Goal: Task Accomplishment & Management: Complete application form

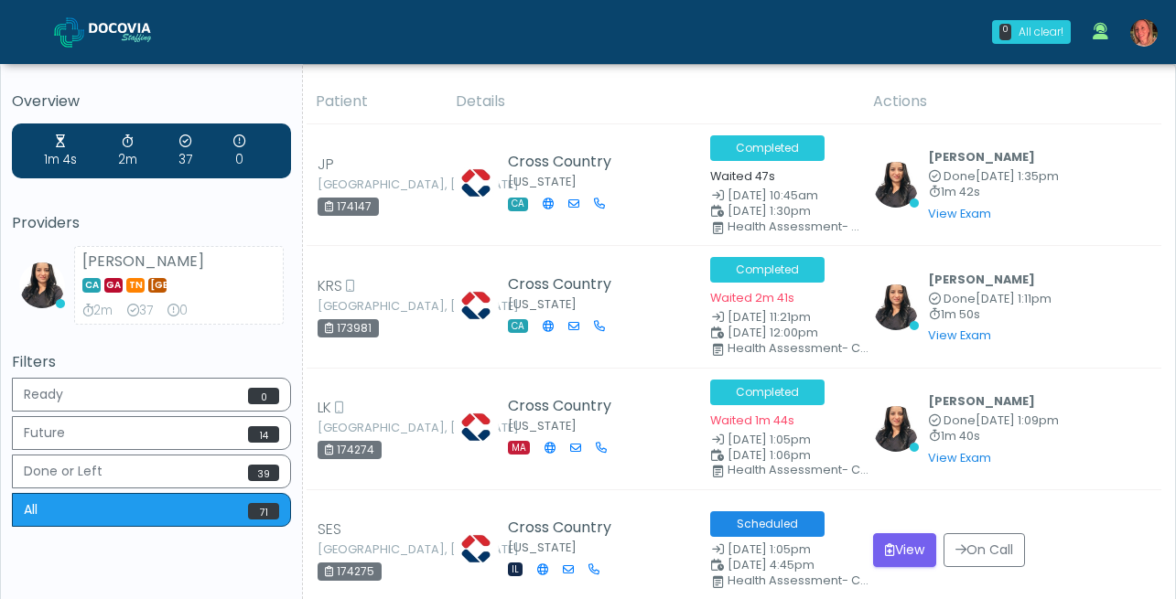
click at [1151, 30] on img at bounding box center [1143, 32] width 27 height 27
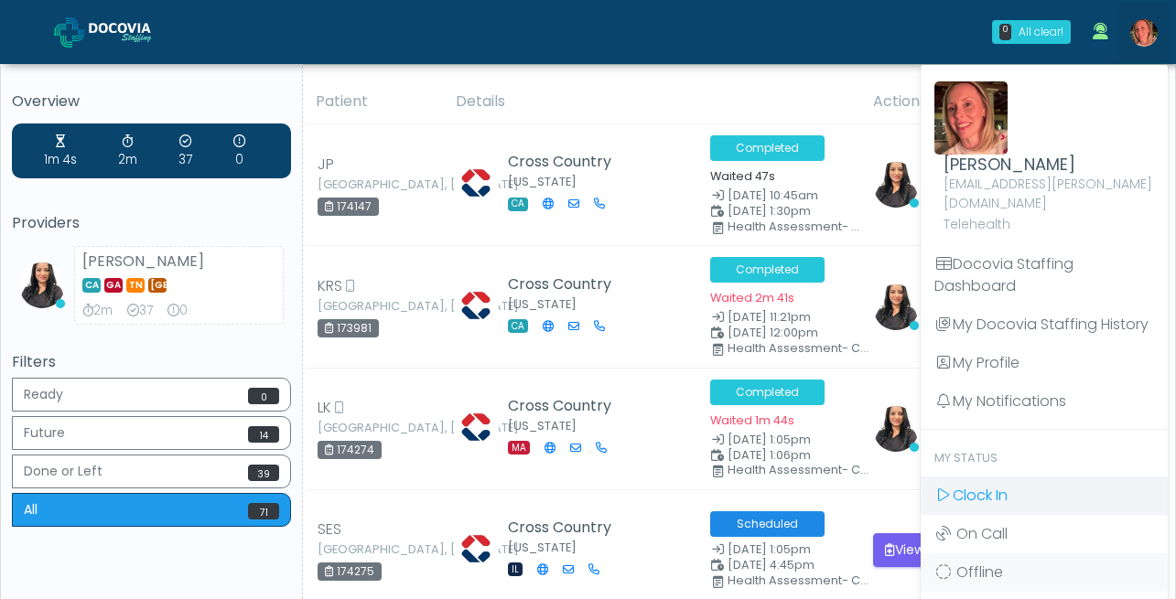
click at [977, 485] on span "Clock In" at bounding box center [980, 495] width 55 height 21
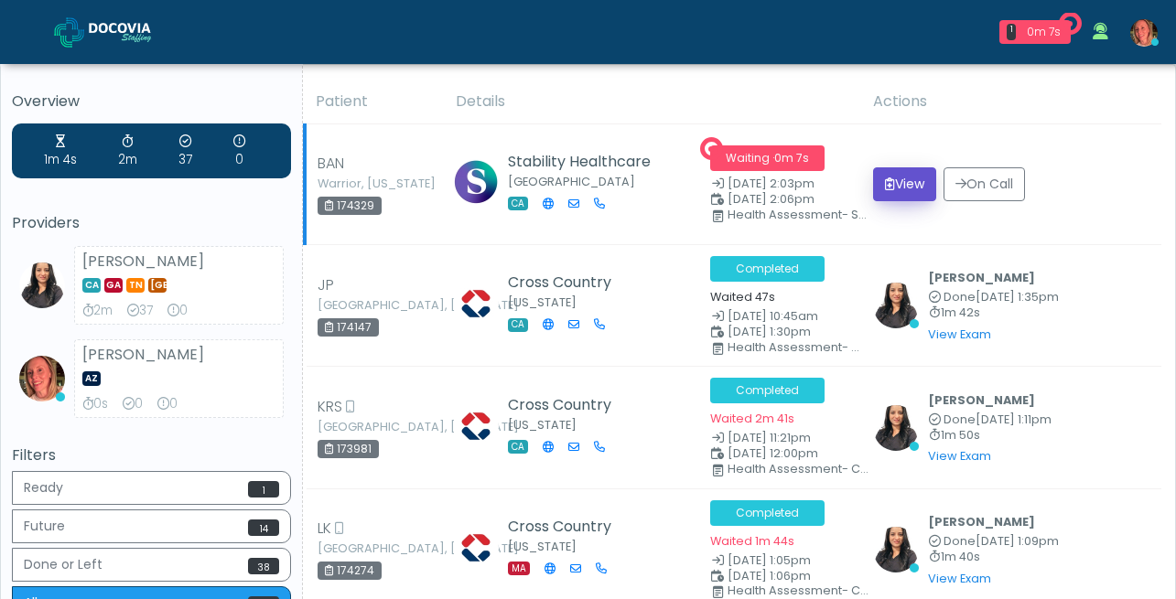
click at [915, 182] on button "View" at bounding box center [904, 184] width 63 height 34
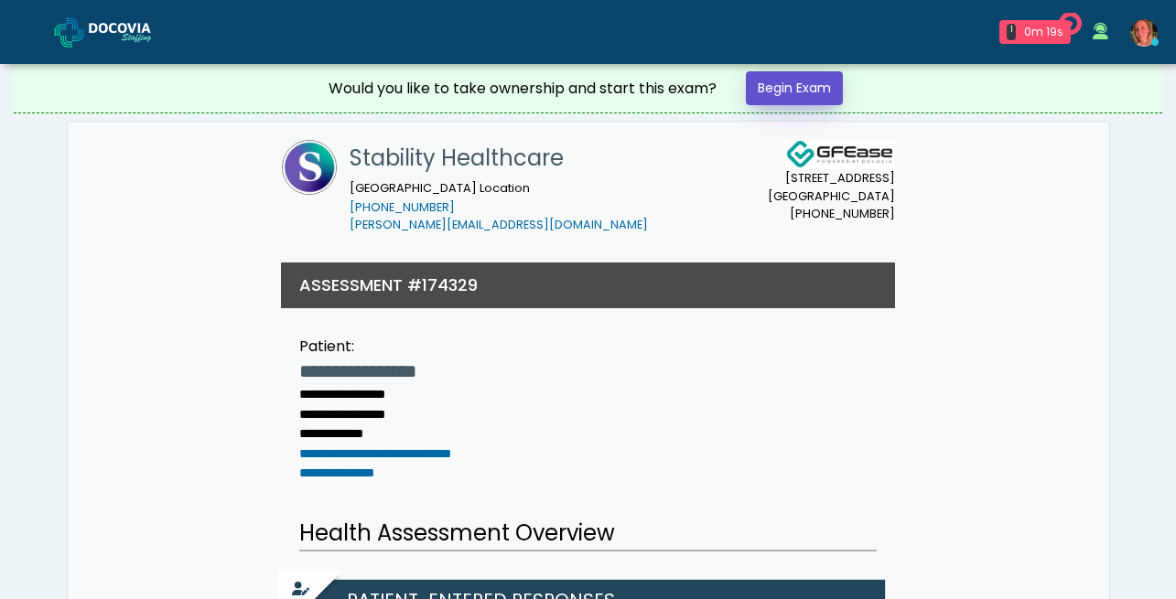
click at [818, 85] on link "Begin Exam" at bounding box center [794, 88] width 97 height 34
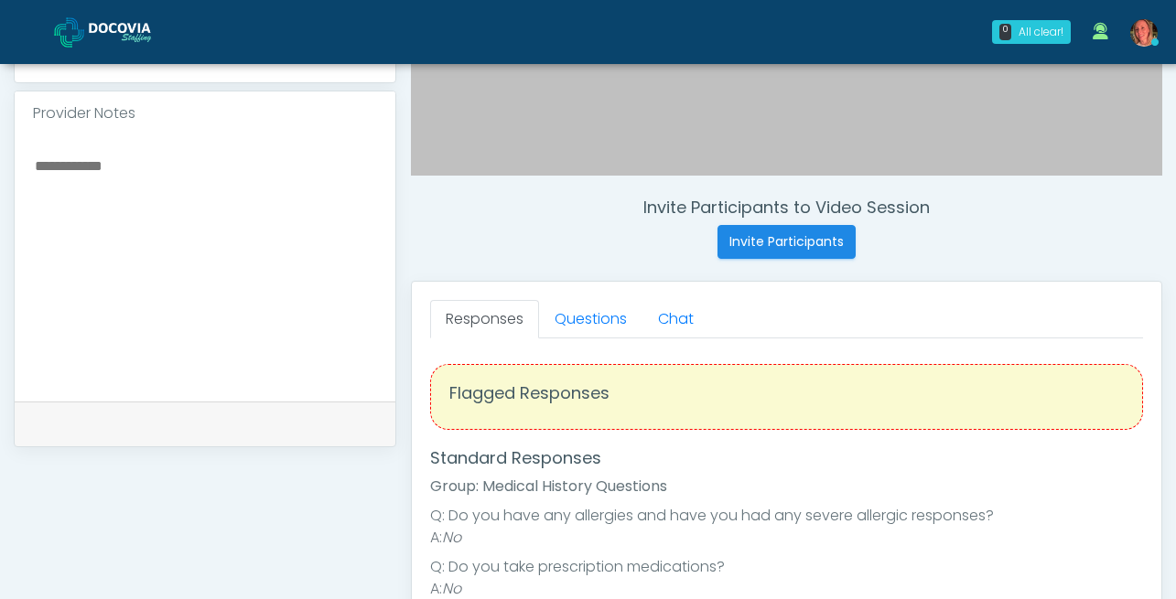
scroll to position [602, 0]
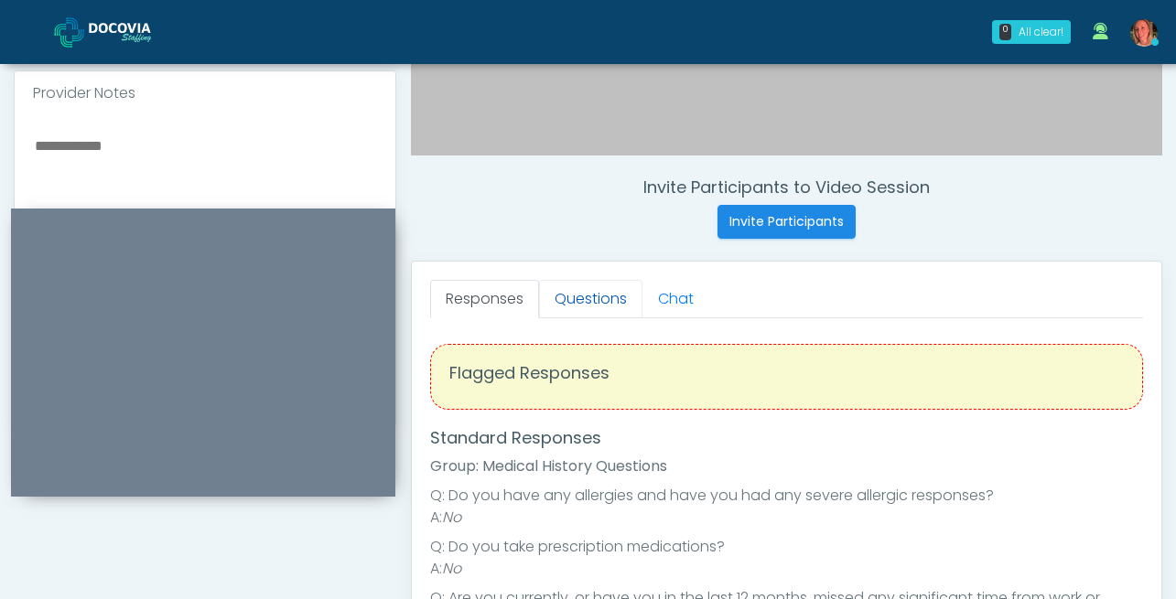
click at [586, 295] on link "Questions" at bounding box center [590, 299] width 103 height 38
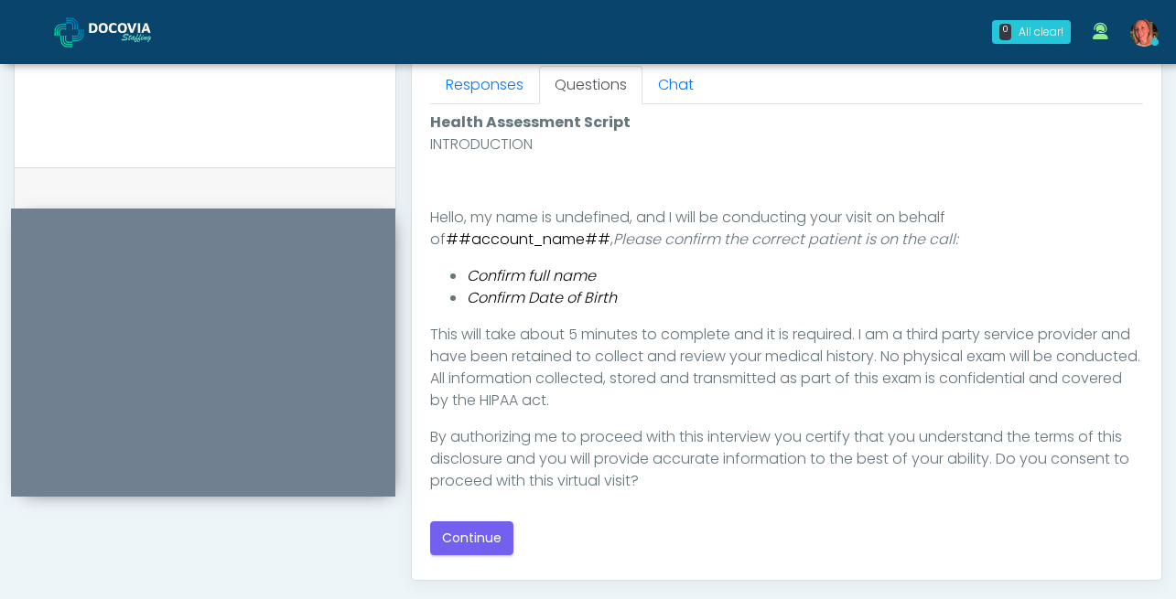
scroll to position [817, 0]
click at [481, 542] on button "Continue" at bounding box center [471, 538] width 83 height 34
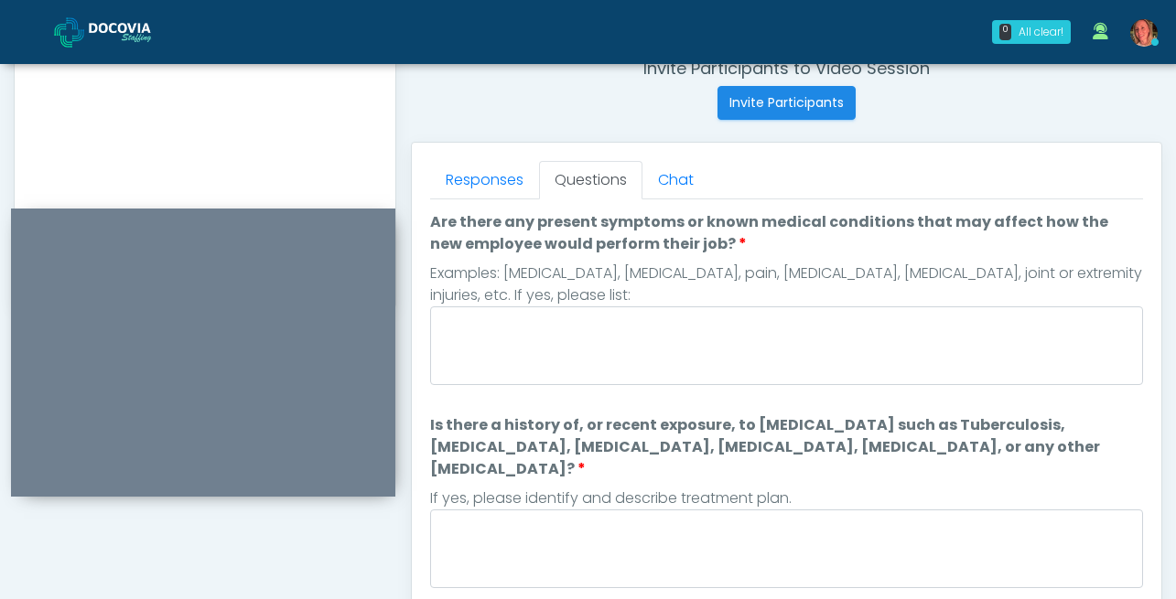
scroll to position [692, 0]
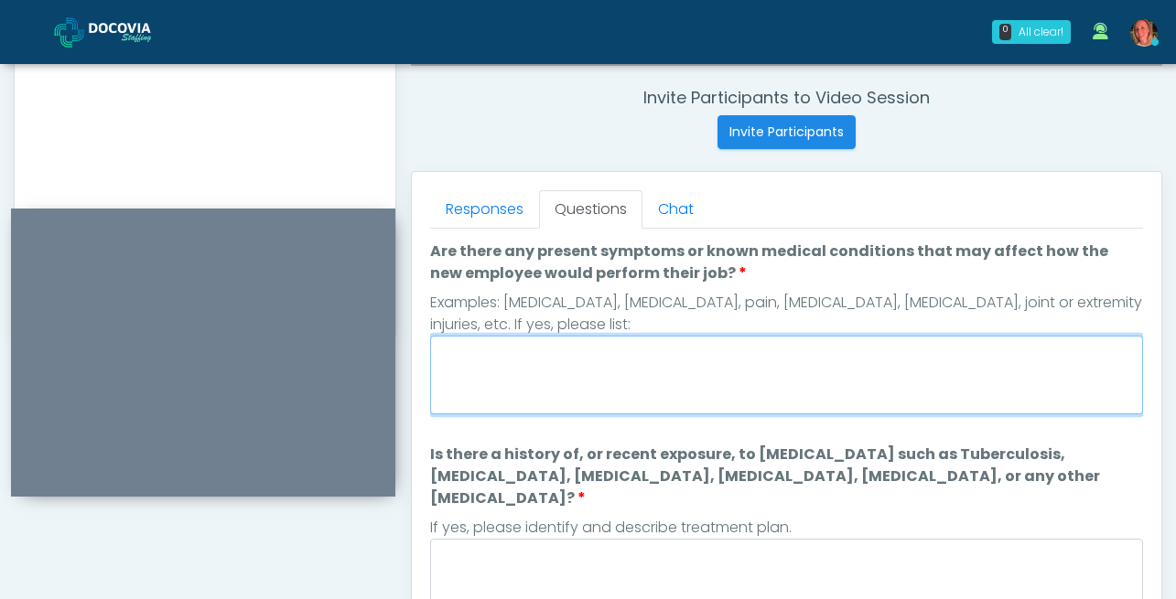
click at [711, 352] on textarea "Are there any present symptoms or known medical conditions that may affect how …" at bounding box center [786, 375] width 713 height 79
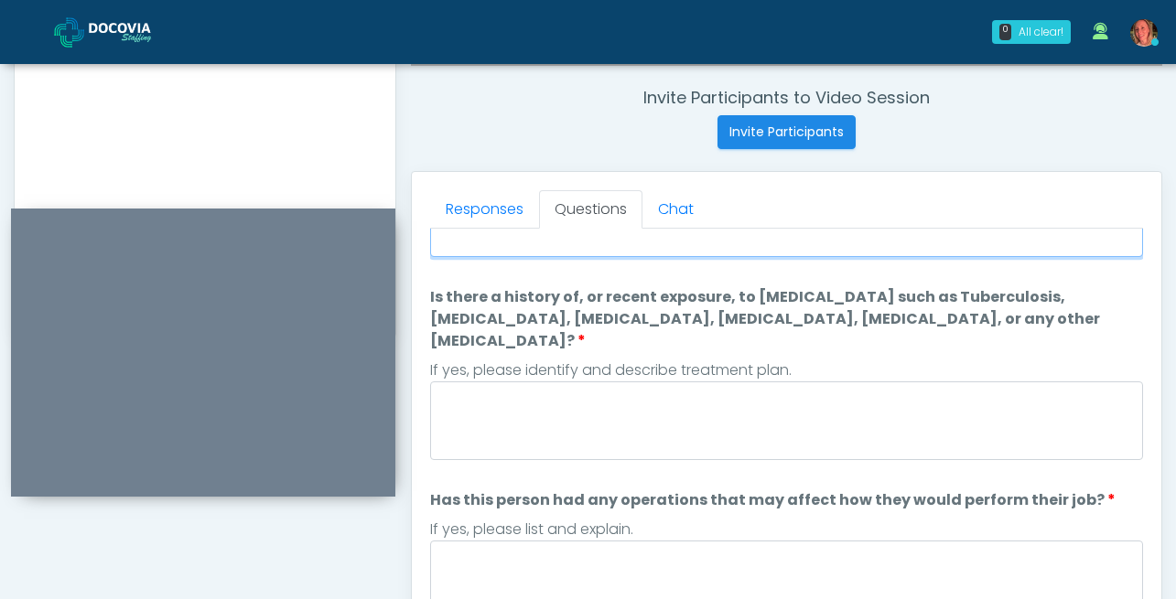
scroll to position [173, 0]
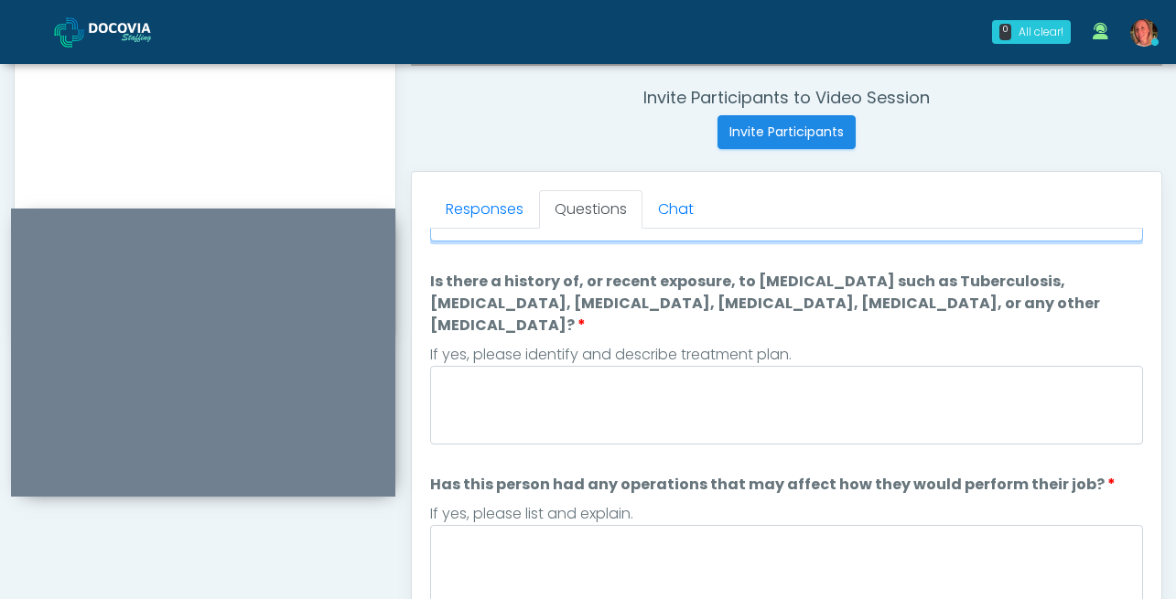
type textarea "****"
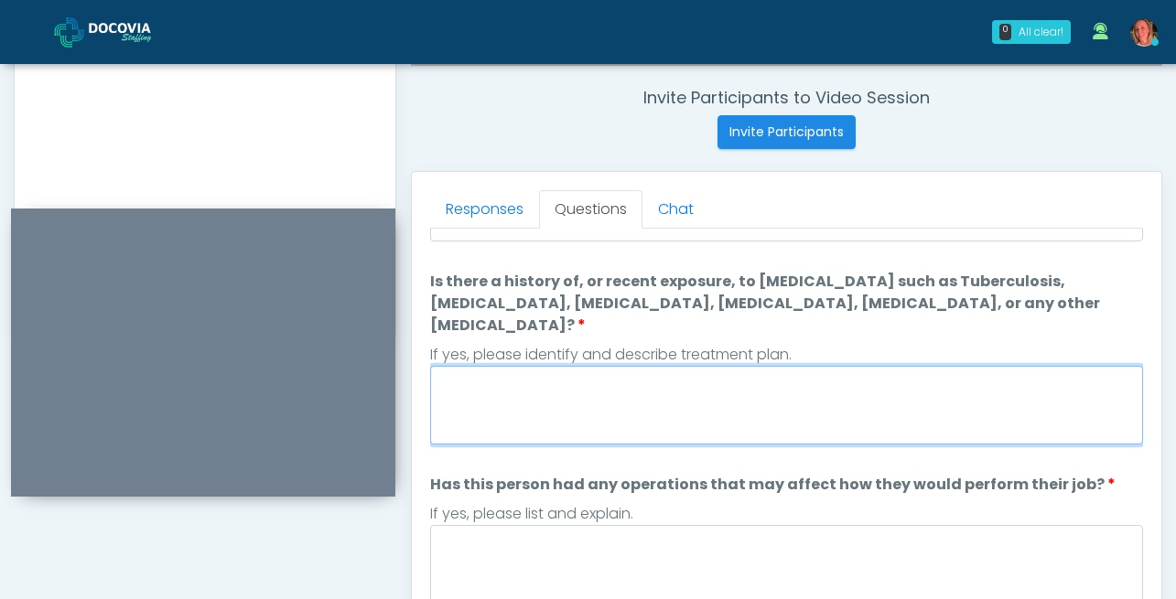
click at [645, 375] on textarea "Is there a history of, or recent exposure, to [MEDICAL_DATA] such as Tuberculos…" at bounding box center [786, 405] width 713 height 79
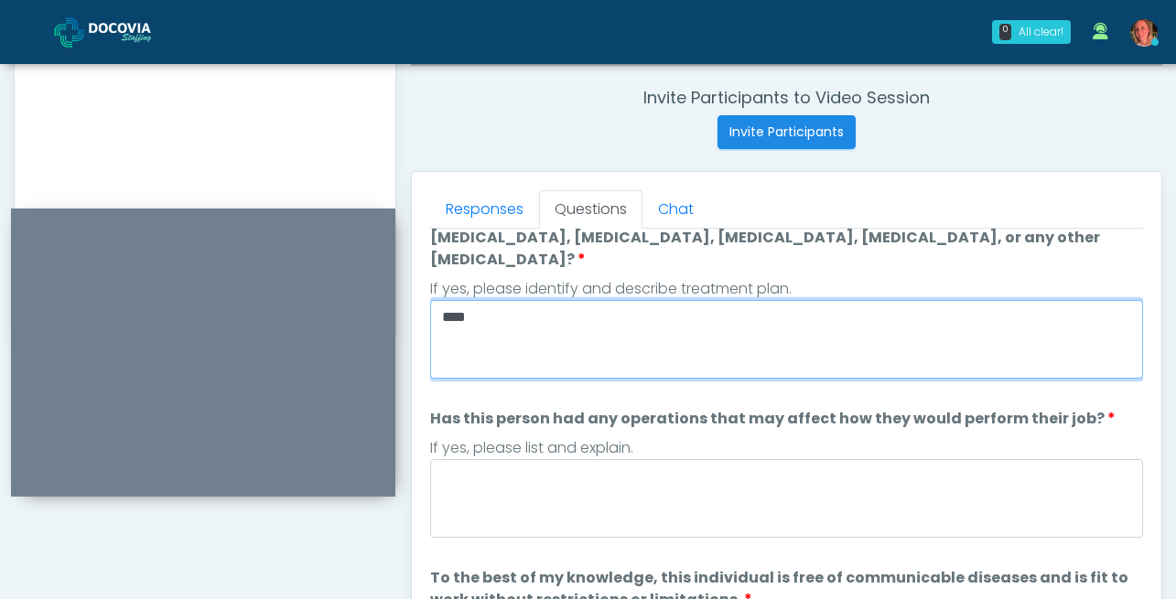
type textarea "****"
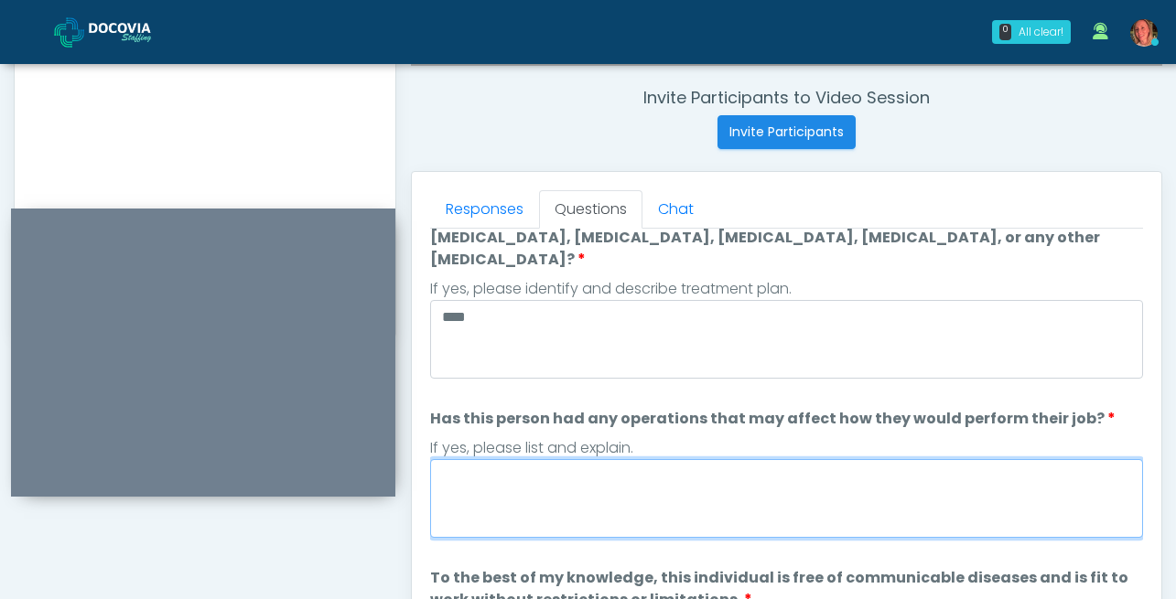
click at [532, 489] on textarea "Has this person had any operations that may affect how they would perform their…" at bounding box center [786, 498] width 713 height 79
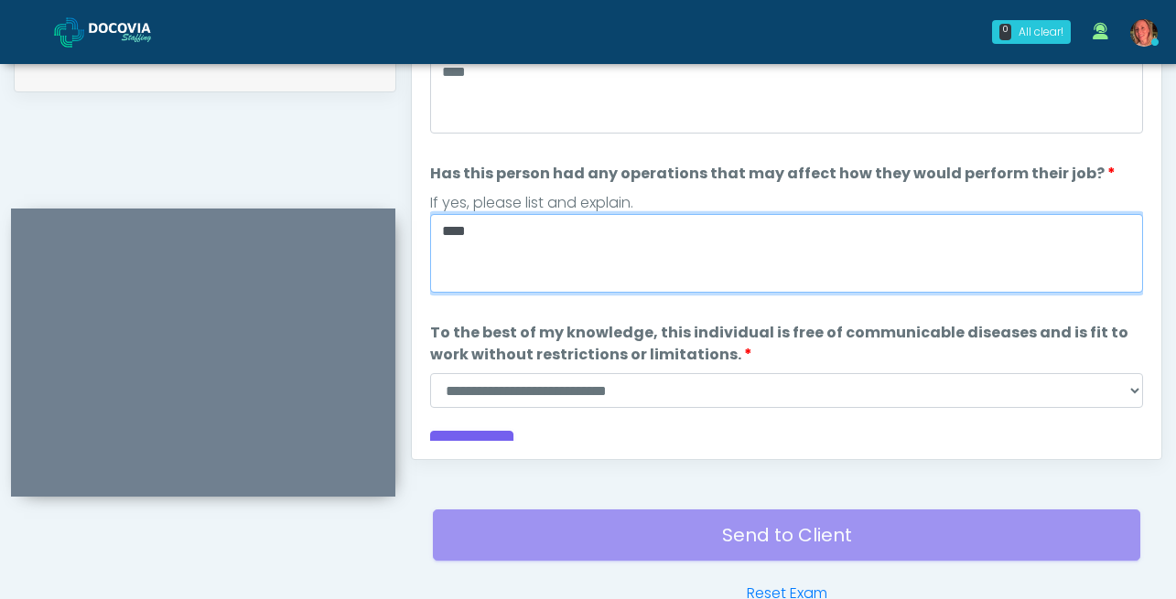
scroll to position [957, 0]
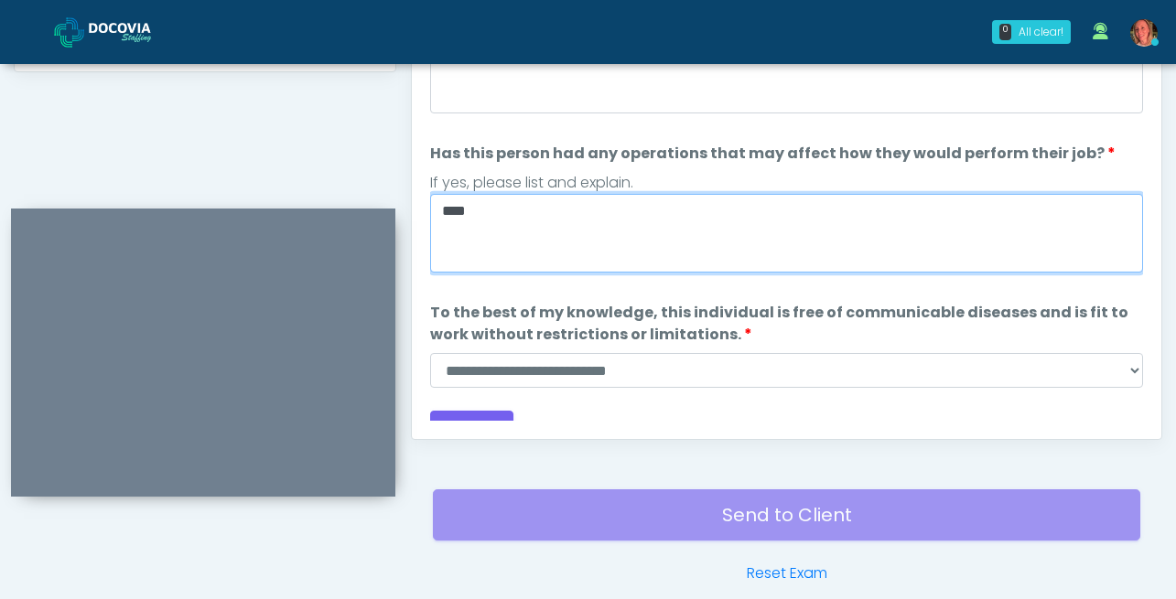
type textarea "****"
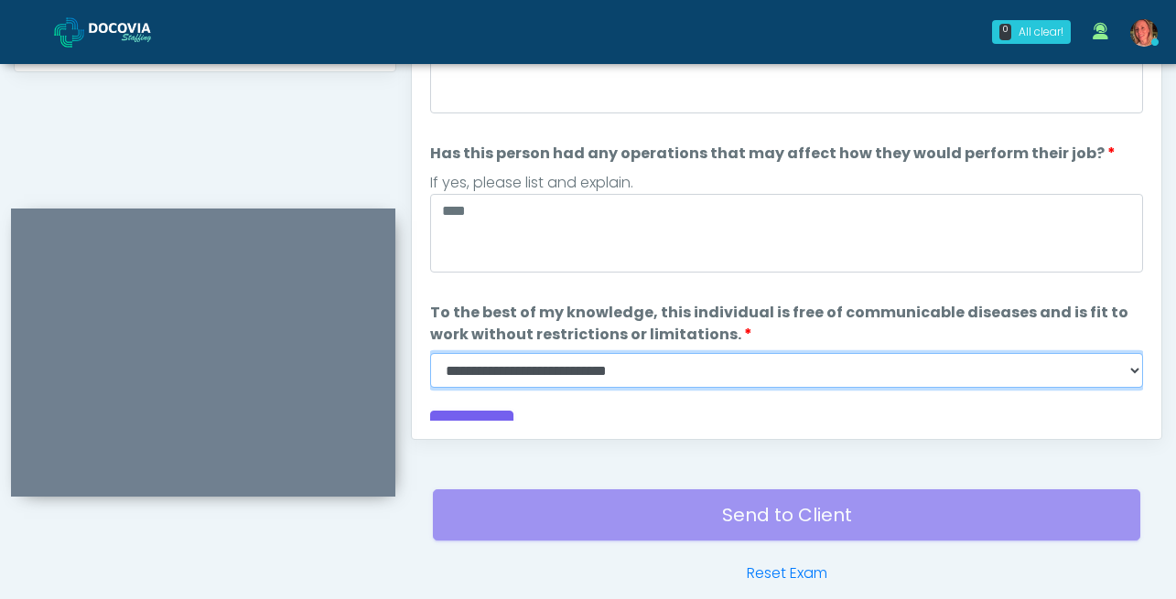
click at [636, 353] on select "**********" at bounding box center [786, 370] width 713 height 35
select select "******"
click at [430, 353] on select "**********" at bounding box center [786, 370] width 713 height 35
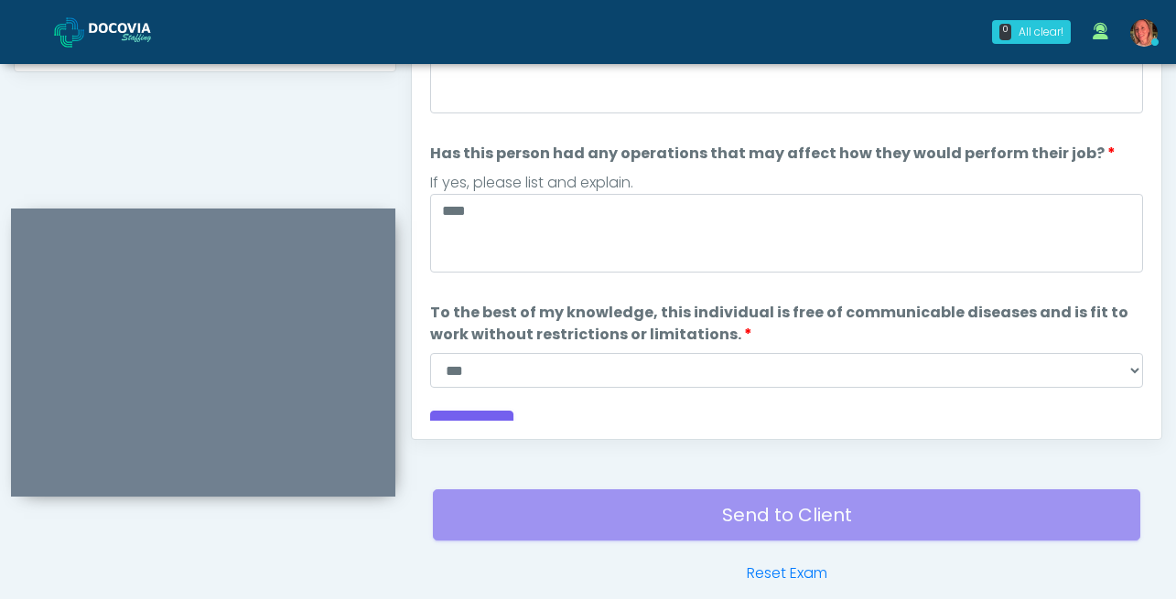
click at [471, 385] on div "Loading... Connecting to your agent... Please wait while we prepare your person…" at bounding box center [786, 90] width 713 height 708
click at [470, 411] on button "Continue" at bounding box center [471, 428] width 83 height 34
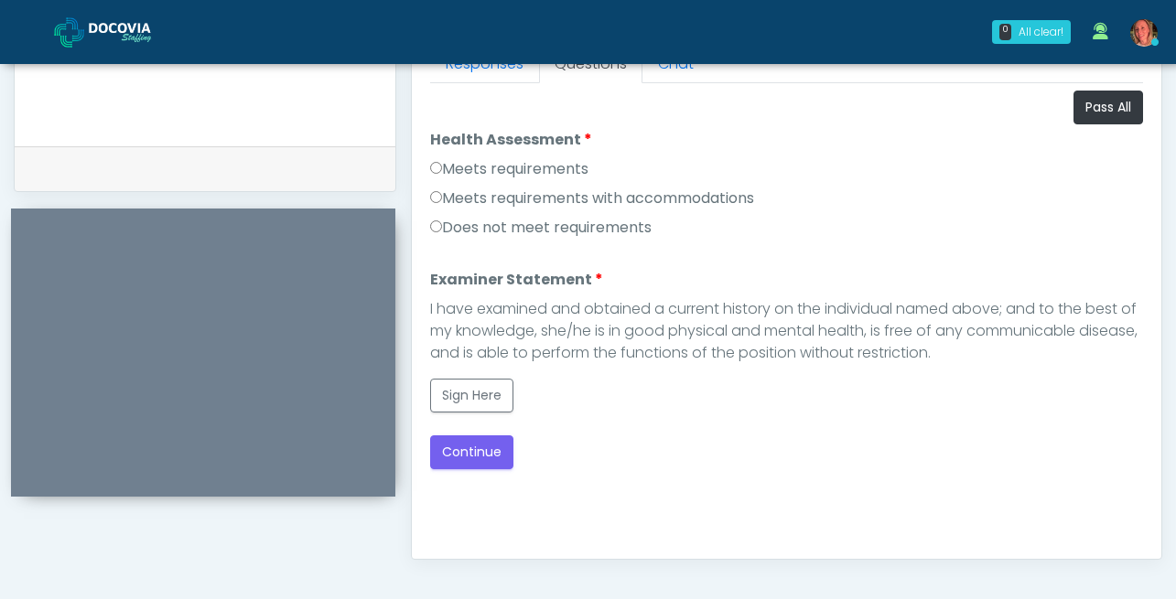
scroll to position [836, 0]
click at [466, 393] on button "Sign Here" at bounding box center [471, 397] width 83 height 34
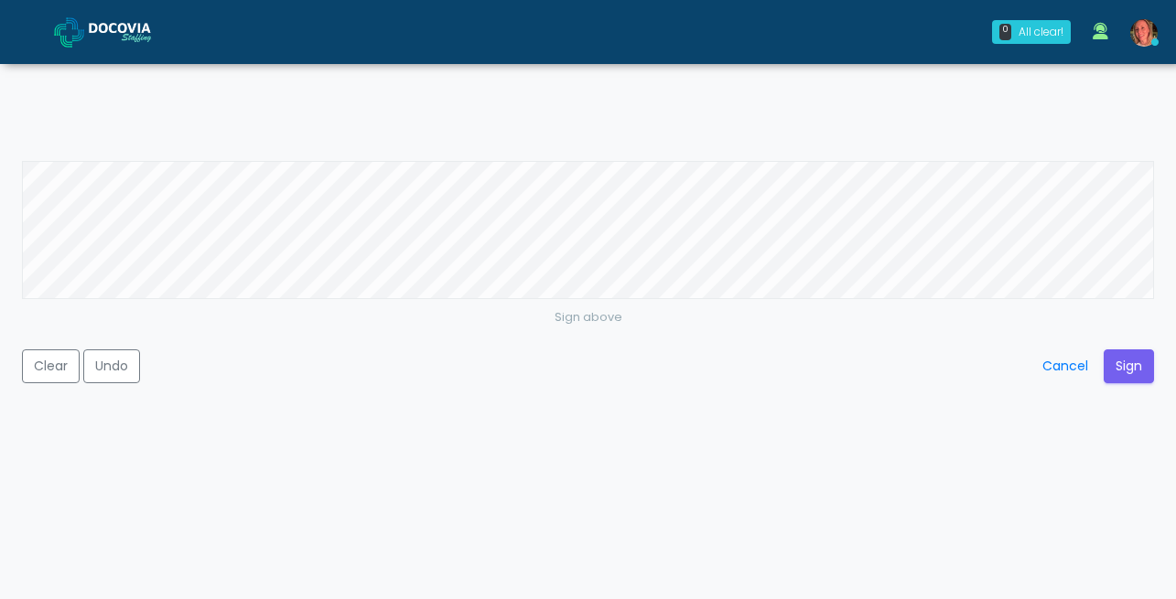
click at [1127, 347] on div "Sign above Clear Undo Cancel Sign" at bounding box center [588, 345] width 1132 height 78
click at [1126, 370] on button "Sign" at bounding box center [1129, 367] width 50 height 34
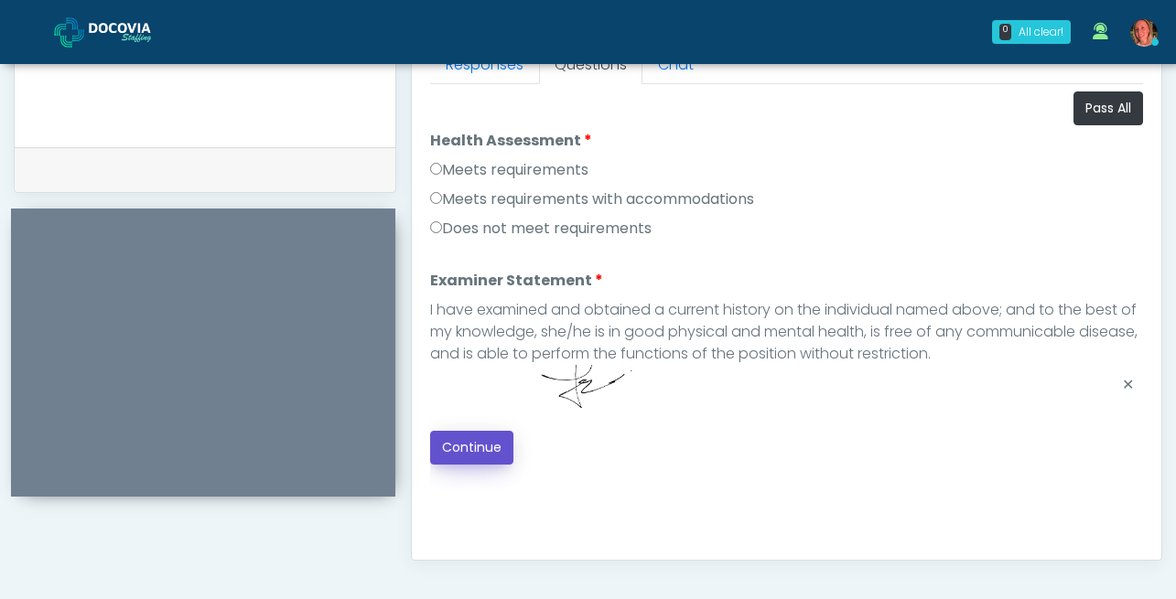
click at [481, 445] on button "Continue" at bounding box center [471, 448] width 83 height 34
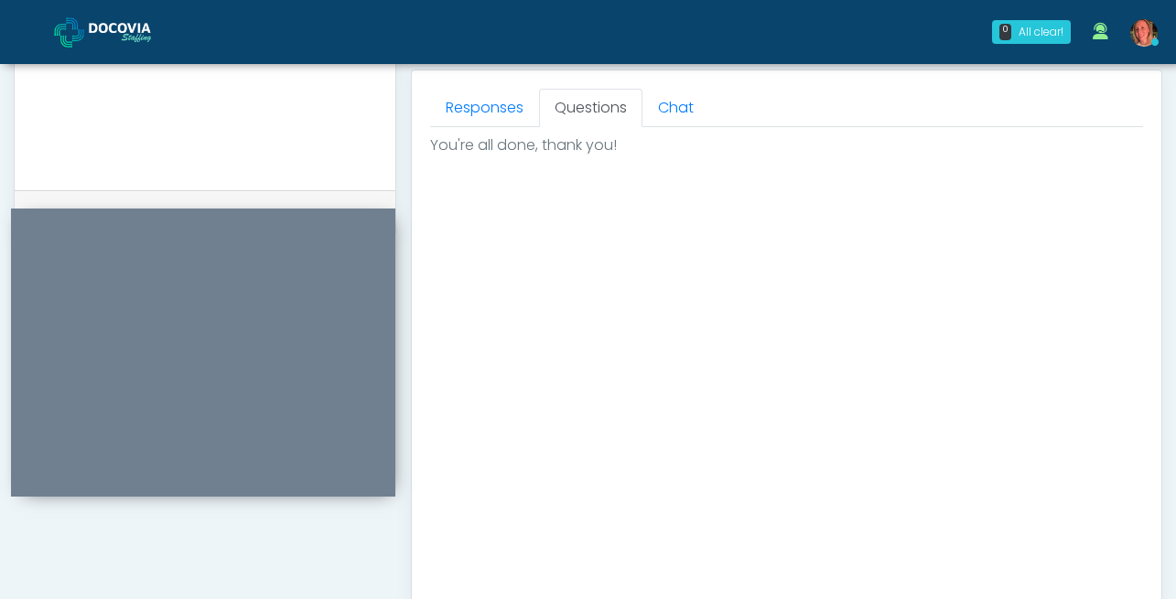
scroll to position [955, 0]
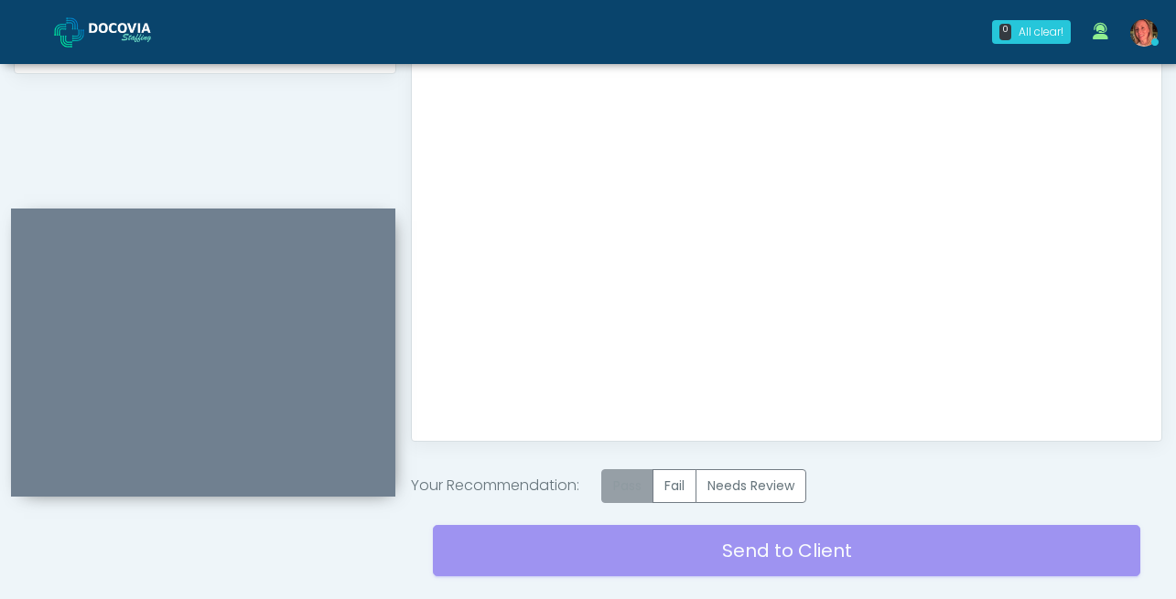
click at [633, 482] on label "Pass" at bounding box center [627, 486] width 52 height 34
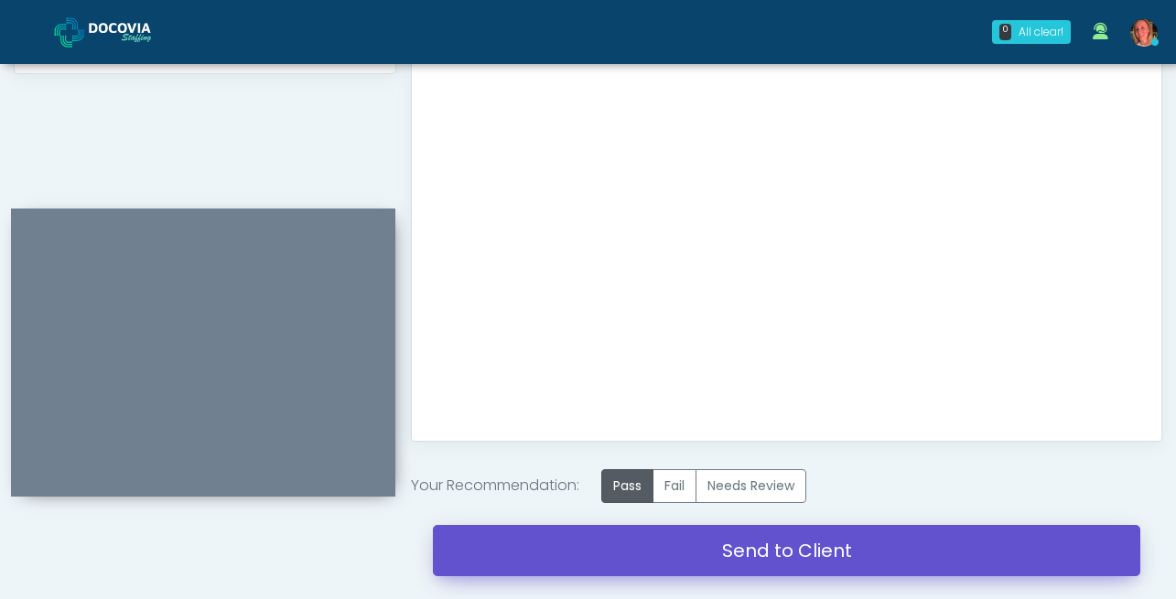
click at [741, 552] on link "Send to Client" at bounding box center [786, 550] width 707 height 51
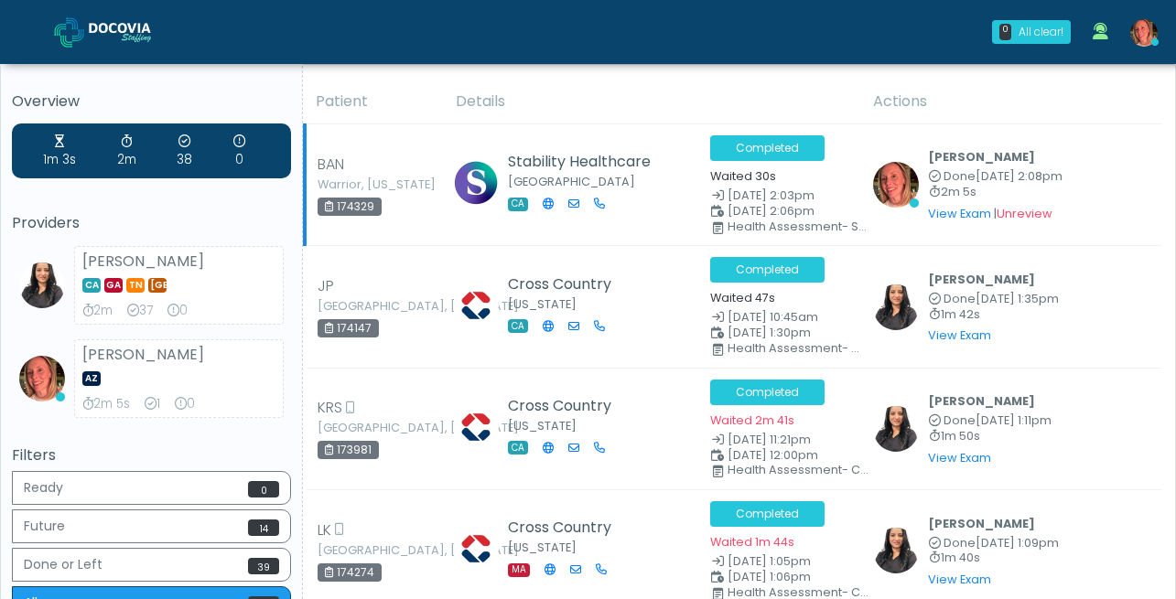
click at [674, 145] on td "Stability Healthcare Pasadena CA" at bounding box center [572, 185] width 254 height 122
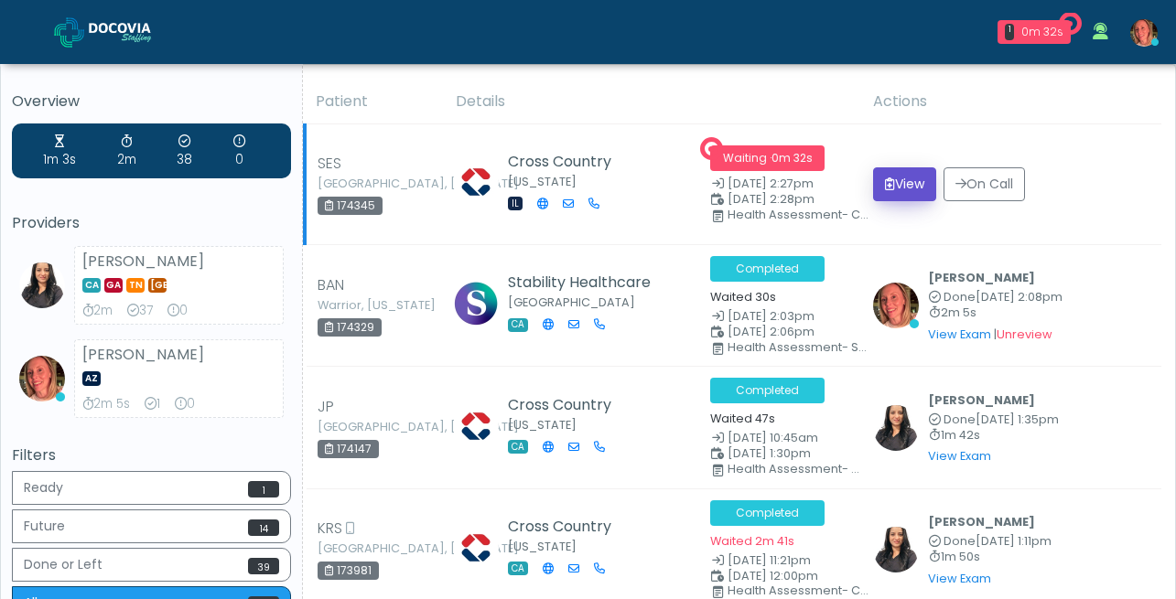
click at [921, 193] on button "View" at bounding box center [904, 184] width 63 height 34
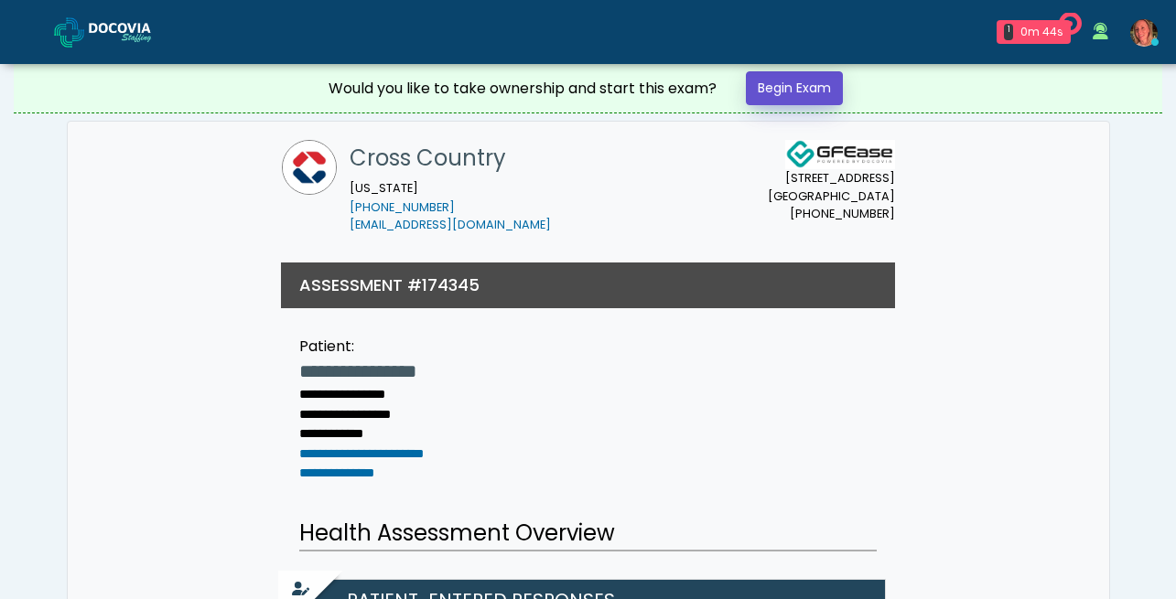
click at [796, 81] on link "Begin Exam" at bounding box center [794, 88] width 97 height 34
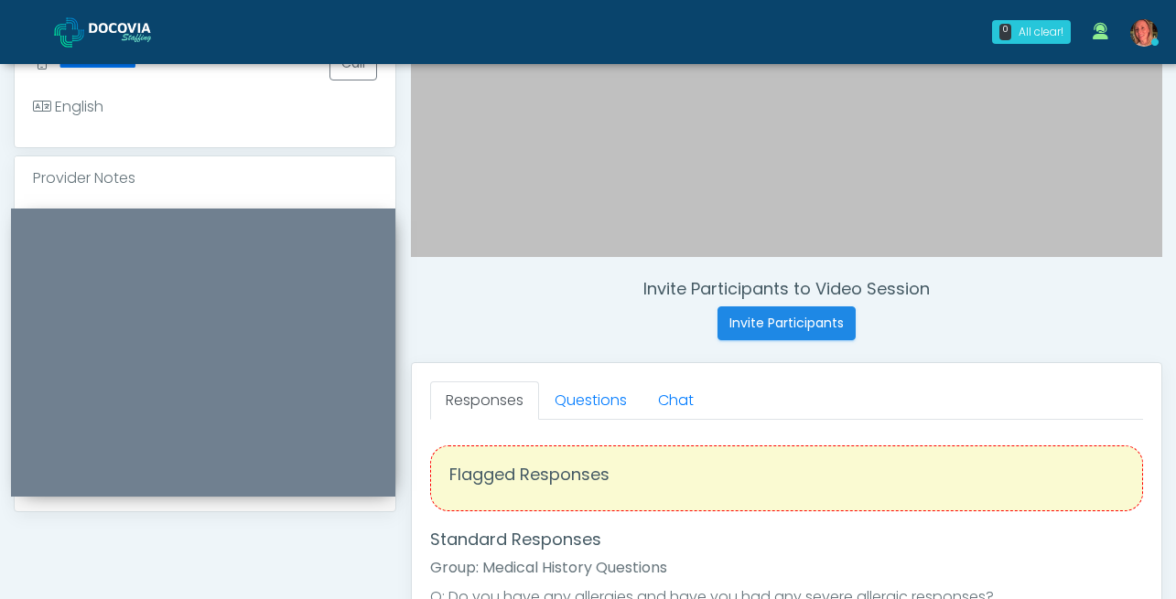
scroll to position [492, 0]
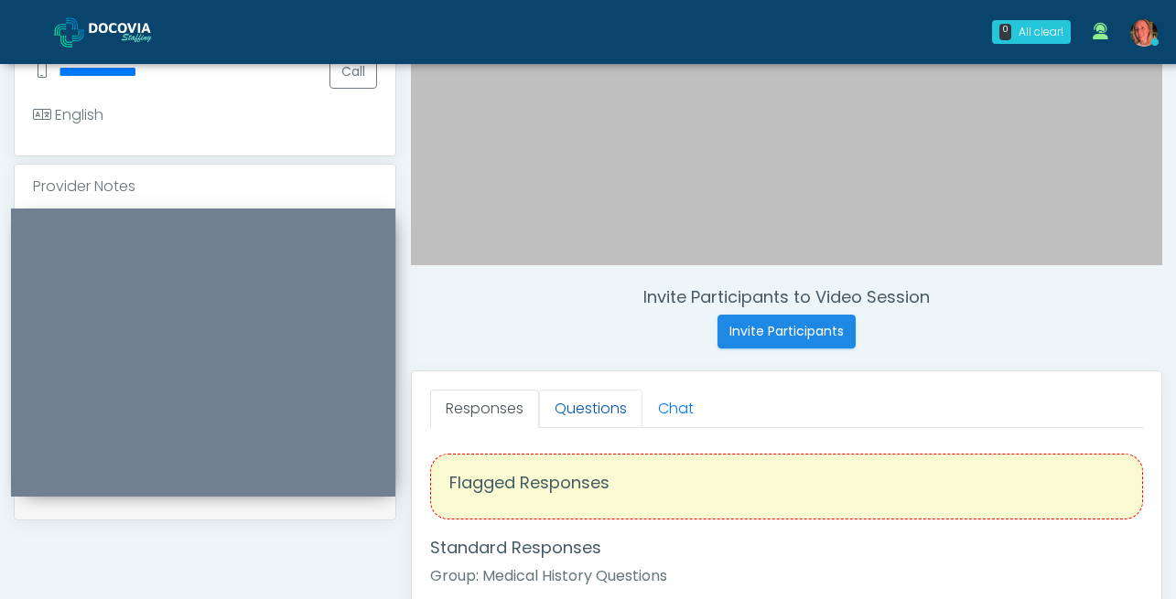
click at [604, 410] on link "Questions" at bounding box center [590, 409] width 103 height 38
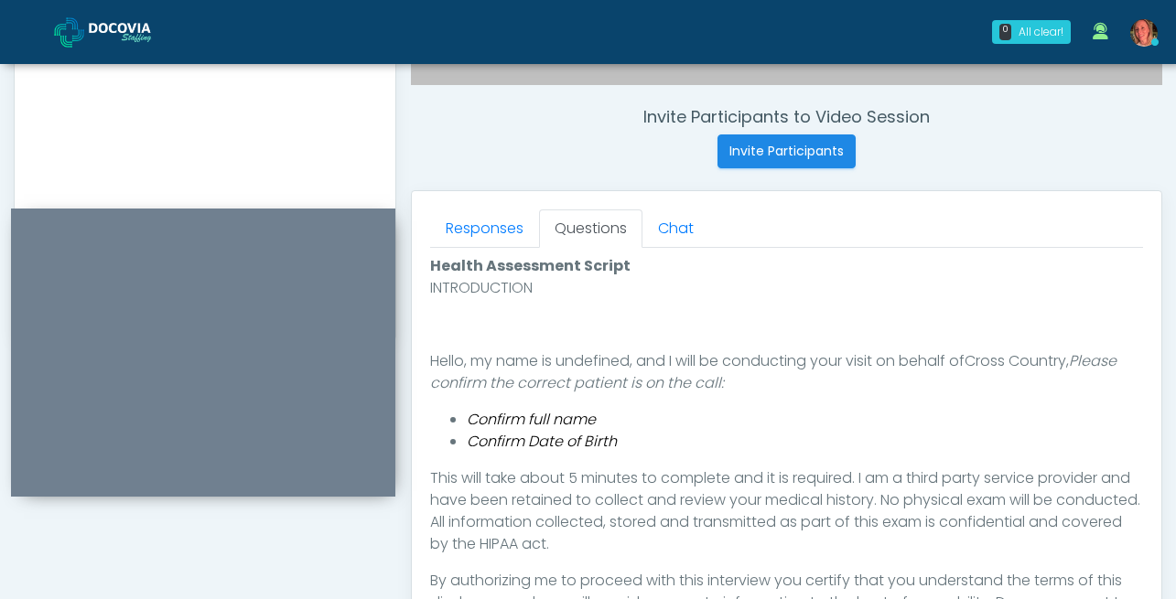
scroll to position [839, 0]
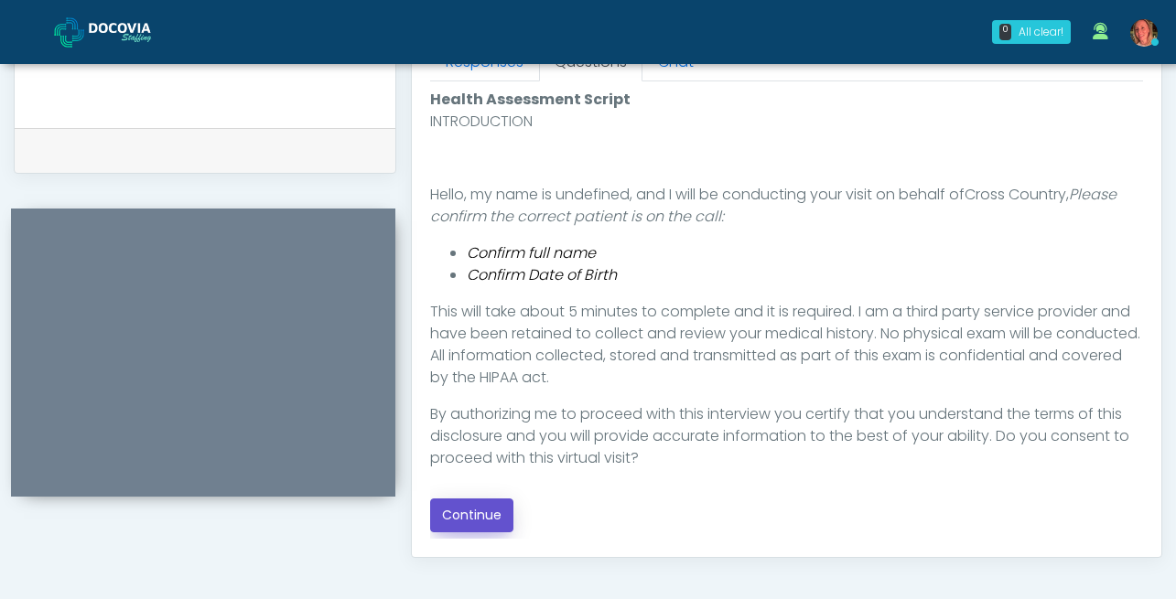
click at [468, 515] on button "Continue" at bounding box center [471, 516] width 83 height 34
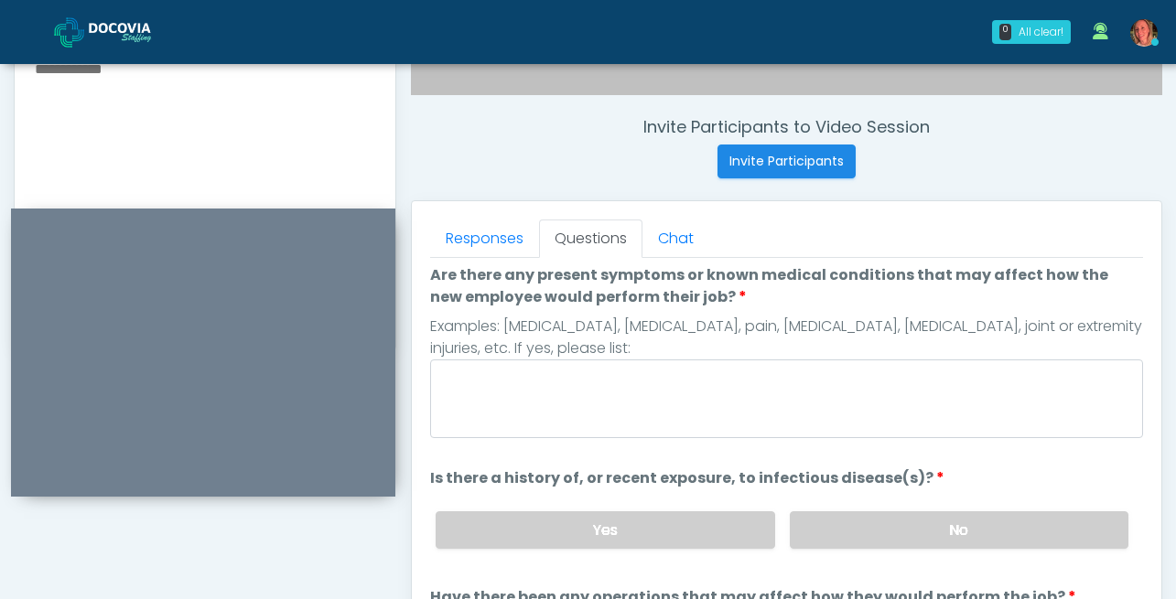
scroll to position [0, 0]
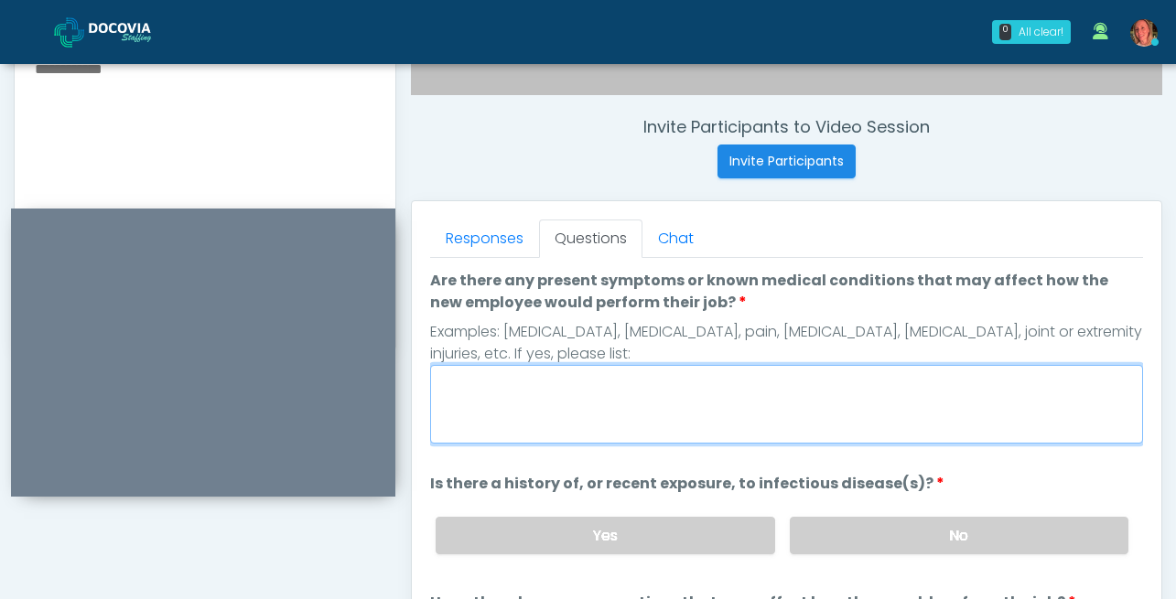
click at [610, 382] on textarea "Are there any present symptoms or known medical conditions that may affect how …" at bounding box center [786, 404] width 713 height 79
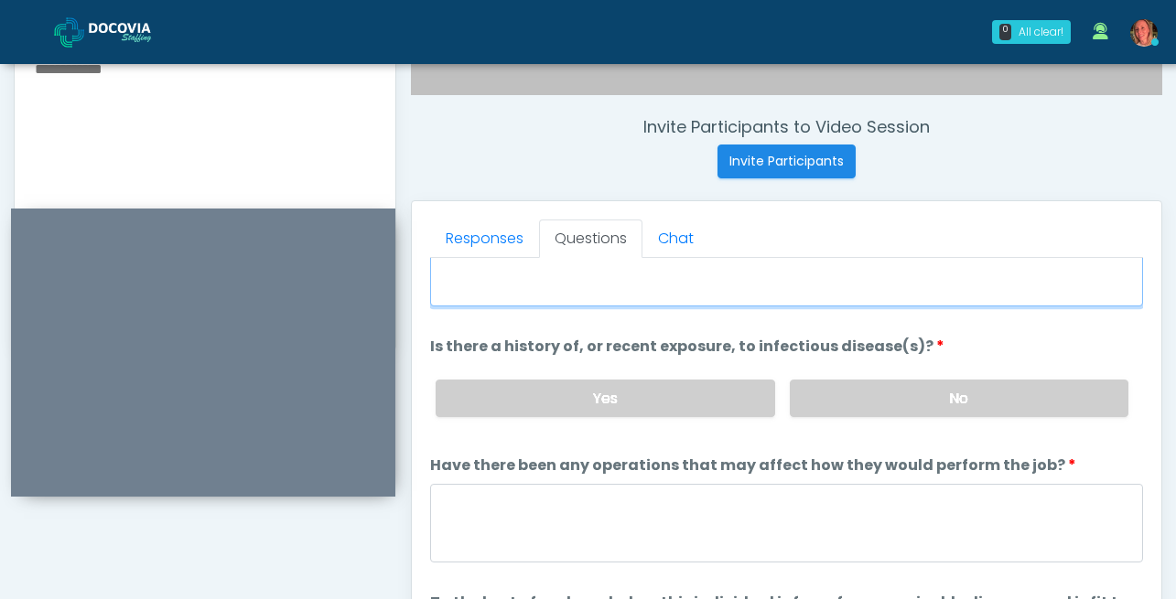
scroll to position [153, 0]
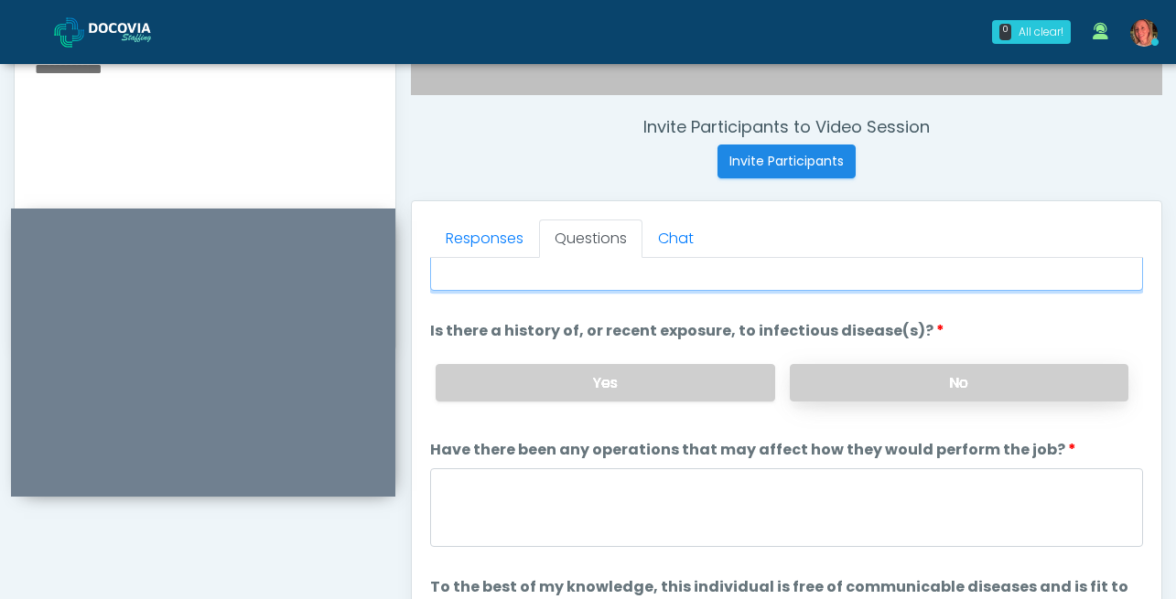
type textarea "****"
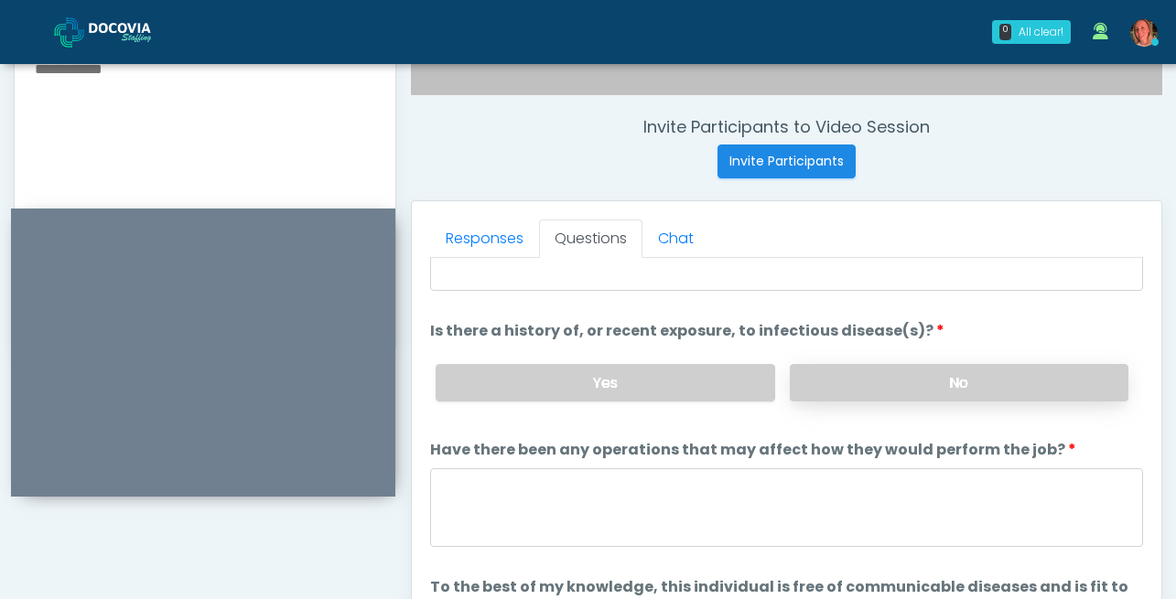
click at [1016, 379] on label "No" at bounding box center [959, 383] width 339 height 38
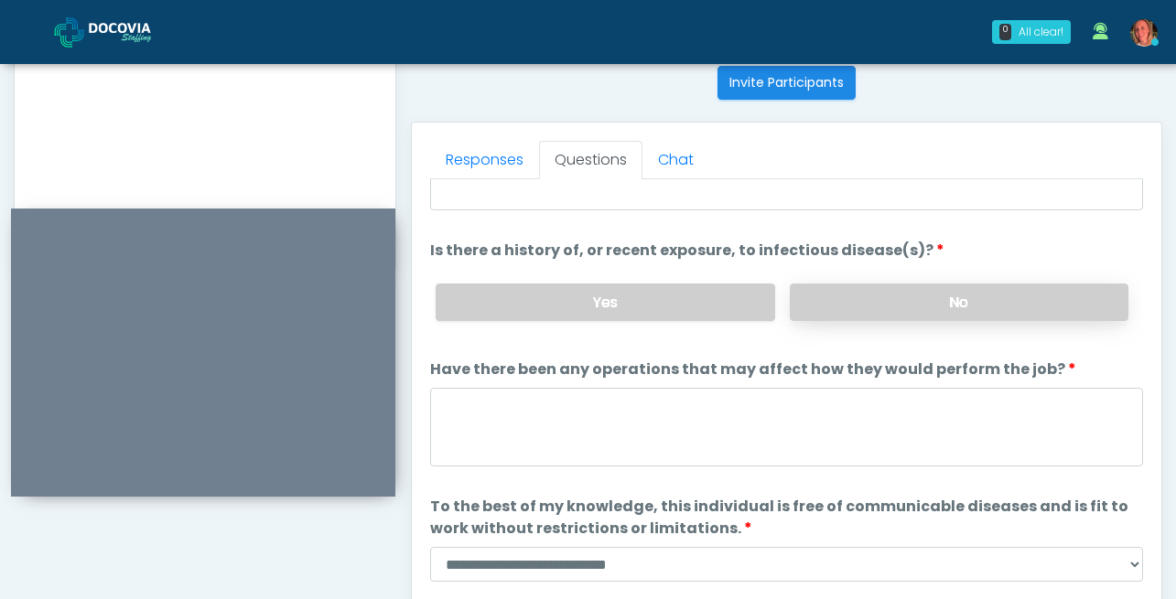
scroll to position [826, 0]
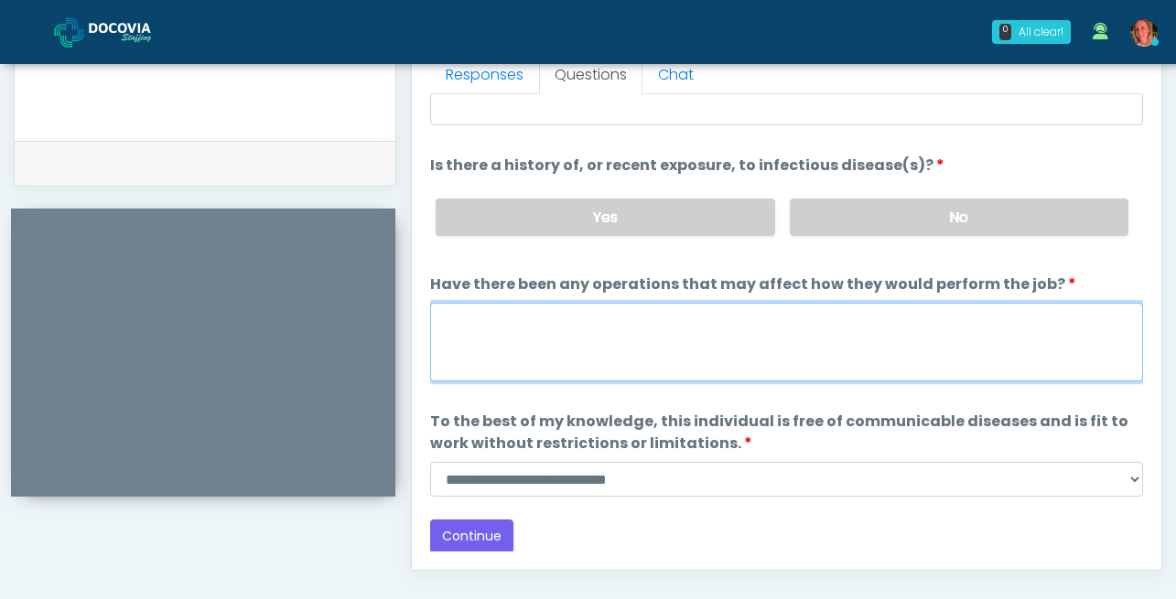
click at [847, 333] on textarea "Have there been any operations that may affect how they would perform the job?" at bounding box center [786, 342] width 713 height 79
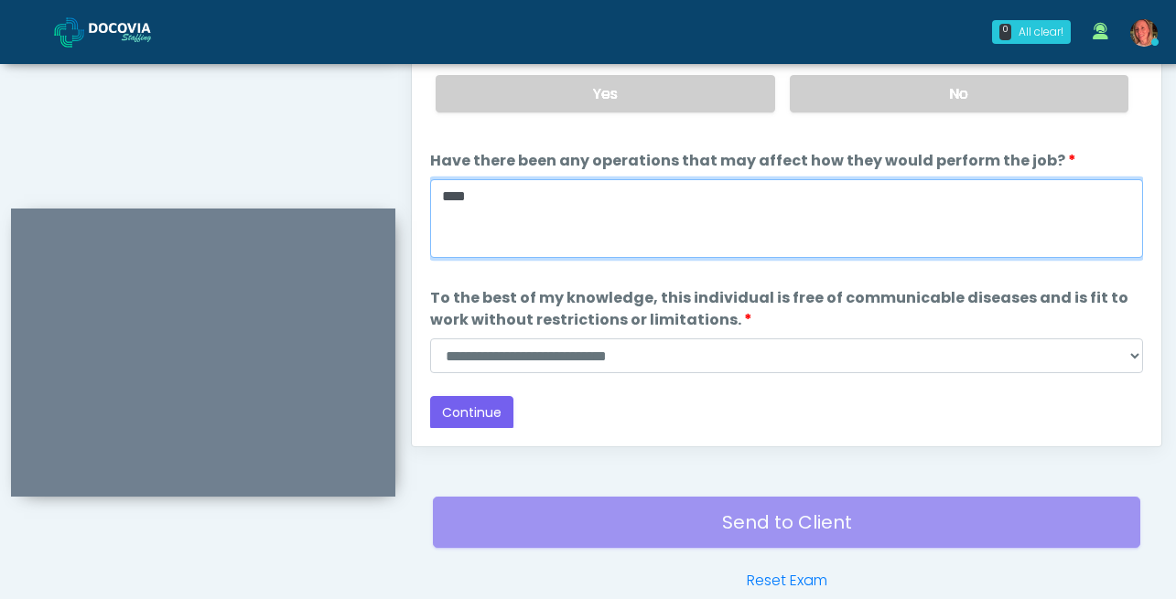
scroll to position [951, 0]
type textarea "****"
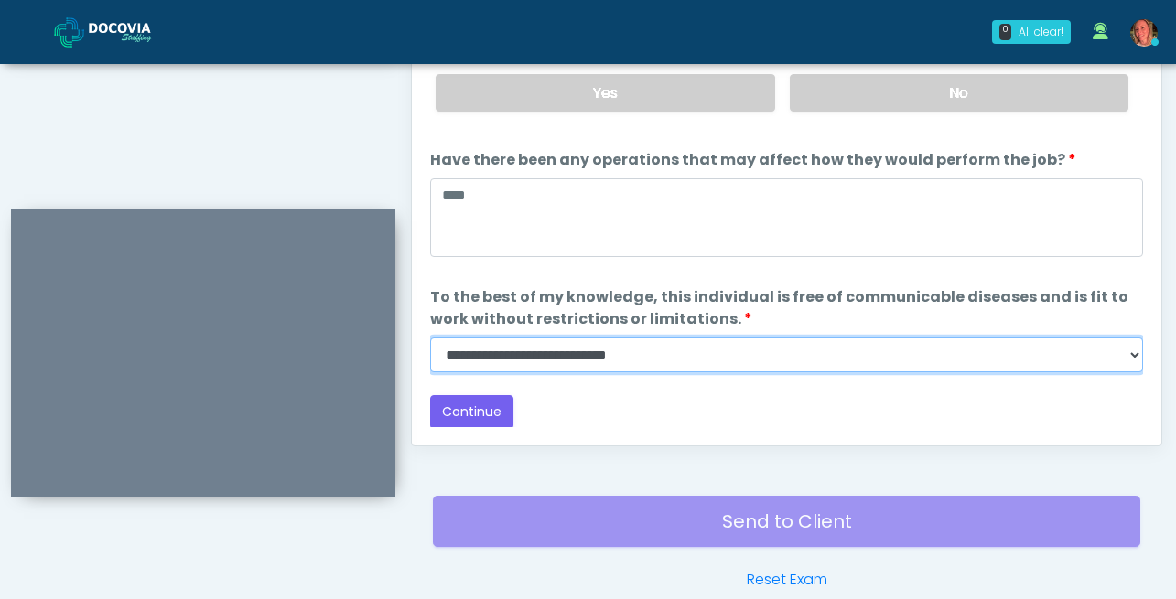
click at [632, 352] on select "**********" at bounding box center [786, 355] width 713 height 35
select select "******"
click at [430, 338] on select "**********" at bounding box center [786, 355] width 713 height 35
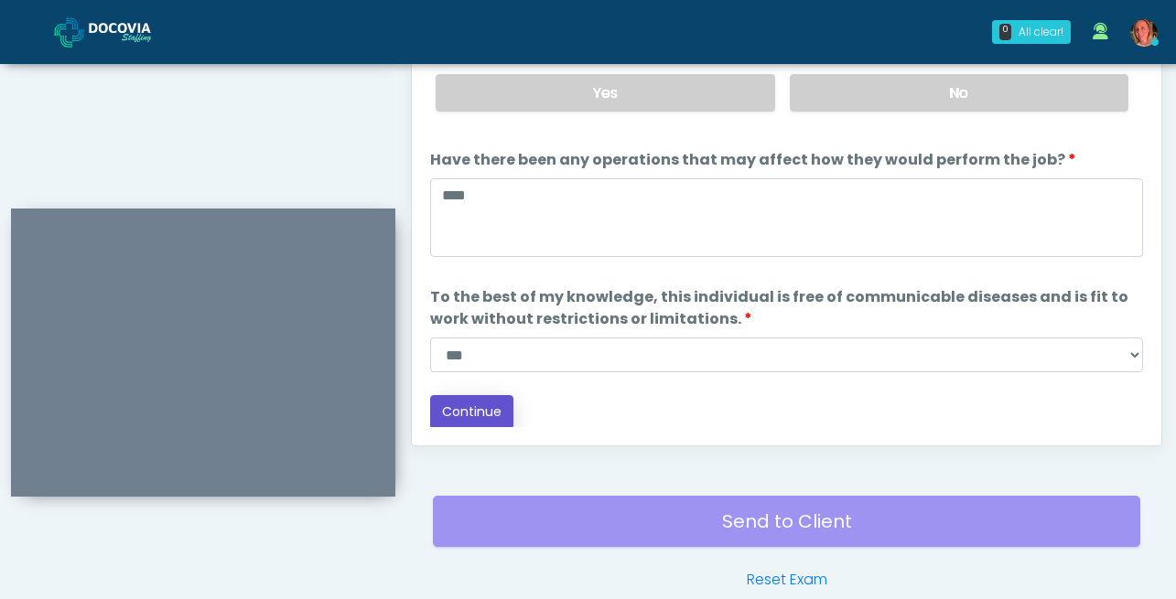
click at [463, 418] on button "Continue" at bounding box center [471, 412] width 83 height 34
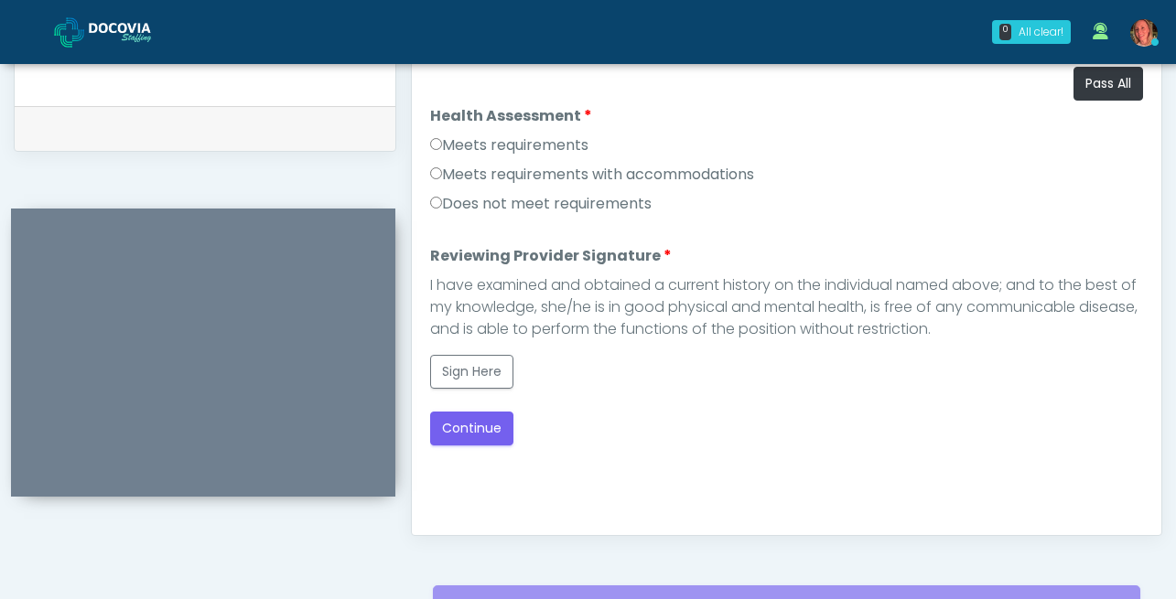
scroll to position [860, 0]
click at [478, 368] on button "Sign Here" at bounding box center [471, 373] width 83 height 34
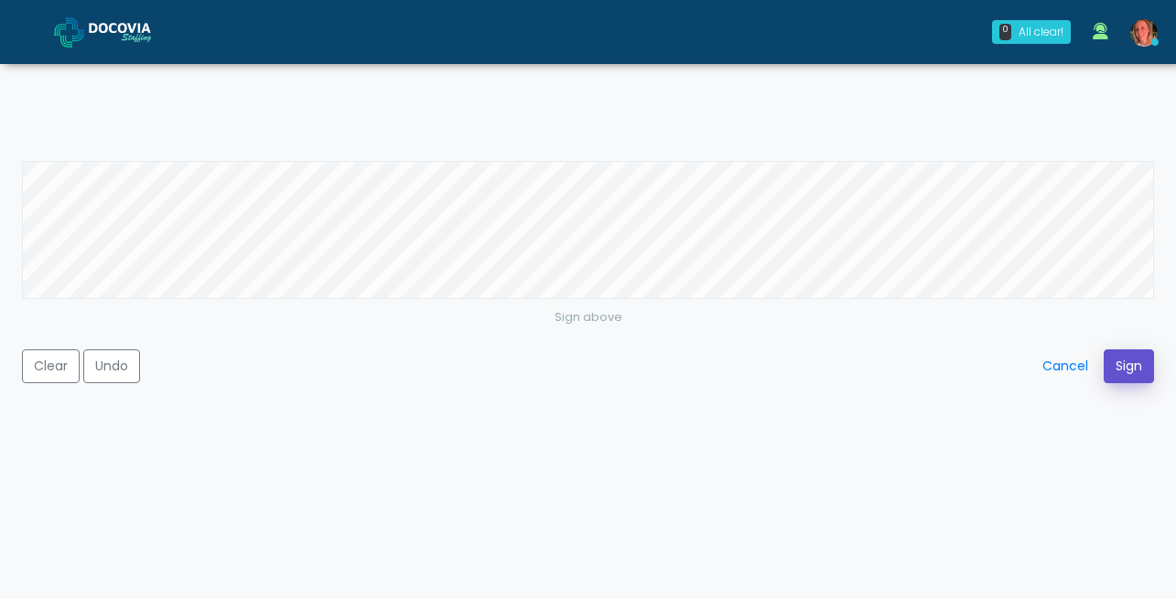
click at [1137, 366] on button "Sign" at bounding box center [1129, 367] width 50 height 34
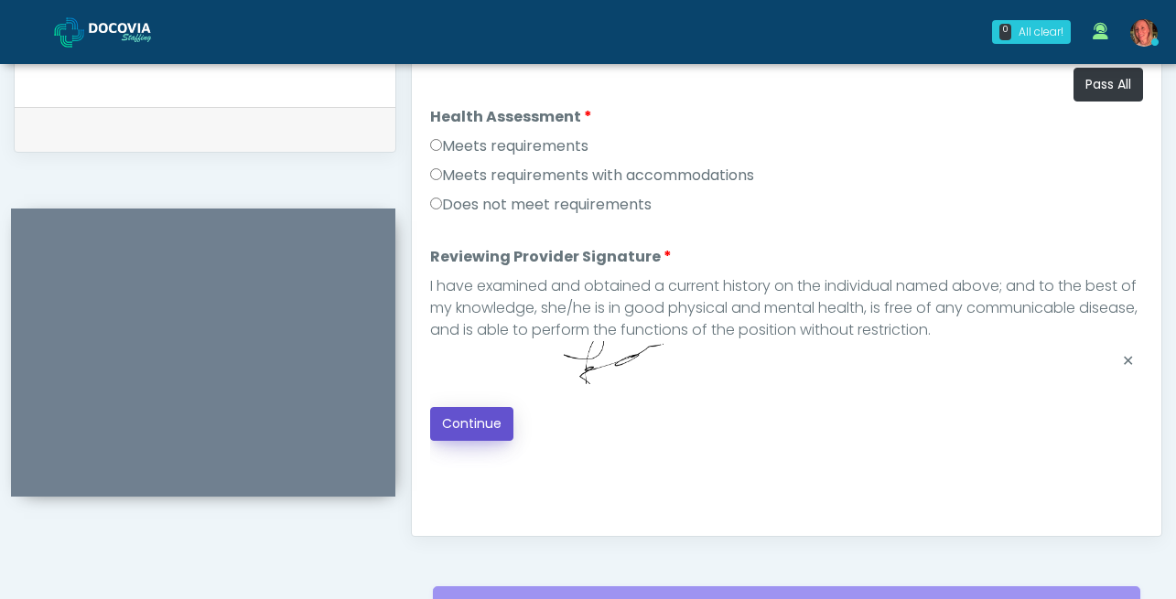
click at [489, 425] on button "Continue" at bounding box center [471, 424] width 83 height 34
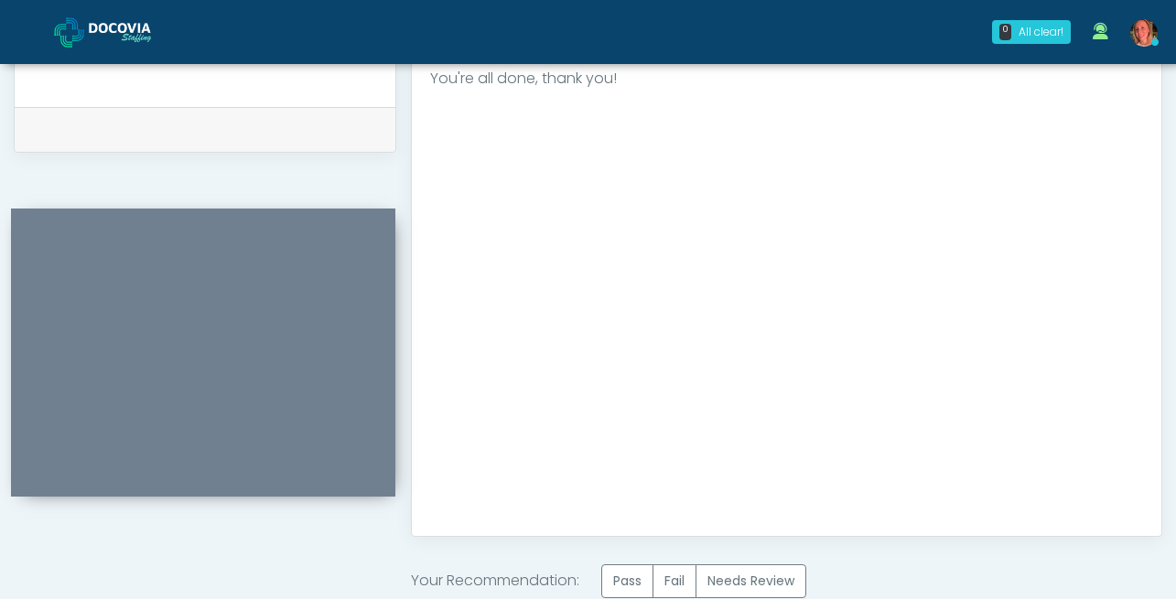
scroll to position [1077, 0]
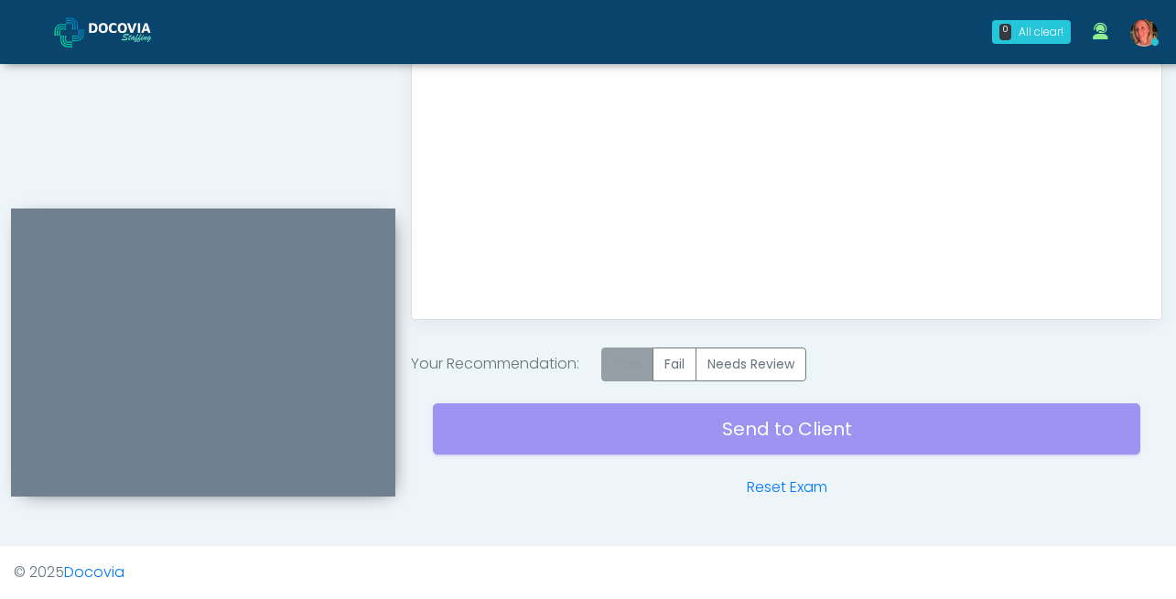
click at [635, 368] on label "Pass" at bounding box center [627, 365] width 52 height 34
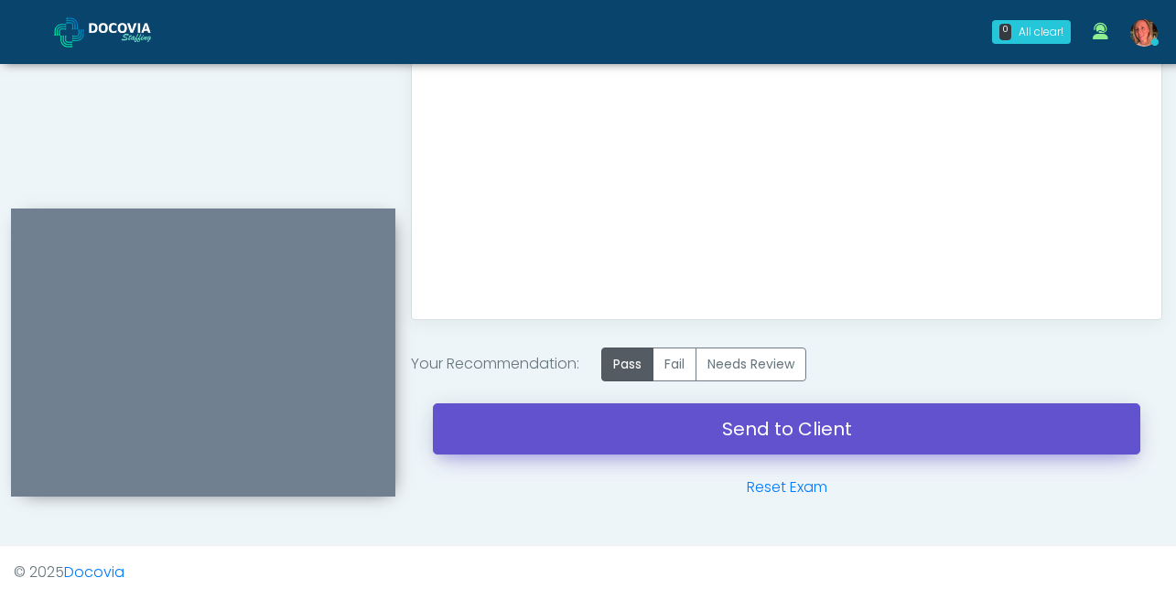
click at [784, 444] on link "Send to Client" at bounding box center [786, 429] width 707 height 51
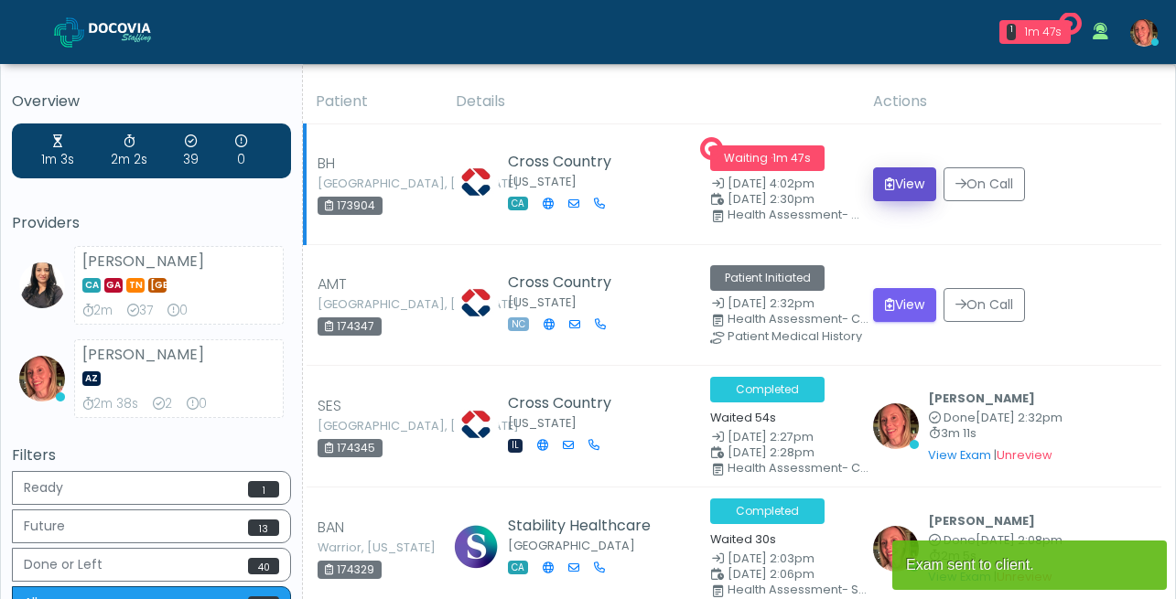
click at [901, 180] on button "View" at bounding box center [904, 184] width 63 height 34
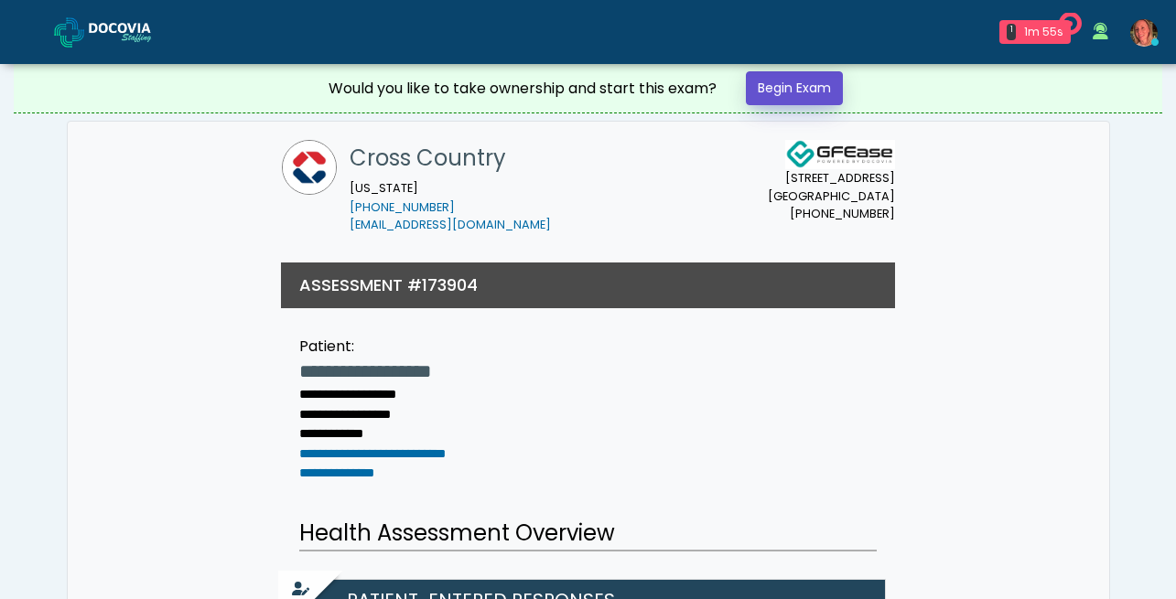
click at [793, 90] on link "Begin Exam" at bounding box center [794, 88] width 97 height 34
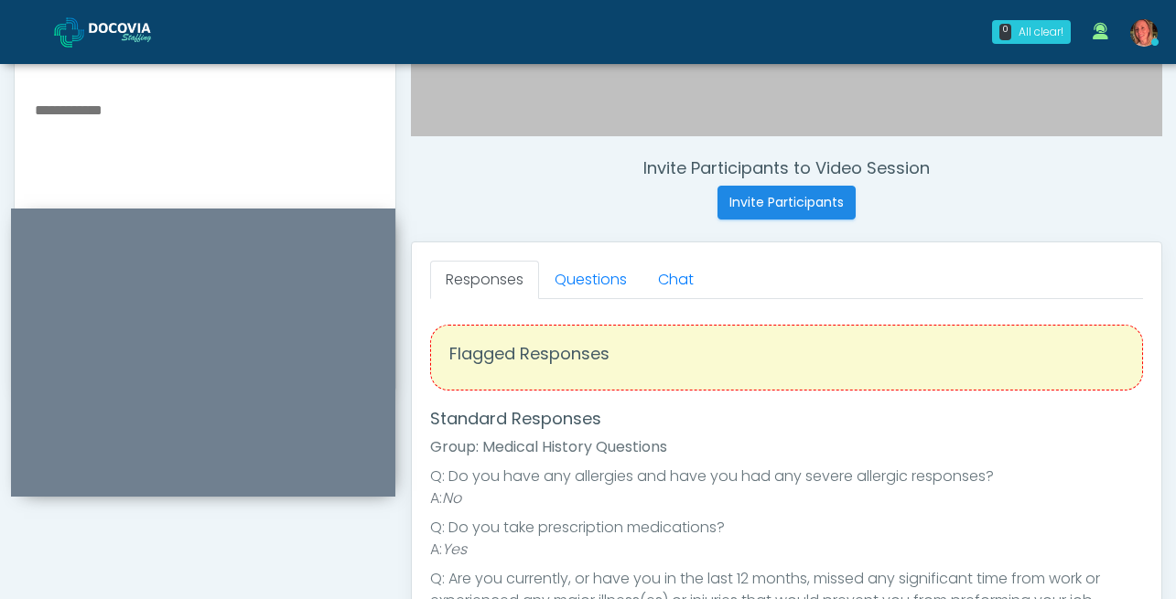
scroll to position [624, 0]
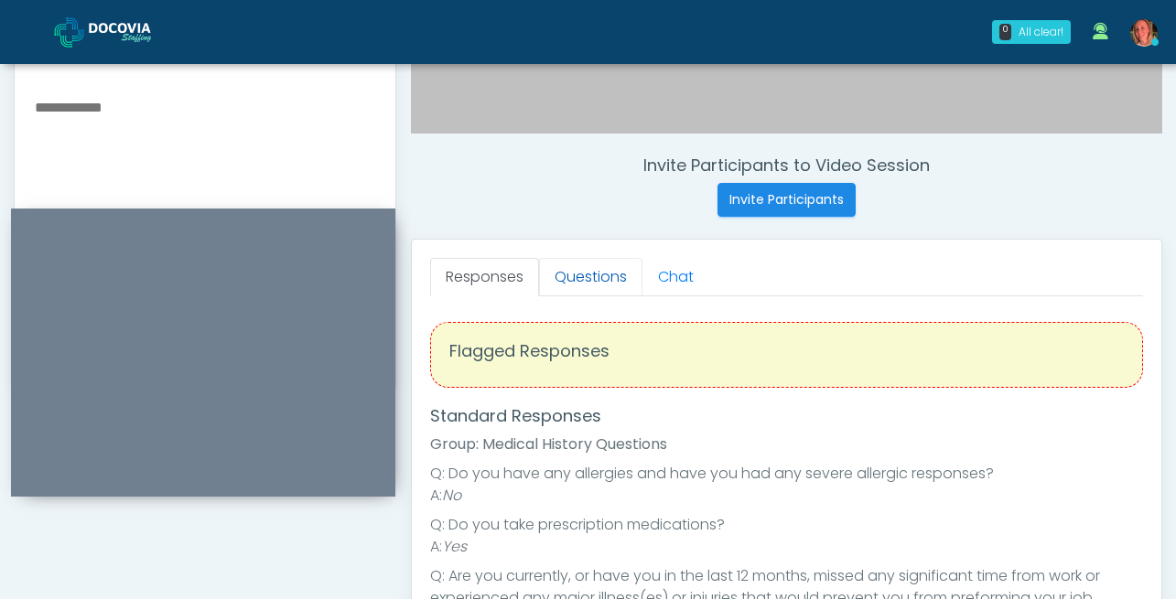
click at [587, 270] on link "Questions" at bounding box center [590, 277] width 103 height 38
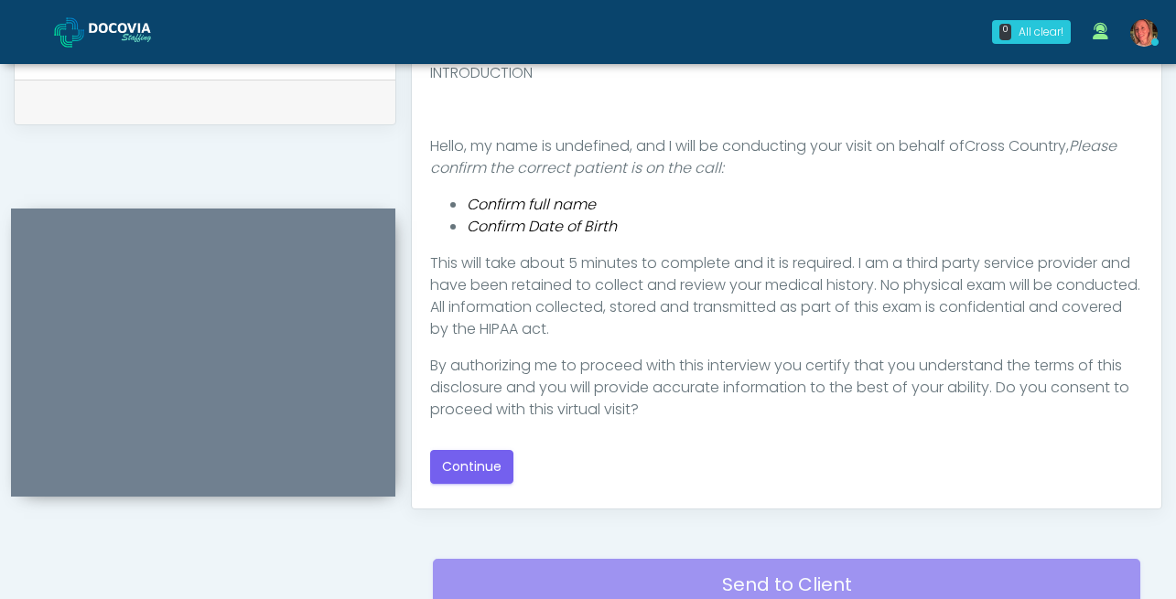
scroll to position [890, 0]
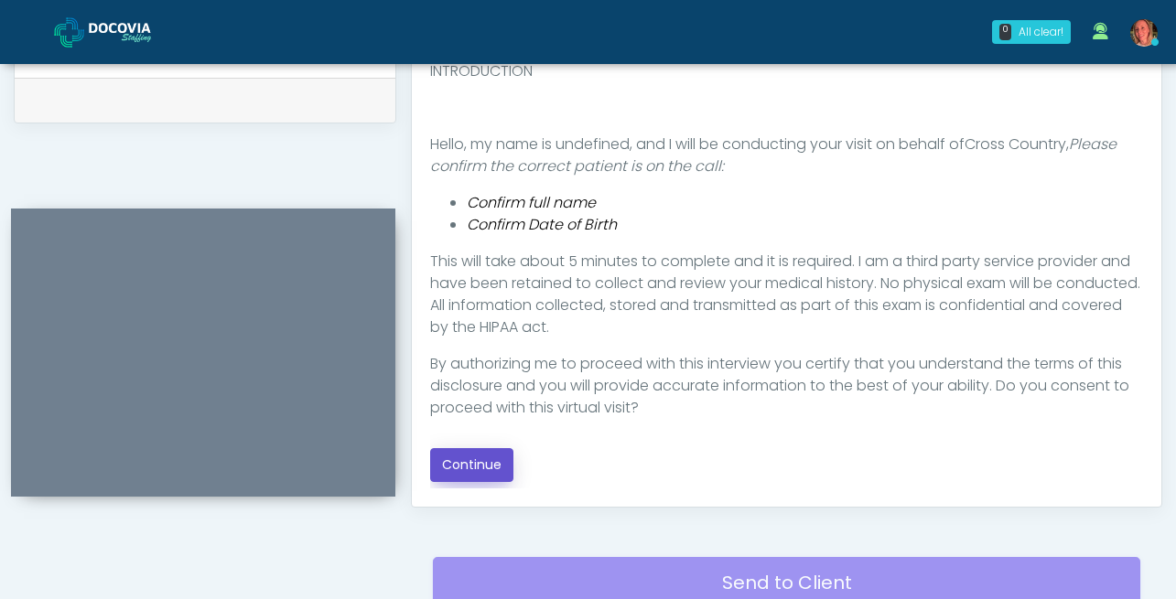
click at [469, 468] on button "Continue" at bounding box center [471, 465] width 83 height 34
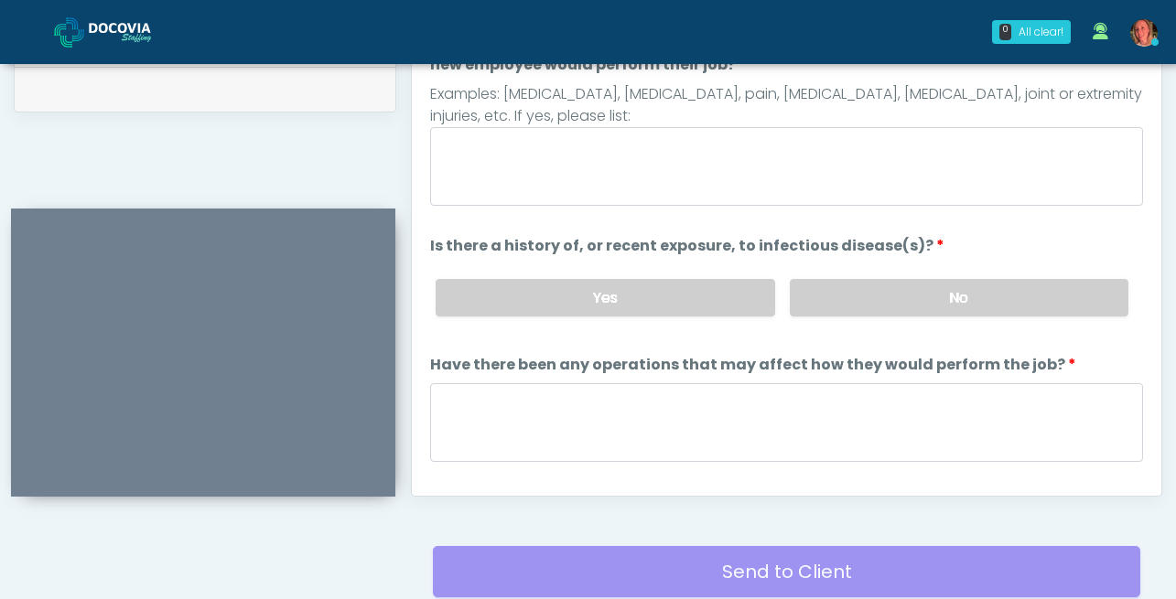
scroll to position [787, 0]
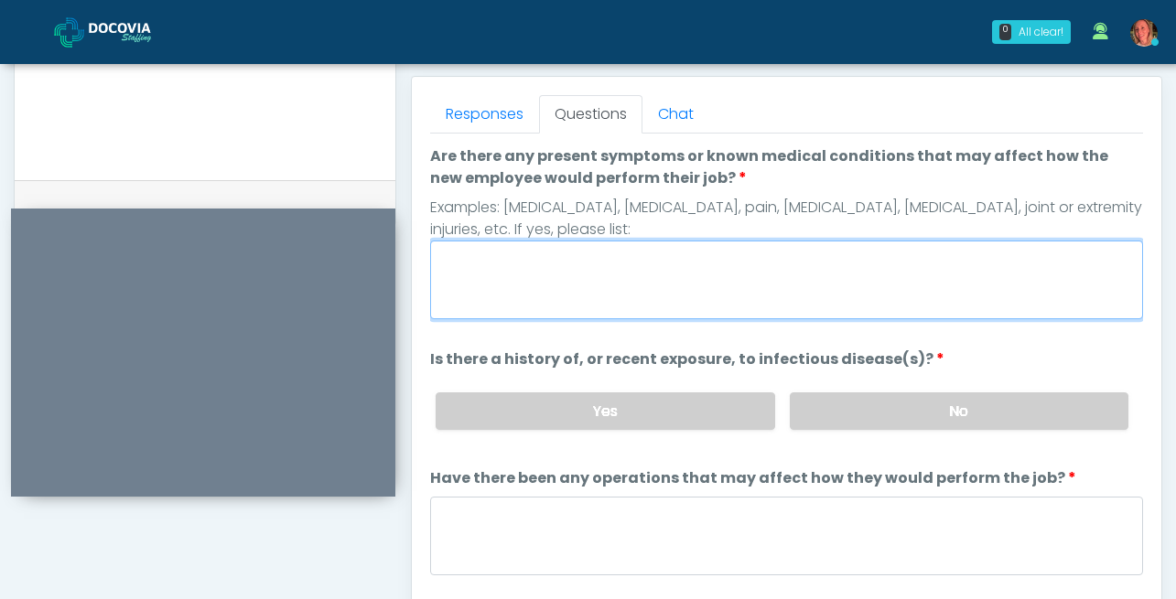
click at [635, 293] on textarea "Are there any present symptoms or known medical conditions that may affect how …" at bounding box center [786, 280] width 713 height 79
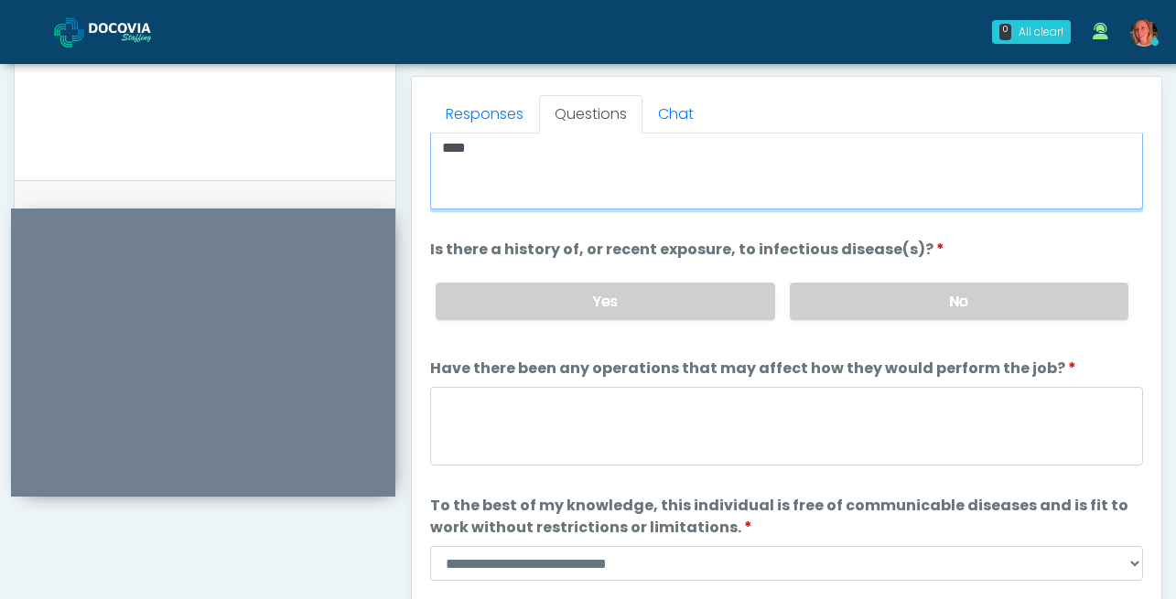
scroll to position [141, 0]
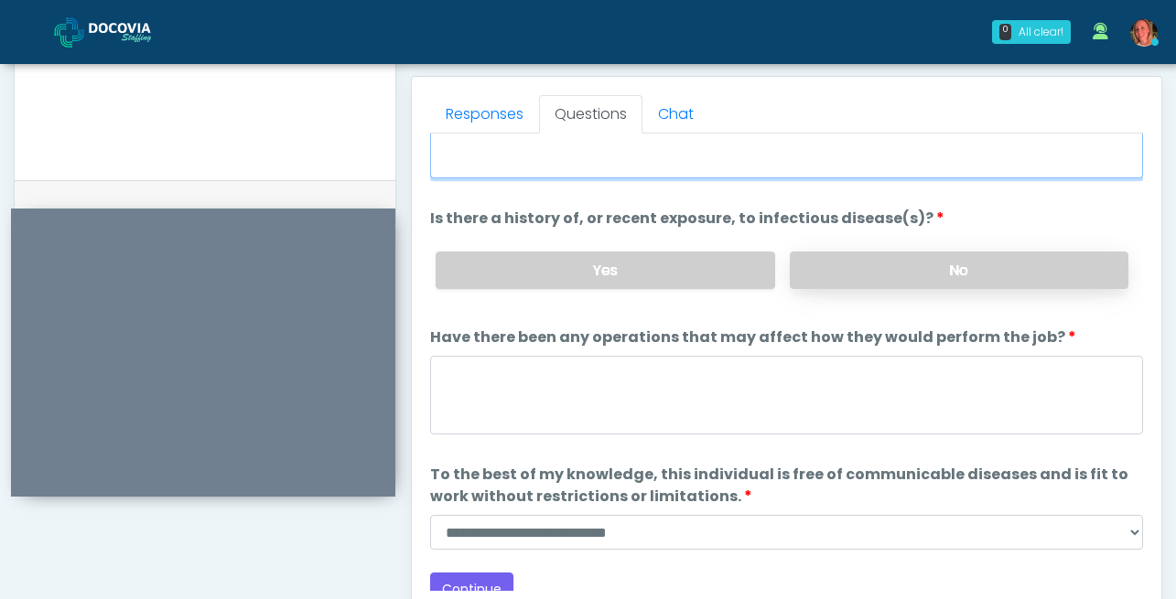
type textarea "****"
click at [1003, 260] on label "No" at bounding box center [959, 271] width 339 height 38
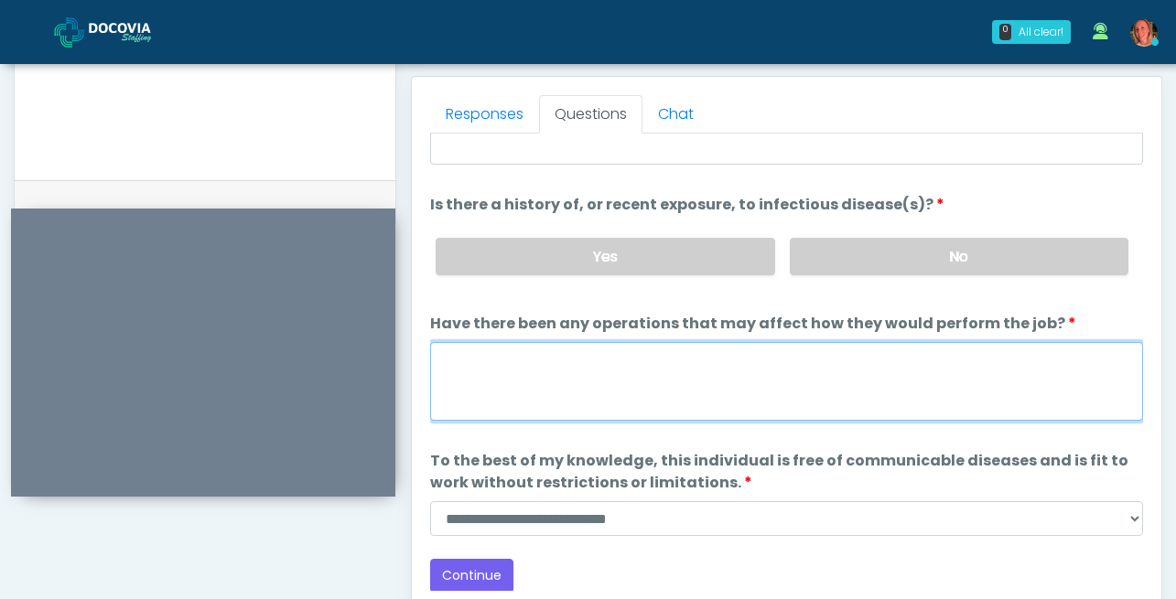
click at [714, 377] on textarea "Have there been any operations that may affect how they would perform the job?" at bounding box center [786, 381] width 713 height 79
type textarea "****"
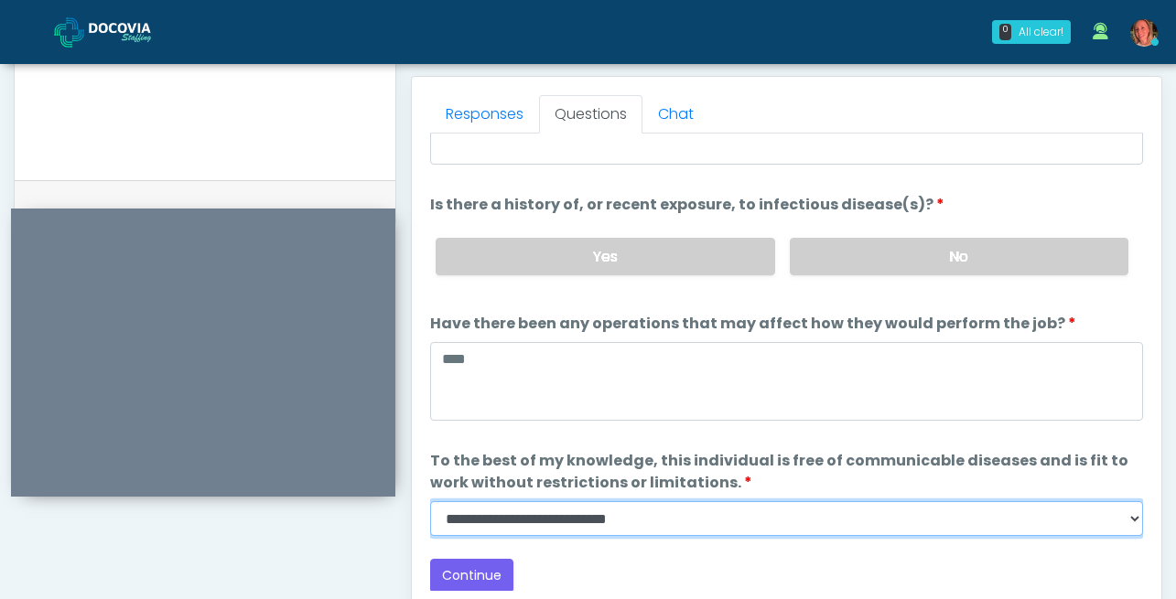
click at [612, 520] on select "**********" at bounding box center [786, 519] width 713 height 35
select select "******"
click at [430, 502] on select "**********" at bounding box center [786, 519] width 713 height 35
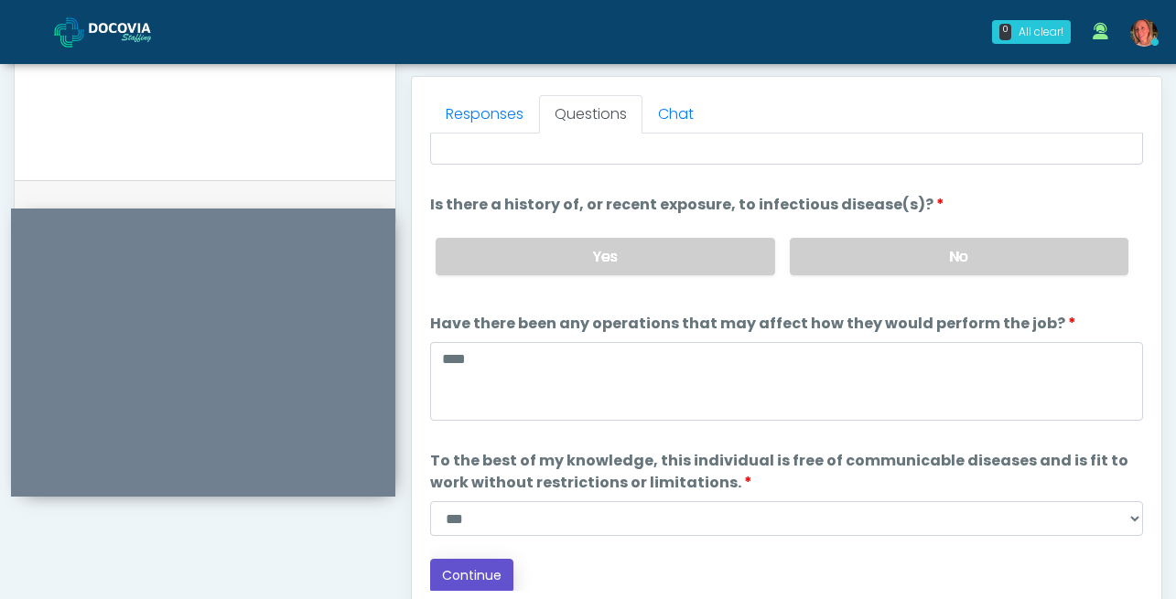
click at [480, 566] on button "Continue" at bounding box center [471, 576] width 83 height 34
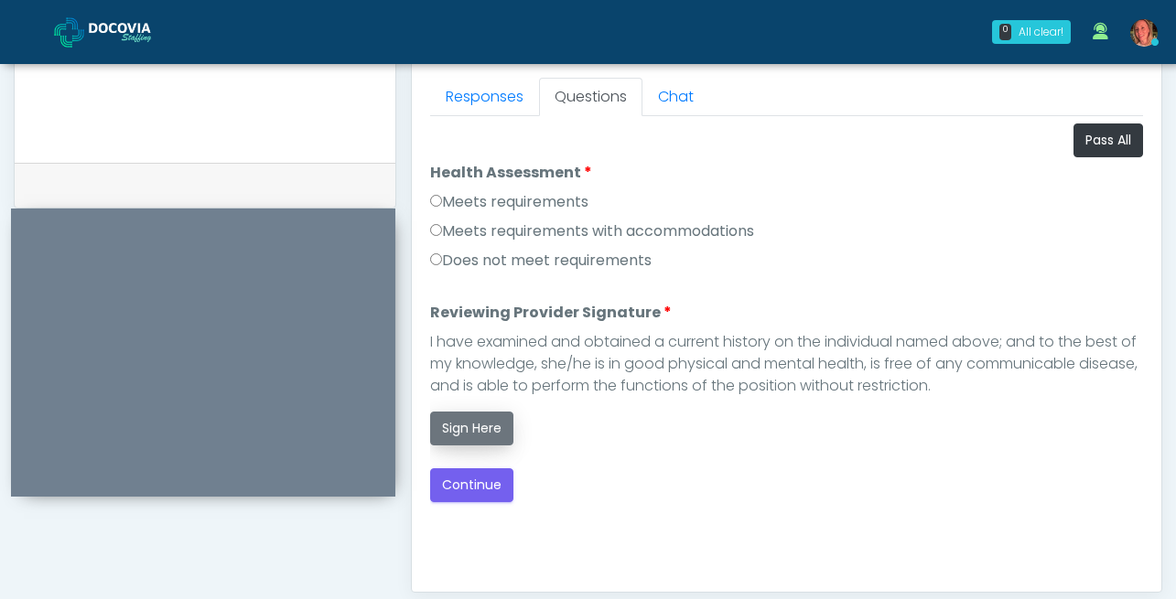
scroll to position [805, 0]
click at [442, 199] on label "Meets requirements" at bounding box center [509, 201] width 158 height 22
click at [487, 418] on button "Sign Here" at bounding box center [471, 428] width 83 height 34
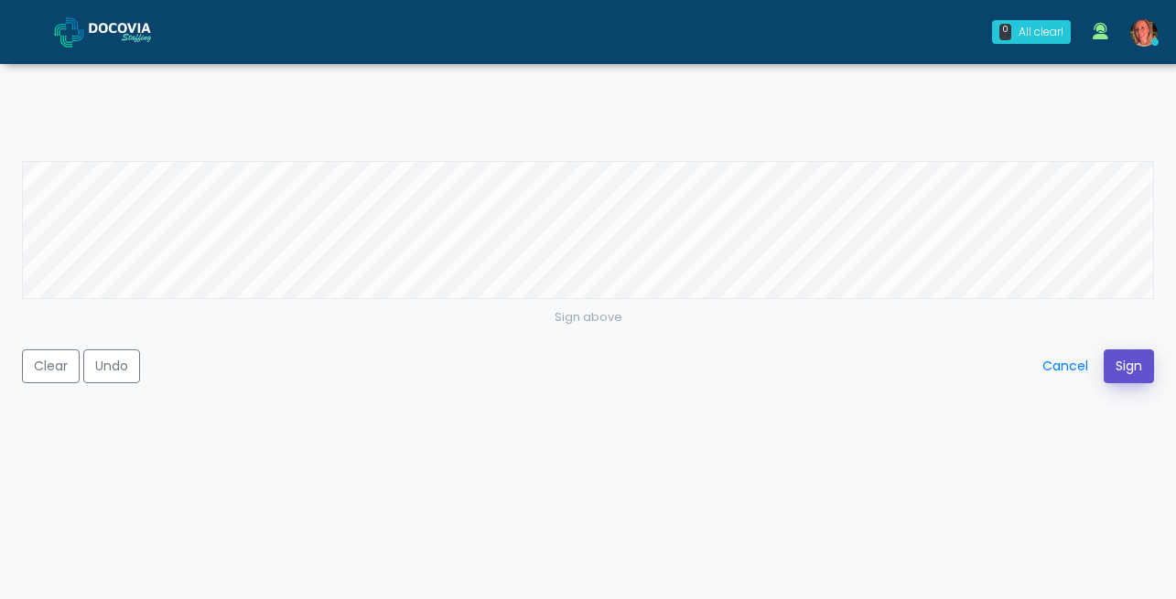
click at [1140, 359] on button "Sign" at bounding box center [1129, 367] width 50 height 34
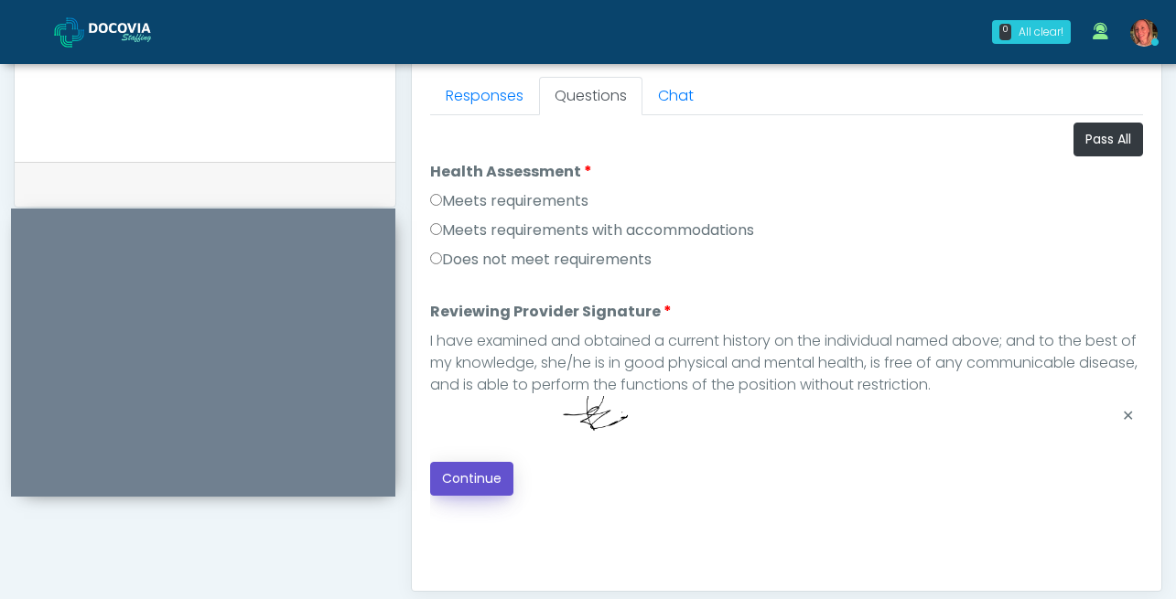
click at [469, 473] on button "Continue" at bounding box center [471, 479] width 83 height 34
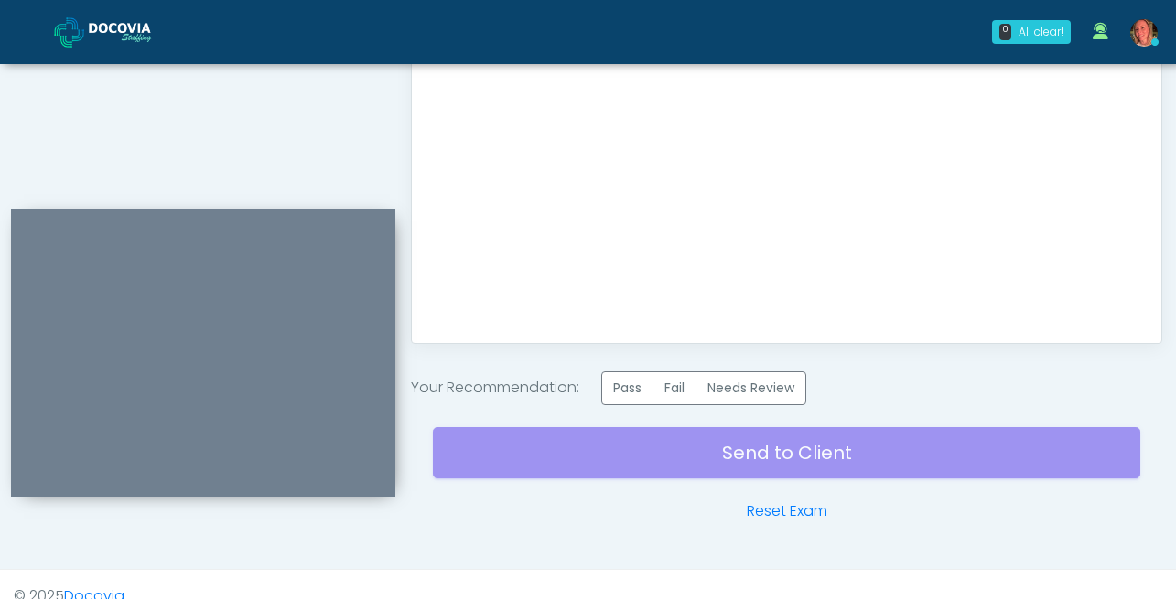
scroll to position [1077, 0]
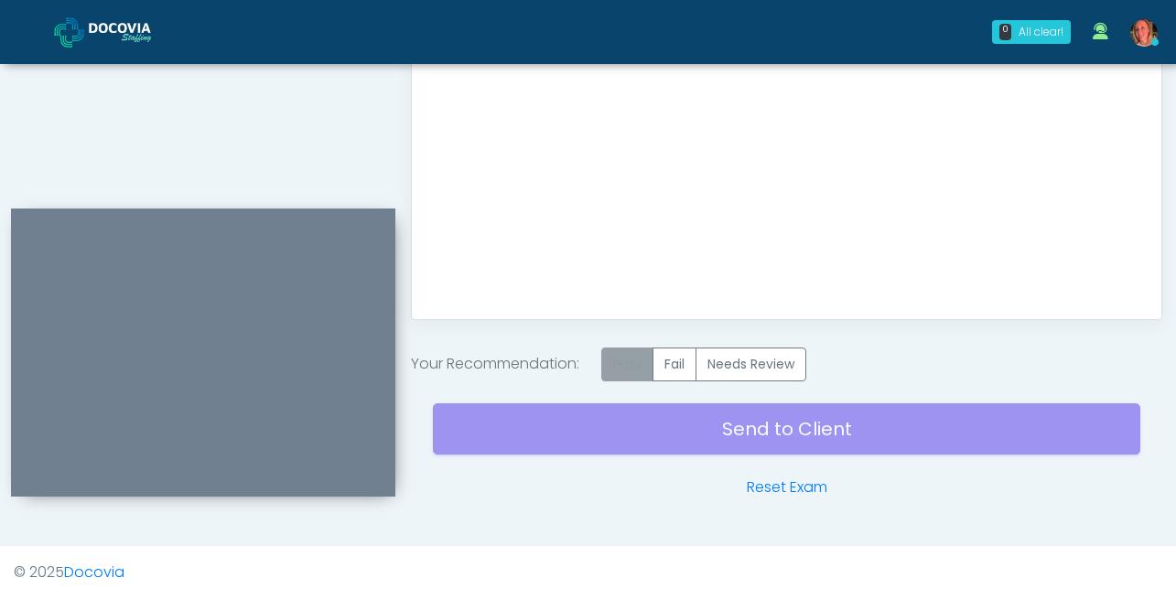
click at [647, 368] on label "Pass" at bounding box center [627, 365] width 52 height 34
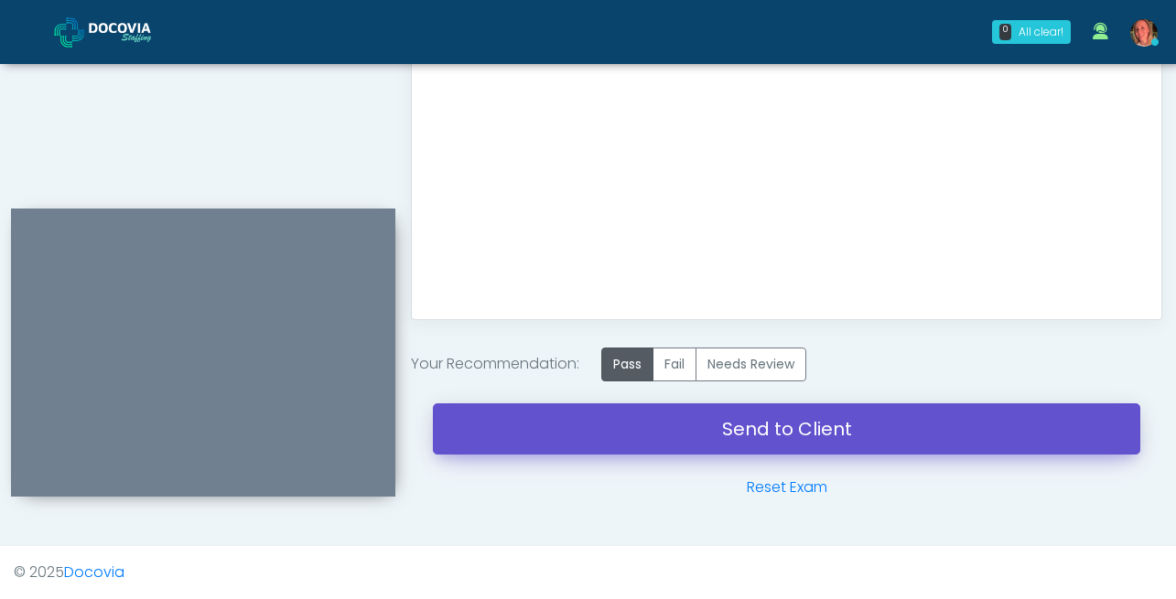
click at [783, 418] on link "Send to Client" at bounding box center [786, 429] width 707 height 51
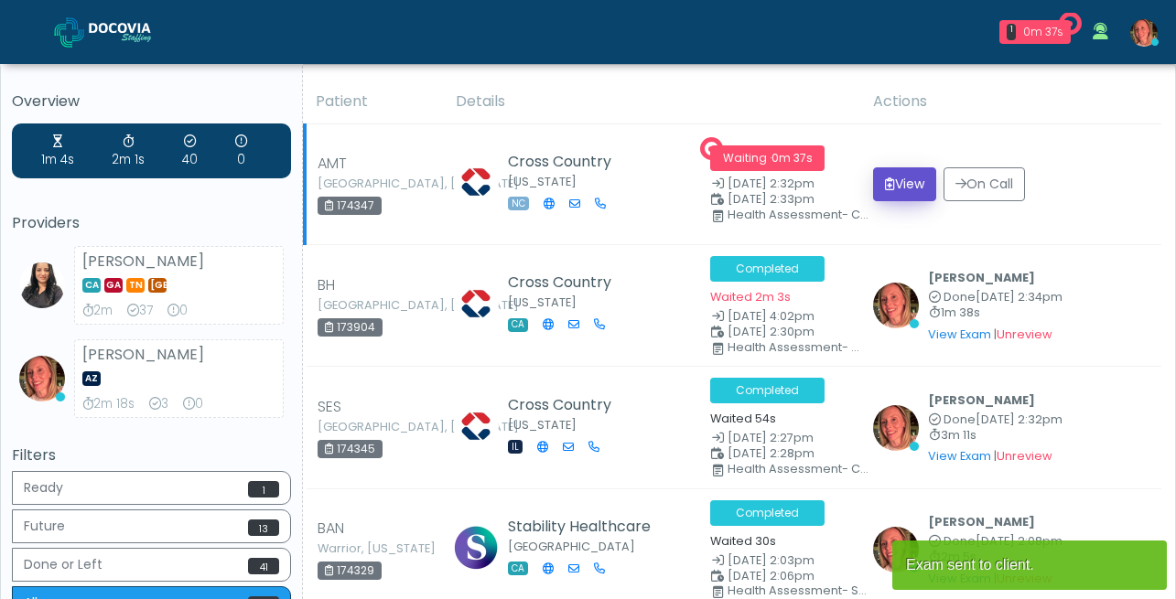
click at [901, 178] on button "View" at bounding box center [904, 184] width 63 height 34
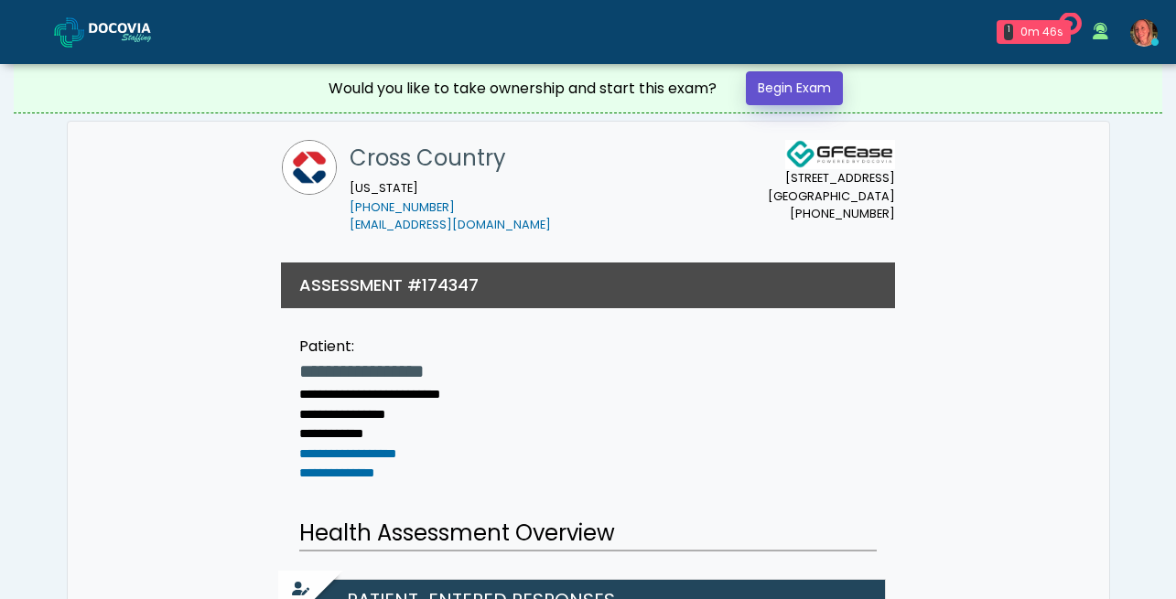
click at [807, 80] on link "Begin Exam" at bounding box center [794, 88] width 97 height 34
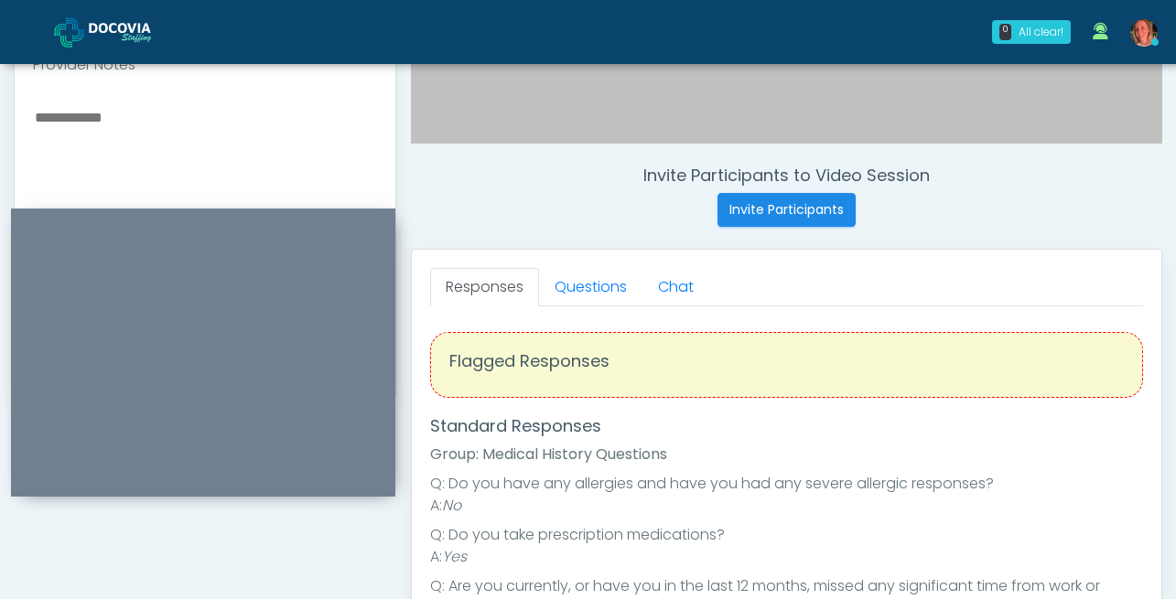
scroll to position [618, 0]
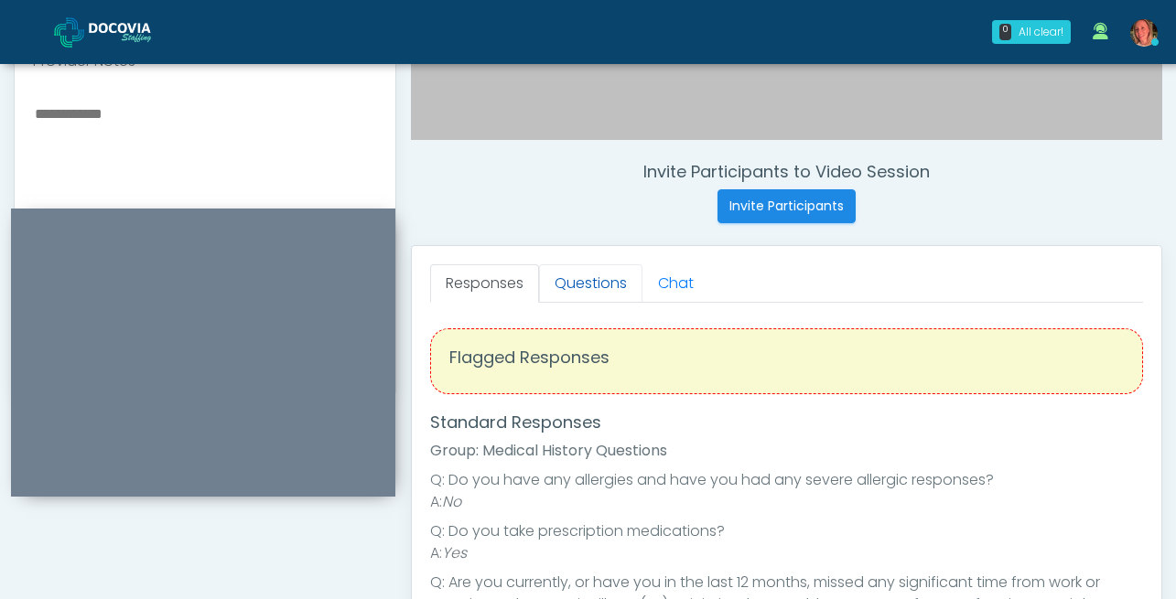
click at [597, 277] on link "Questions" at bounding box center [590, 283] width 103 height 38
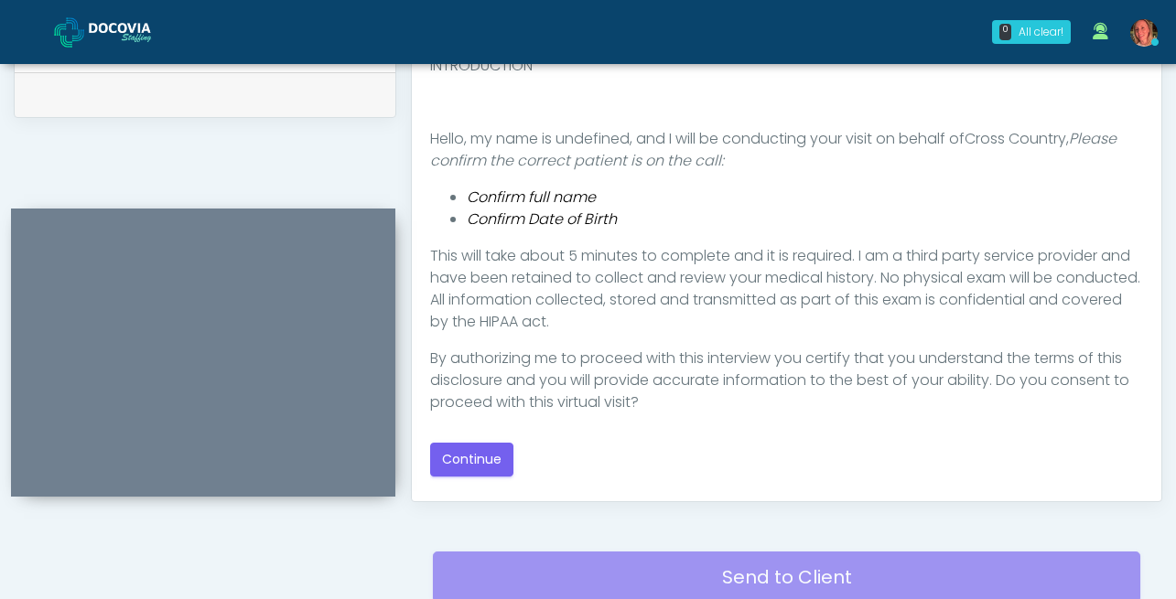
scroll to position [899, 0]
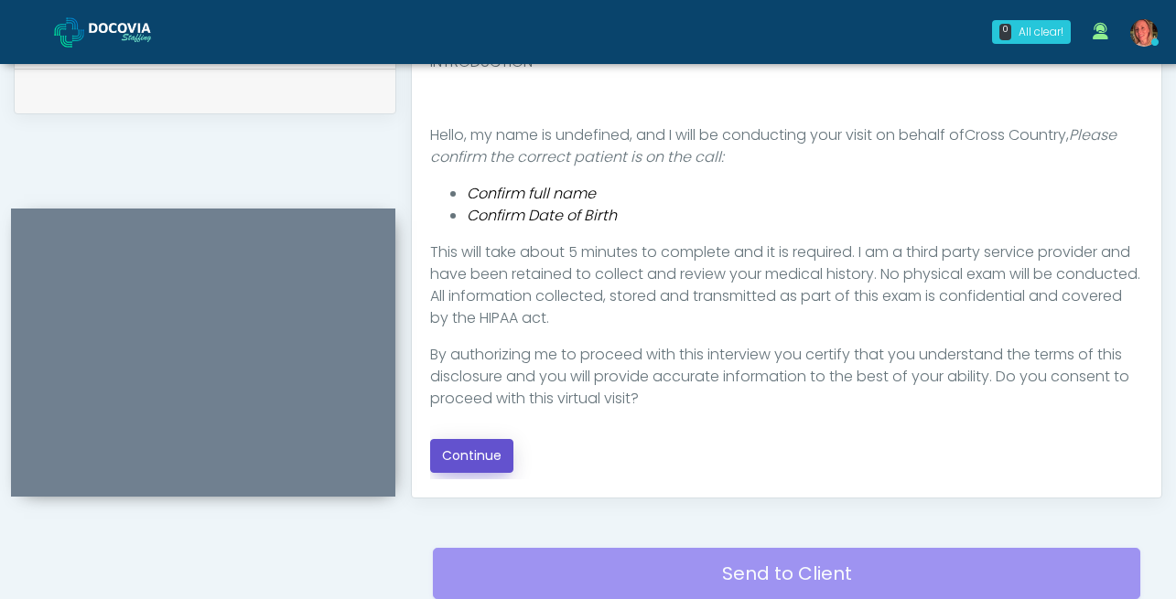
click at [471, 456] on button "Continue" at bounding box center [471, 456] width 83 height 34
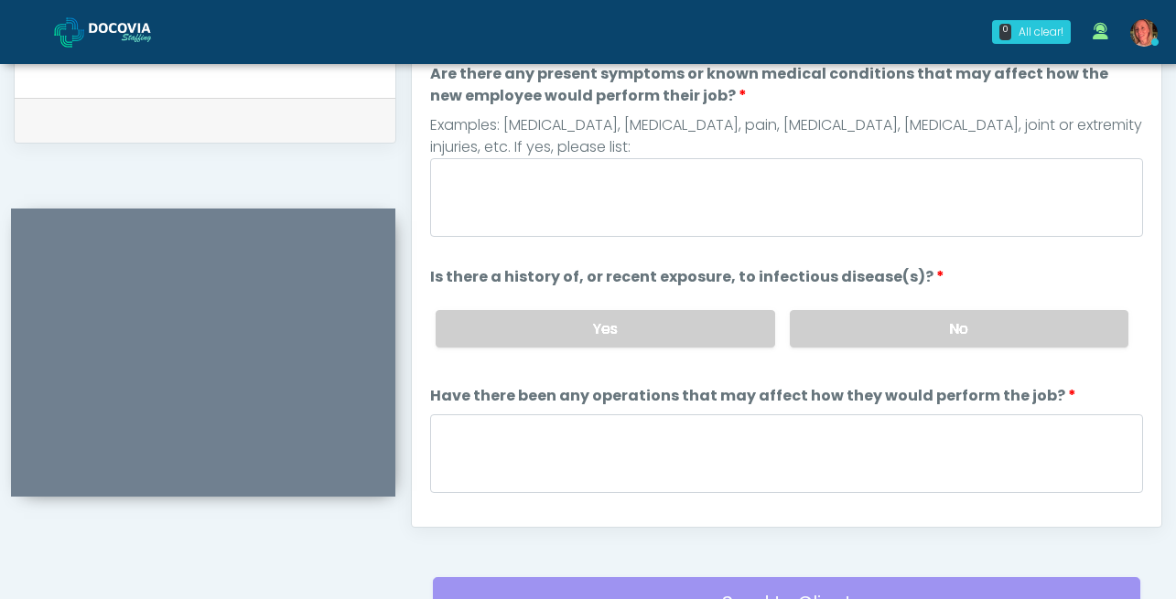
scroll to position [866, 0]
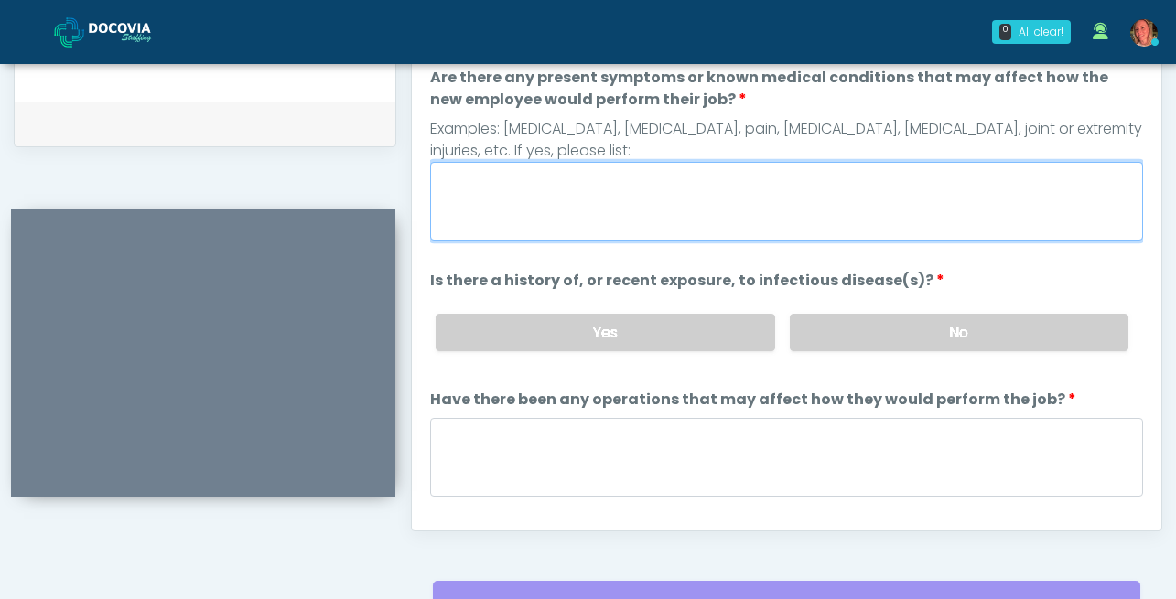
click at [649, 206] on textarea "Are there any present symptoms or known medical conditions that may affect how …" at bounding box center [786, 201] width 713 height 79
type textarea "****"
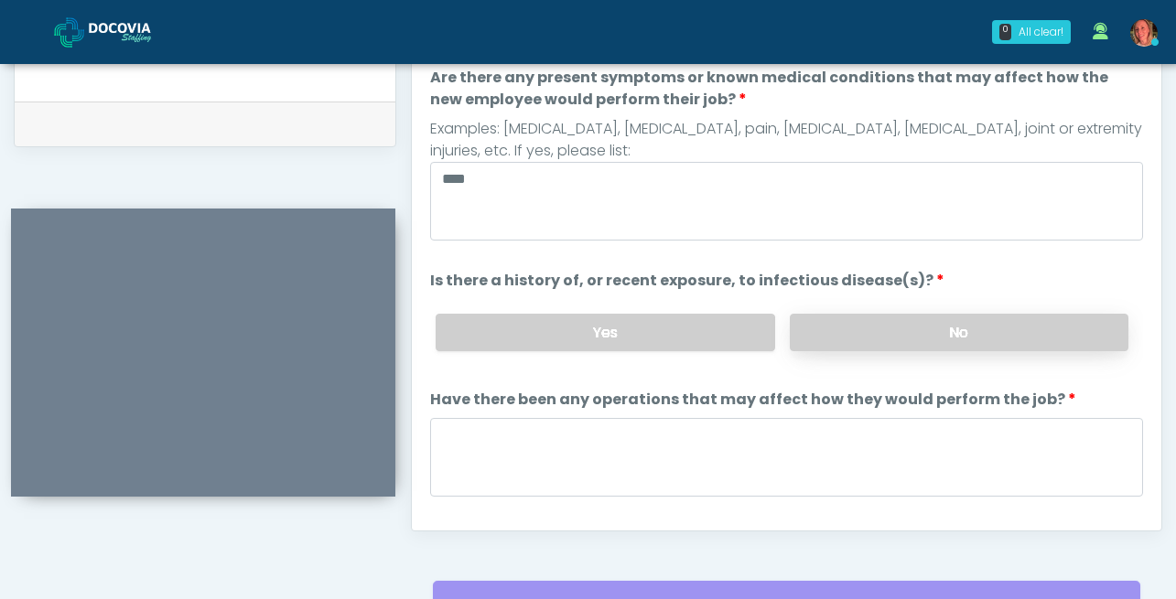
click at [987, 330] on label "No" at bounding box center [959, 333] width 339 height 38
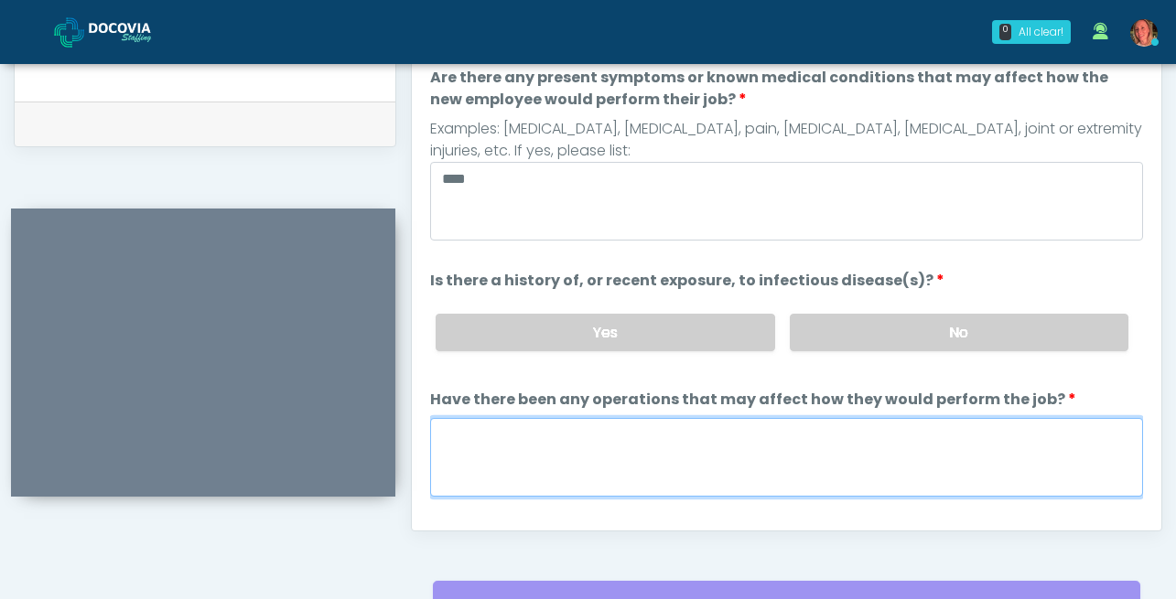
click at [742, 461] on textarea "Have there been any operations that may affect how they would perform the job?" at bounding box center [786, 457] width 713 height 79
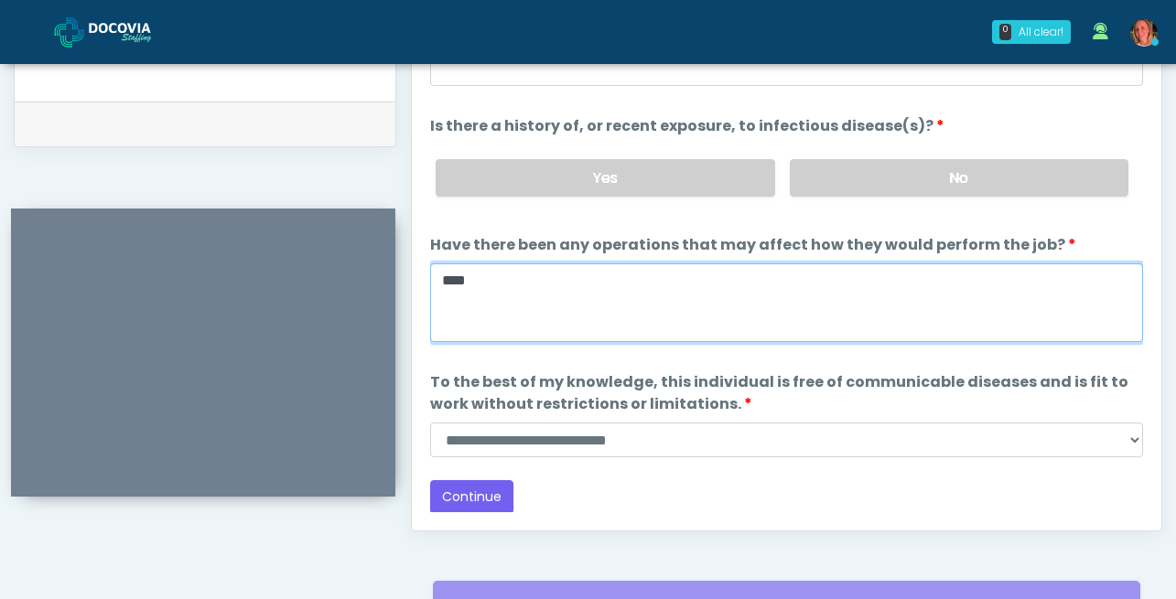
type textarea "****"
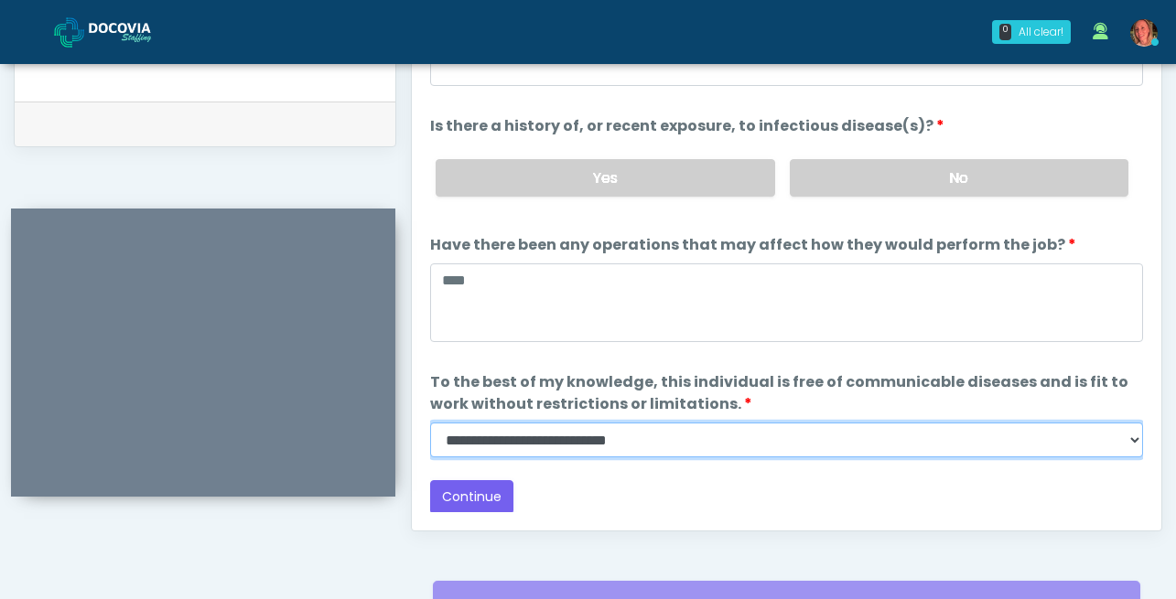
click at [611, 437] on select "**********" at bounding box center [786, 440] width 713 height 35
select select "******"
click at [430, 423] on select "**********" at bounding box center [786, 440] width 713 height 35
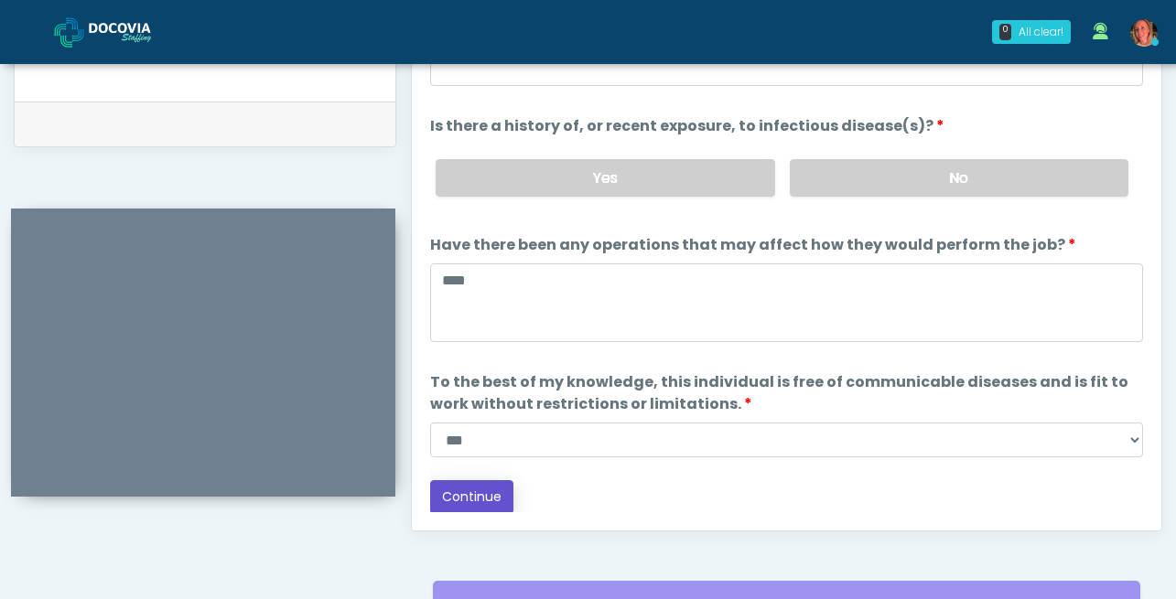
click at [479, 490] on button "Continue" at bounding box center [471, 497] width 83 height 34
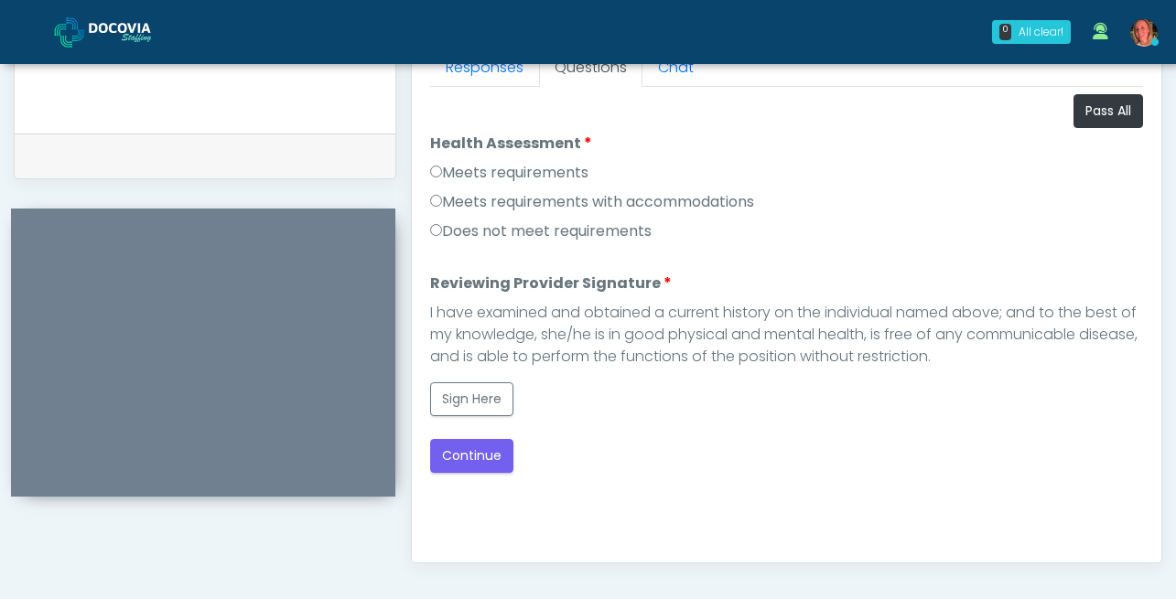
scroll to position [832, 0]
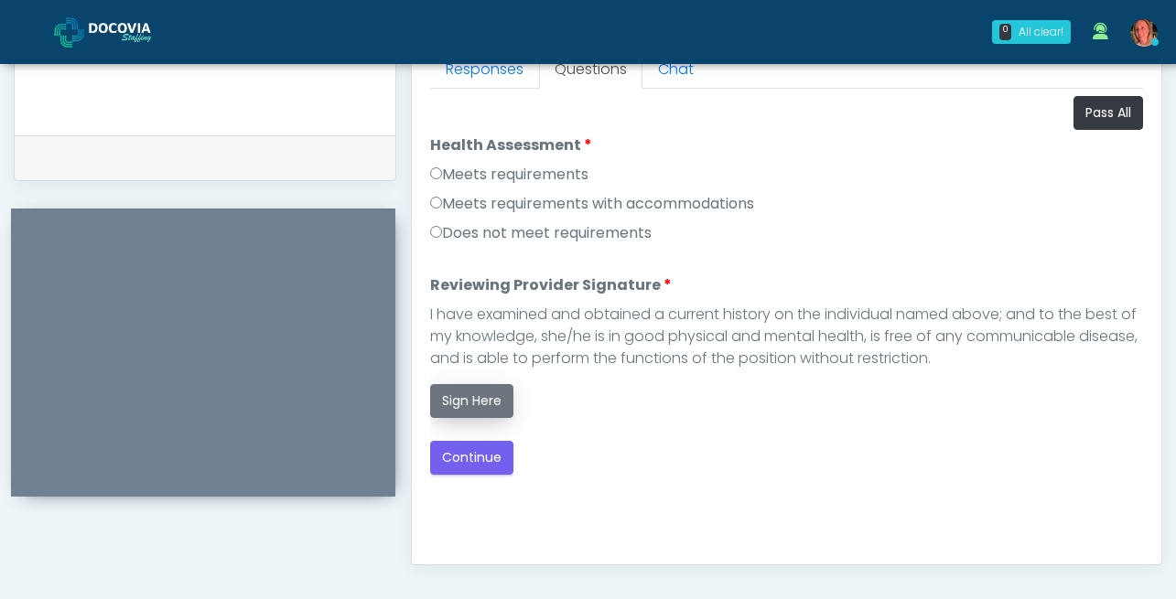
click at [474, 386] on button "Sign Here" at bounding box center [471, 401] width 83 height 34
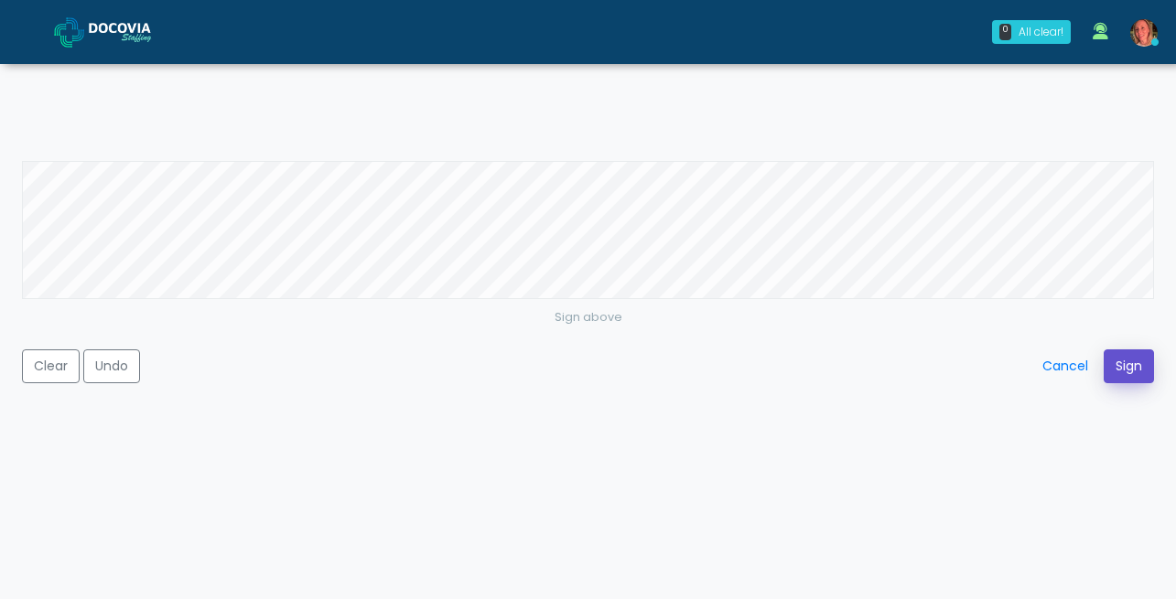
click at [1123, 364] on button "Sign" at bounding box center [1129, 367] width 50 height 34
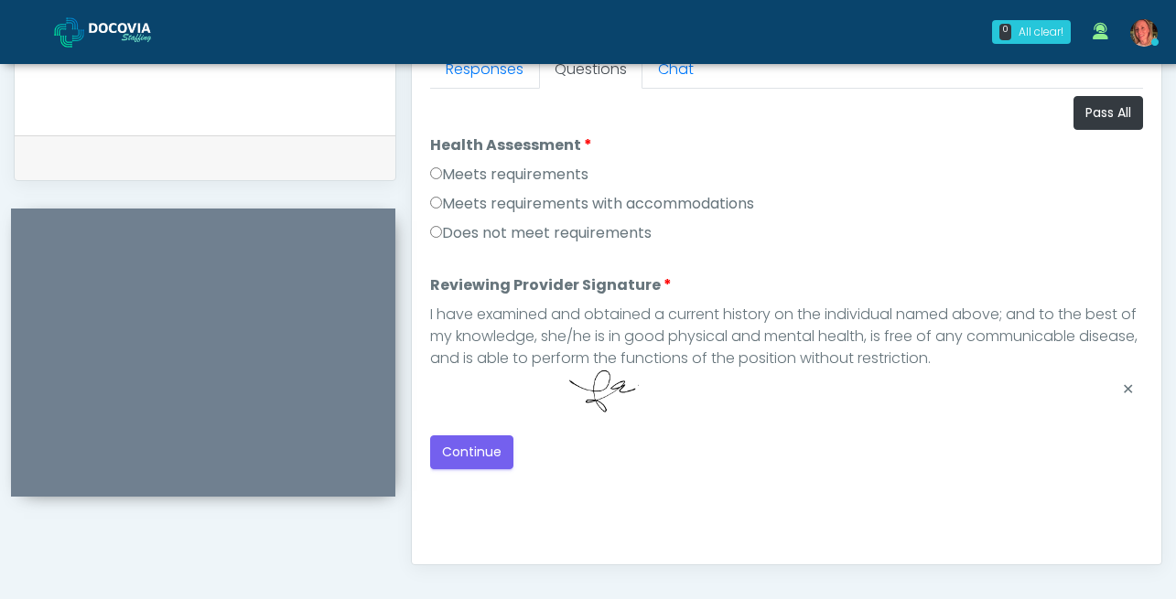
scroll to position [1043, 0]
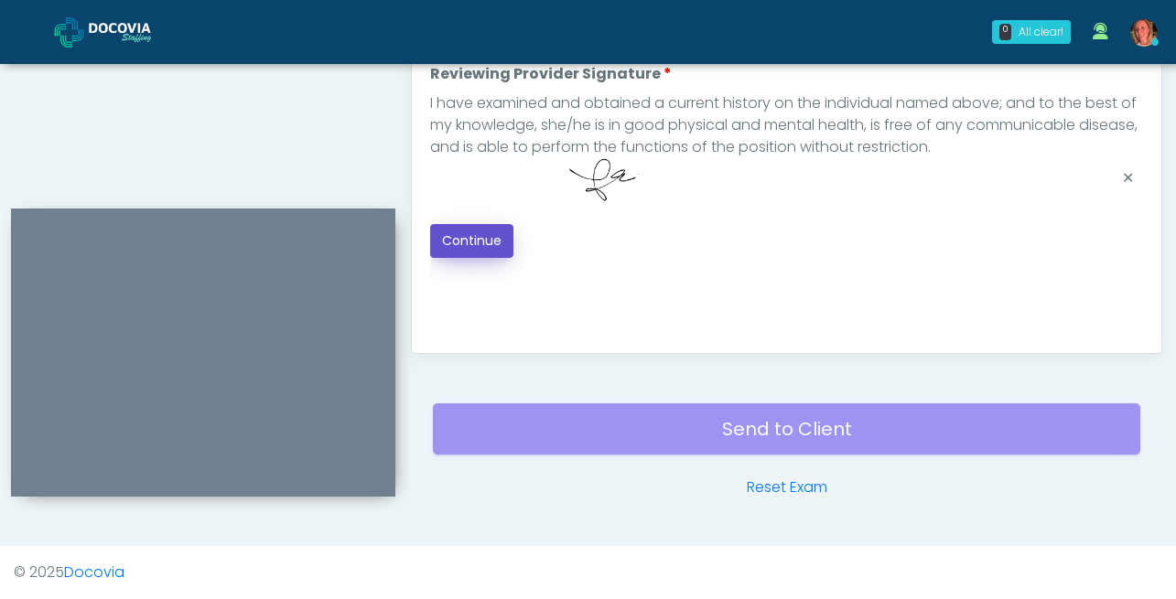
click at [473, 243] on button "Continue" at bounding box center [471, 241] width 83 height 34
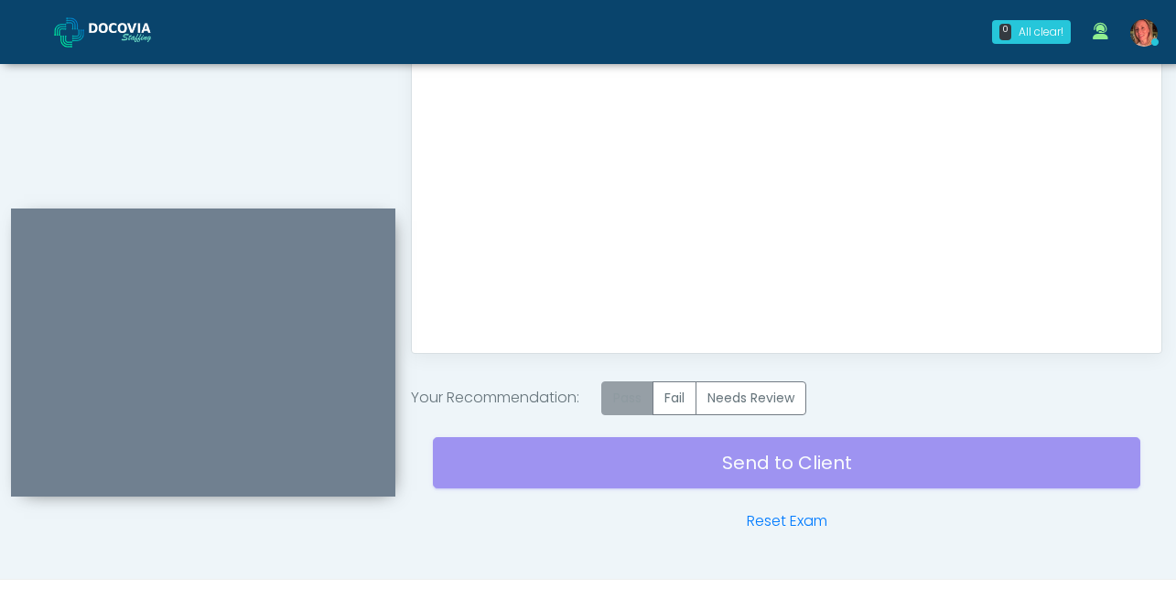
click at [632, 397] on label "Pass" at bounding box center [627, 399] width 52 height 34
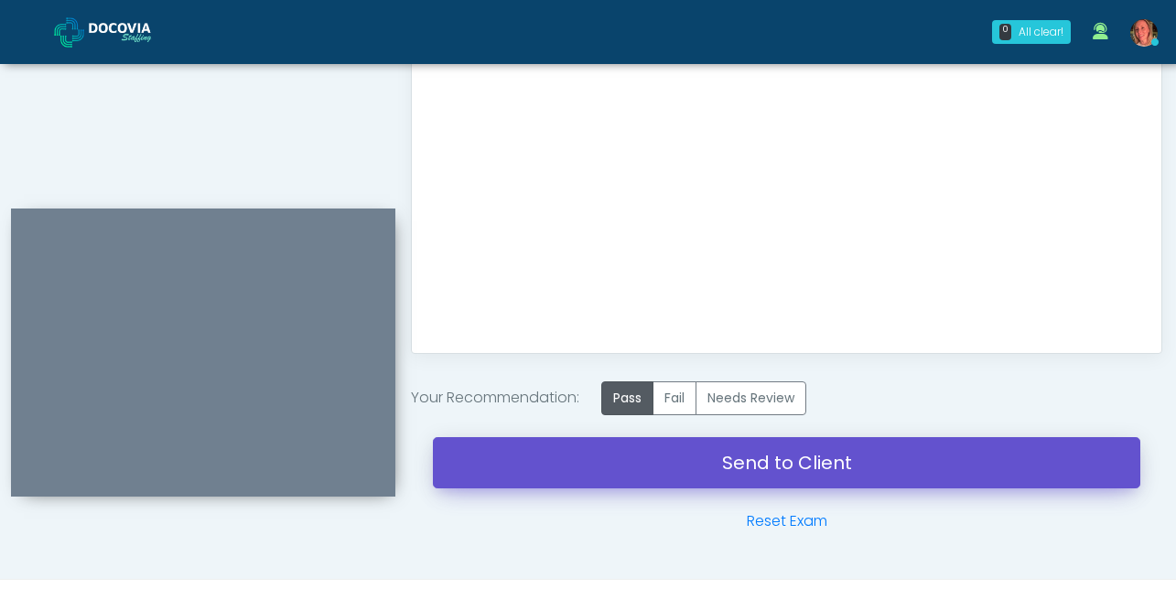
click at [739, 473] on link "Send to Client" at bounding box center [786, 462] width 707 height 51
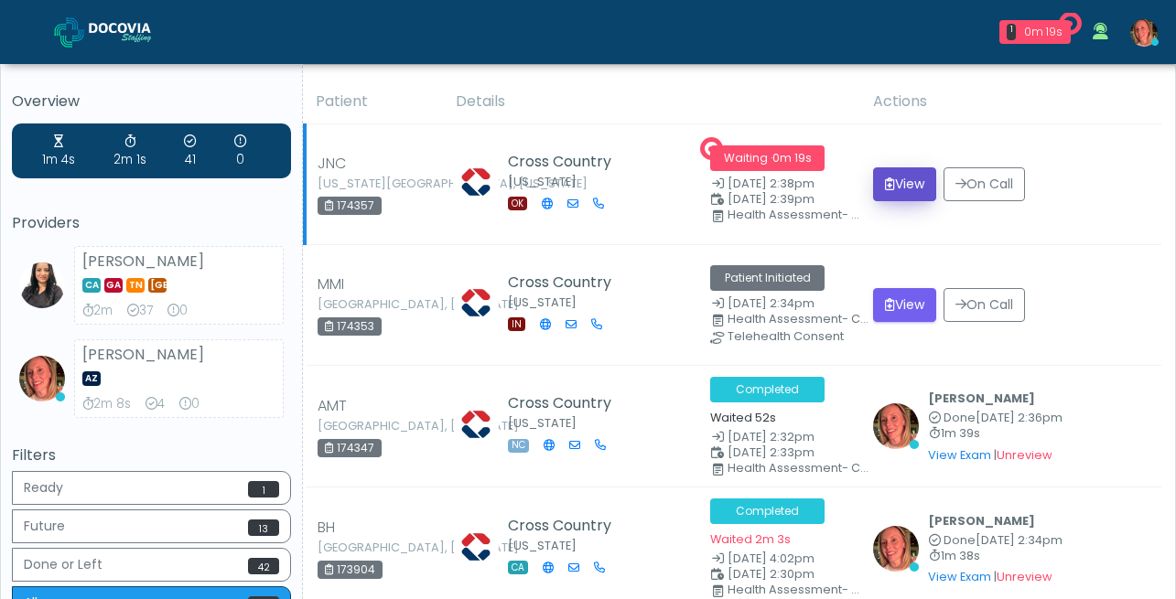
click at [911, 194] on button "View" at bounding box center [904, 184] width 63 height 34
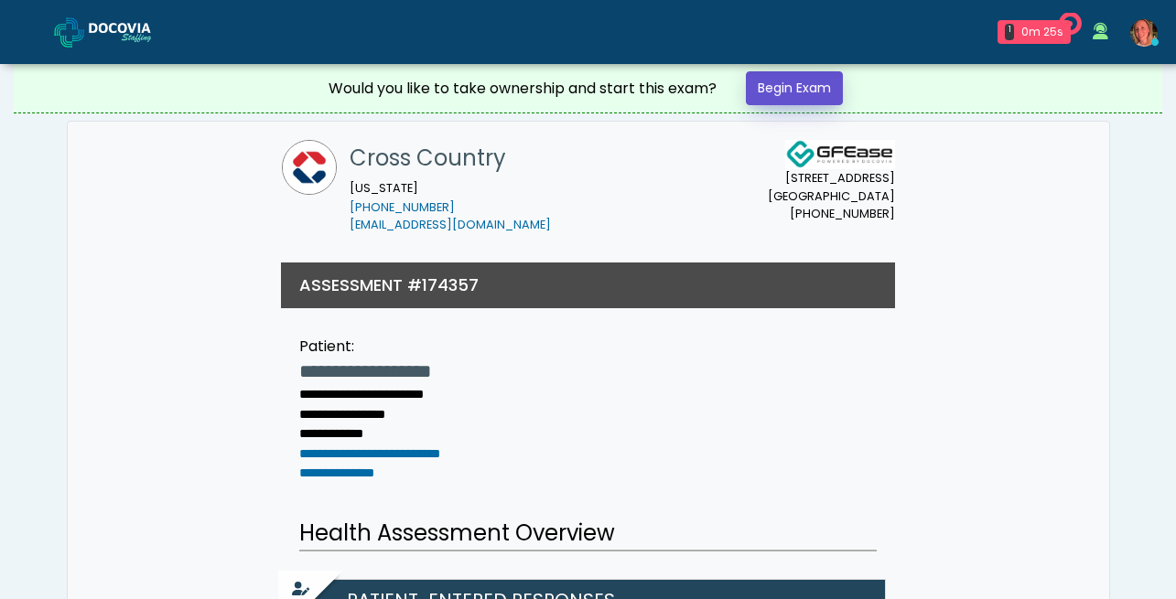
click at [789, 85] on link "Begin Exam" at bounding box center [794, 88] width 97 height 34
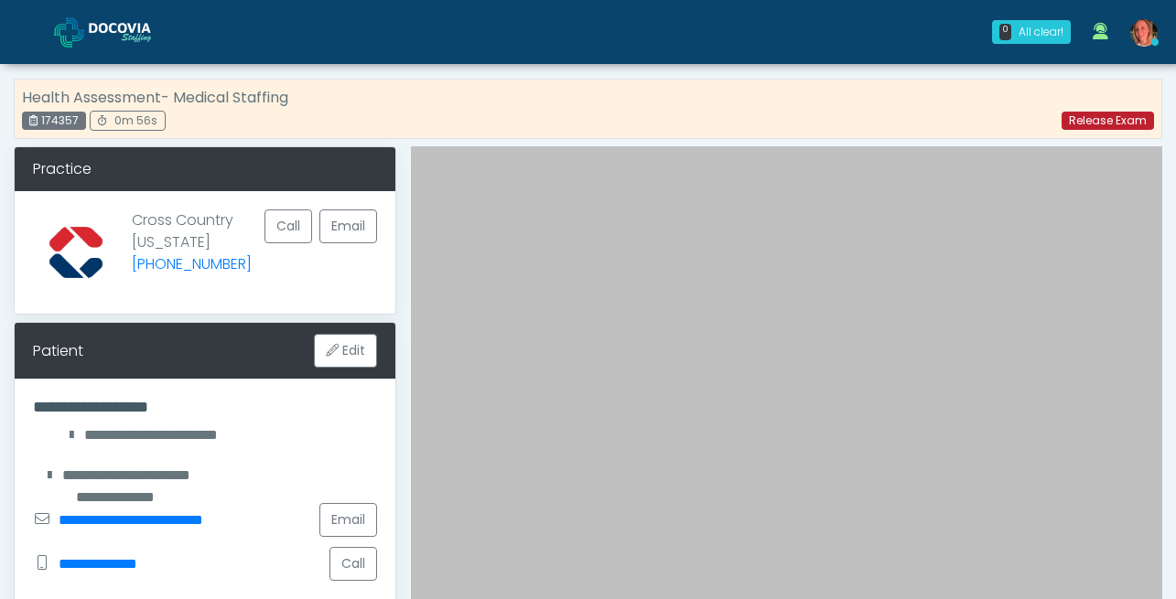
click at [1131, 120] on link "Release Exam" at bounding box center [1108, 121] width 92 height 18
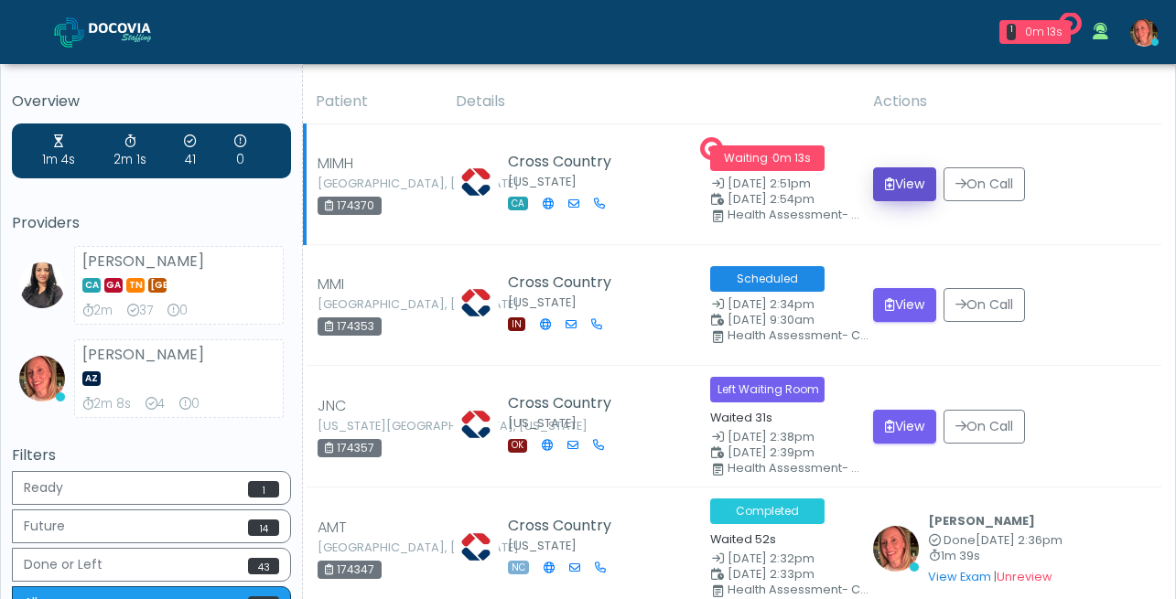
click at [895, 182] on button "View" at bounding box center [904, 184] width 63 height 34
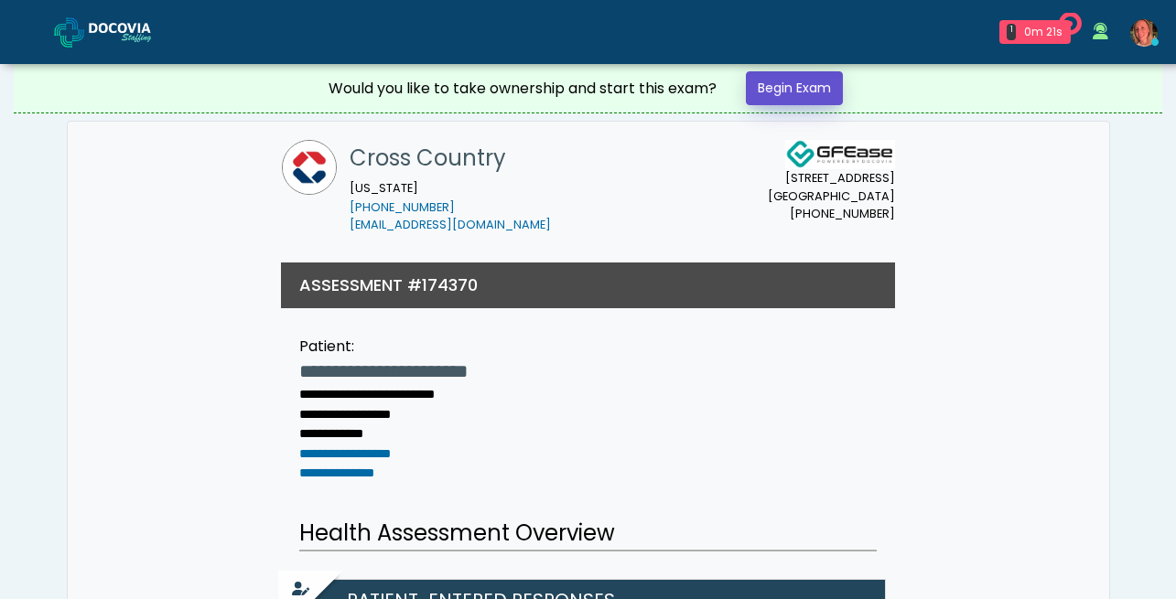
click at [800, 88] on link "Begin Exam" at bounding box center [794, 88] width 97 height 34
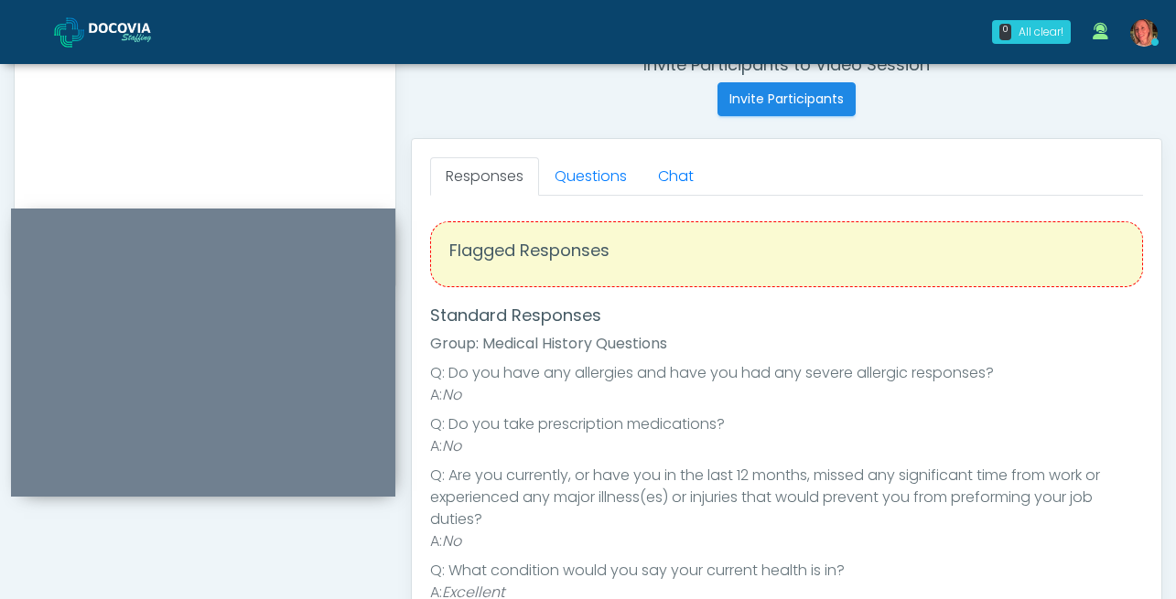
scroll to position [735, 0]
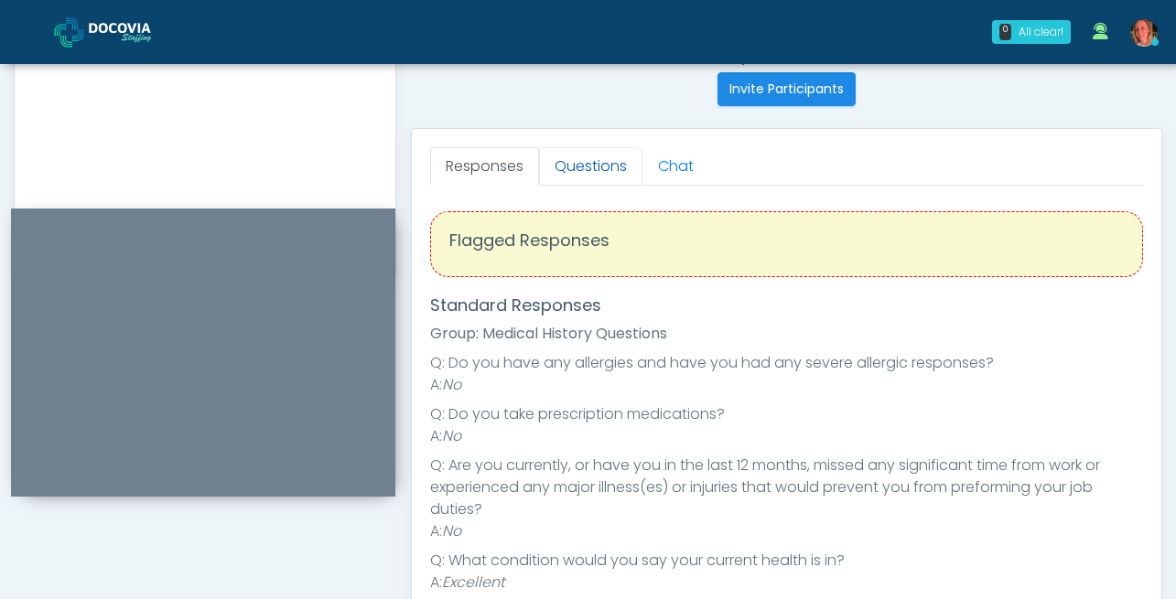
click at [608, 173] on link "Questions" at bounding box center [590, 166] width 103 height 38
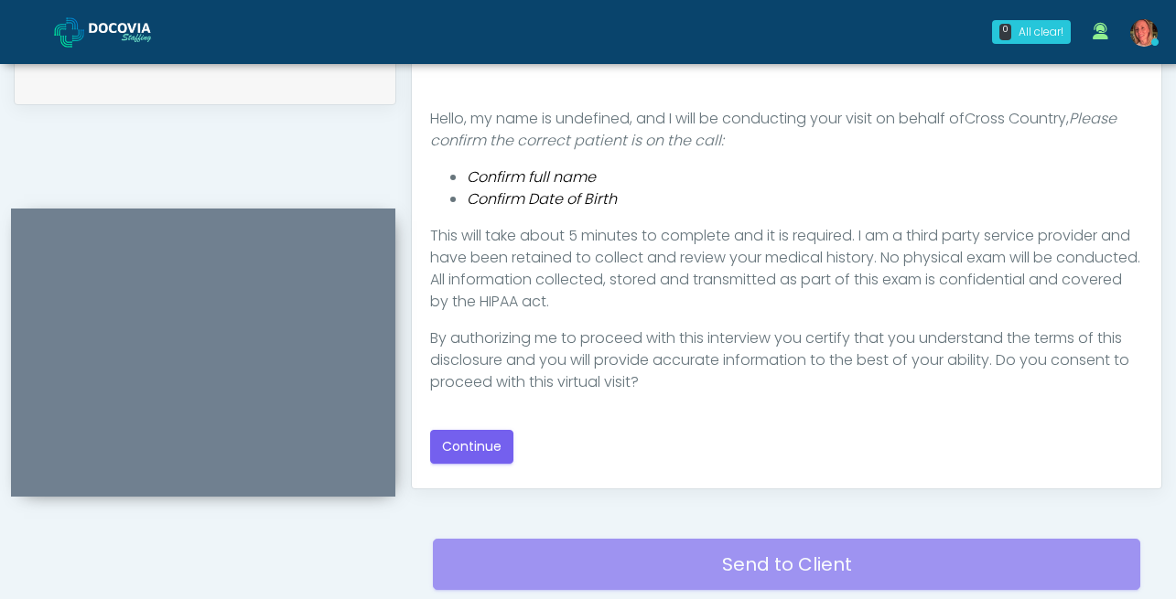
scroll to position [909, 0]
click at [462, 457] on button "Continue" at bounding box center [471, 446] width 83 height 34
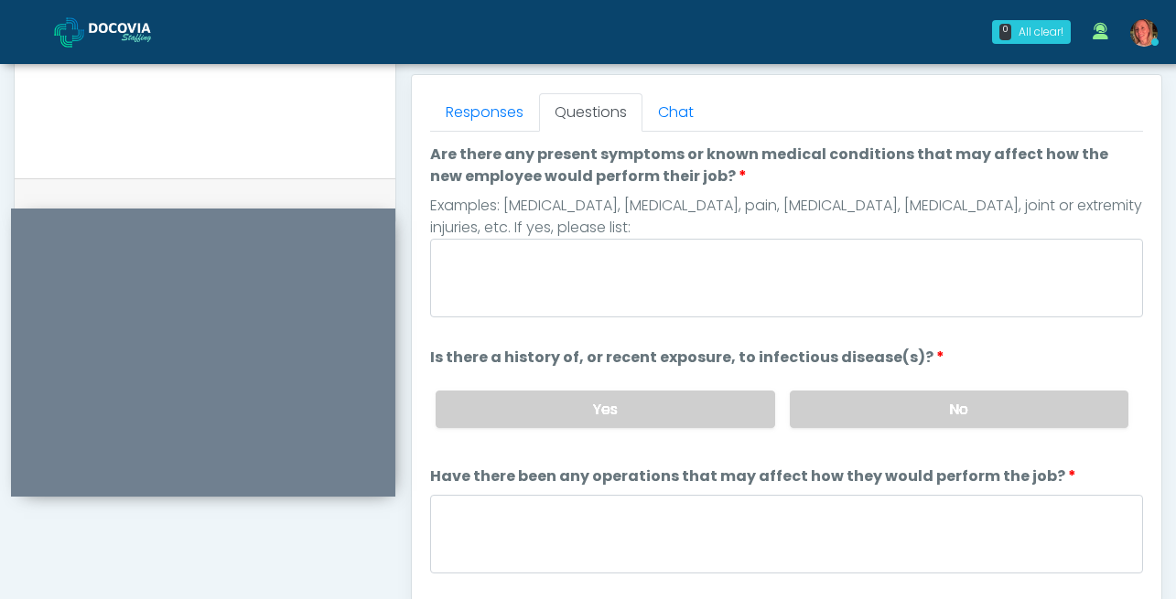
scroll to position [779, 0]
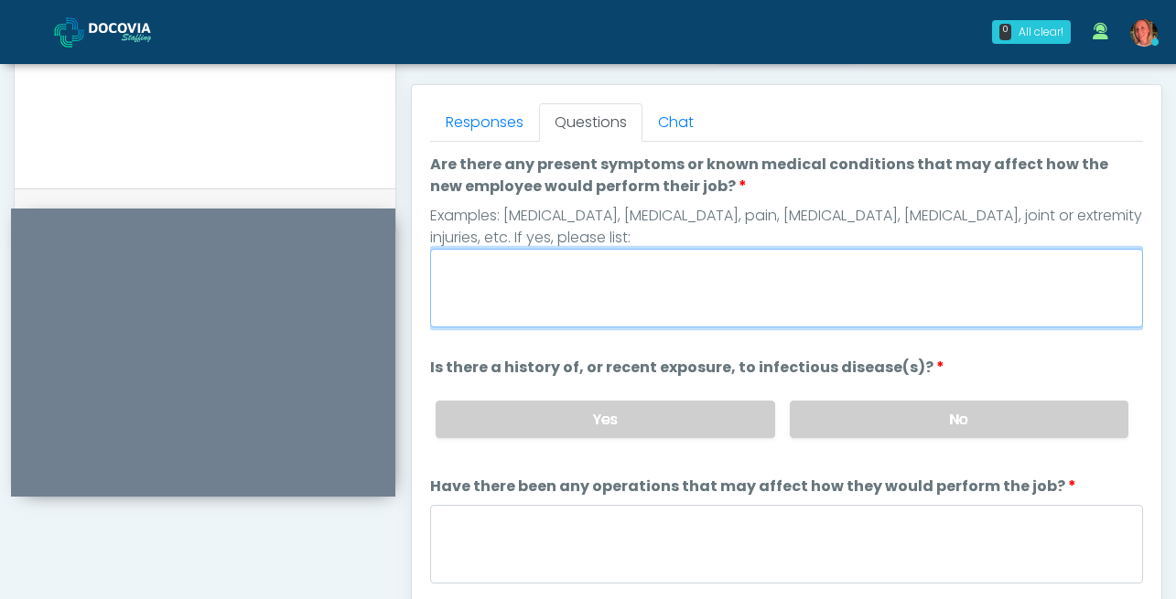
click at [555, 288] on textarea "Are there any present symptoms or known medical conditions that may affect how …" at bounding box center [786, 288] width 713 height 79
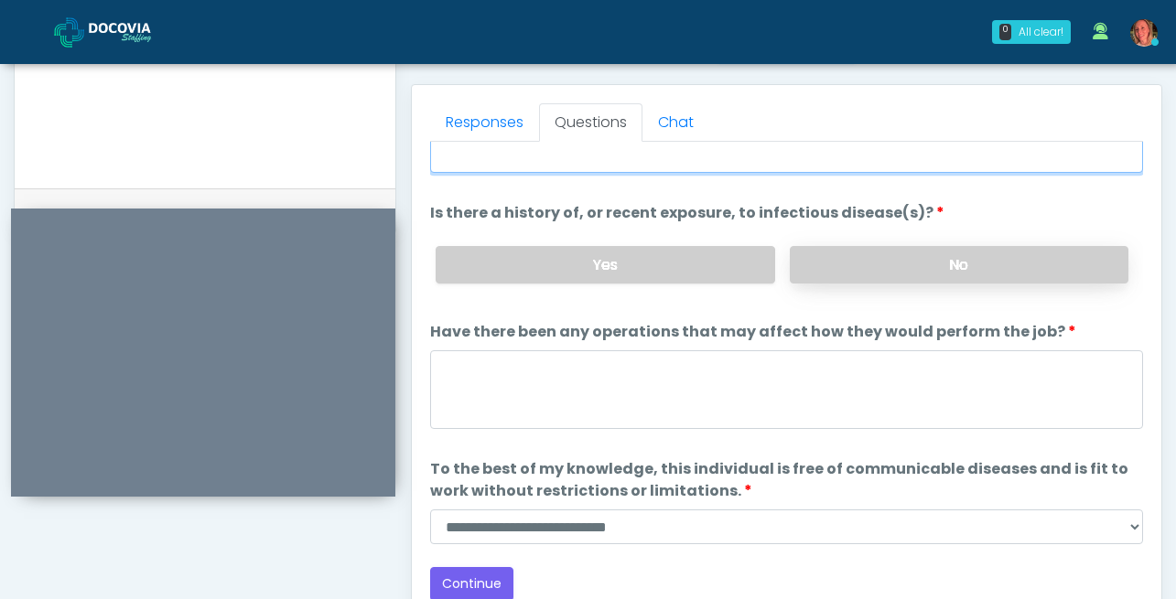
type textarea "****"
click at [956, 264] on label "No" at bounding box center [959, 265] width 339 height 38
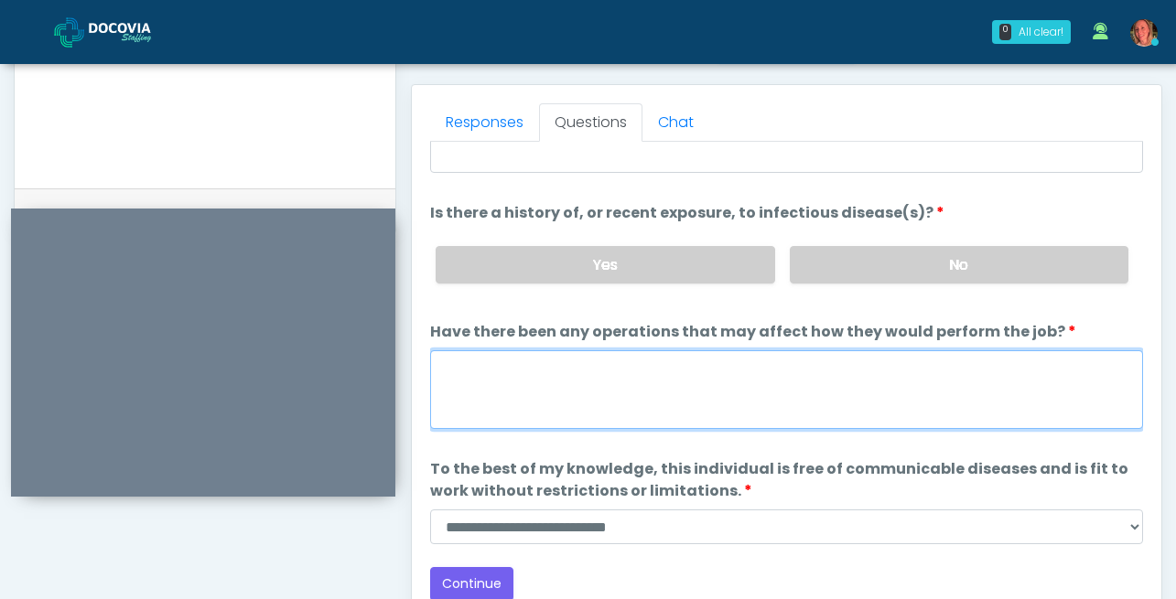
click at [656, 381] on textarea "Have there been any operations that may affect how they would perform the job?" at bounding box center [786, 390] width 713 height 79
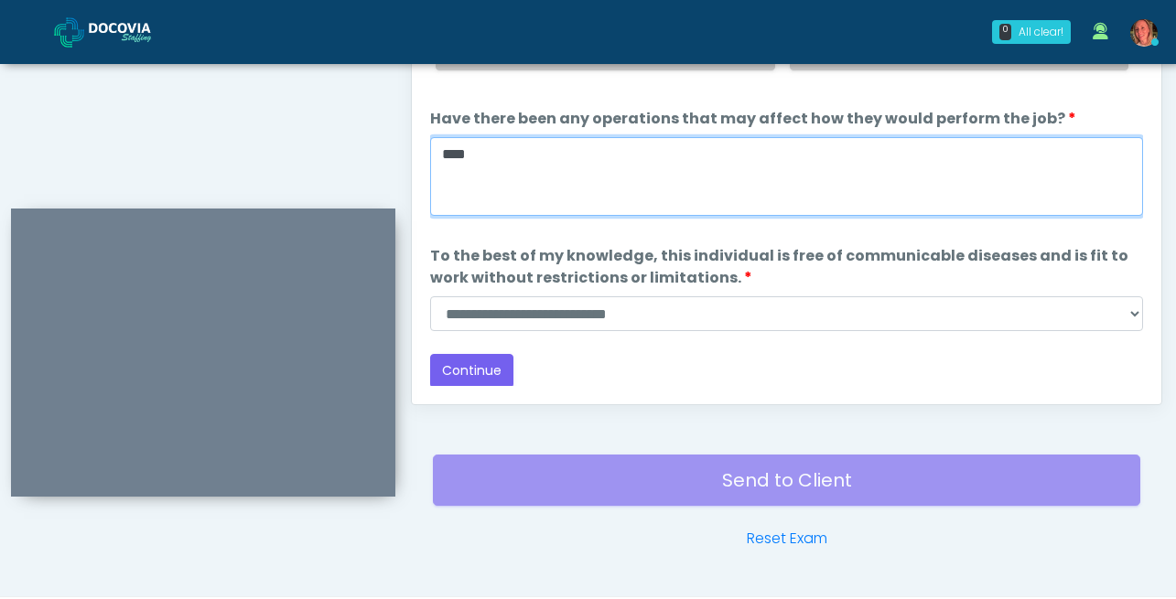
scroll to position [1012, 0]
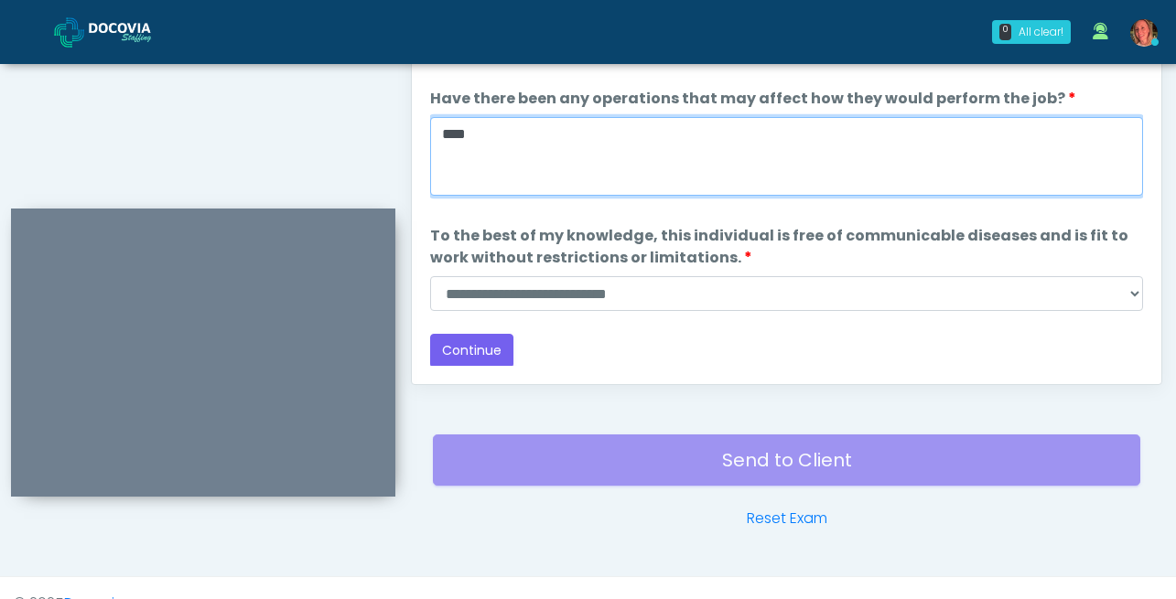
type textarea "****"
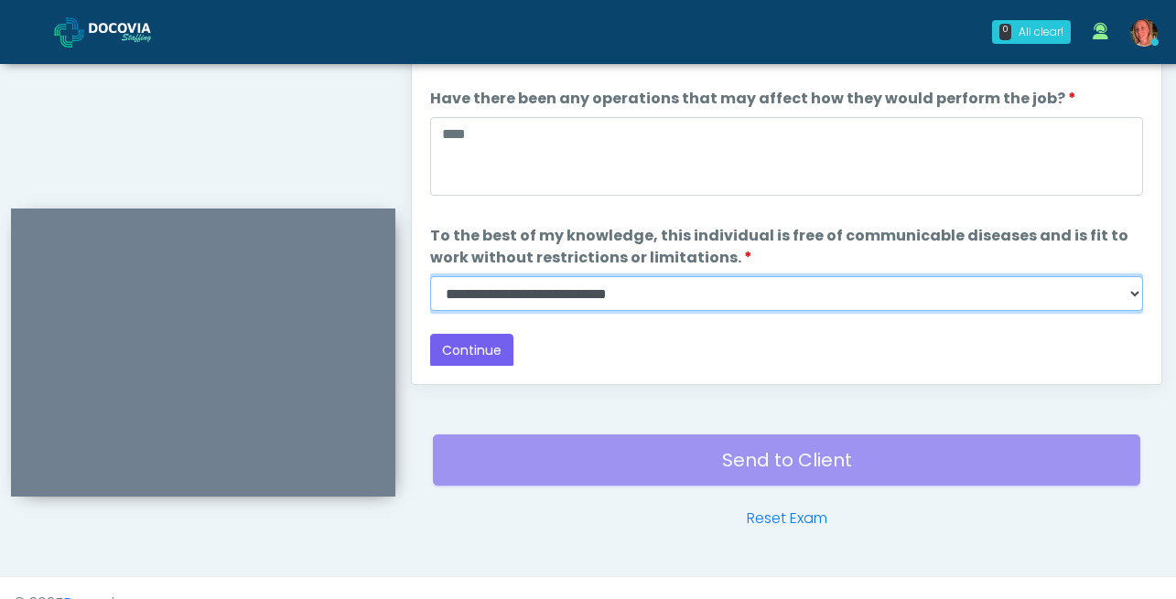
click at [618, 286] on select "**********" at bounding box center [786, 293] width 713 height 35
select select "******"
click at [430, 276] on select "**********" at bounding box center [786, 293] width 713 height 35
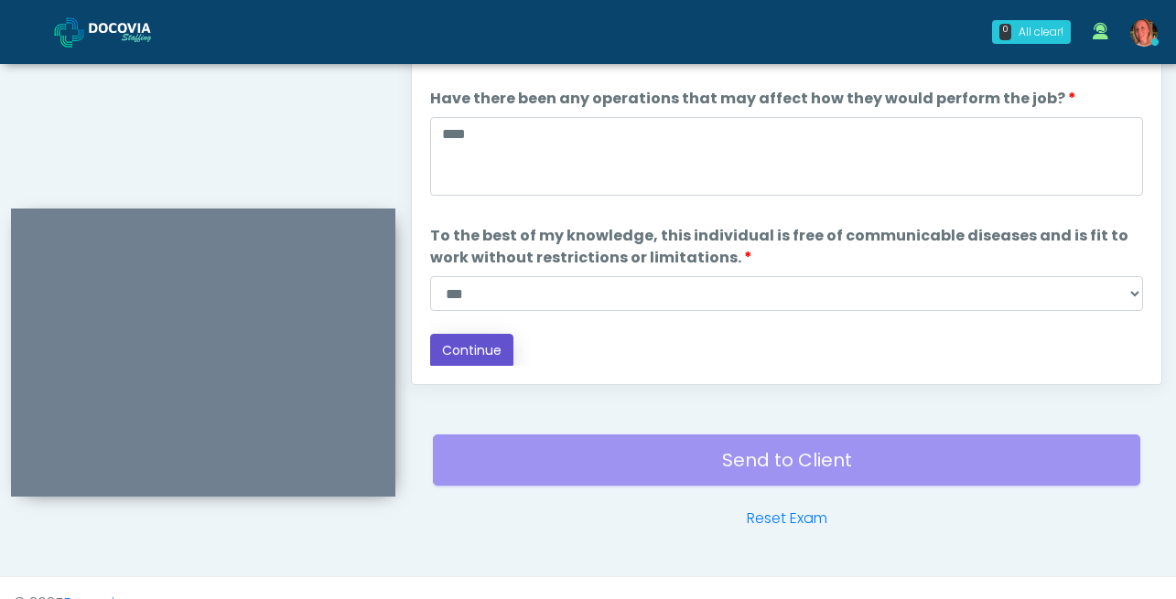
click at [478, 352] on button "Continue" at bounding box center [471, 351] width 83 height 34
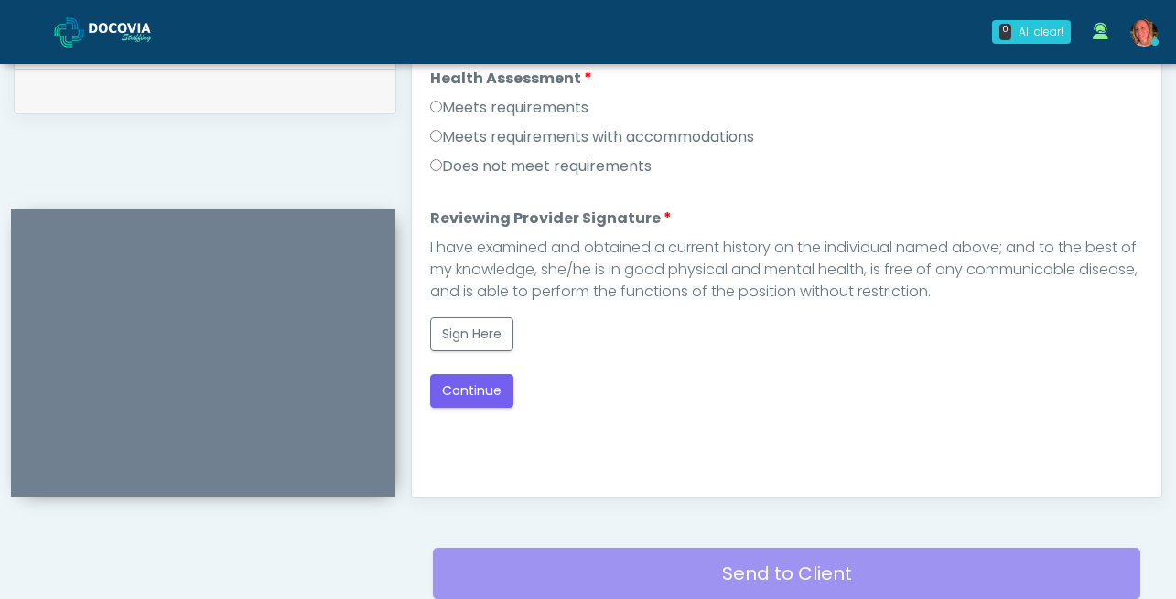
scroll to position [874, 0]
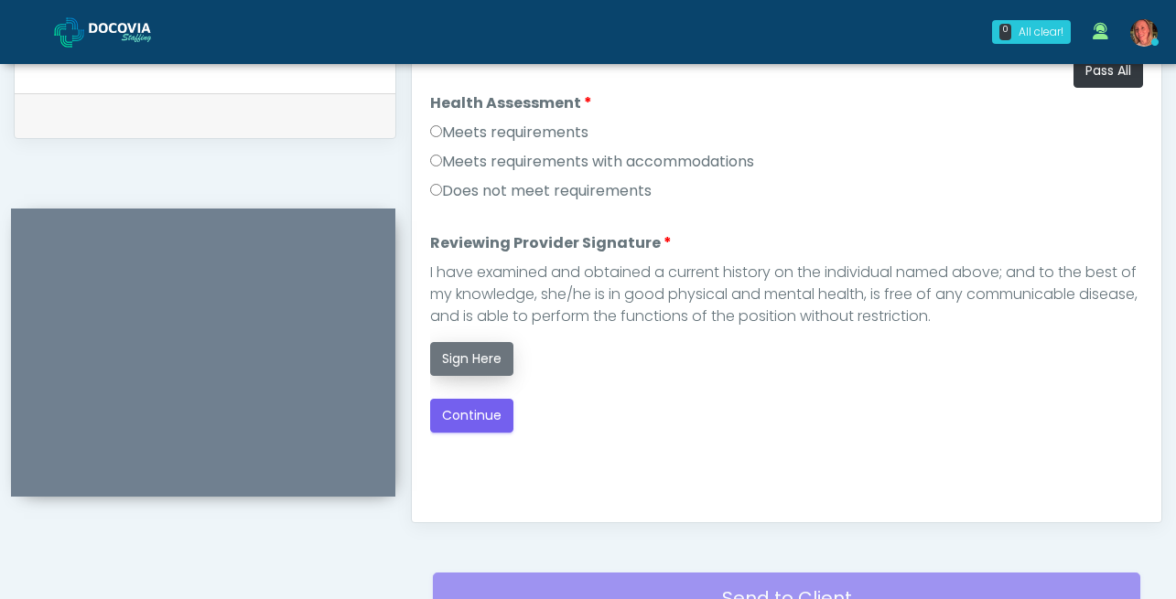
click at [481, 353] on button "Sign Here" at bounding box center [471, 359] width 83 height 34
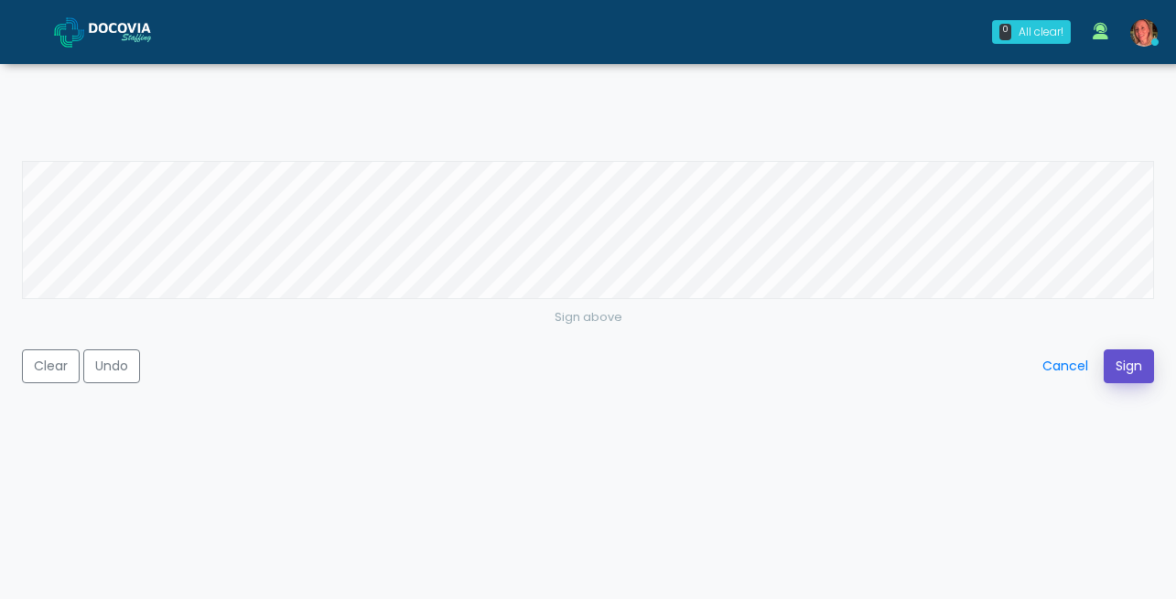
click at [1134, 369] on button "Sign" at bounding box center [1129, 367] width 50 height 34
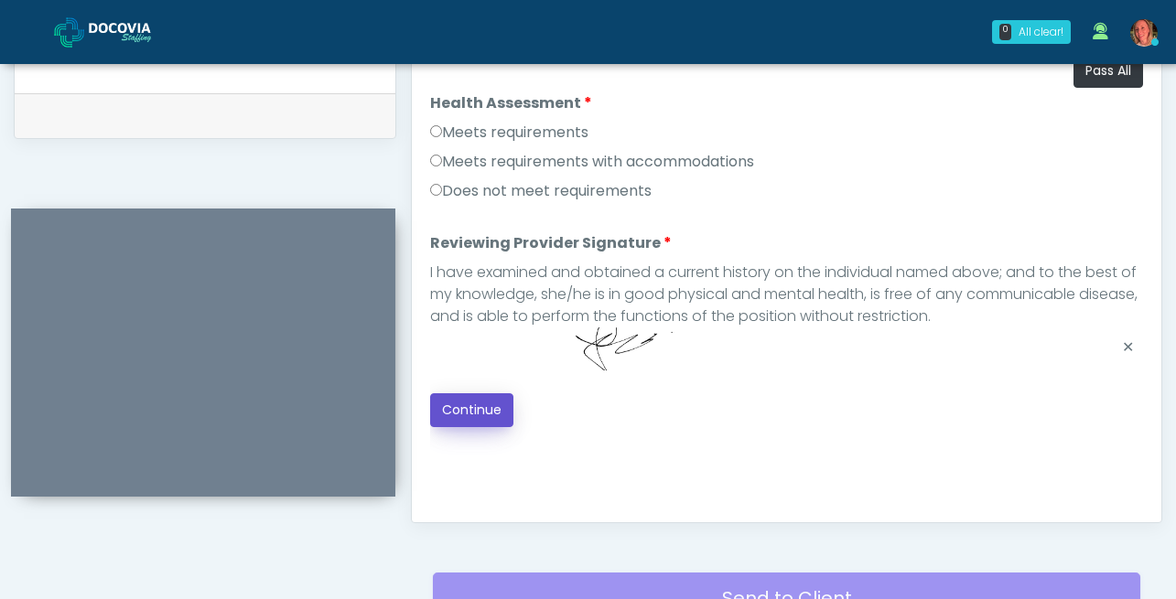
click at [461, 411] on button "Continue" at bounding box center [471, 411] width 83 height 34
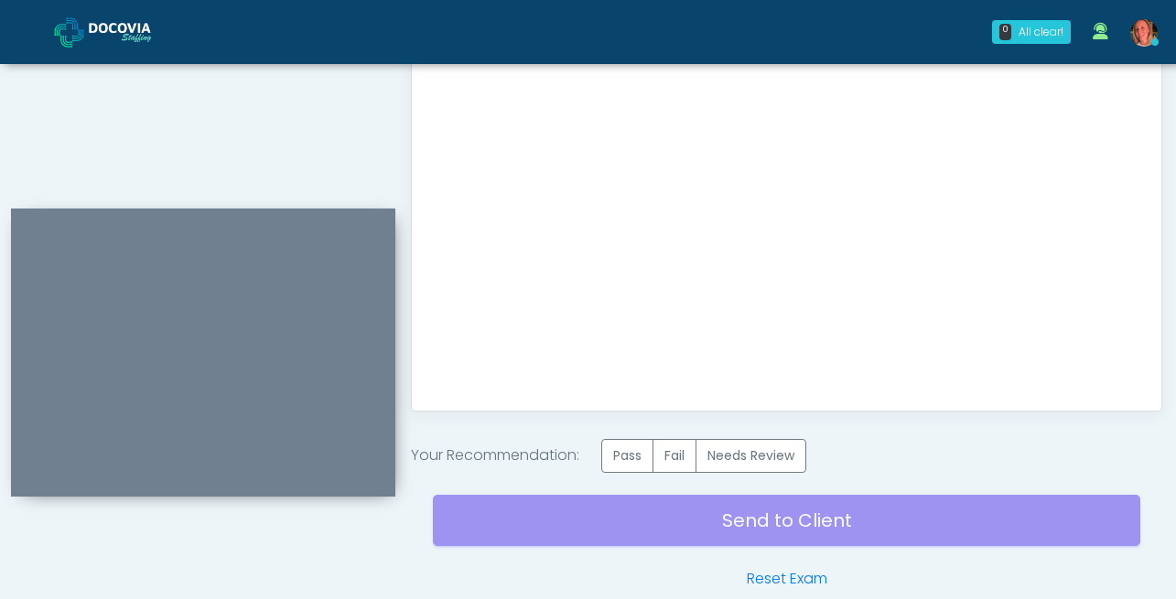
scroll to position [1036, 0]
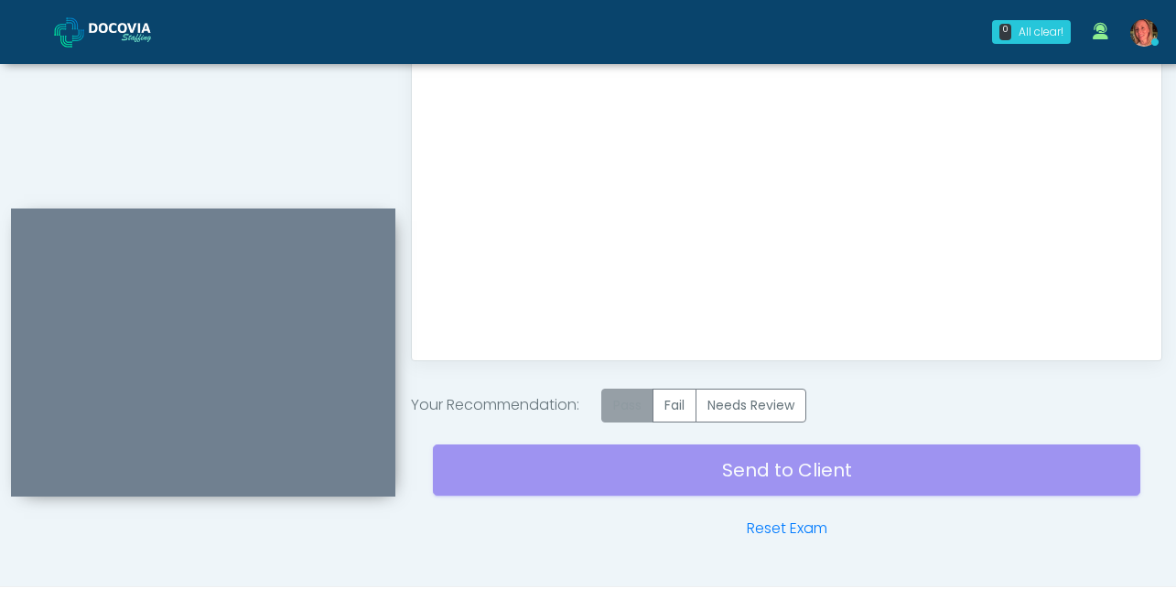
click at [632, 408] on label "Pass" at bounding box center [627, 406] width 52 height 34
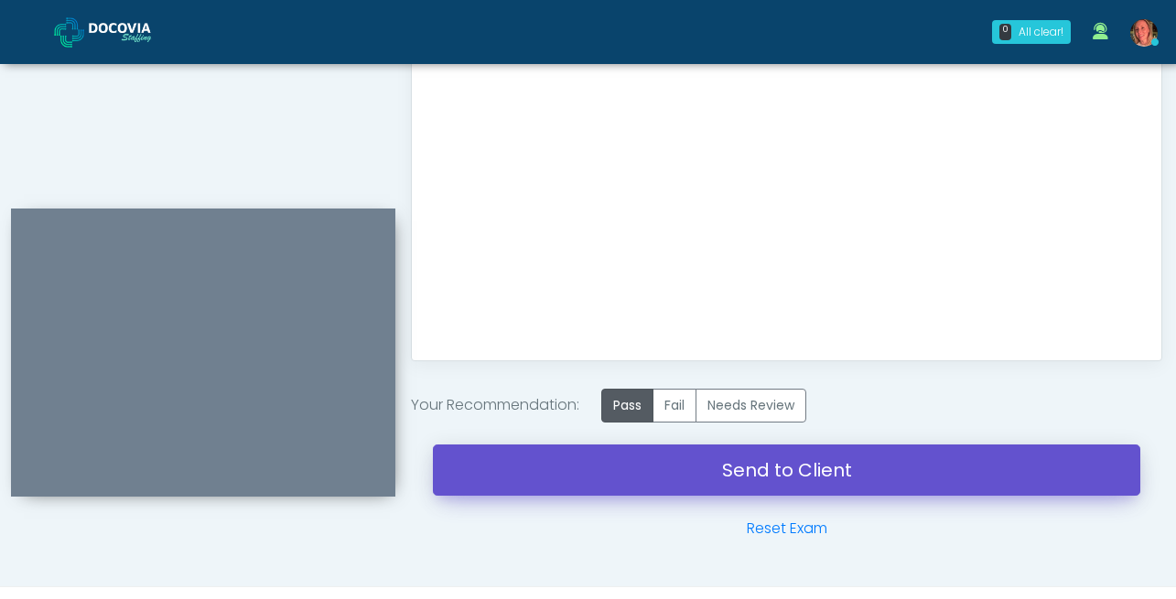
click at [758, 466] on link "Send to Client" at bounding box center [786, 470] width 707 height 51
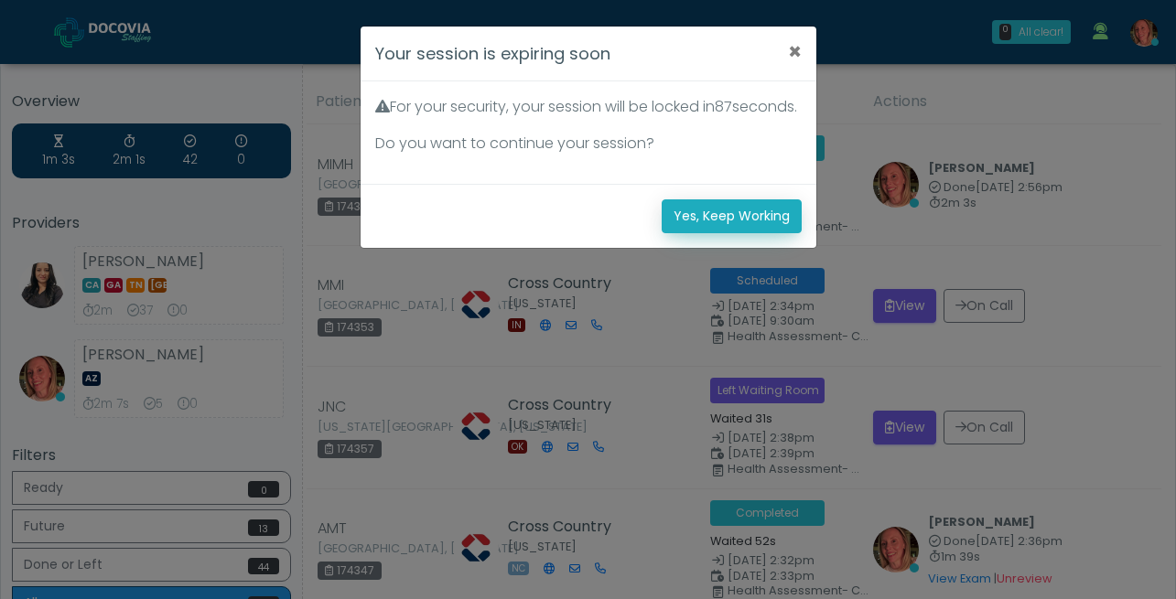
click at [708, 233] on button "Yes, Keep Working" at bounding box center [732, 217] width 140 height 34
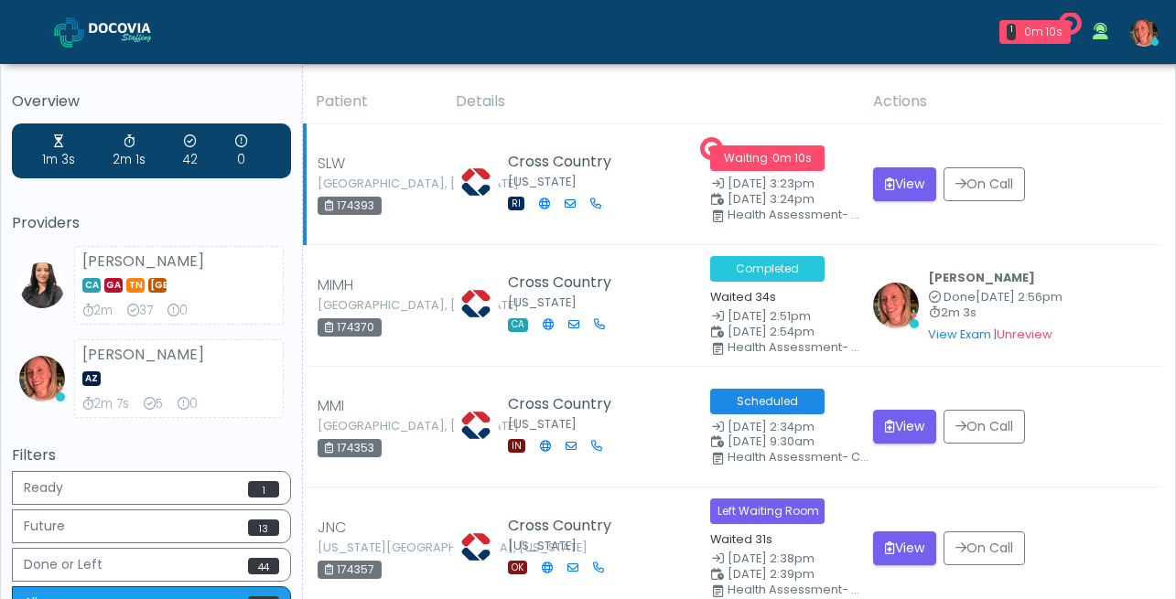
click at [750, 155] on span "Waiting · 0m 10s" at bounding box center [767, 159] width 114 height 26
click at [885, 178] on icon "submit" at bounding box center [890, 184] width 10 height 13
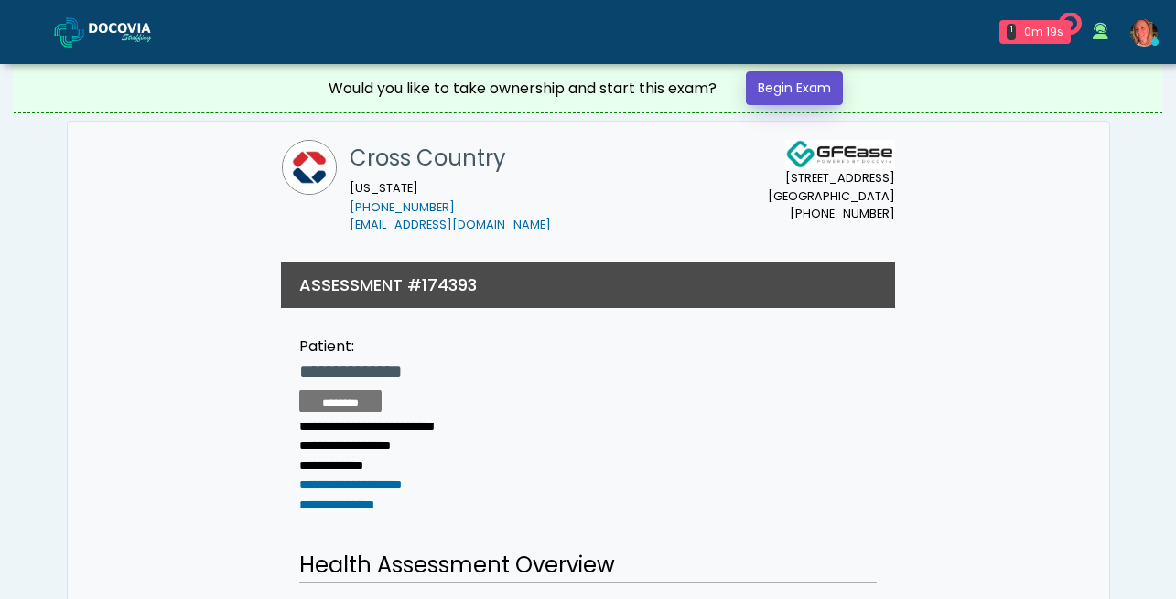
click at [805, 87] on link "Begin Exam" at bounding box center [794, 88] width 97 height 34
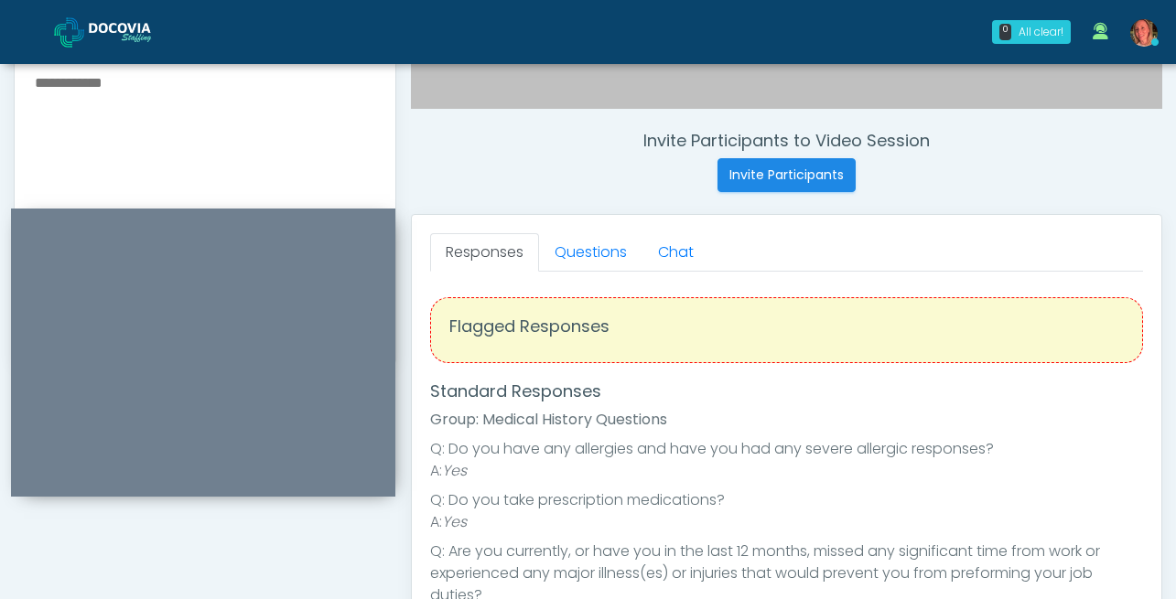
scroll to position [684, 0]
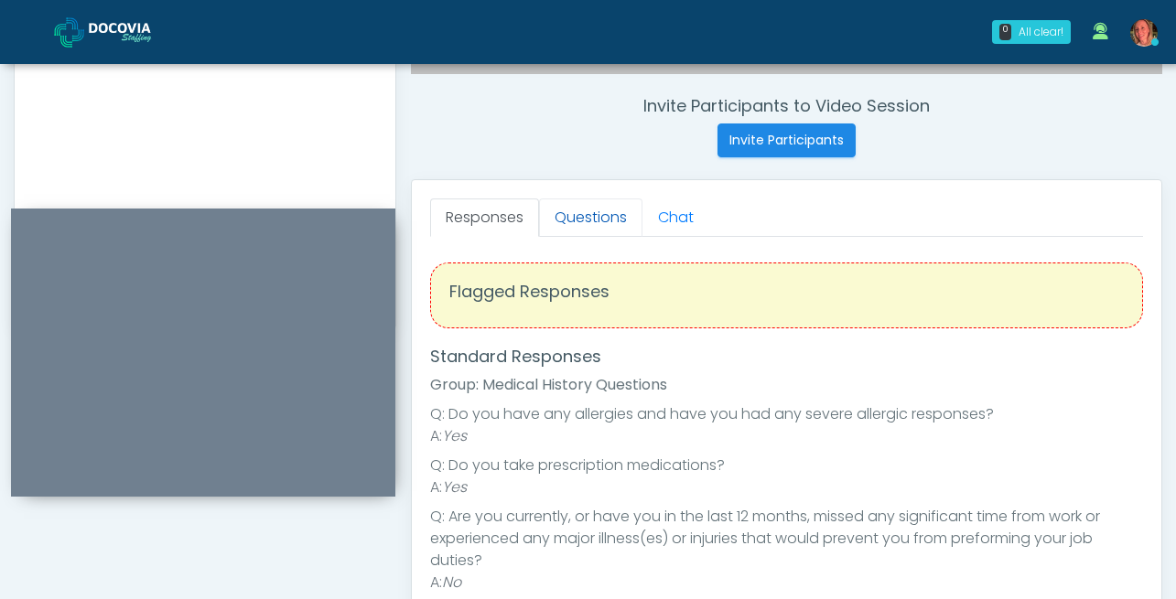
click at [587, 219] on link "Questions" at bounding box center [590, 218] width 103 height 38
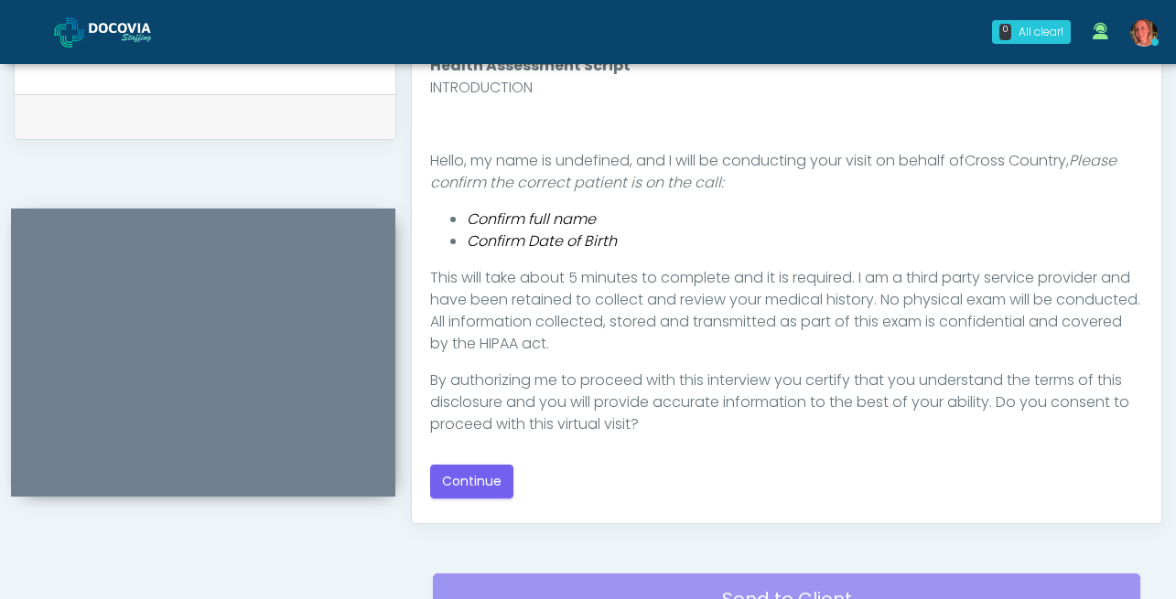
scroll to position [920, 0]
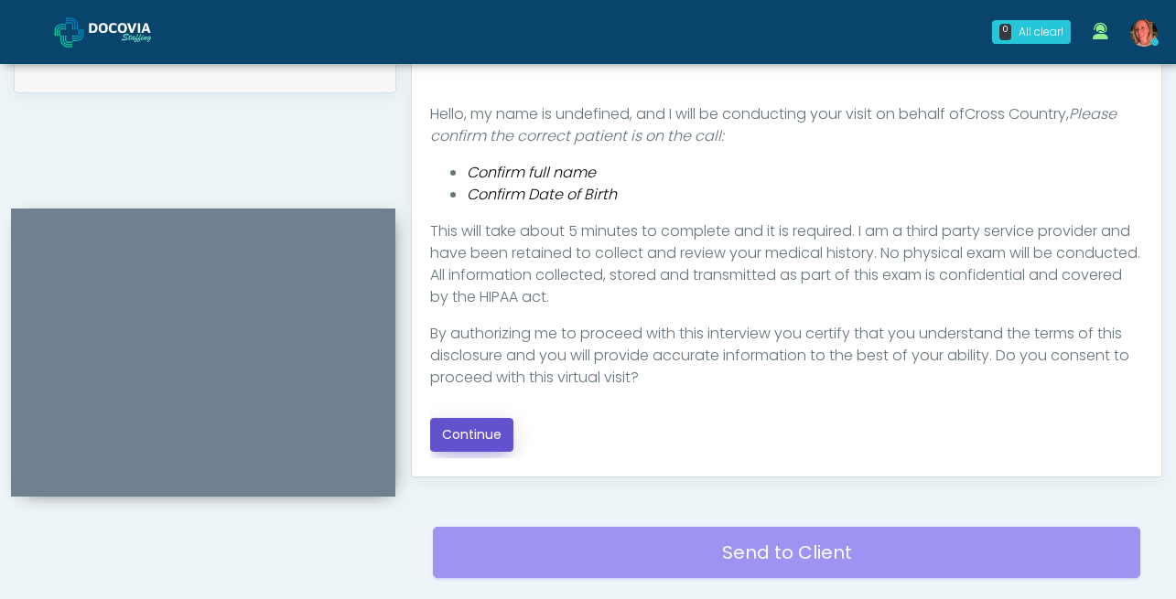
click at [501, 435] on button "Continue" at bounding box center [471, 435] width 83 height 34
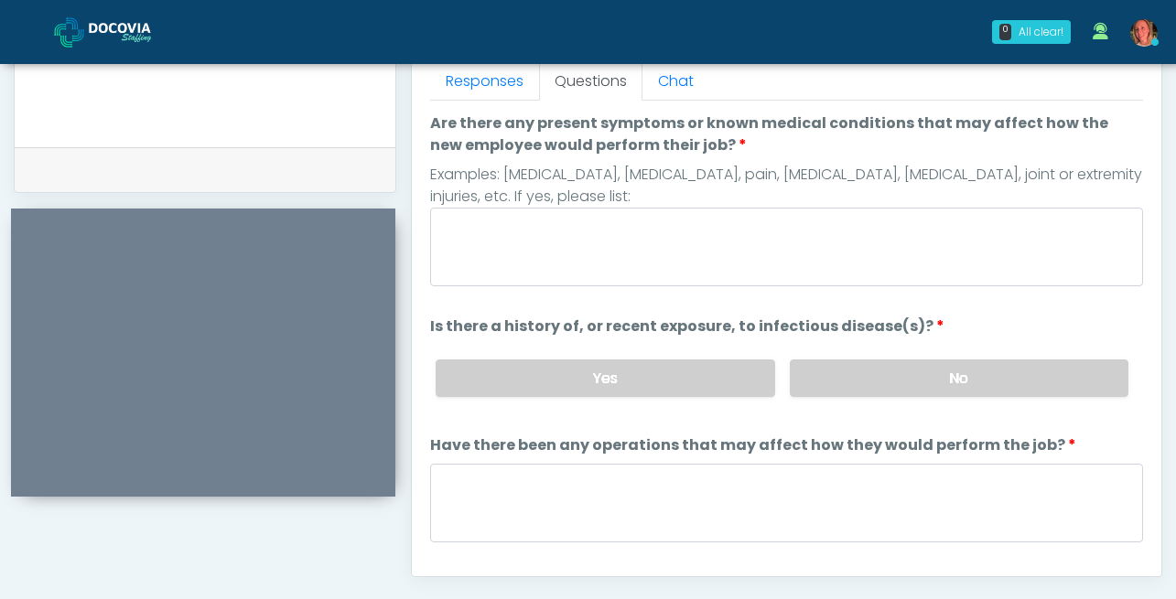
scroll to position [805, 0]
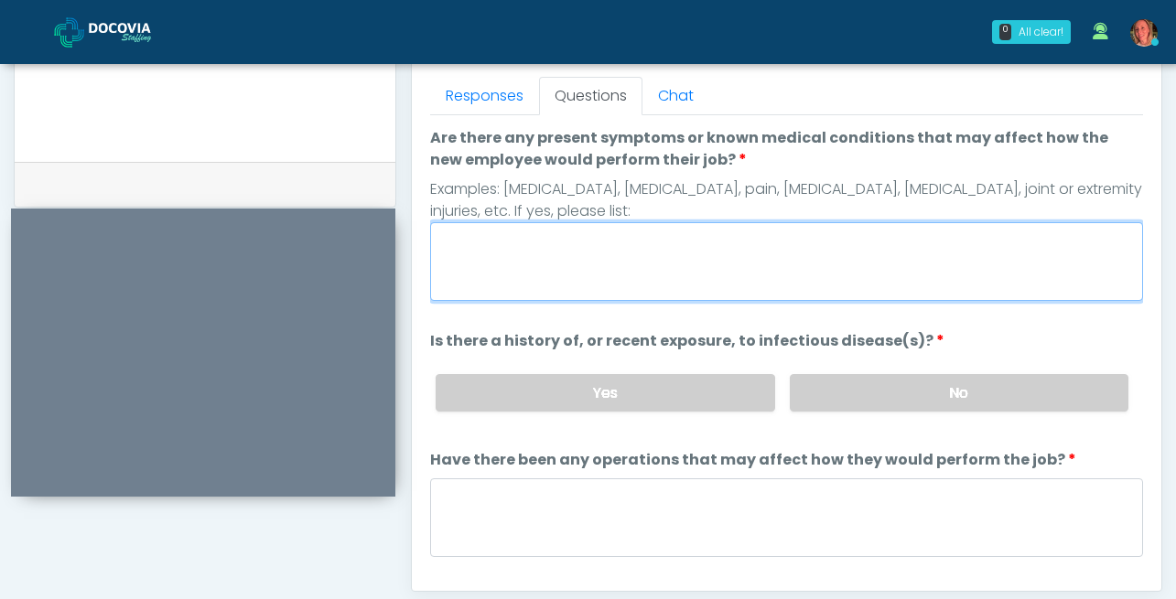
click at [662, 279] on textarea "Are there any present symptoms or known medical conditions that may affect how …" at bounding box center [786, 261] width 713 height 79
type textarea "****"
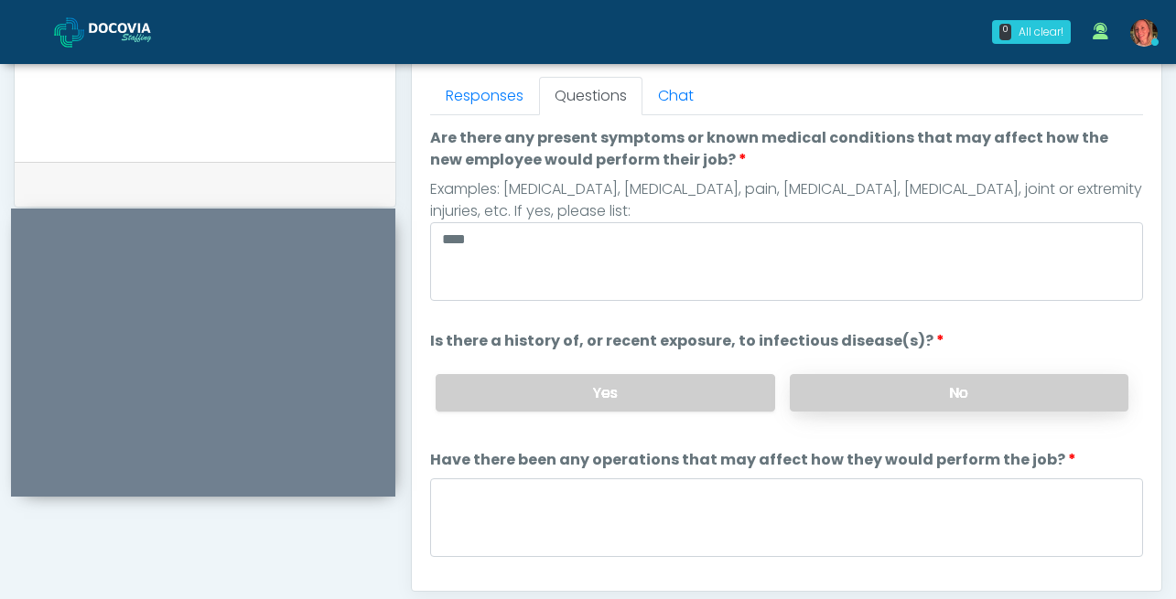
click at [953, 394] on label "No" at bounding box center [959, 393] width 339 height 38
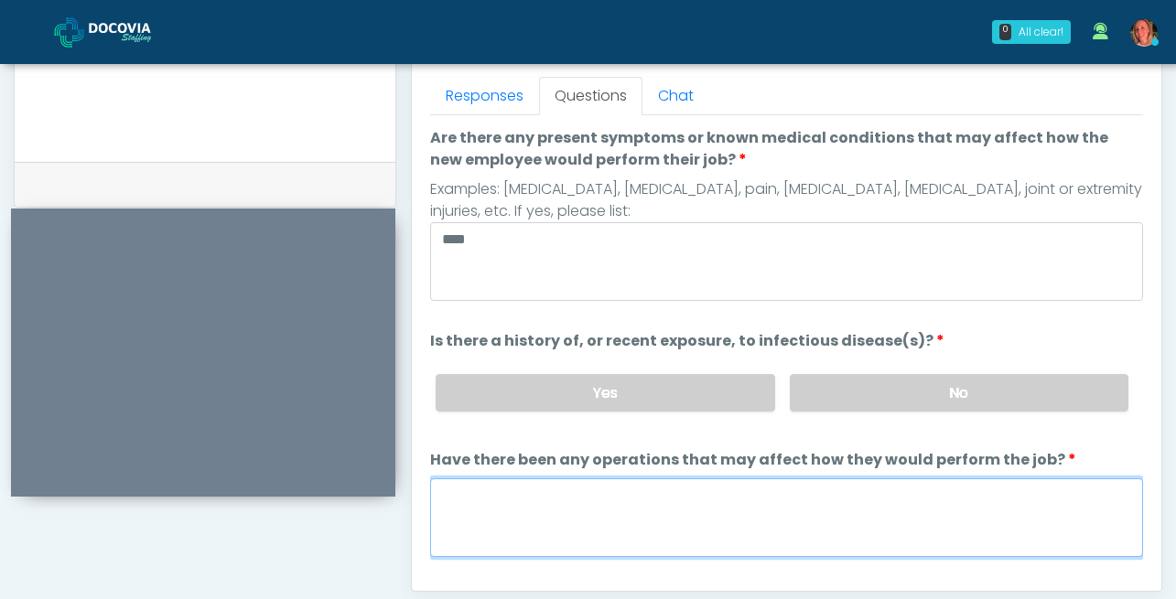
click at [761, 502] on textarea "Have there been any operations that may affect how they would perform the job?" at bounding box center [786, 518] width 713 height 79
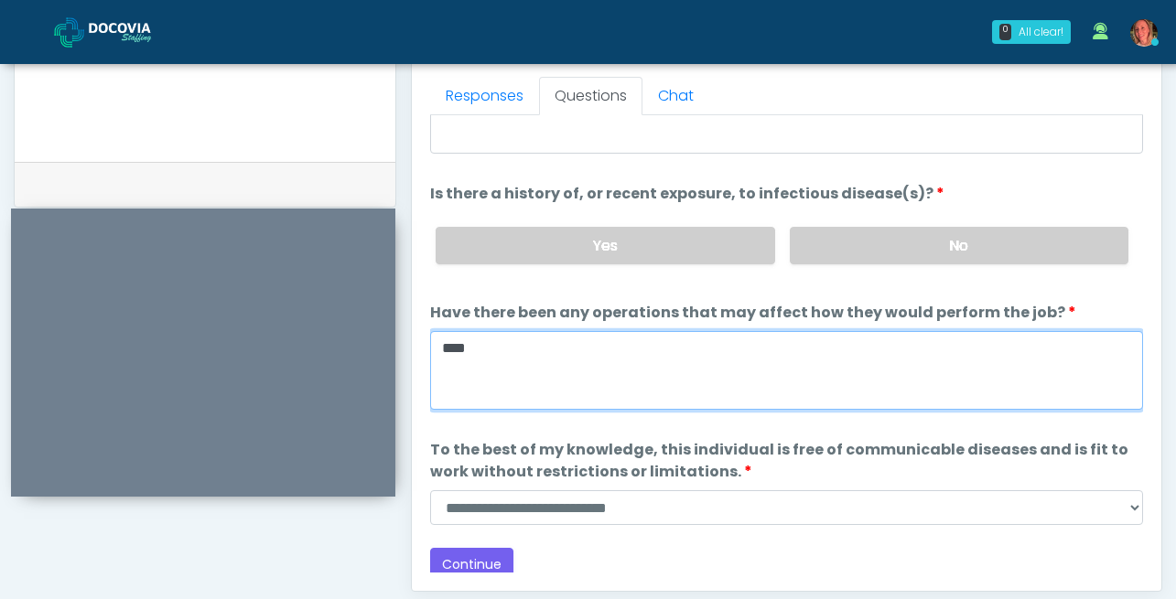
scroll to position [155, 0]
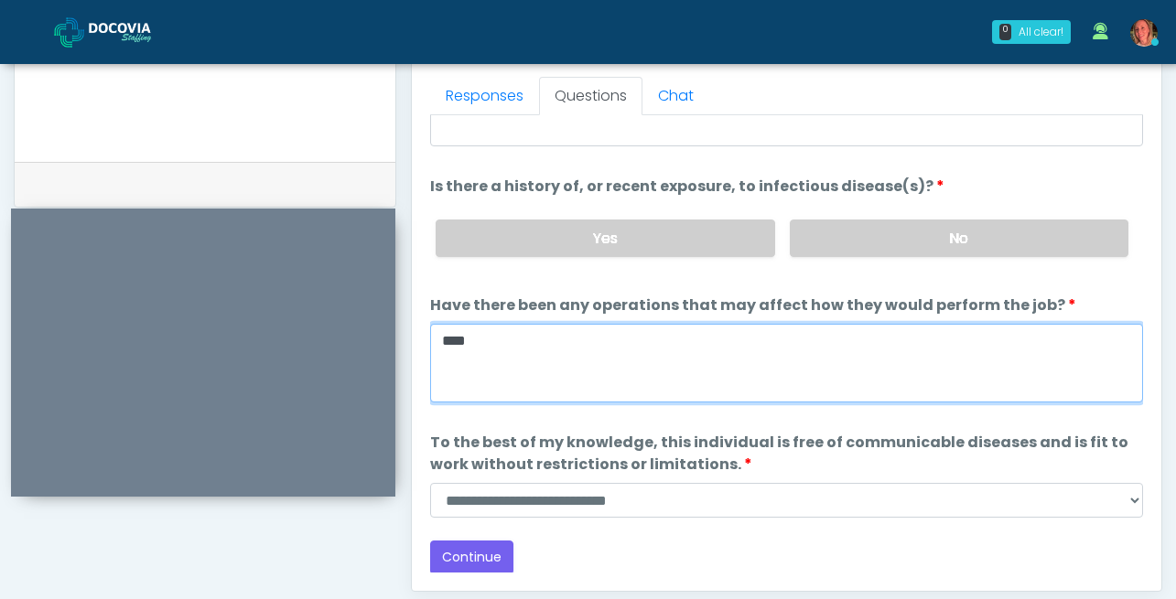
type textarea "****"
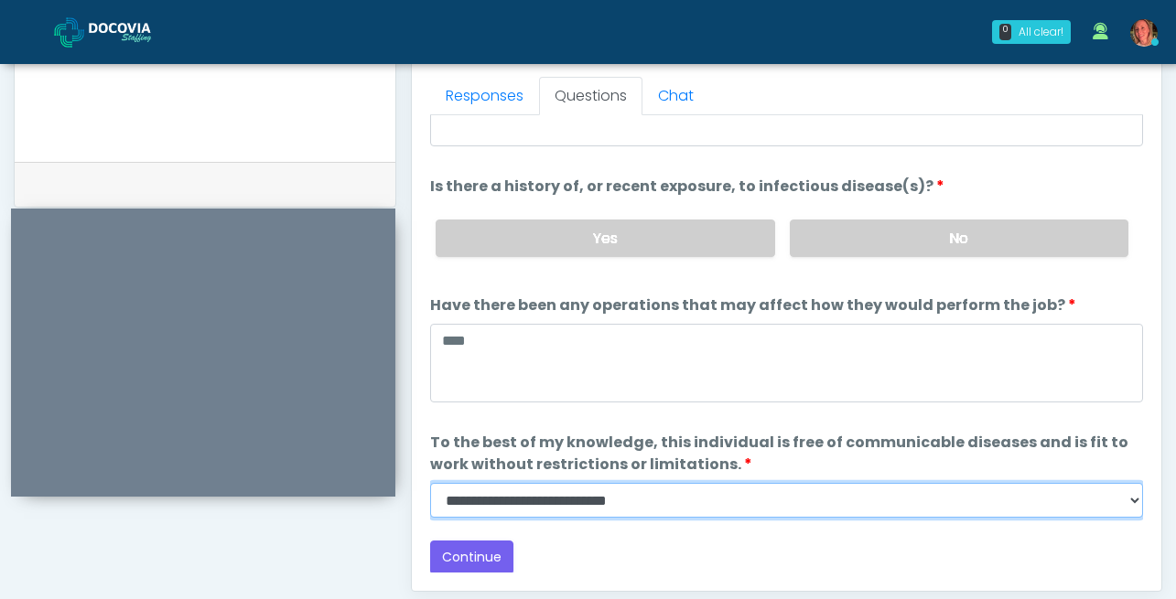
click at [540, 499] on select "**********" at bounding box center [786, 500] width 713 height 35
select select "******"
click at [430, 483] on select "**********" at bounding box center [786, 500] width 713 height 35
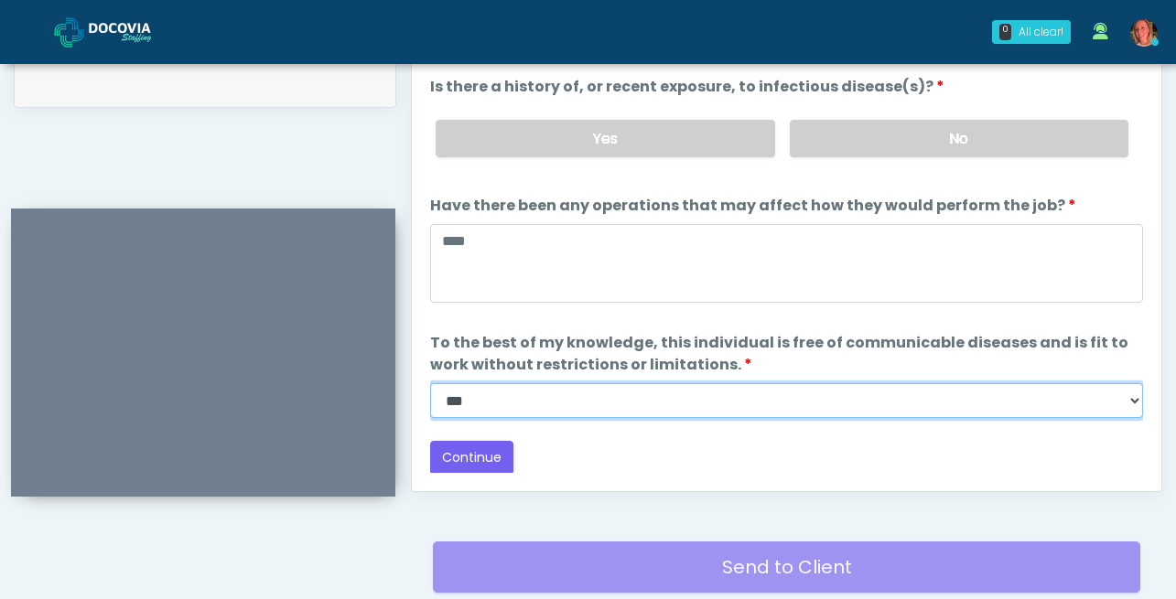
scroll to position [906, 0]
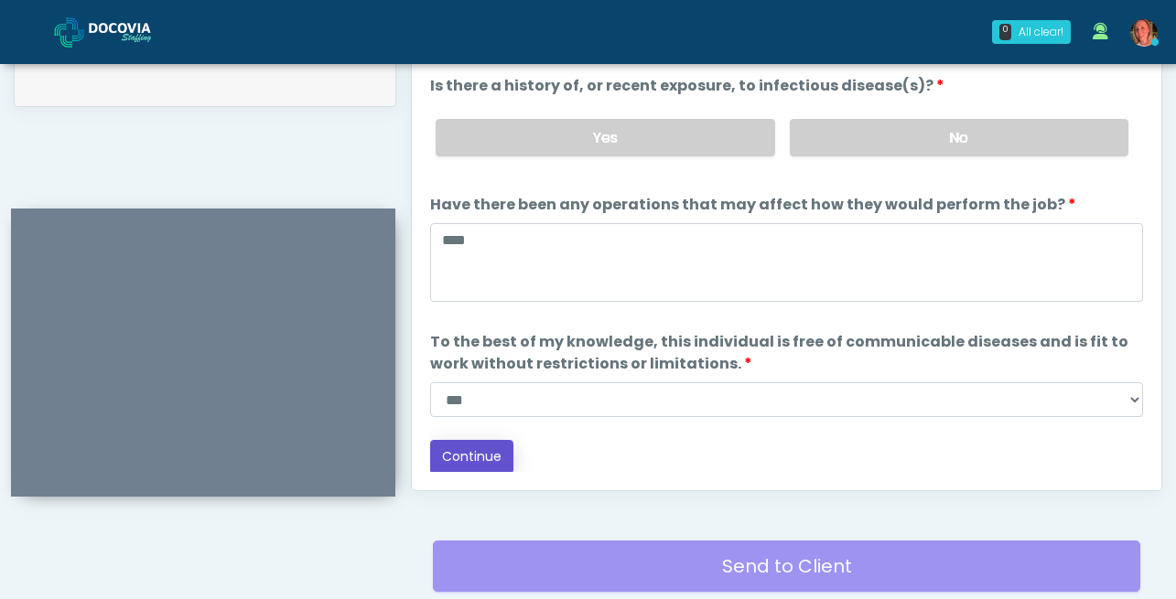
click at [458, 457] on button "Continue" at bounding box center [471, 457] width 83 height 34
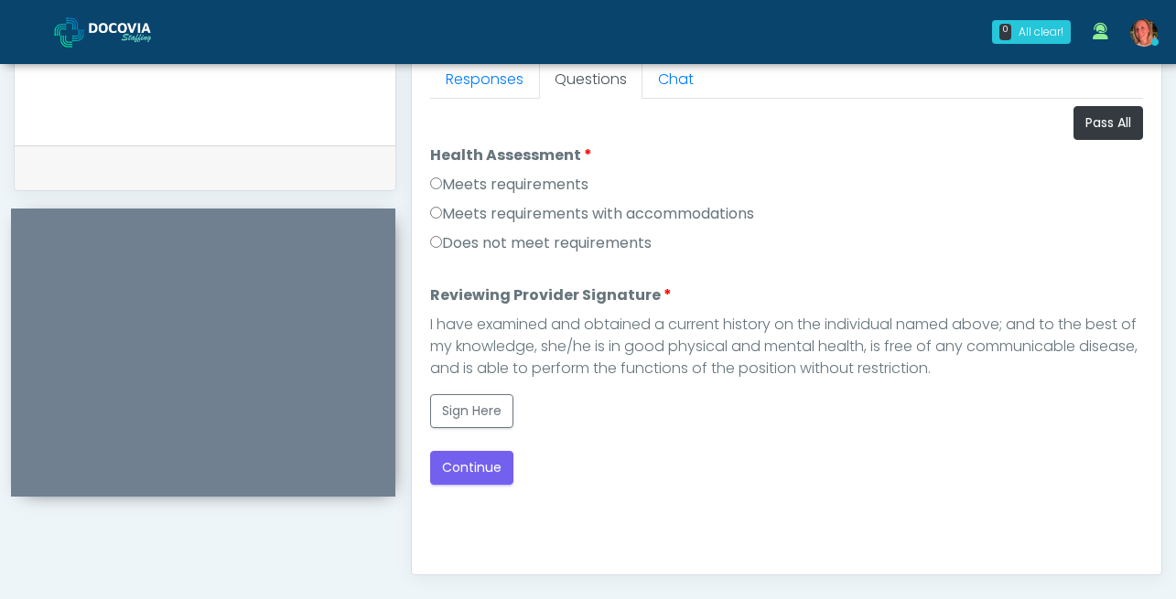
scroll to position [820, 0]
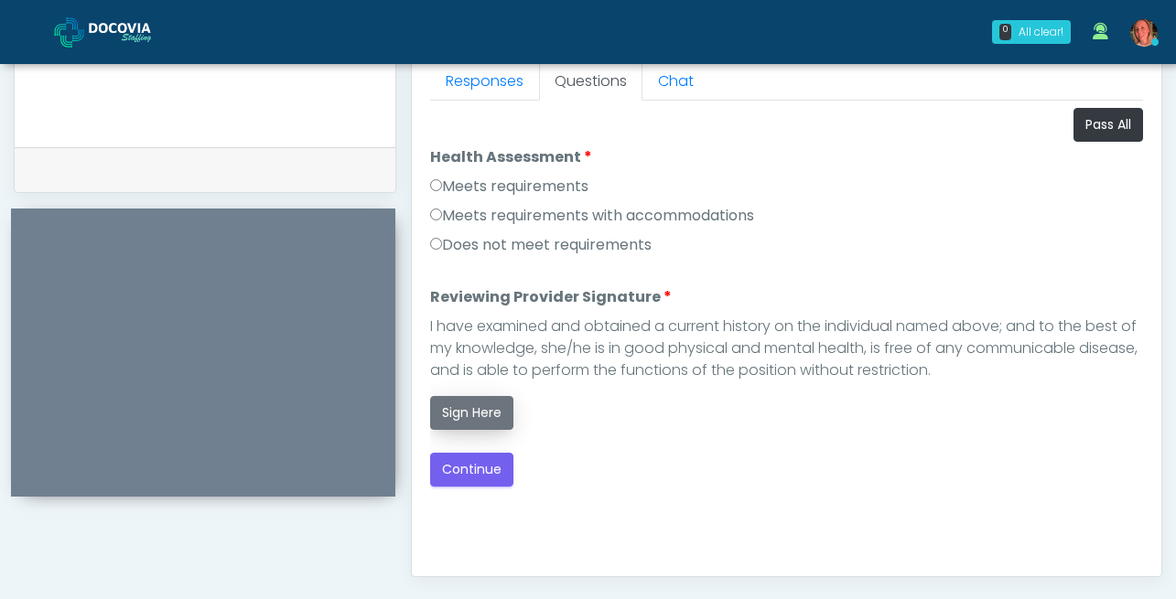
click at [464, 413] on button "Sign Here" at bounding box center [471, 413] width 83 height 34
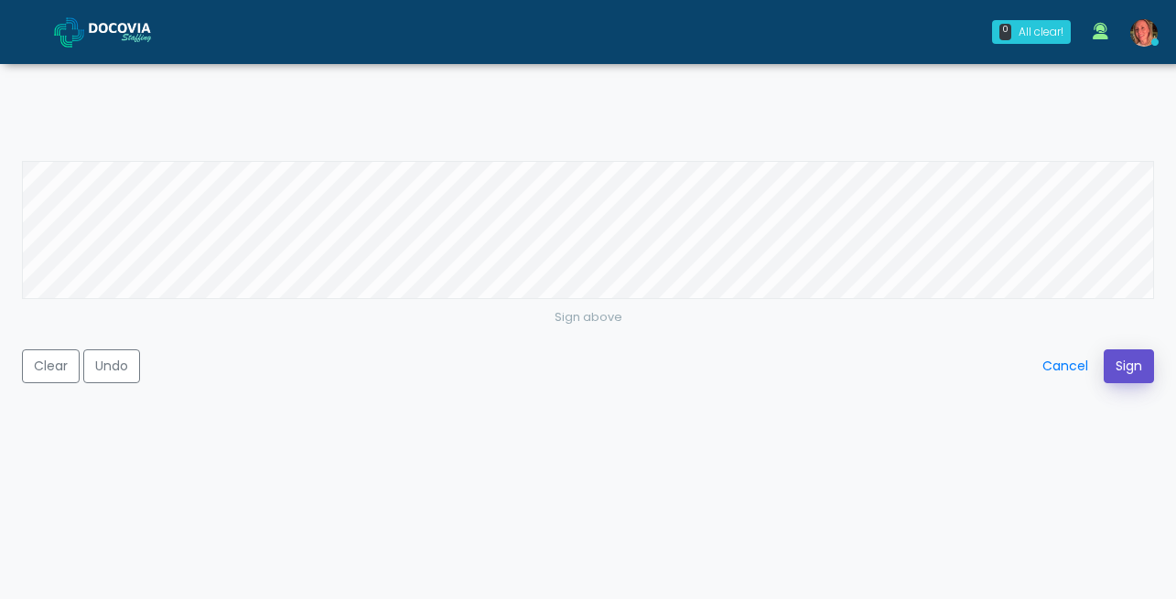
click at [1122, 369] on button "Sign" at bounding box center [1129, 367] width 50 height 34
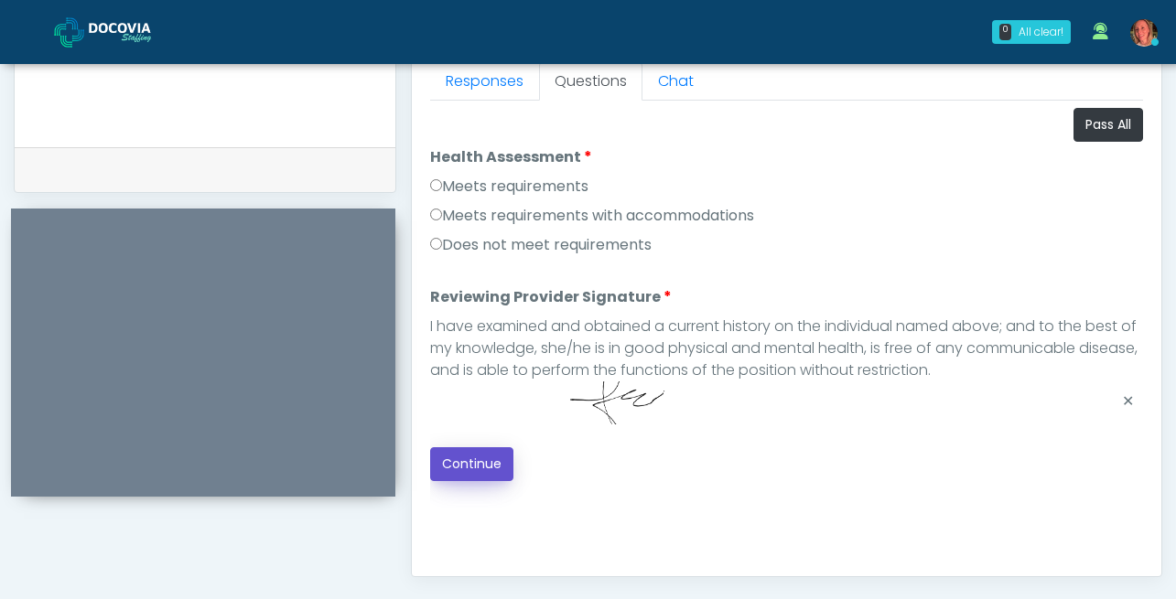
click at [453, 466] on button "Continue" at bounding box center [471, 465] width 83 height 34
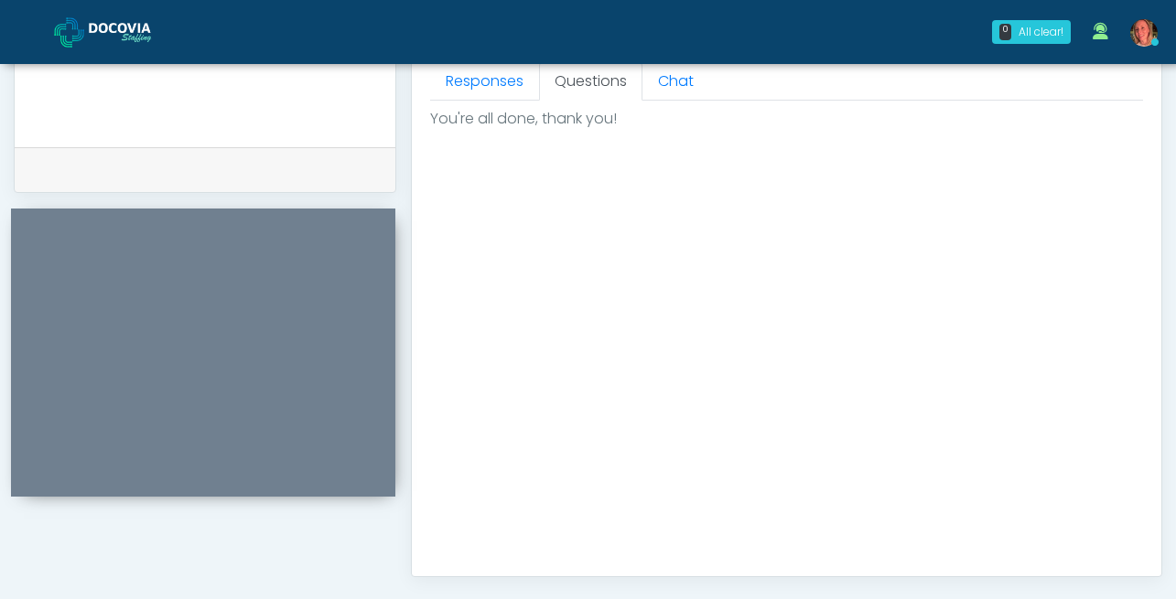
scroll to position [1077, 0]
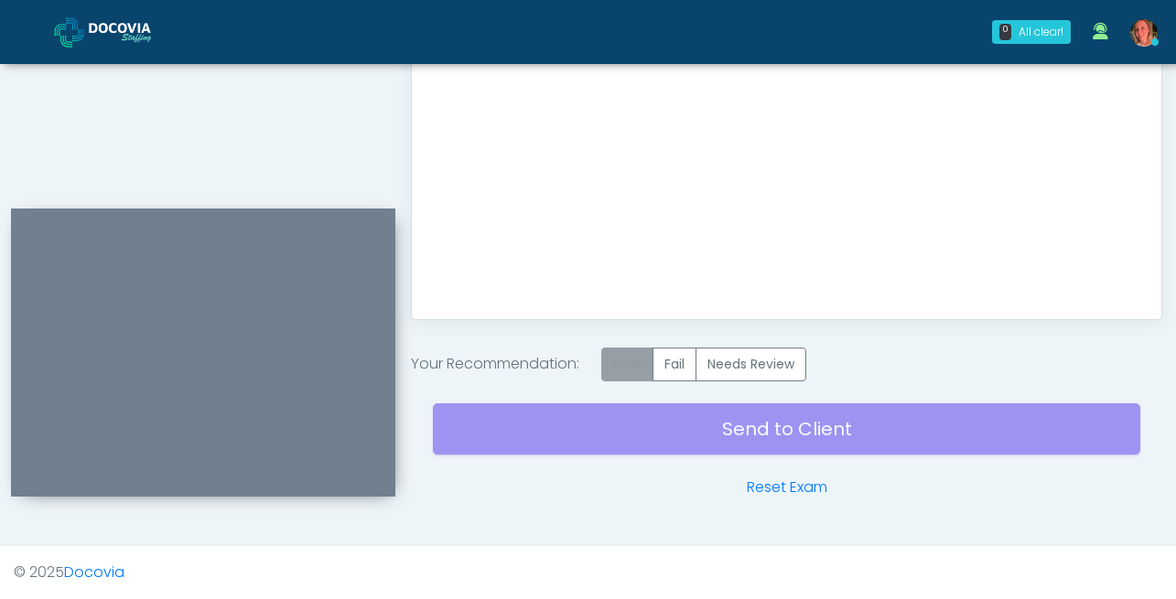
click at [638, 359] on label "Pass" at bounding box center [627, 365] width 52 height 34
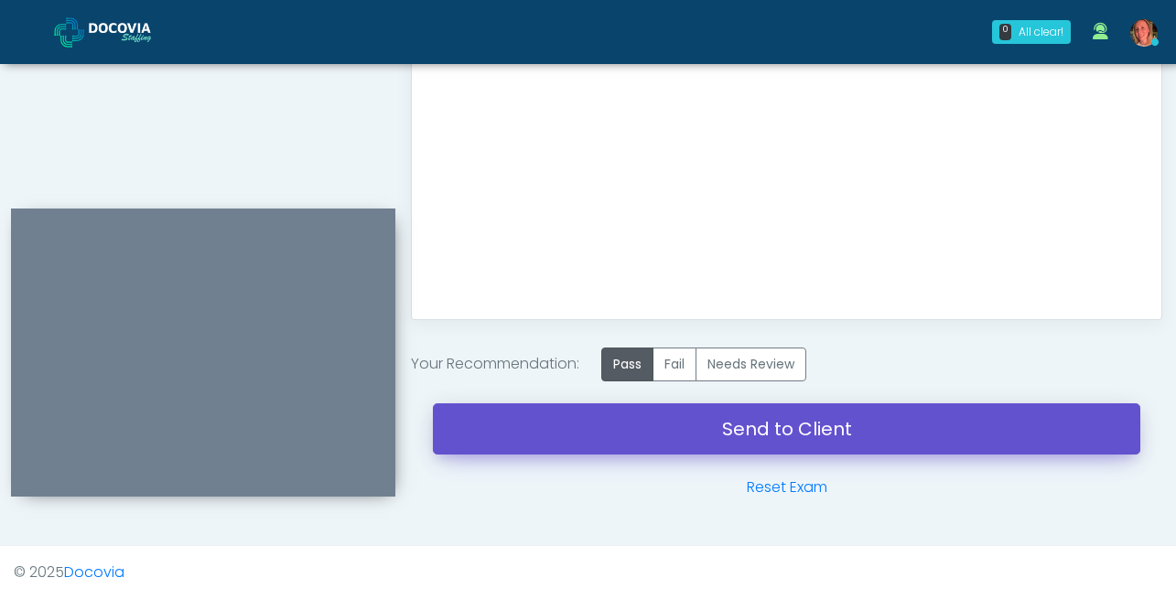
click at [844, 440] on link "Send to Client" at bounding box center [786, 429] width 707 height 51
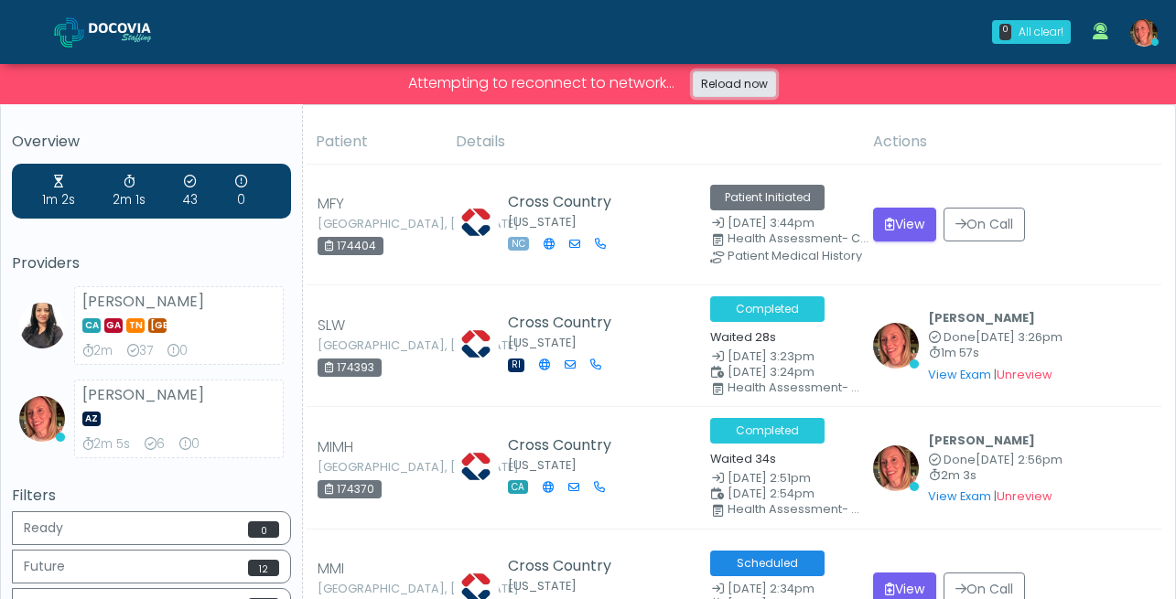
click at [729, 87] on link "Reload now" at bounding box center [734, 84] width 83 height 26
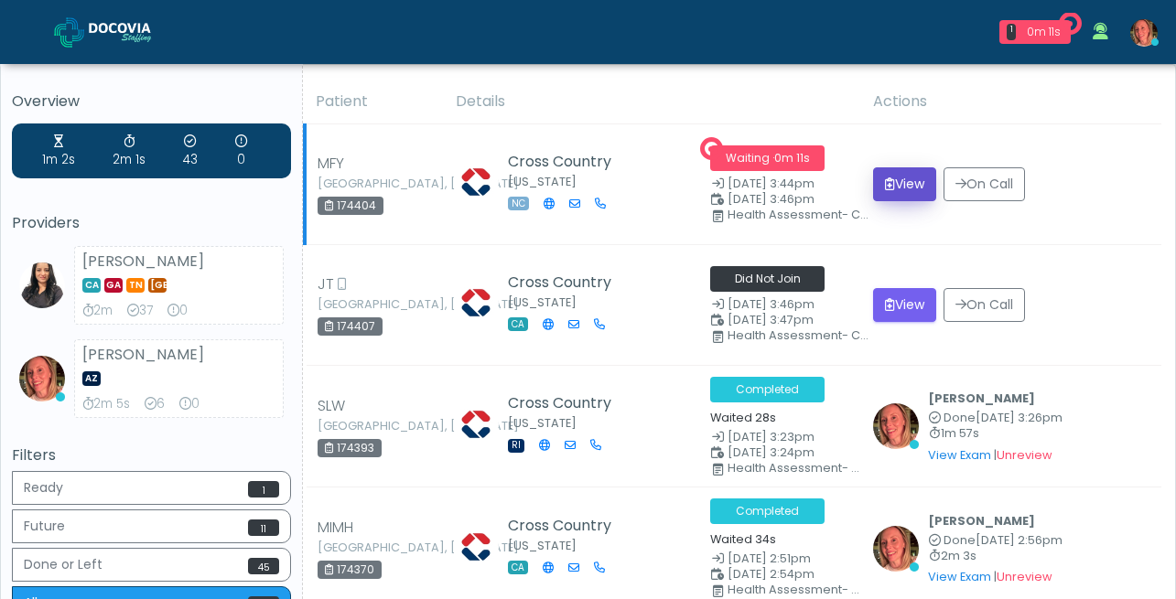
click at [912, 186] on button "View" at bounding box center [904, 184] width 63 height 34
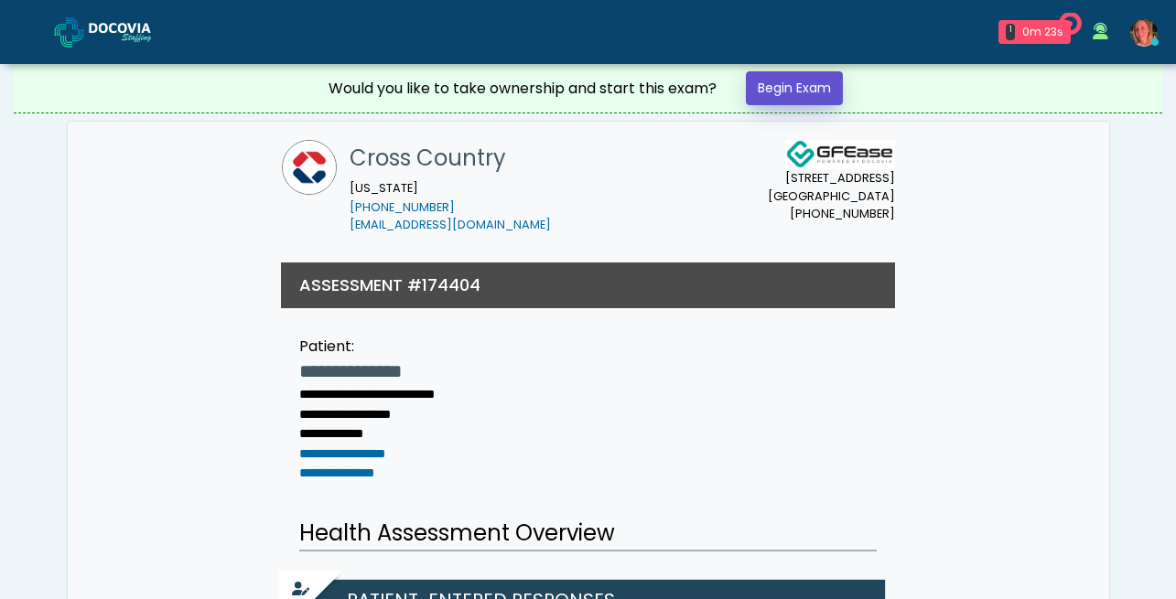
click at [792, 92] on link "Begin Exam" at bounding box center [794, 88] width 97 height 34
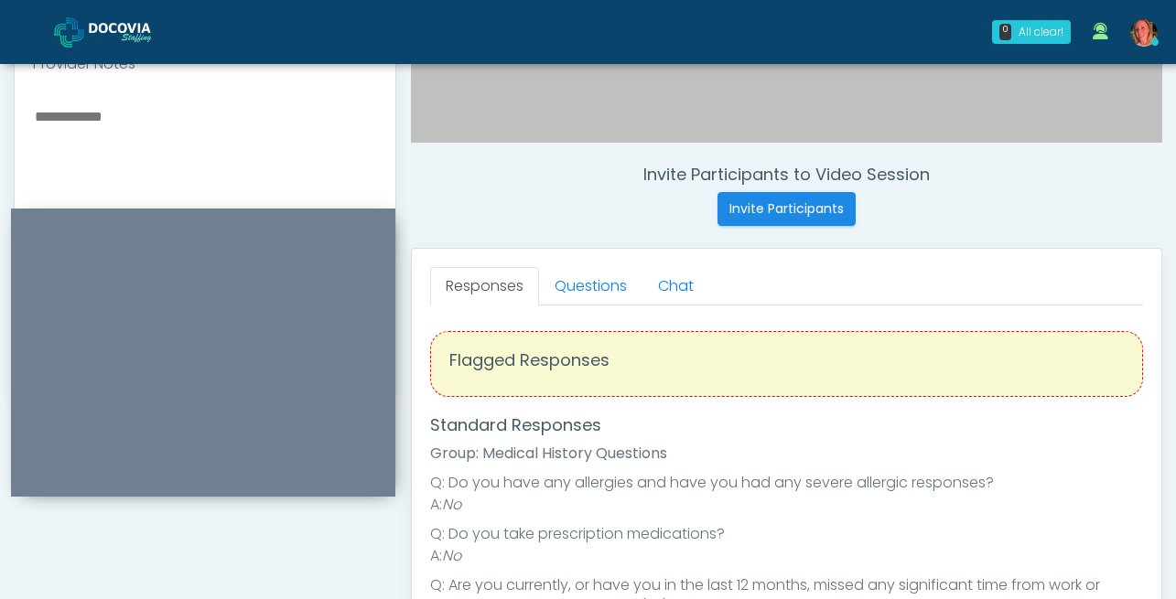
scroll to position [617, 0]
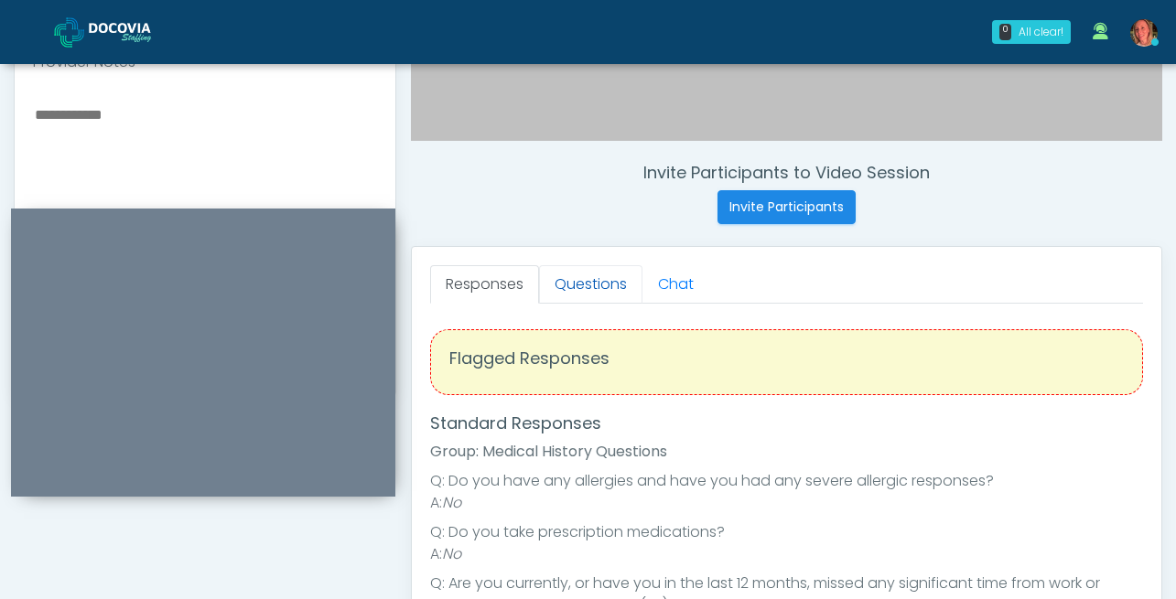
click at [608, 282] on link "Questions" at bounding box center [590, 284] width 103 height 38
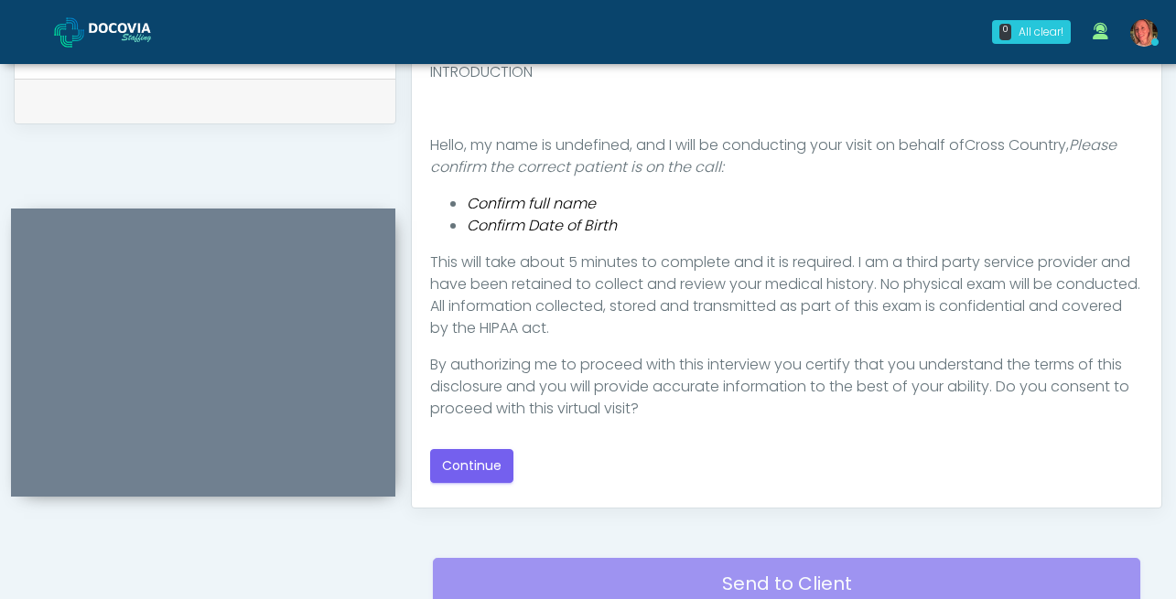
scroll to position [893, 0]
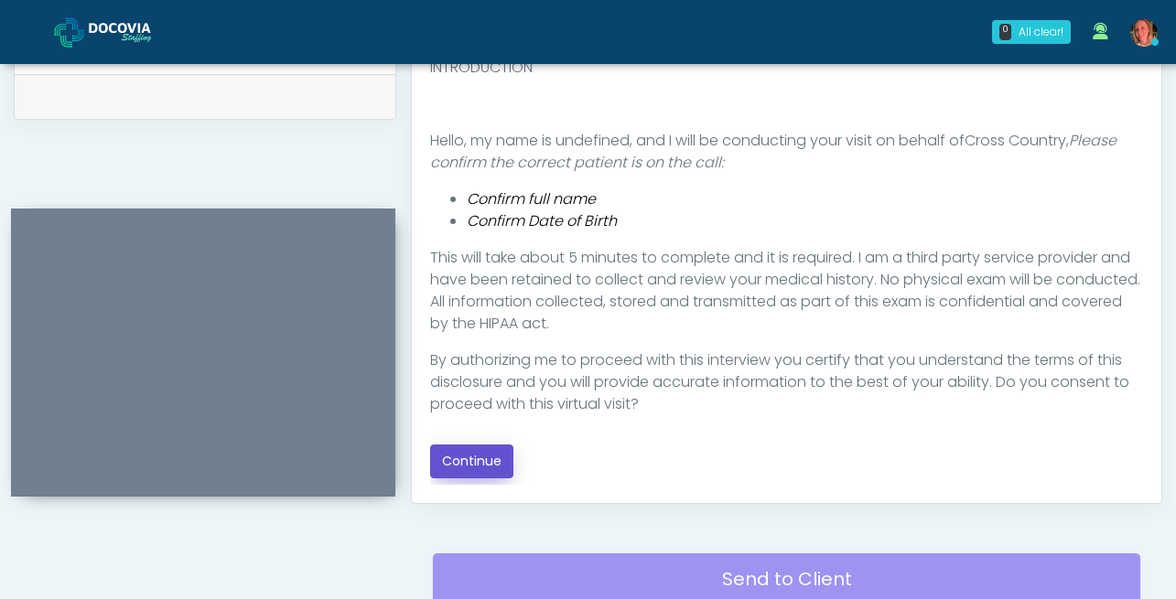
click at [482, 461] on button "Continue" at bounding box center [471, 462] width 83 height 34
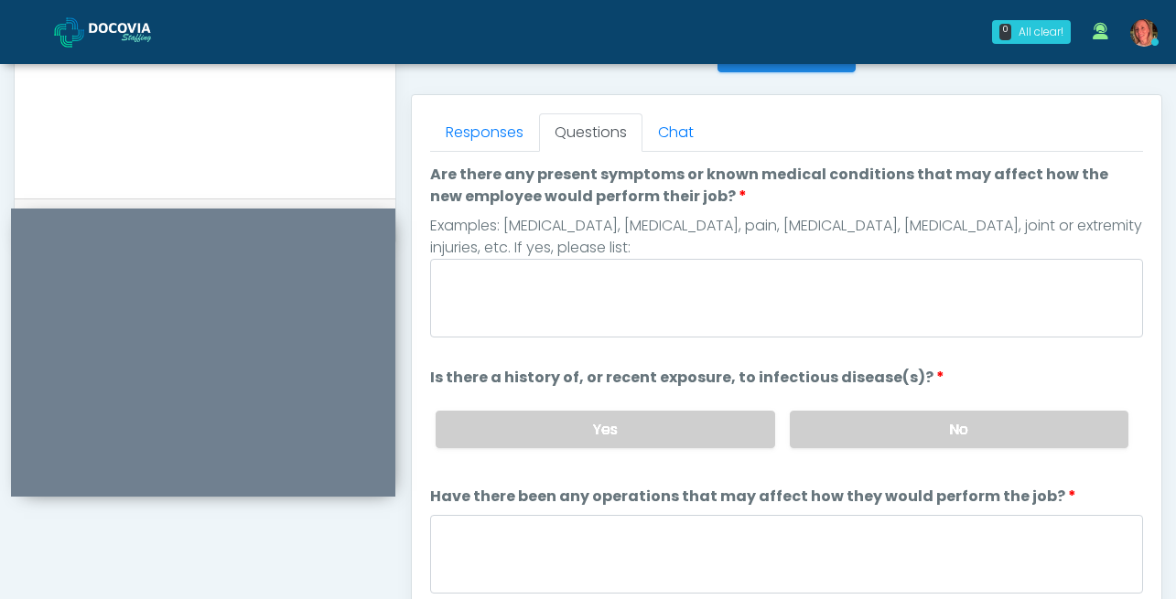
scroll to position [767, 0]
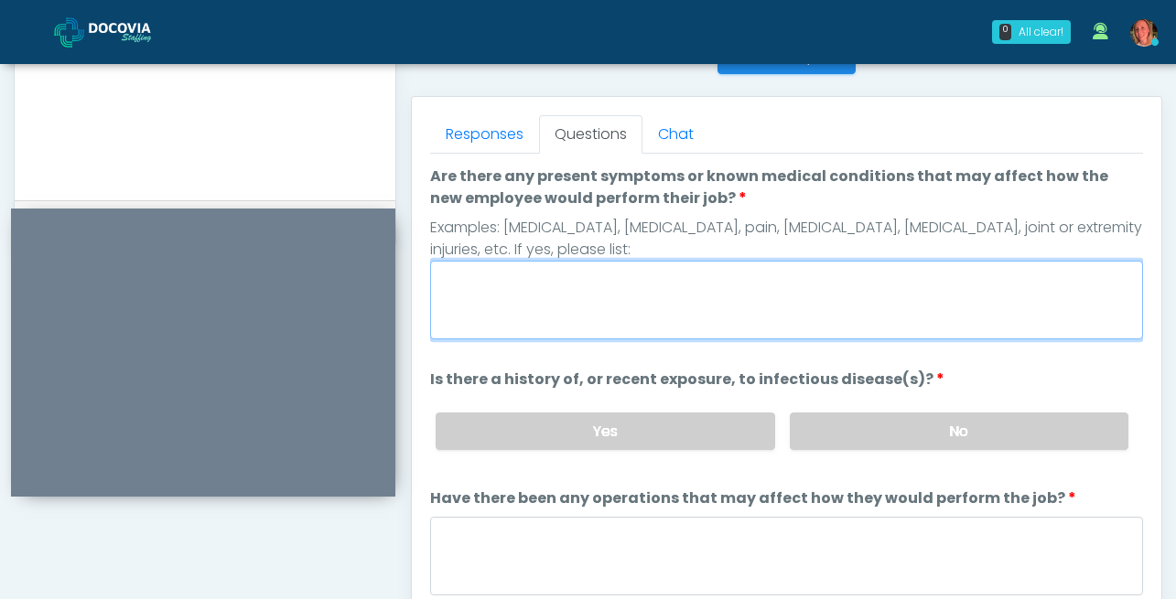
click at [616, 292] on textarea "Are there any present symptoms or known medical conditions that may affect how …" at bounding box center [786, 300] width 713 height 79
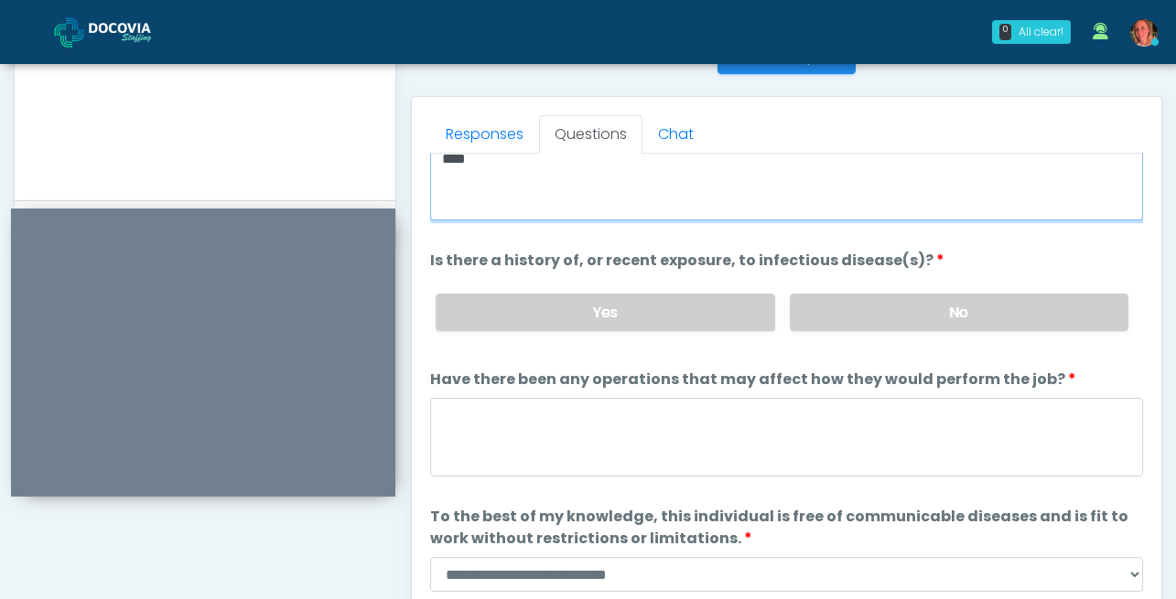
scroll to position [121, 0]
type textarea "****"
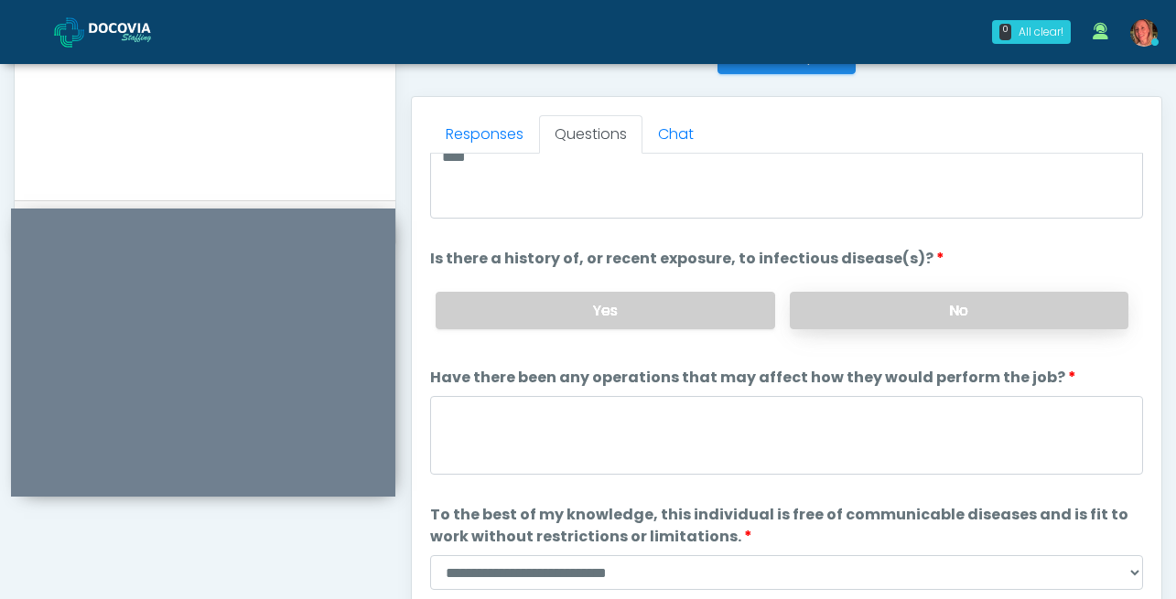
click at [971, 307] on label "No" at bounding box center [959, 311] width 339 height 38
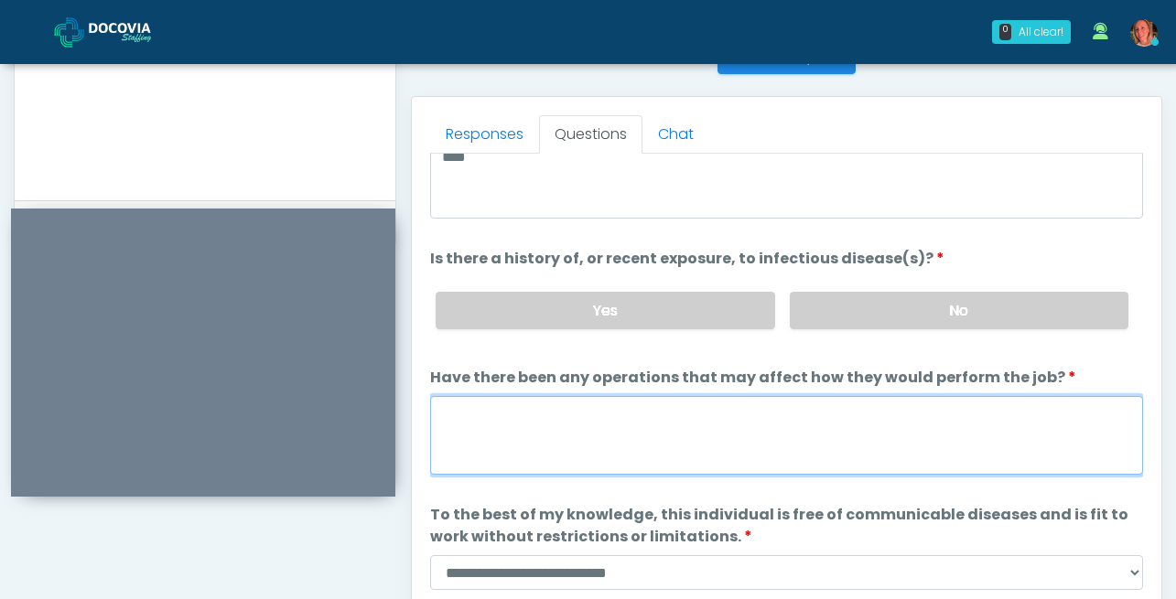
click at [677, 437] on textarea "Have there been any operations that may affect how they would perform the job?" at bounding box center [786, 435] width 713 height 79
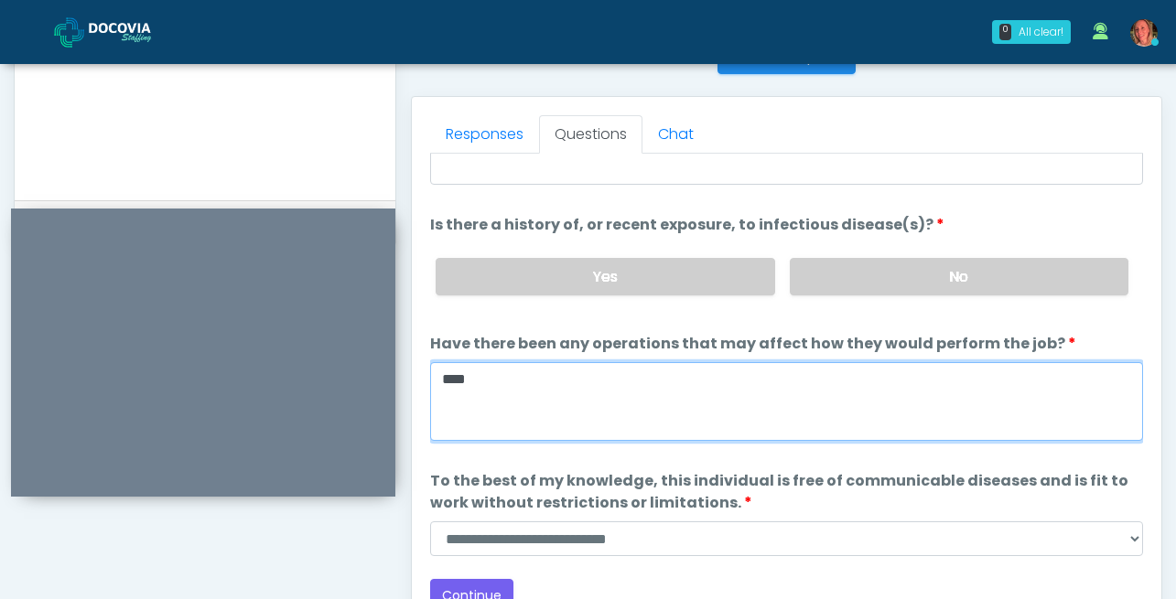
type textarea "****"
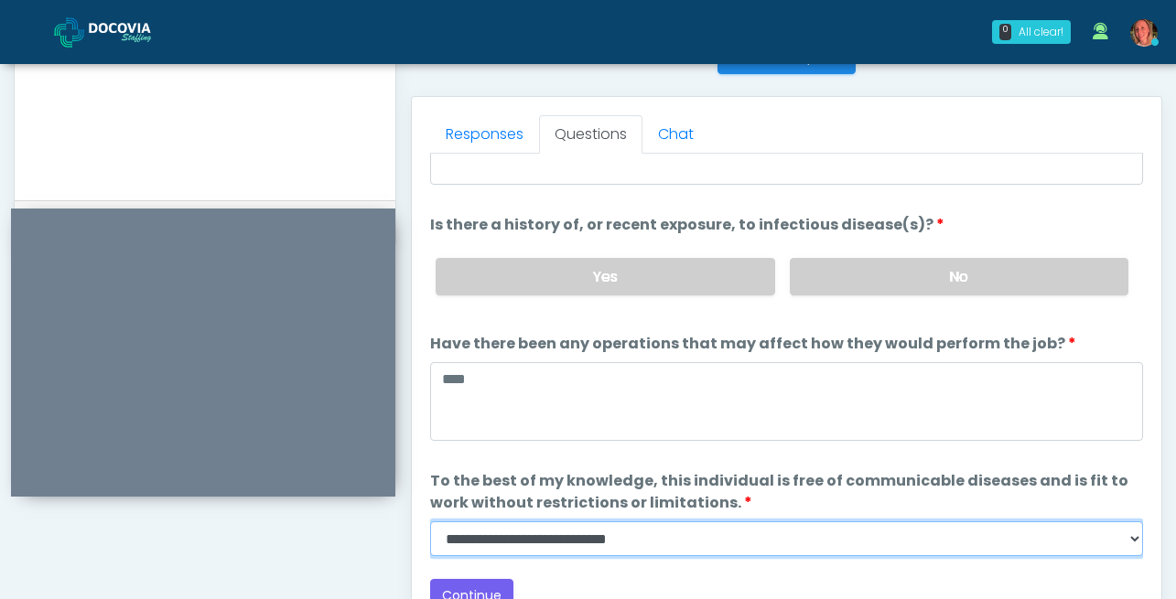
click at [513, 539] on select "**********" at bounding box center [786, 539] width 713 height 35
select select "******"
click at [430, 522] on select "**********" at bounding box center [786, 539] width 713 height 35
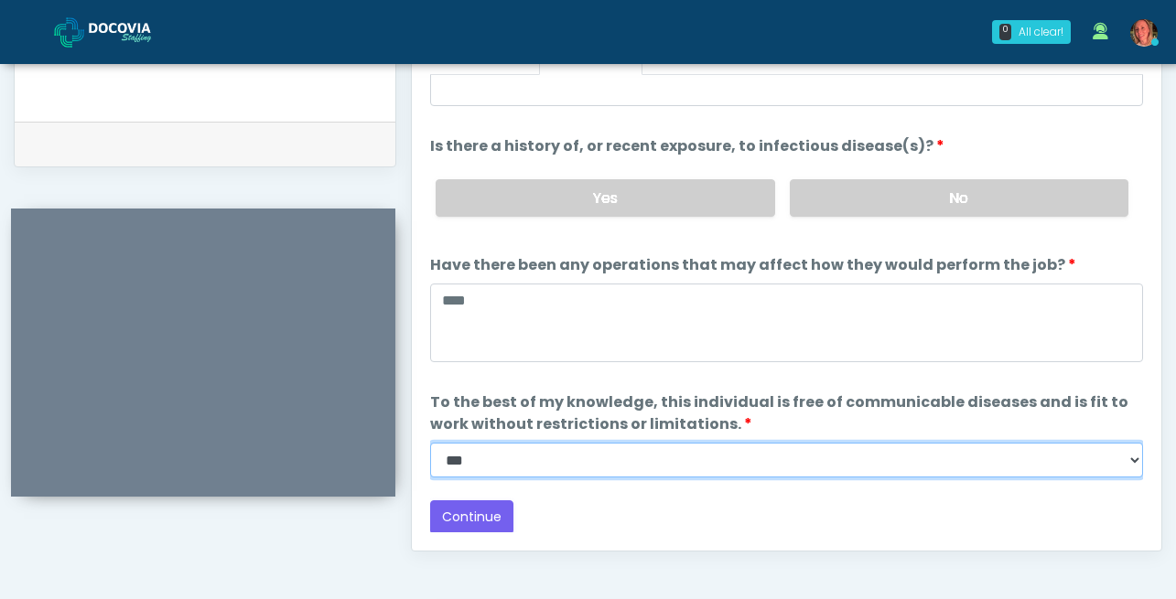
scroll to position [850, 0]
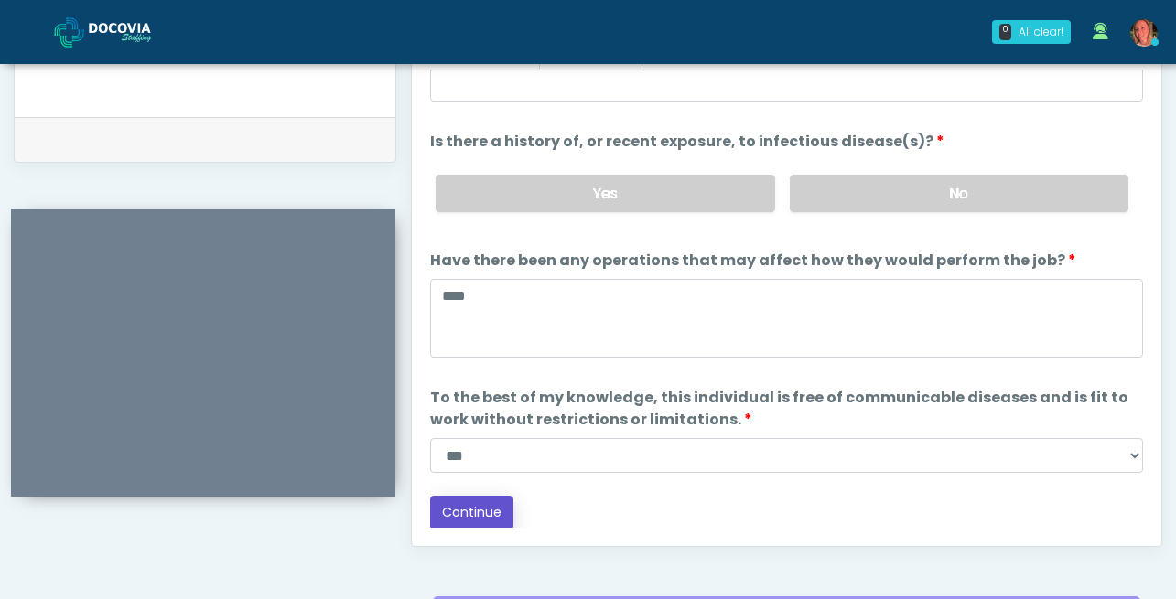
click at [461, 512] on button "Continue" at bounding box center [471, 513] width 83 height 34
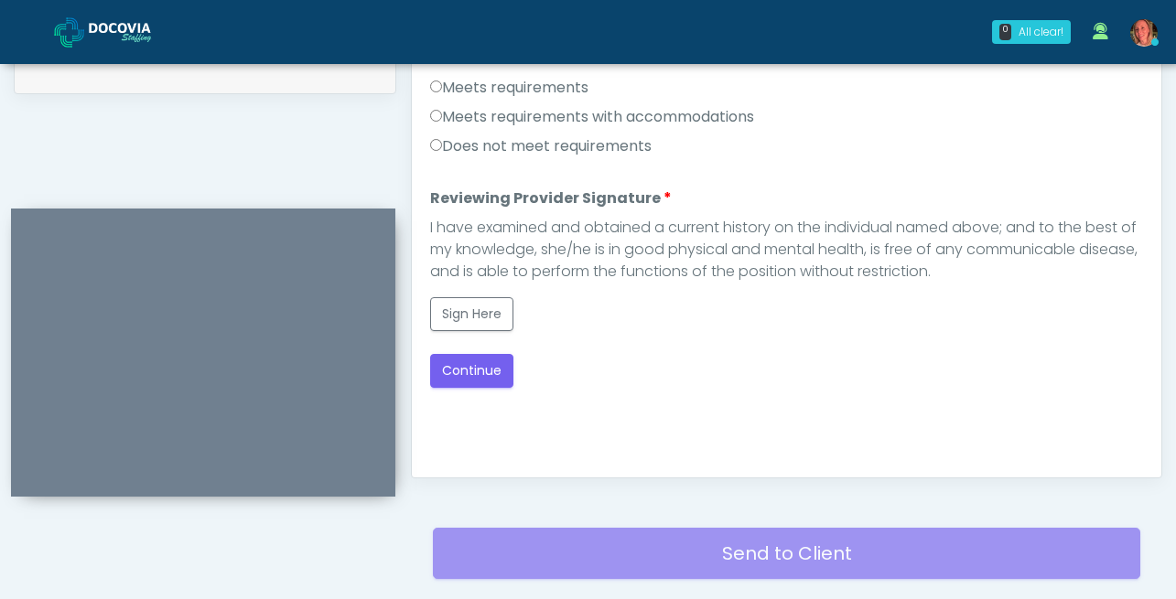
scroll to position [884, 0]
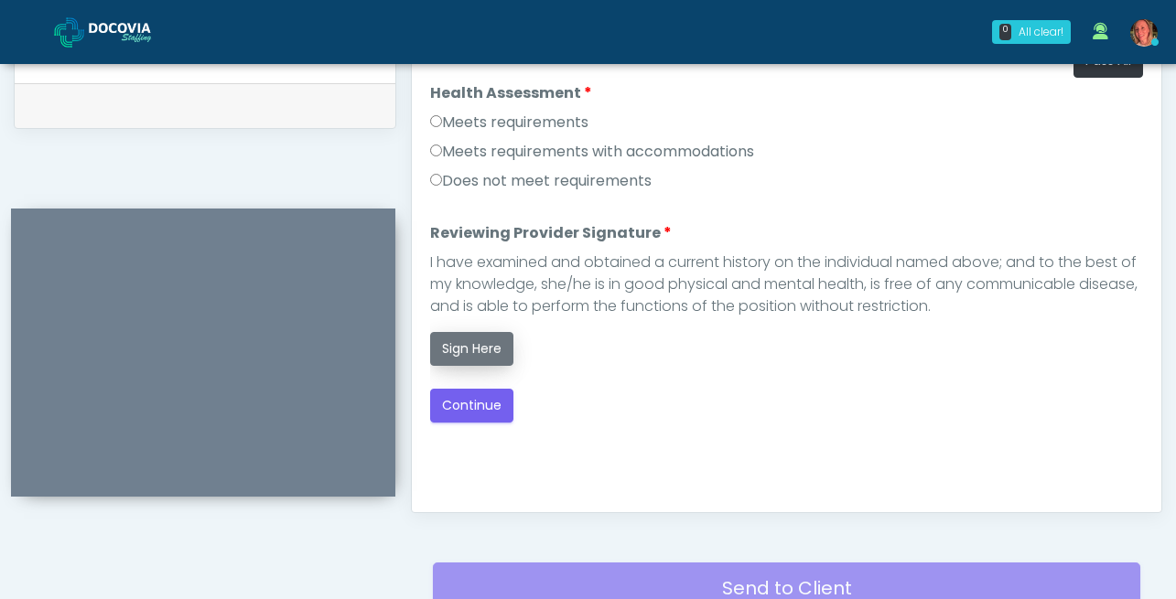
click at [499, 349] on button "Sign Here" at bounding box center [471, 349] width 83 height 34
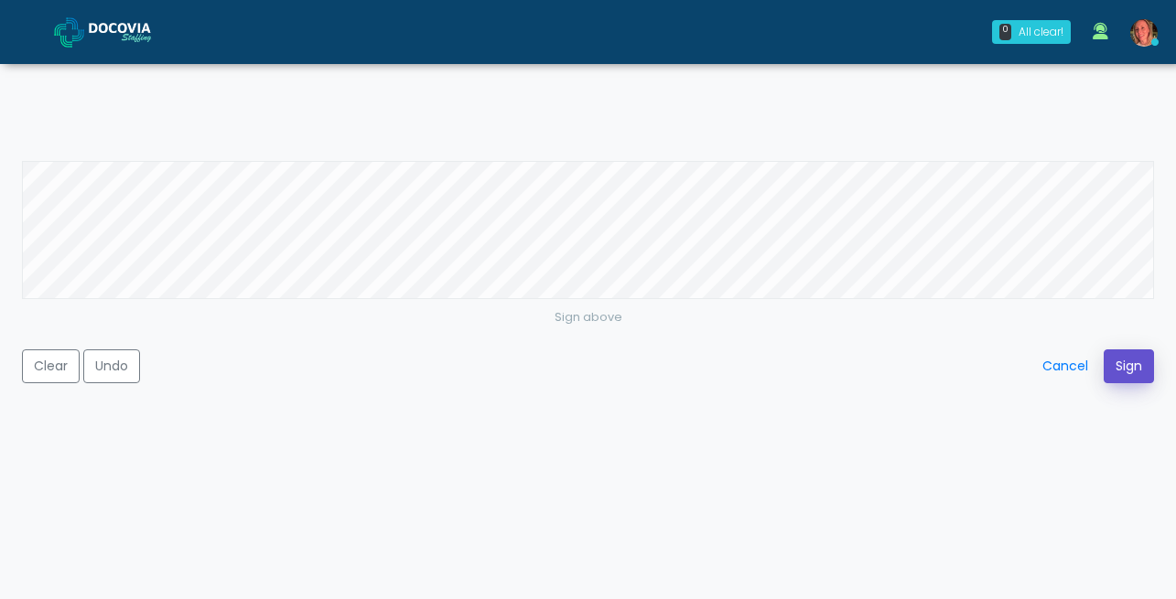
click at [1138, 371] on button "Sign" at bounding box center [1129, 367] width 50 height 34
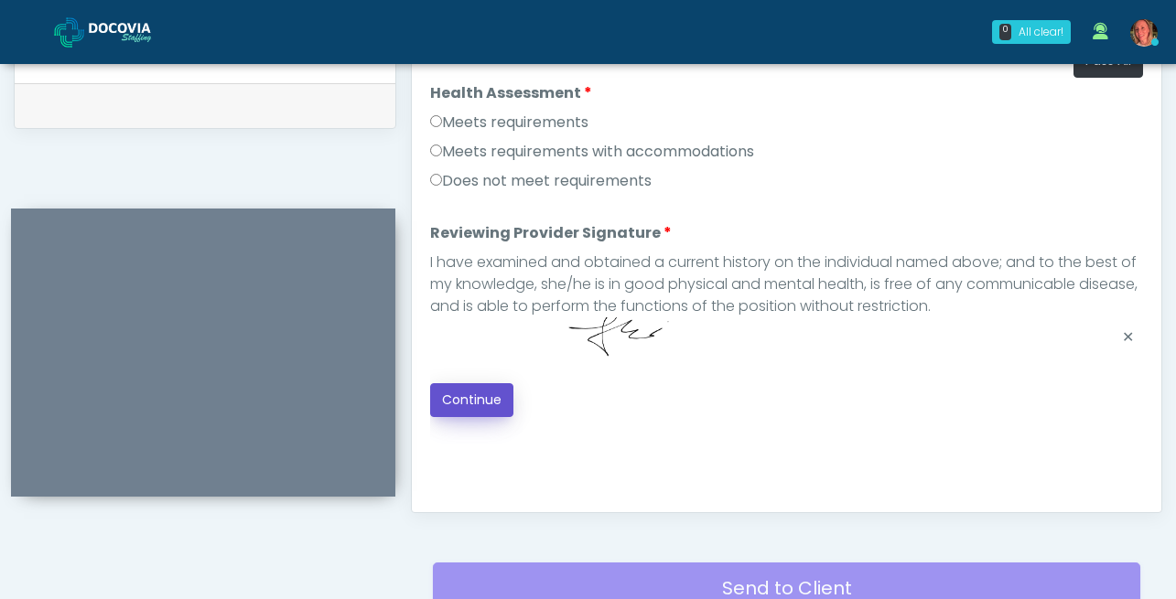
click at [487, 398] on button "Continue" at bounding box center [471, 400] width 83 height 34
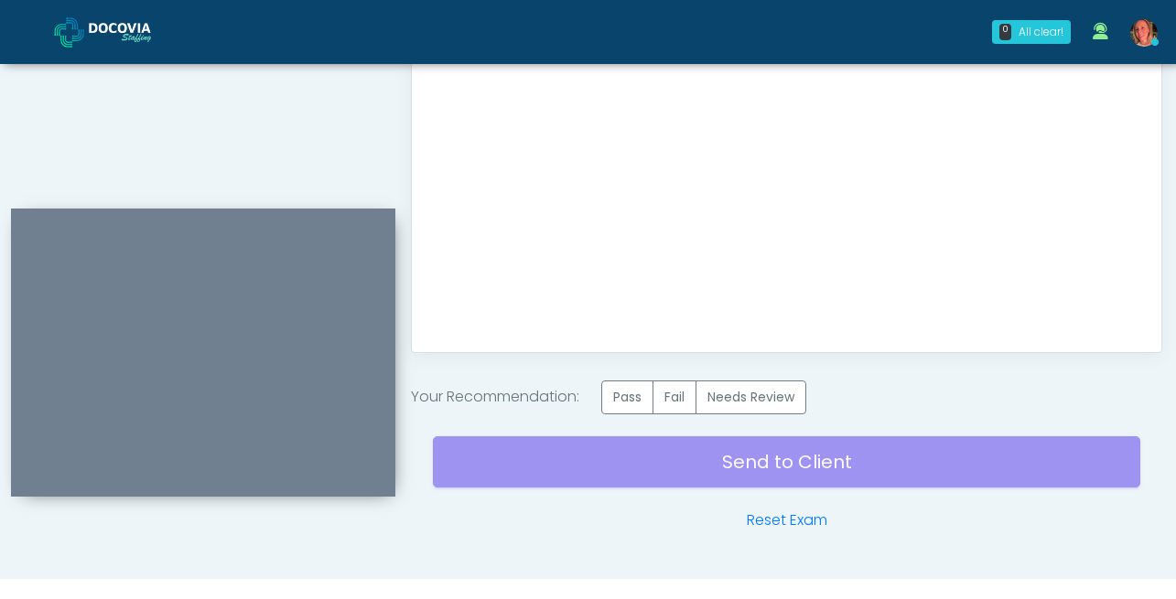
scroll to position [1077, 0]
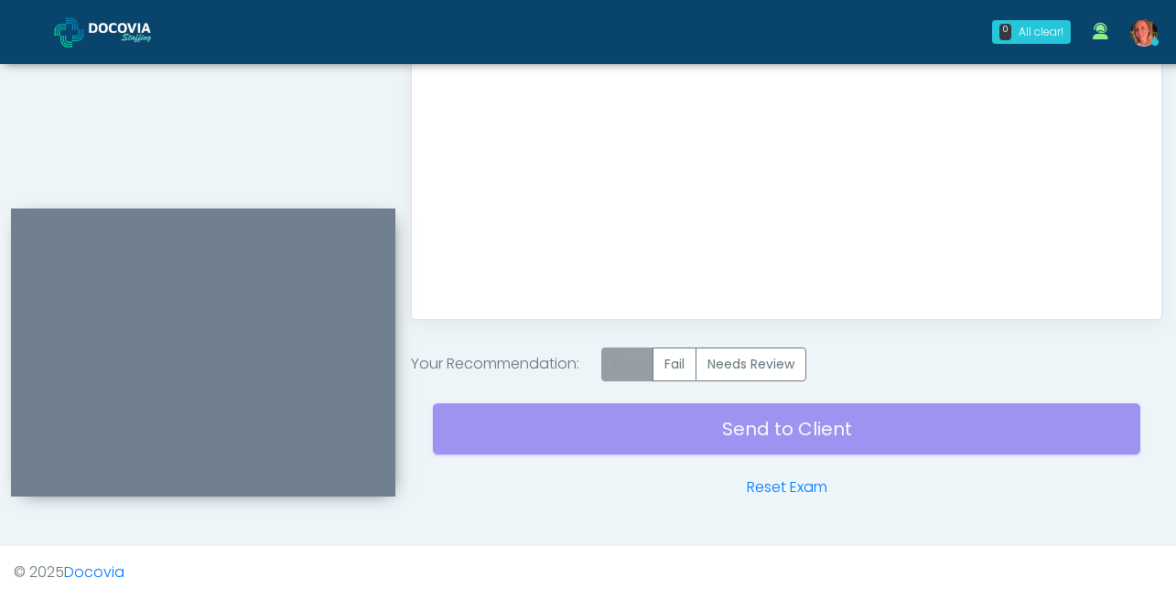
click at [623, 361] on label "Pass" at bounding box center [627, 365] width 52 height 34
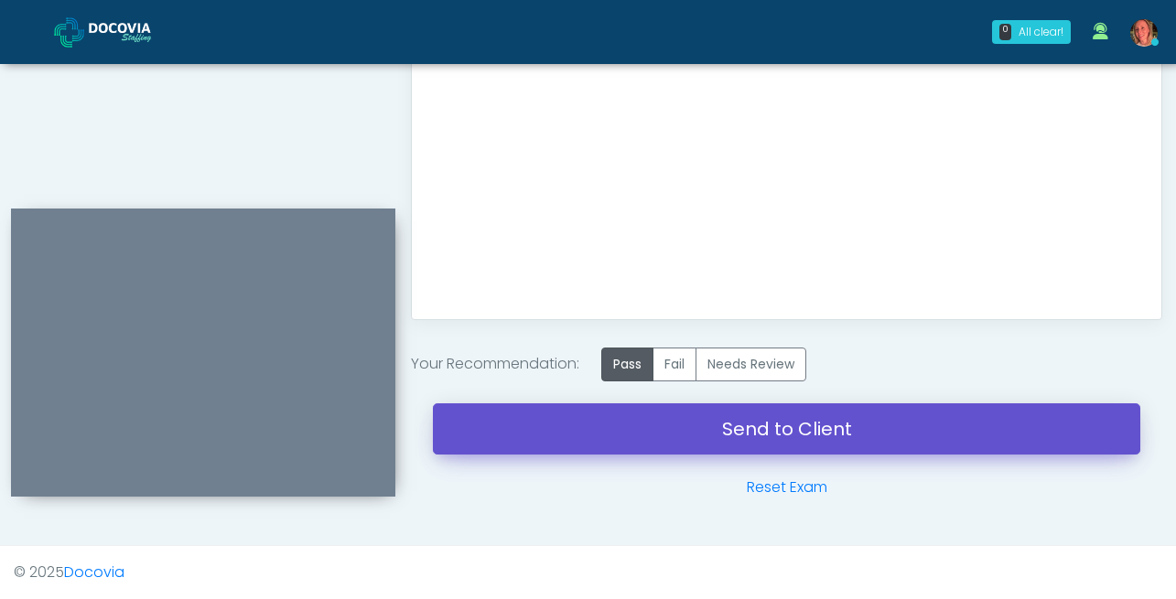
click at [778, 440] on link "Send to Client" at bounding box center [786, 429] width 707 height 51
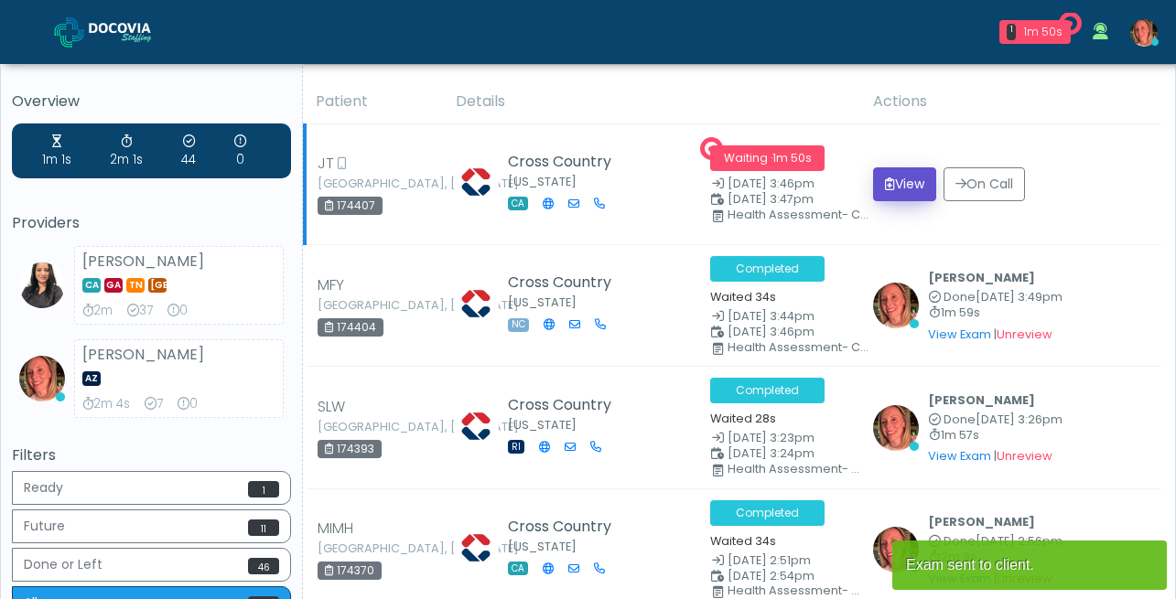
click at [905, 181] on button "View" at bounding box center [904, 184] width 63 height 34
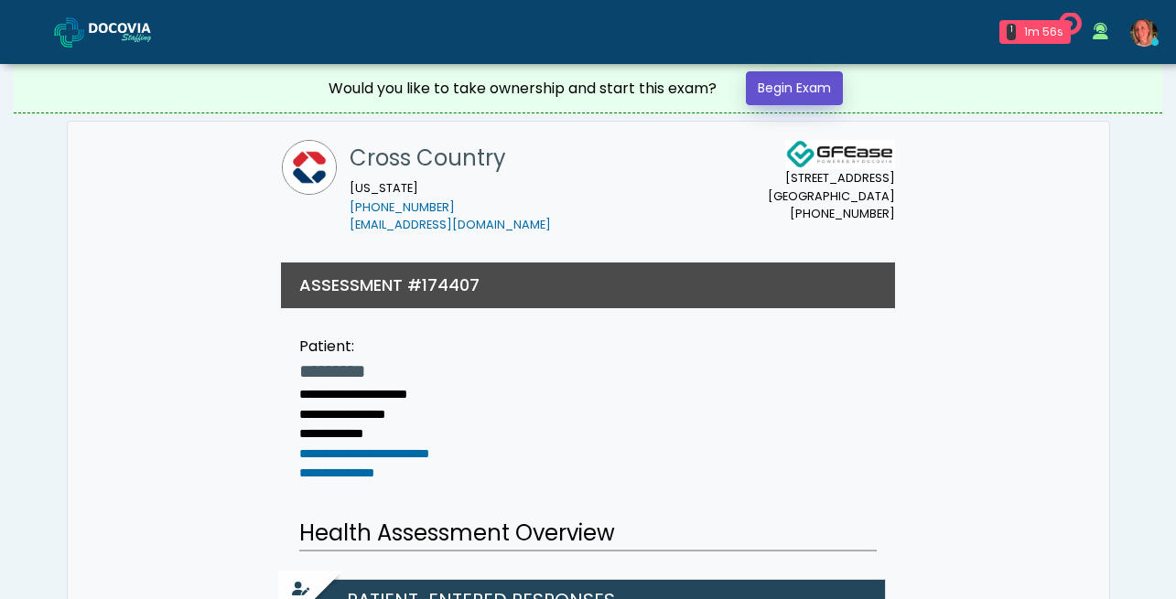
click at [804, 90] on link "Begin Exam" at bounding box center [794, 88] width 97 height 34
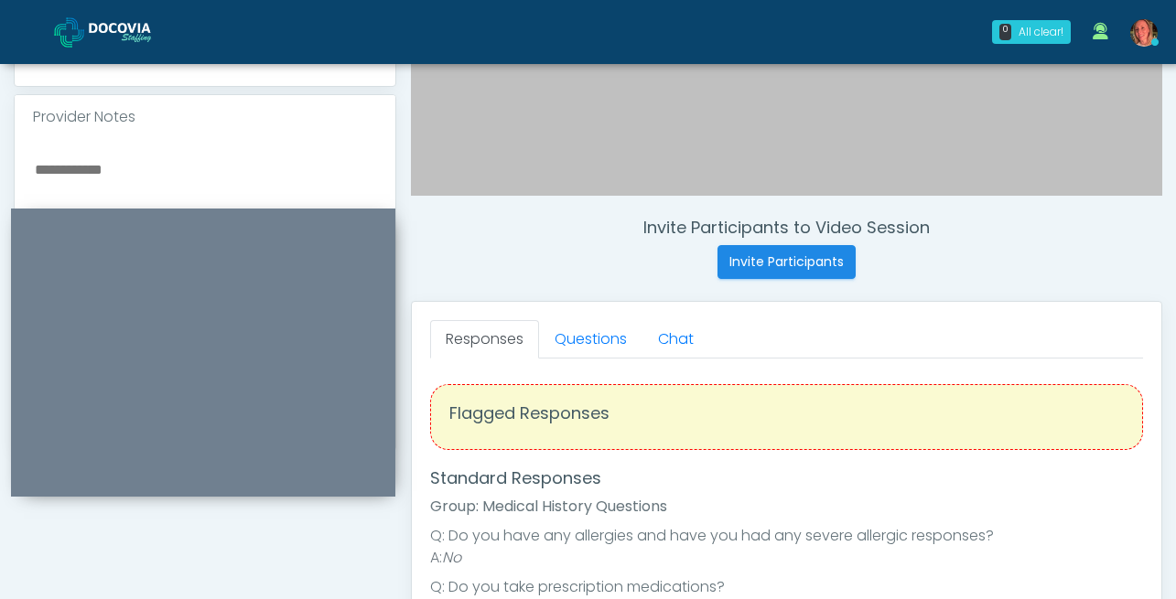
scroll to position [563, 0]
click at [605, 332] on link "Questions" at bounding box center [590, 338] width 103 height 38
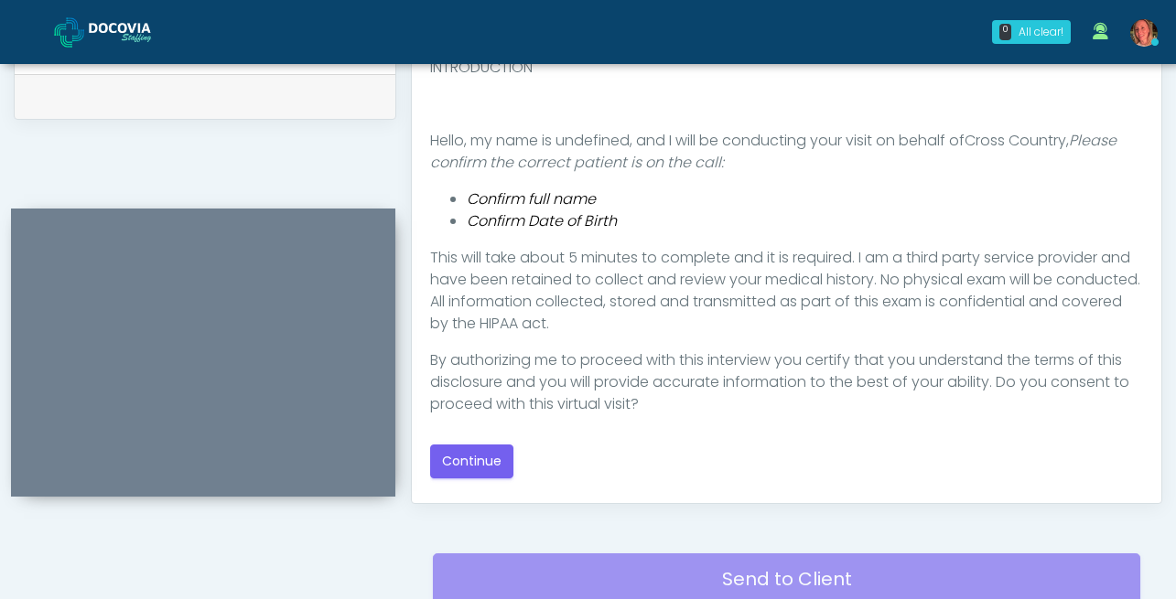
scroll to position [917, 0]
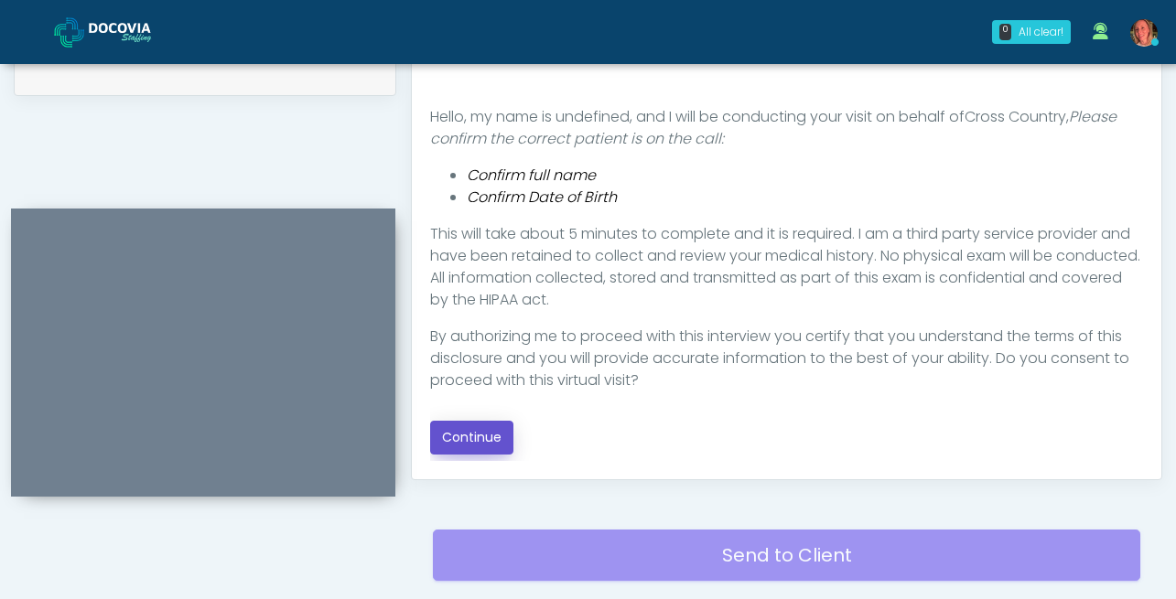
click at [482, 439] on button "Continue" at bounding box center [471, 438] width 83 height 34
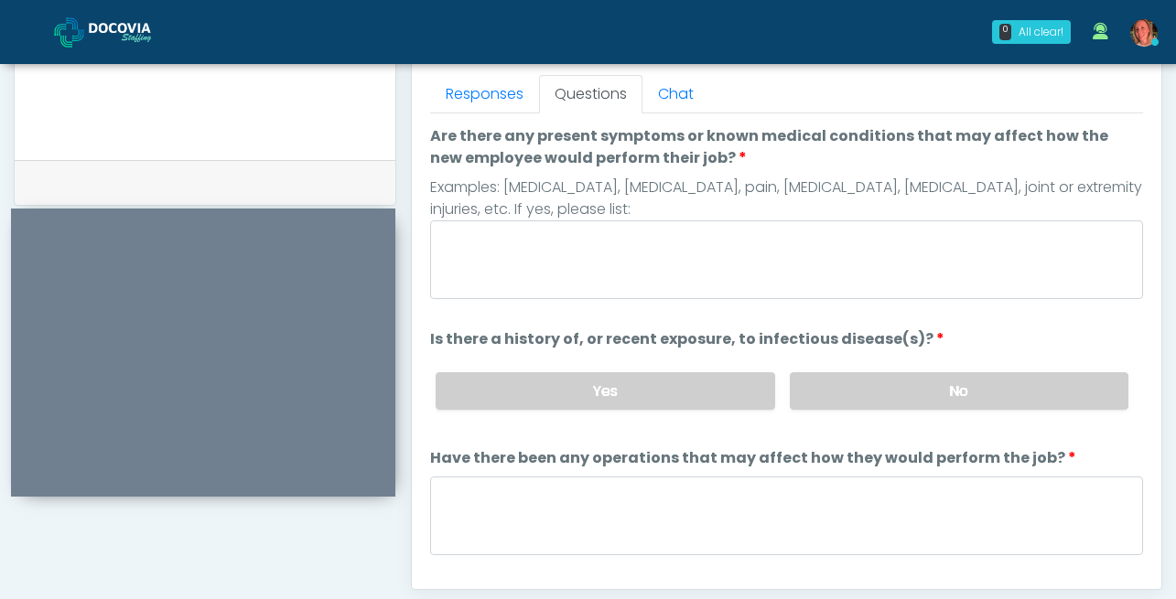
scroll to position [799, 0]
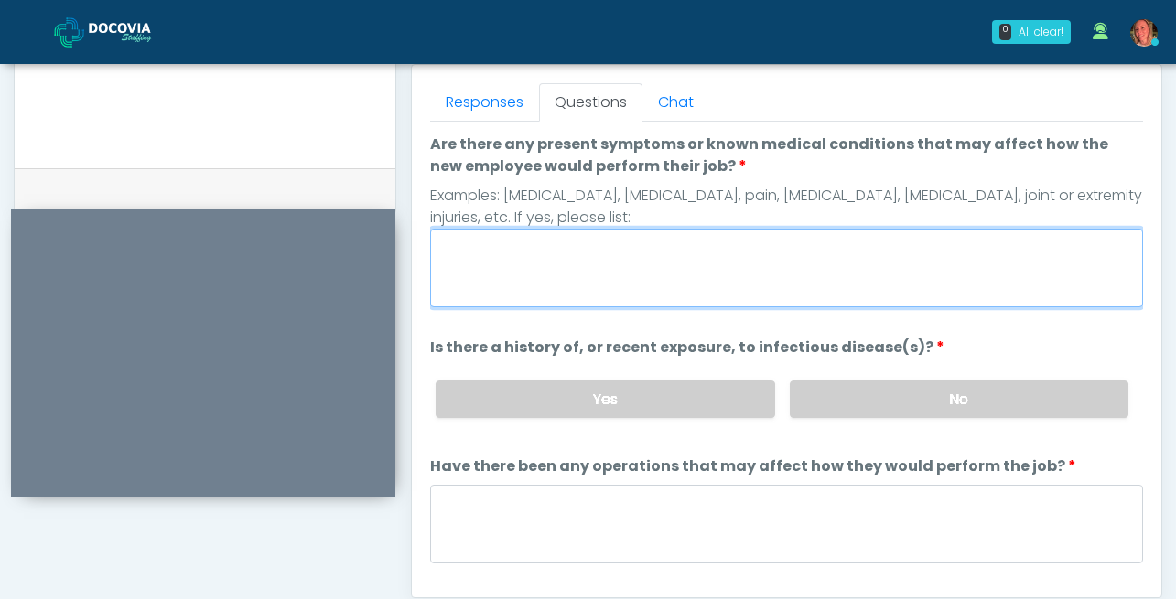
click at [623, 253] on textarea "Are there any present symptoms or known medical conditions that may affect how …" at bounding box center [786, 268] width 713 height 79
type textarea "****"
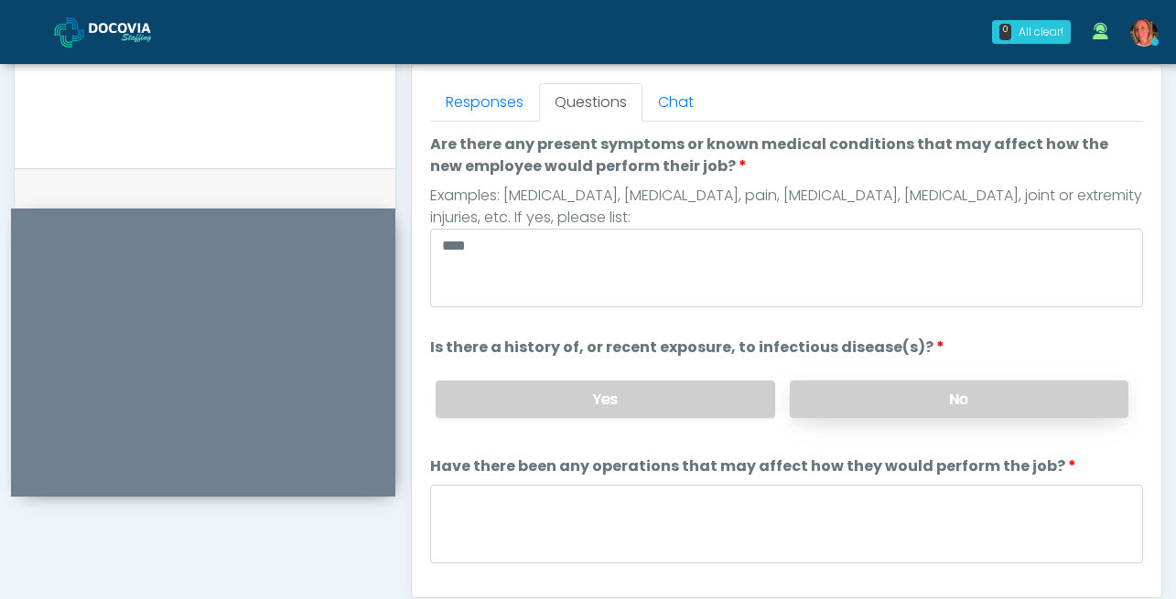
click at [915, 397] on label "No" at bounding box center [959, 400] width 339 height 38
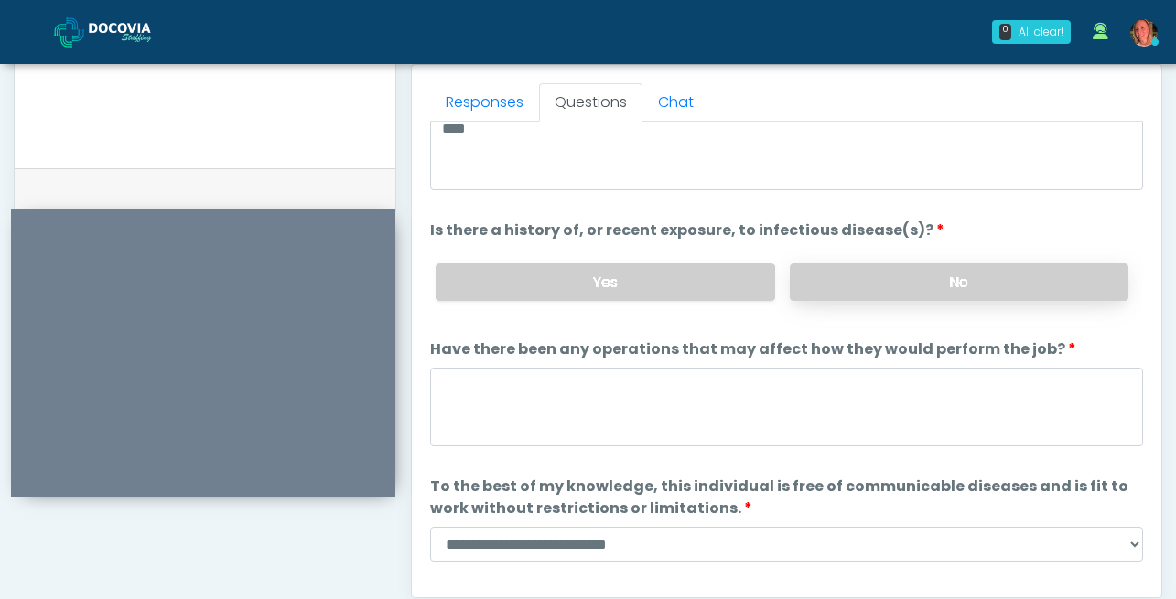
scroll to position [155, 0]
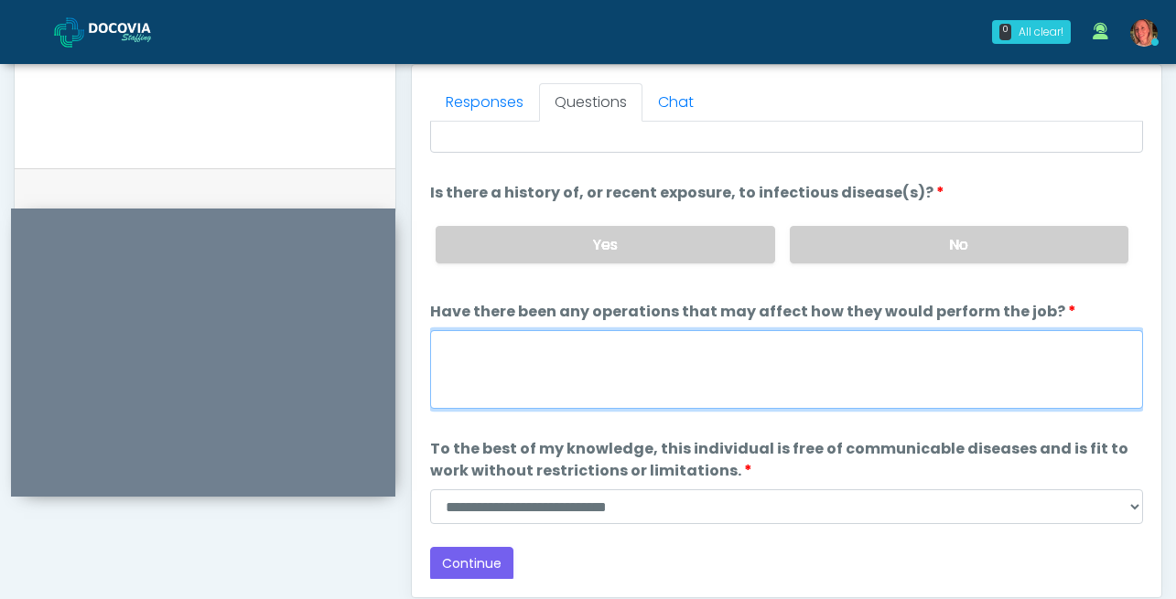
click at [854, 379] on textarea "Have there been any operations that may affect how they would perform the job?" at bounding box center [786, 369] width 713 height 79
type textarea "****"
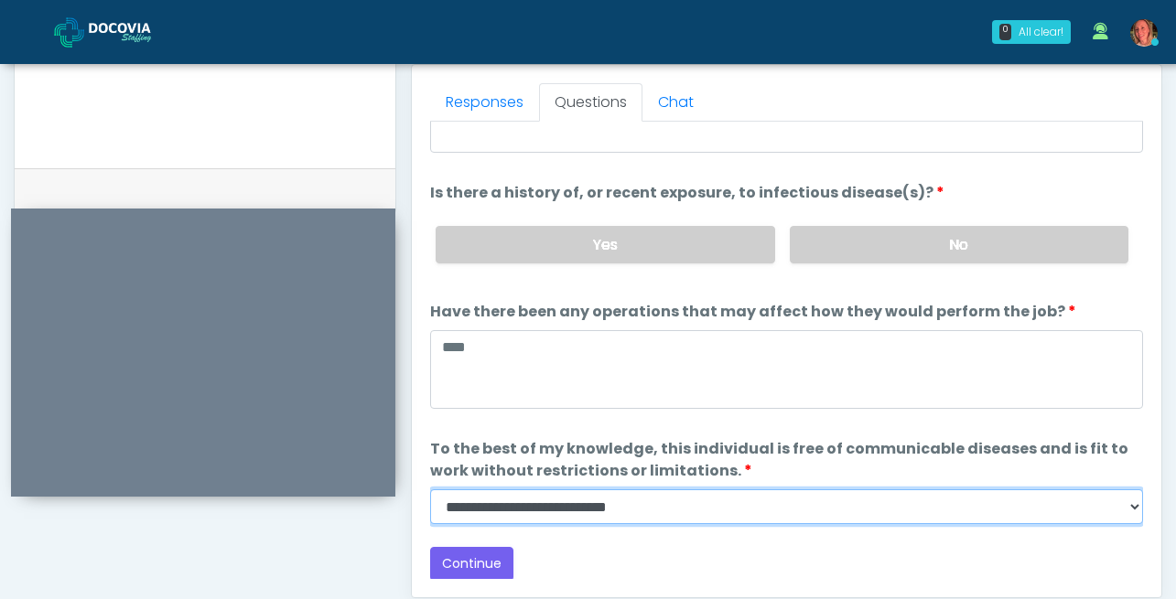
click at [759, 490] on select "**********" at bounding box center [786, 507] width 713 height 35
select select "******"
click at [430, 490] on select "**********" at bounding box center [786, 507] width 713 height 35
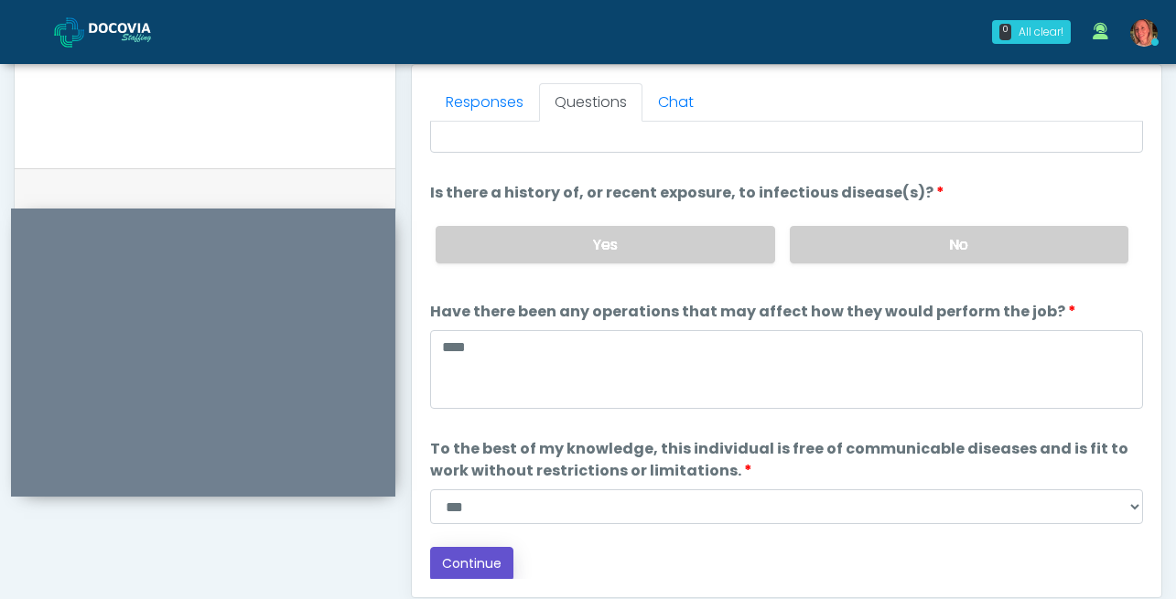
click at [488, 563] on button "Continue" at bounding box center [471, 564] width 83 height 34
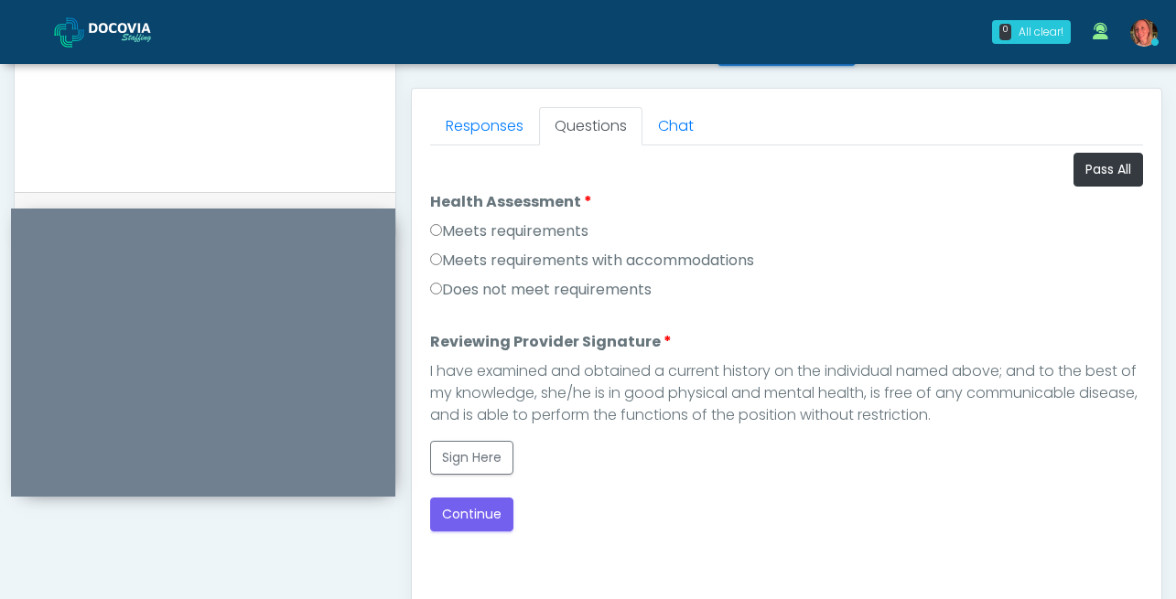
scroll to position [767, 0]
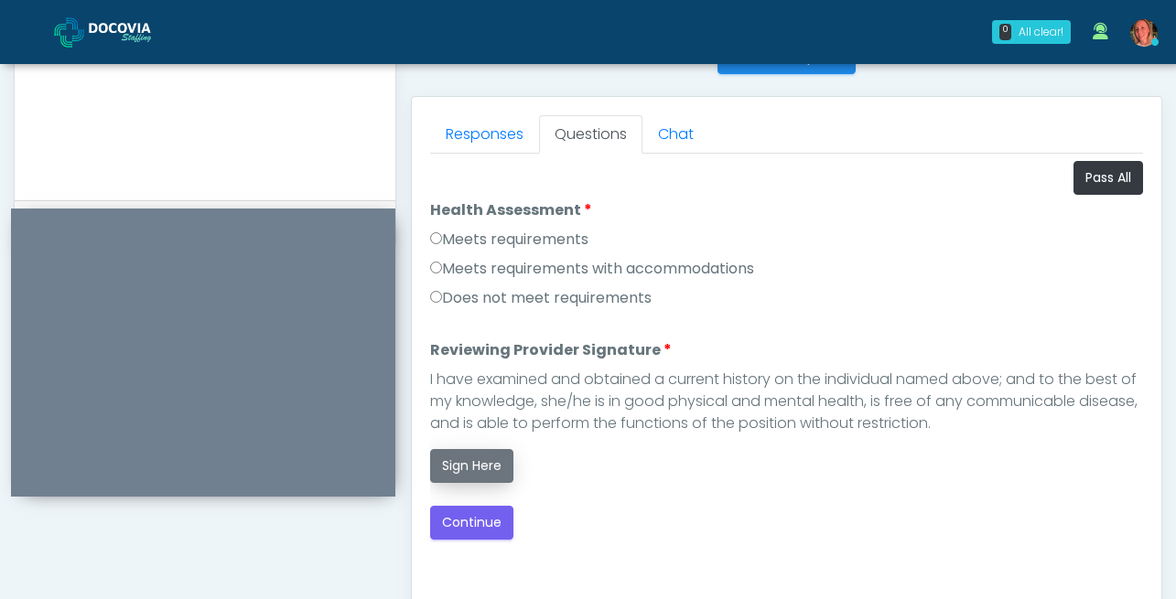
click at [482, 477] on button "Sign Here" at bounding box center [471, 466] width 83 height 34
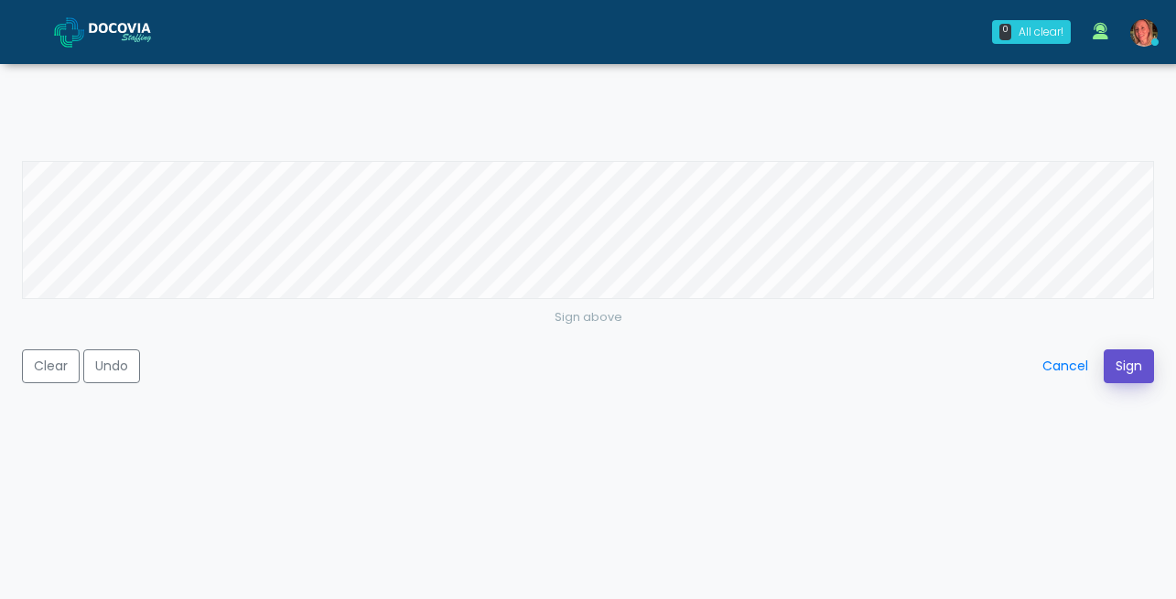
click at [1127, 371] on button "Sign" at bounding box center [1129, 367] width 50 height 34
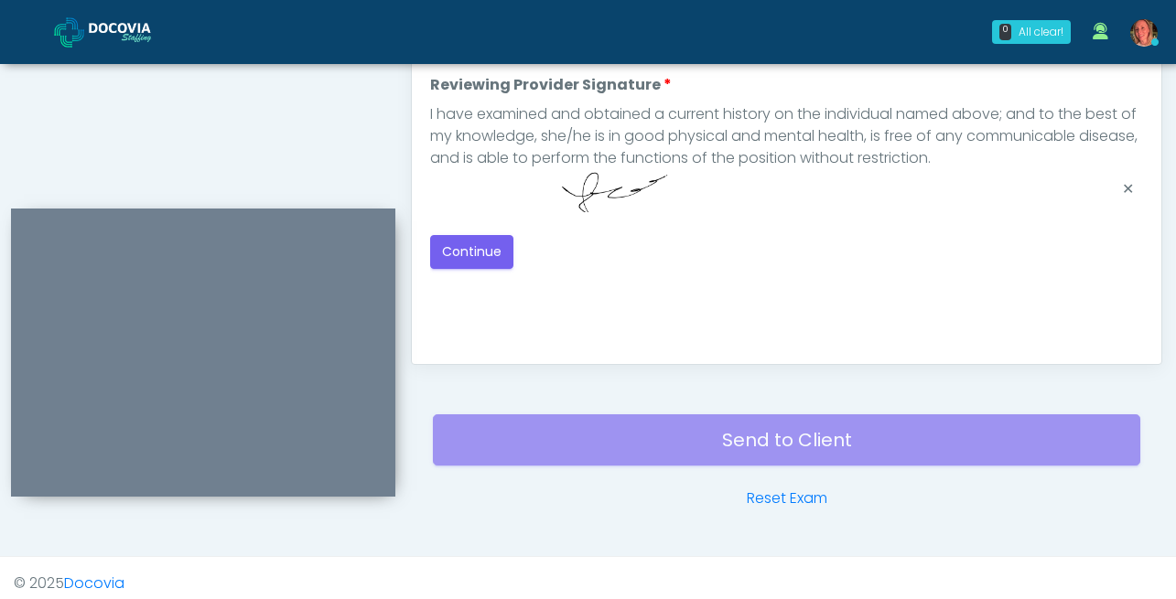
scroll to position [1043, 0]
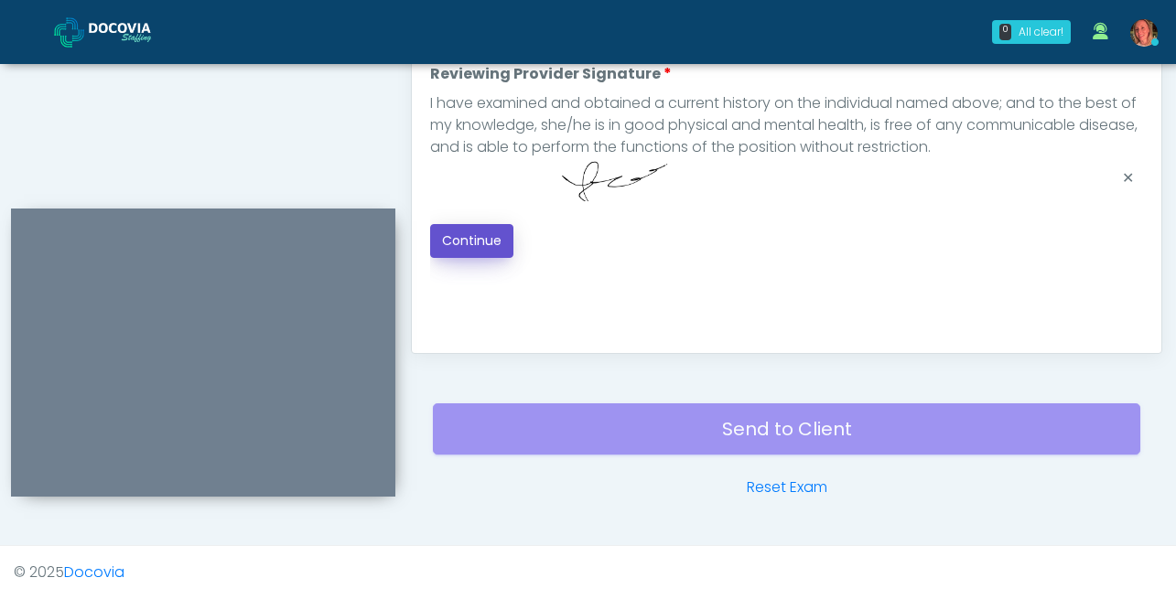
click at [484, 239] on button "Continue" at bounding box center [471, 241] width 83 height 34
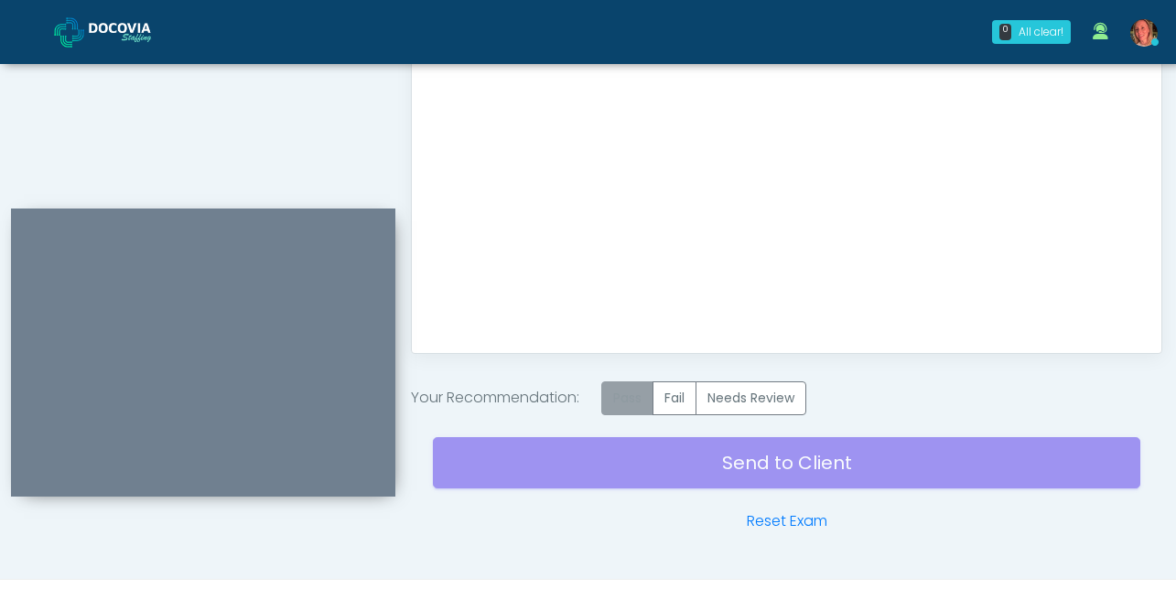
click at [637, 403] on label "Pass" at bounding box center [627, 399] width 52 height 34
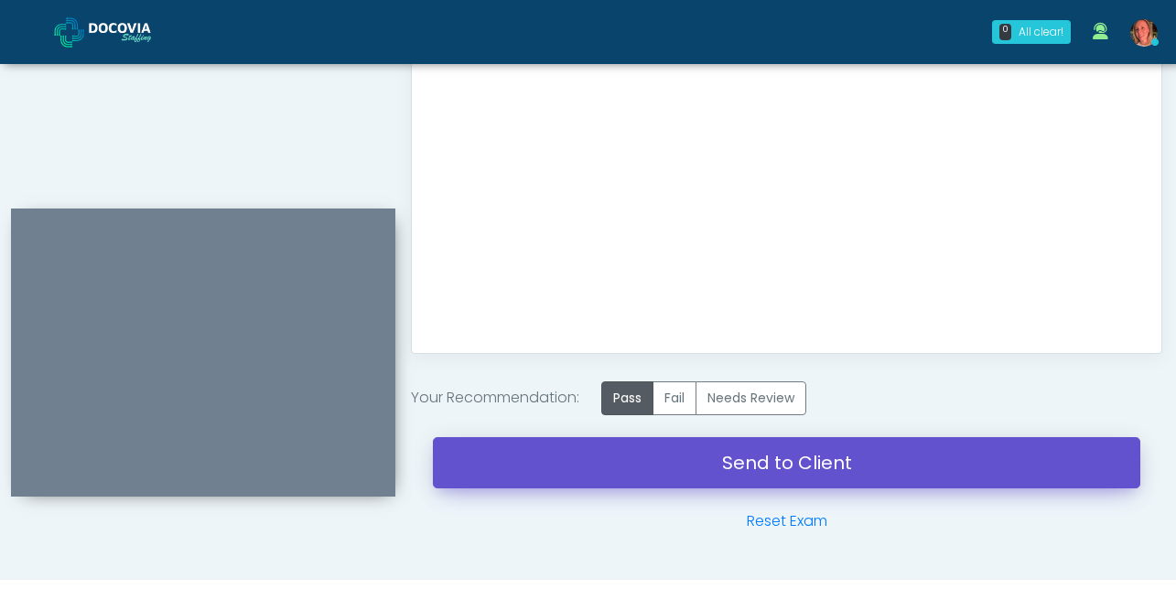
click at [791, 471] on link "Send to Client" at bounding box center [786, 462] width 707 height 51
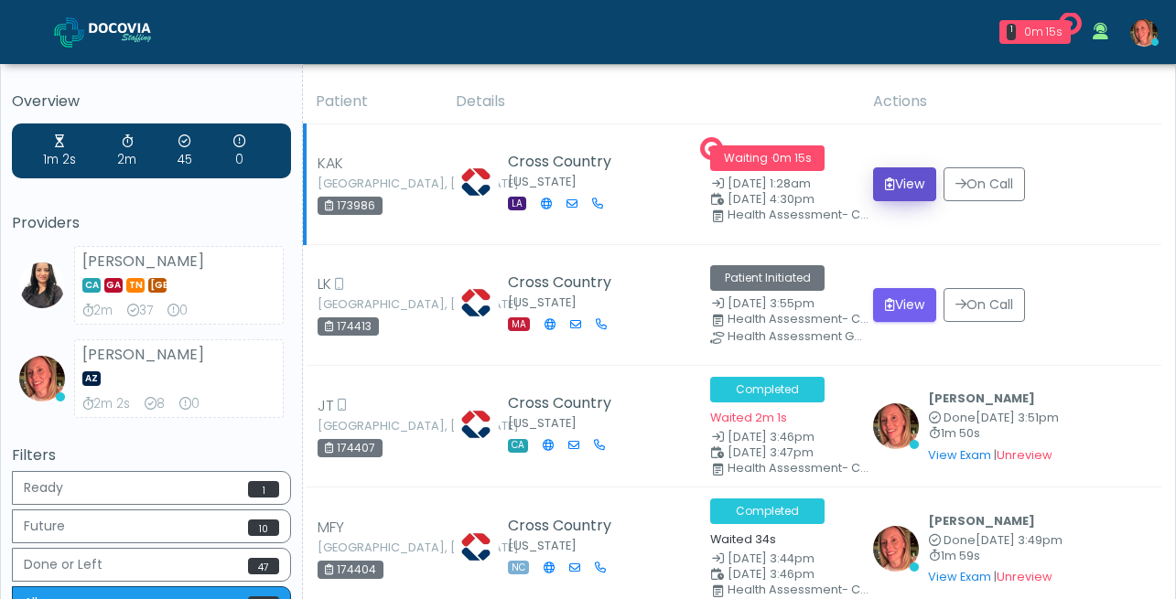
click at [900, 190] on button "View" at bounding box center [904, 184] width 63 height 34
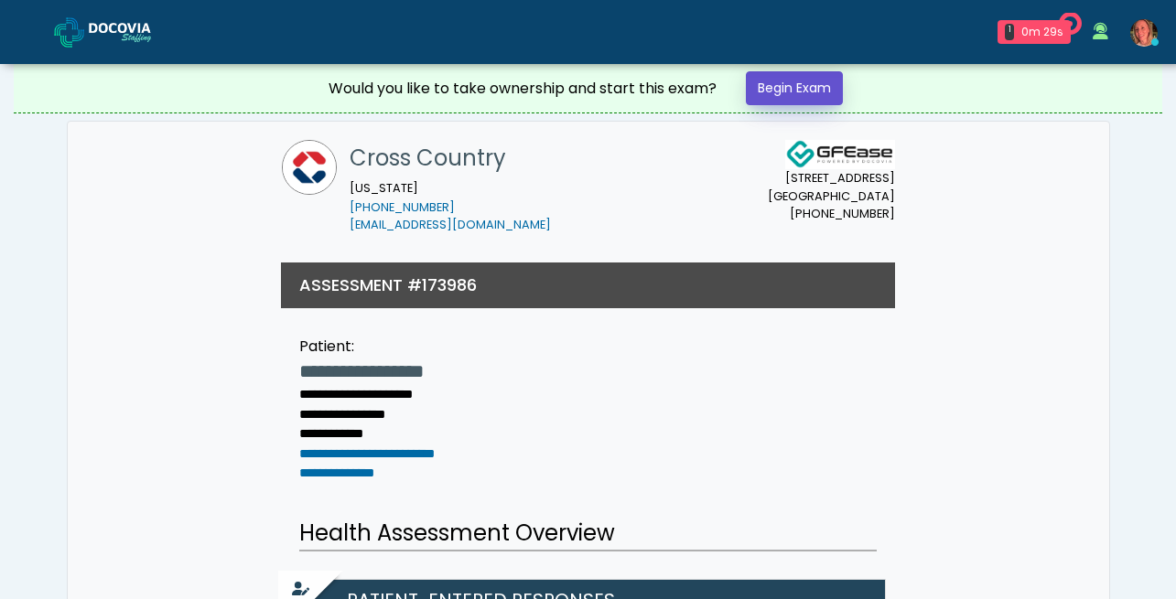
click at [790, 87] on link "Begin Exam" at bounding box center [794, 88] width 97 height 34
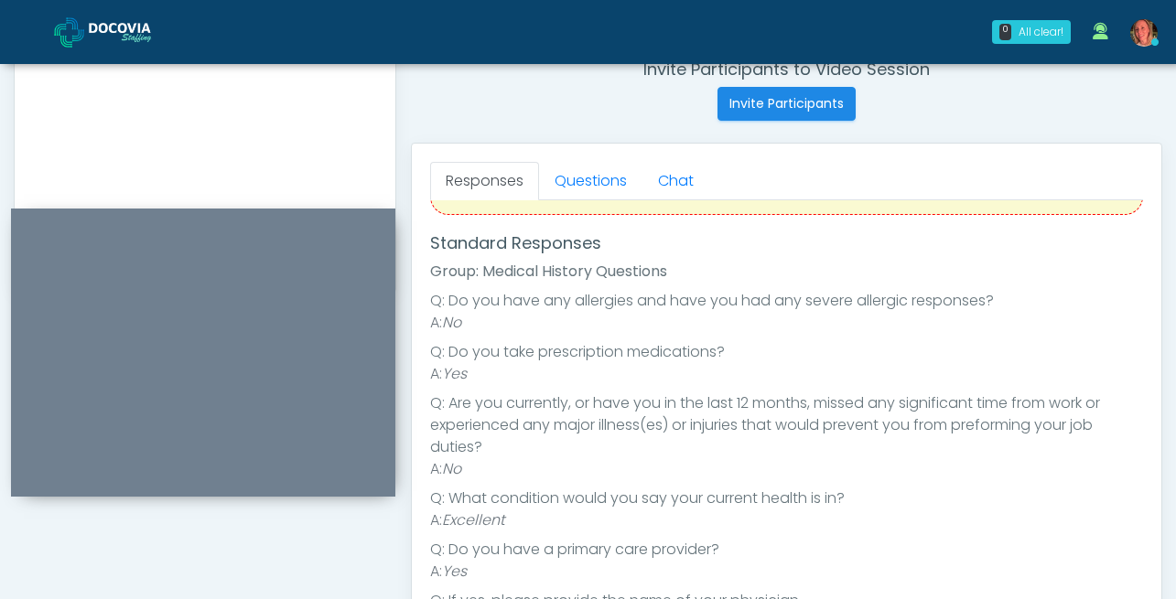
scroll to position [97, 0]
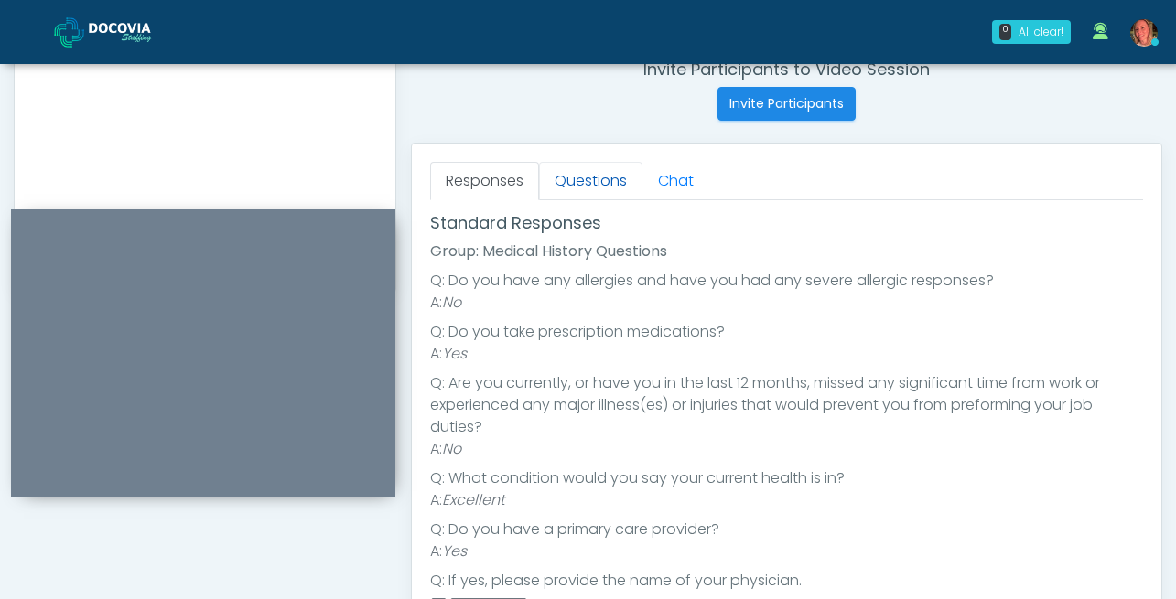
click at [600, 178] on link "Questions" at bounding box center [590, 181] width 103 height 38
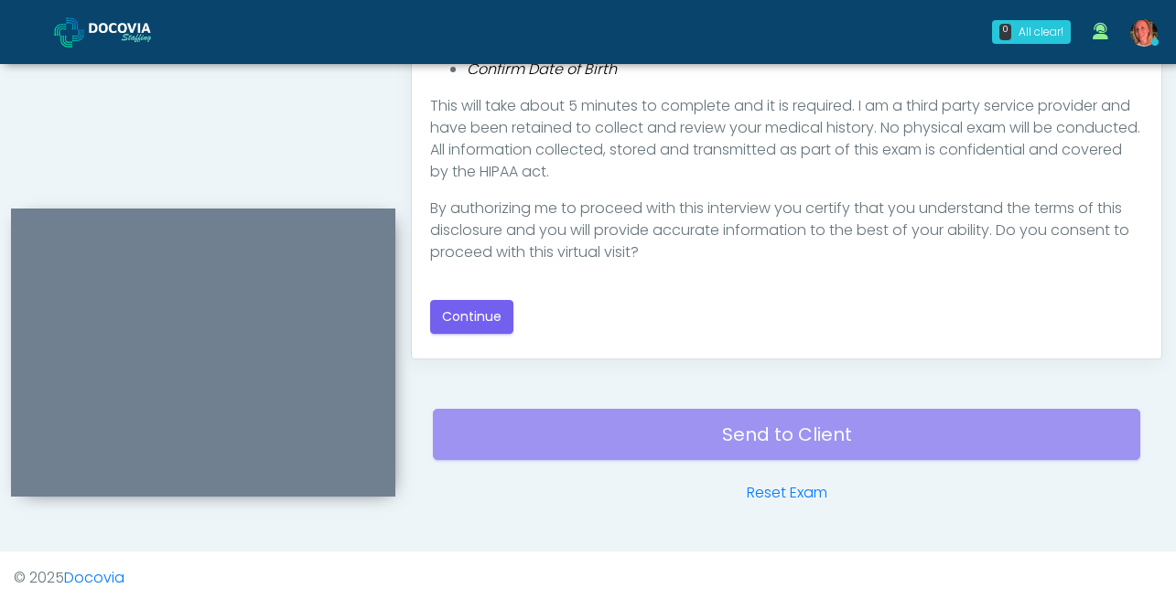
scroll to position [1043, 0]
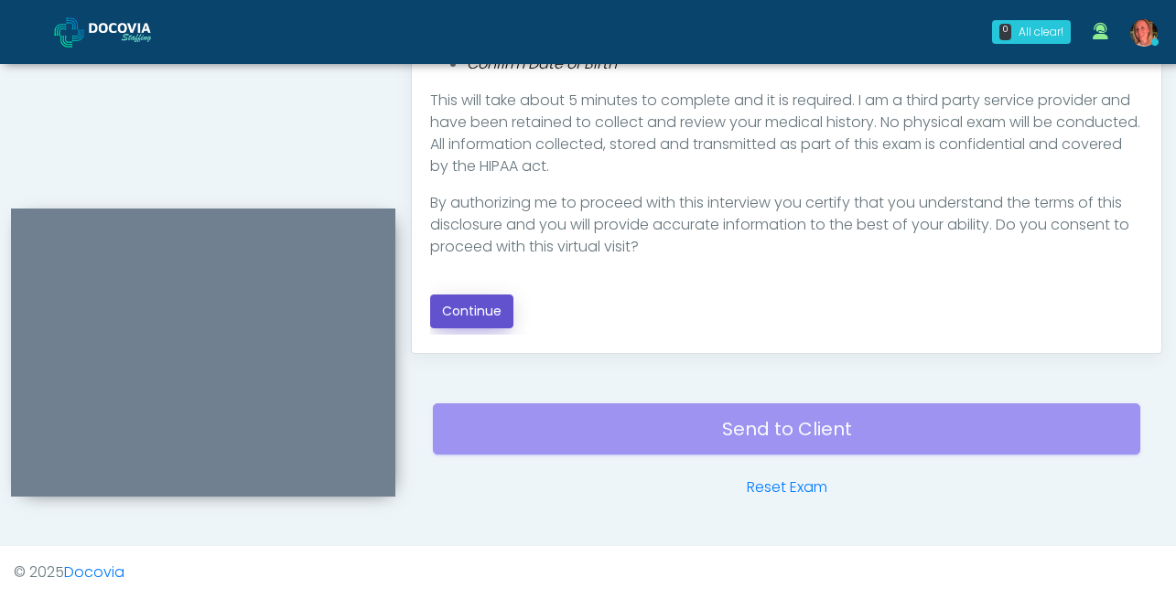
click at [469, 313] on button "Continue" at bounding box center [471, 312] width 83 height 34
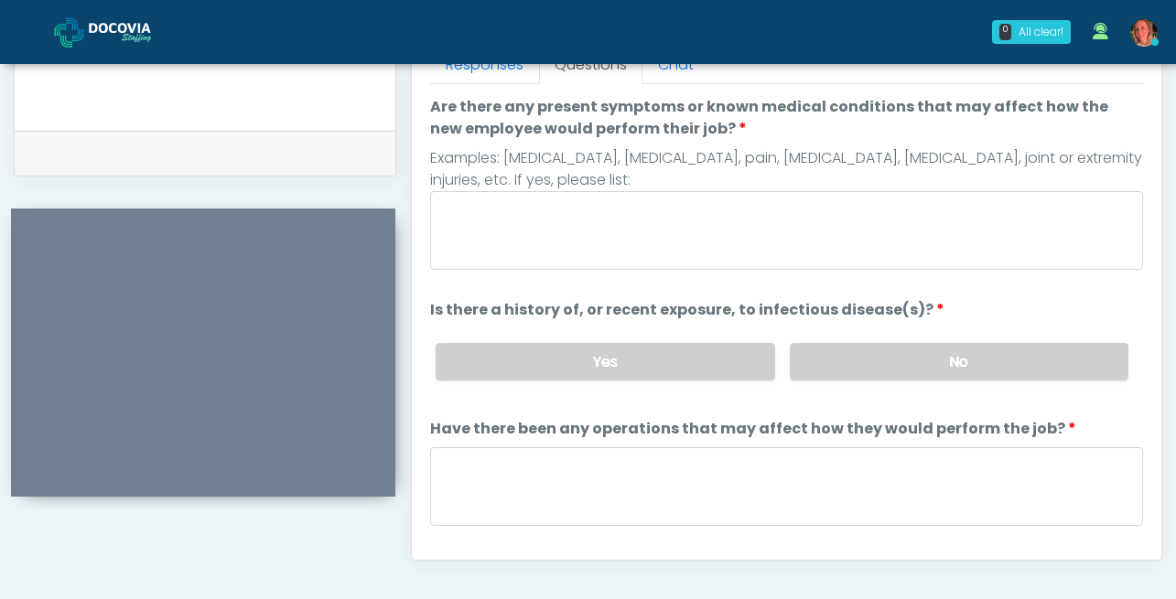
scroll to position [827, 0]
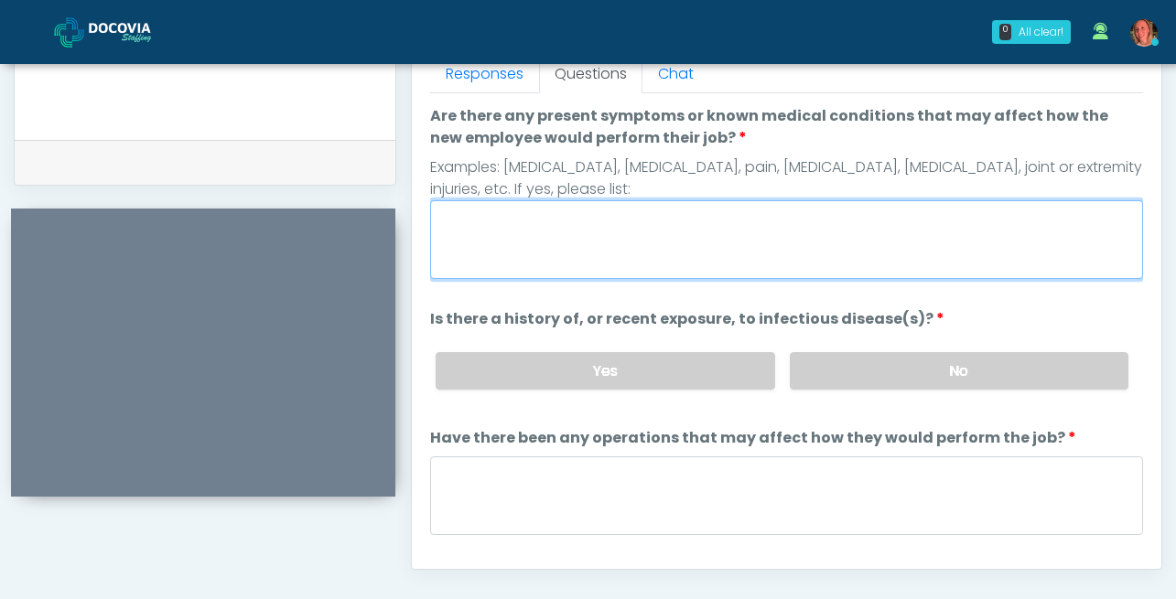
click at [672, 208] on textarea "Are there any present symptoms or known medical conditions that may affect how …" at bounding box center [786, 239] width 713 height 79
type textarea "****"
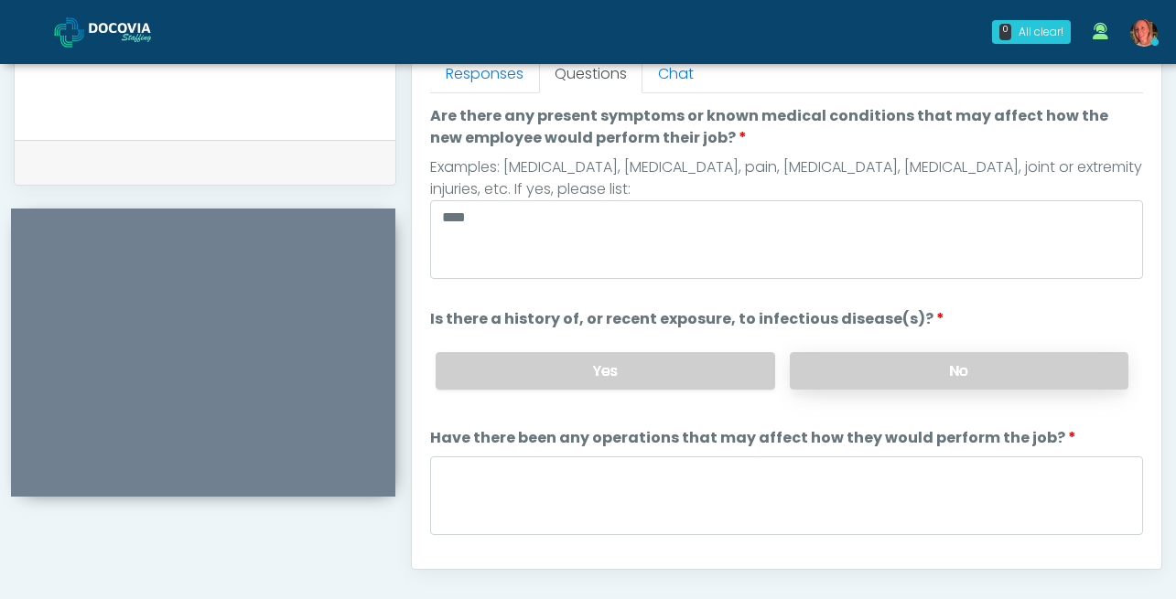
click at [855, 366] on label "No" at bounding box center [959, 371] width 339 height 38
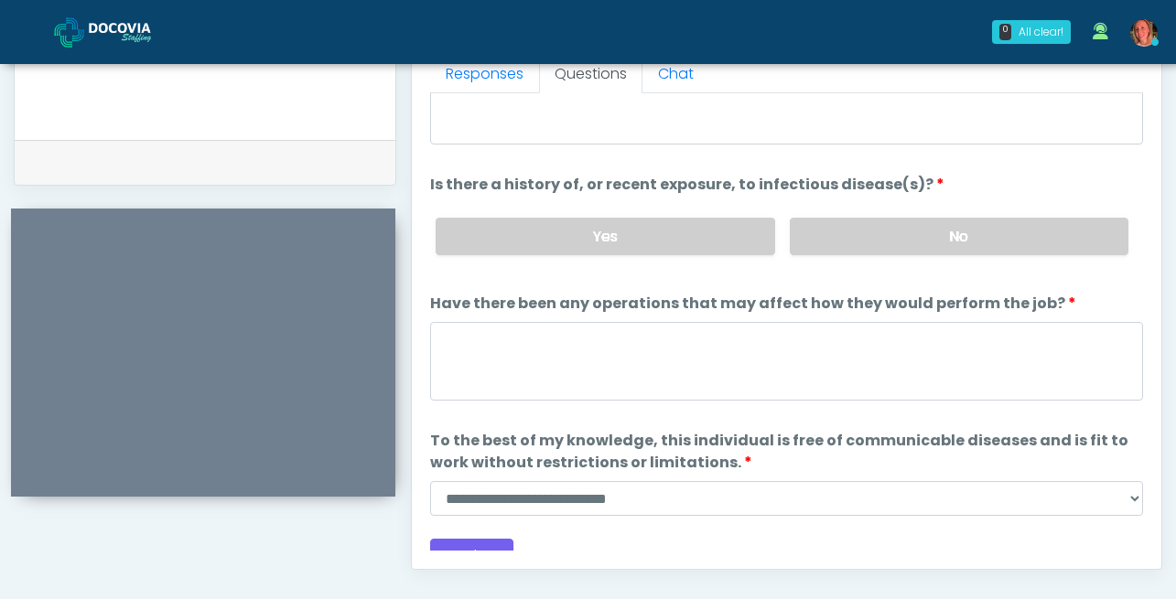
scroll to position [155, 0]
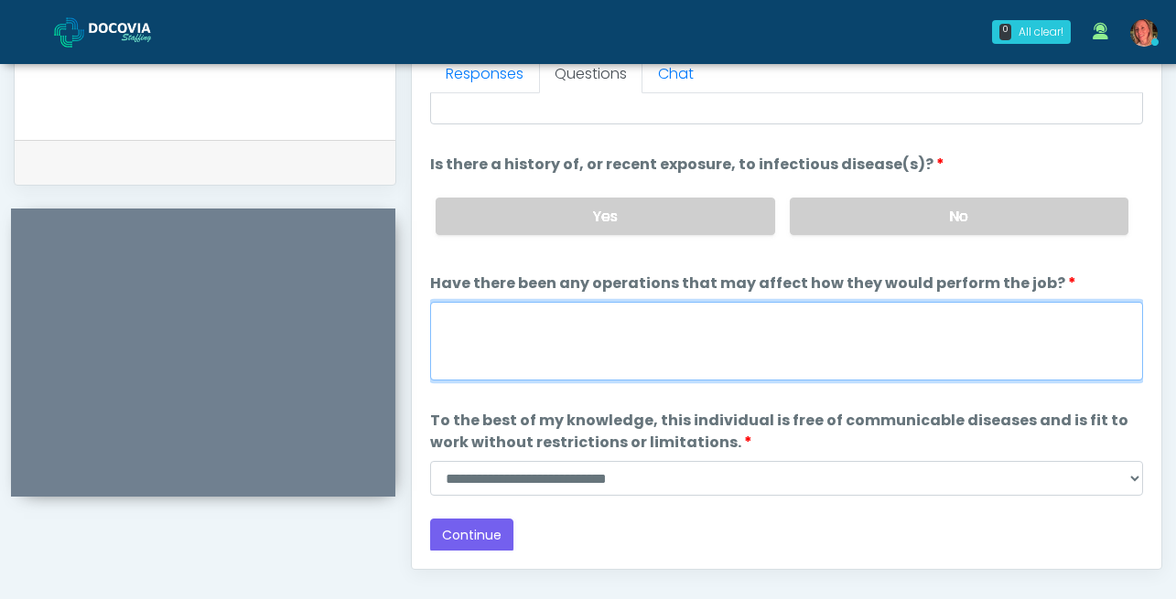
click at [697, 307] on textarea "Have there been any operations that may affect how they would perform the job?" at bounding box center [786, 341] width 713 height 79
type textarea "****"
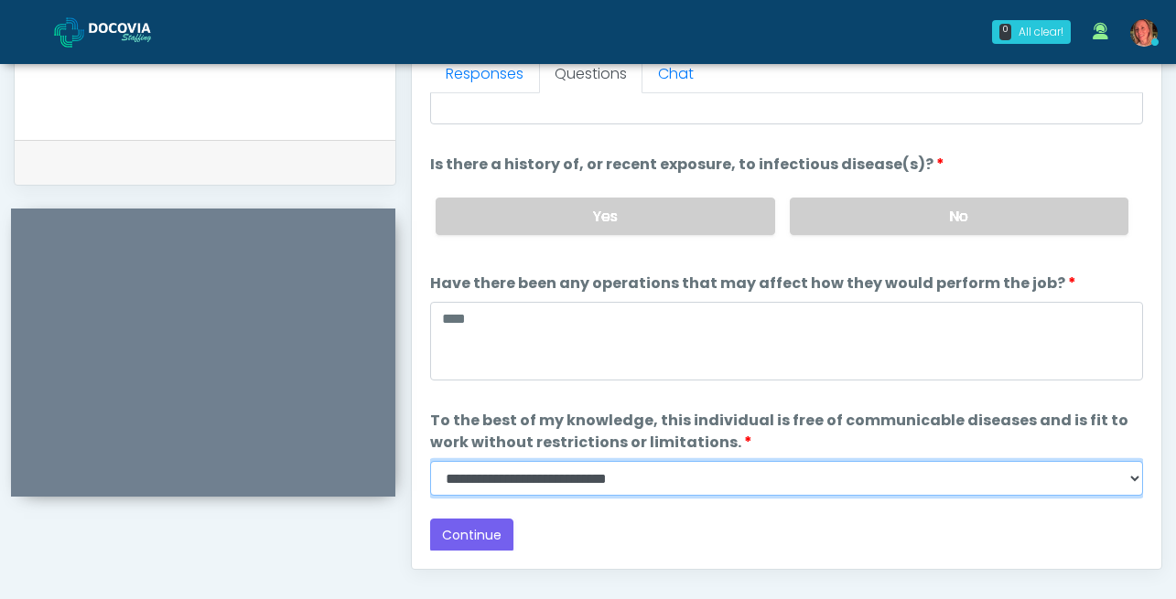
click at [648, 467] on select "**********" at bounding box center [786, 478] width 713 height 35
select select "******"
click at [430, 461] on select "**********" at bounding box center [786, 478] width 713 height 35
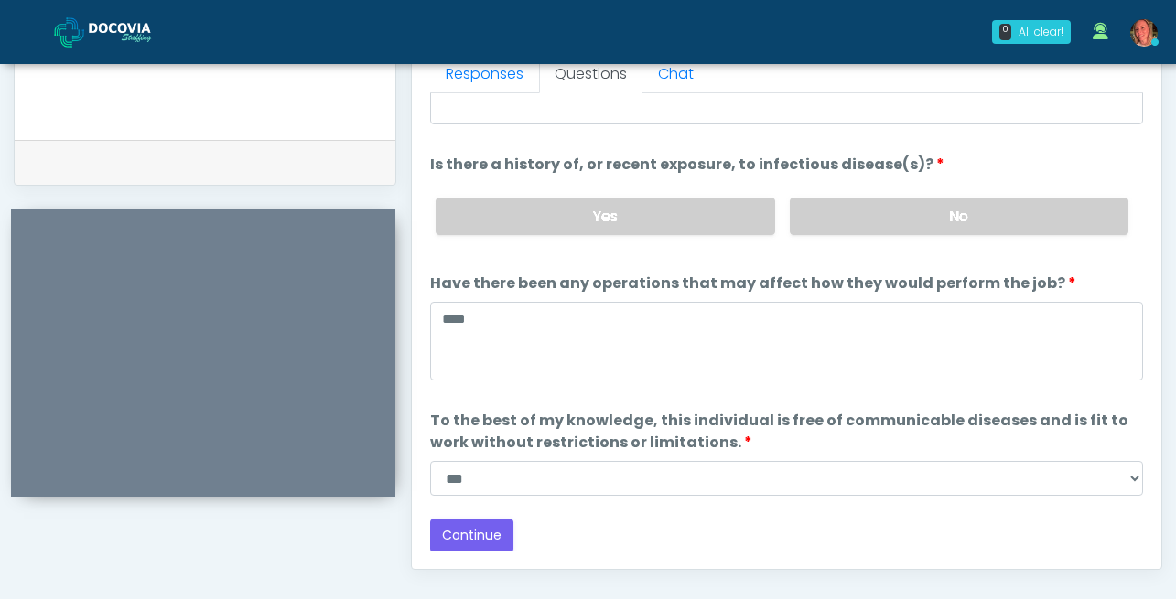
click at [463, 553] on div "Responses Questions Chat Health Assessment Script INTRODUCTION Hello, my name i…" at bounding box center [787, 303] width 750 height 533
click at [467, 527] on button "Continue" at bounding box center [471, 536] width 83 height 34
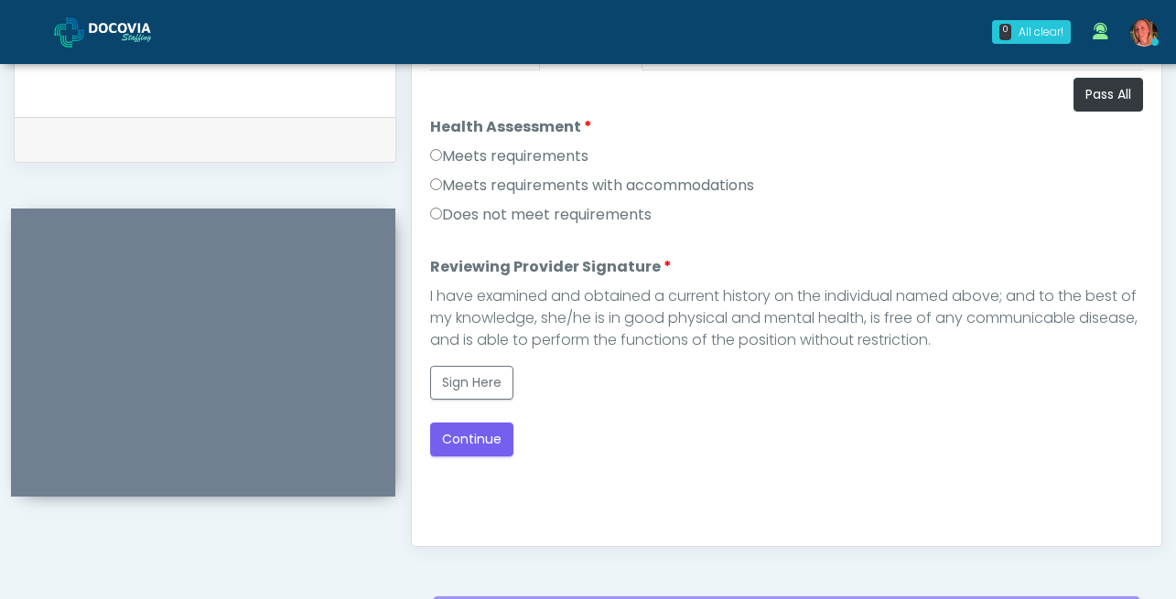
scroll to position [825, 0]
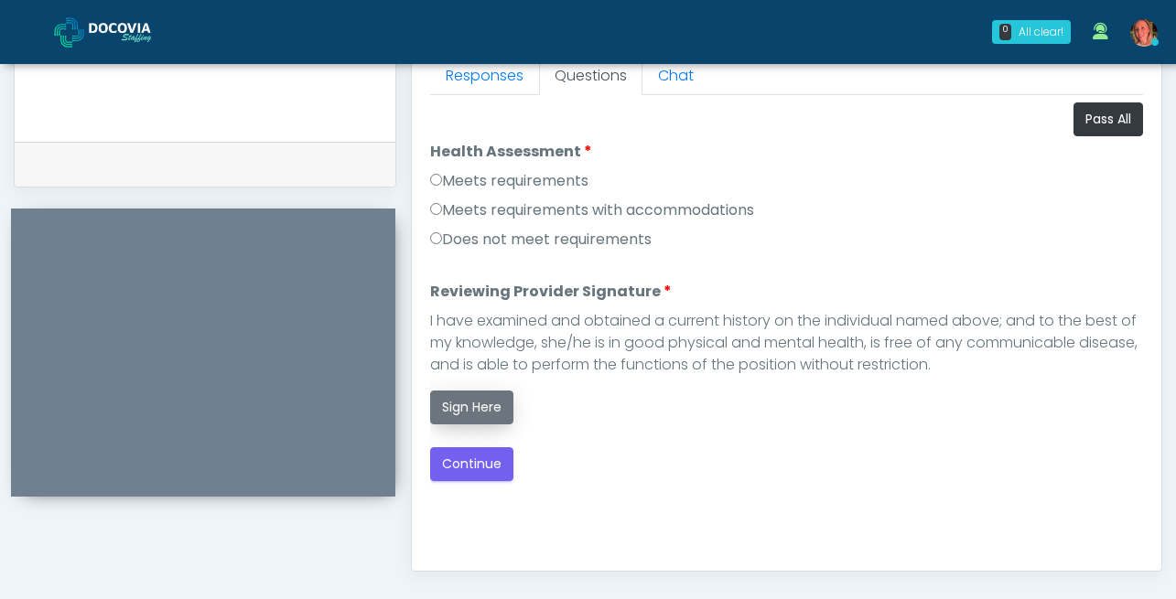
click at [479, 400] on button "Sign Here" at bounding box center [471, 408] width 83 height 34
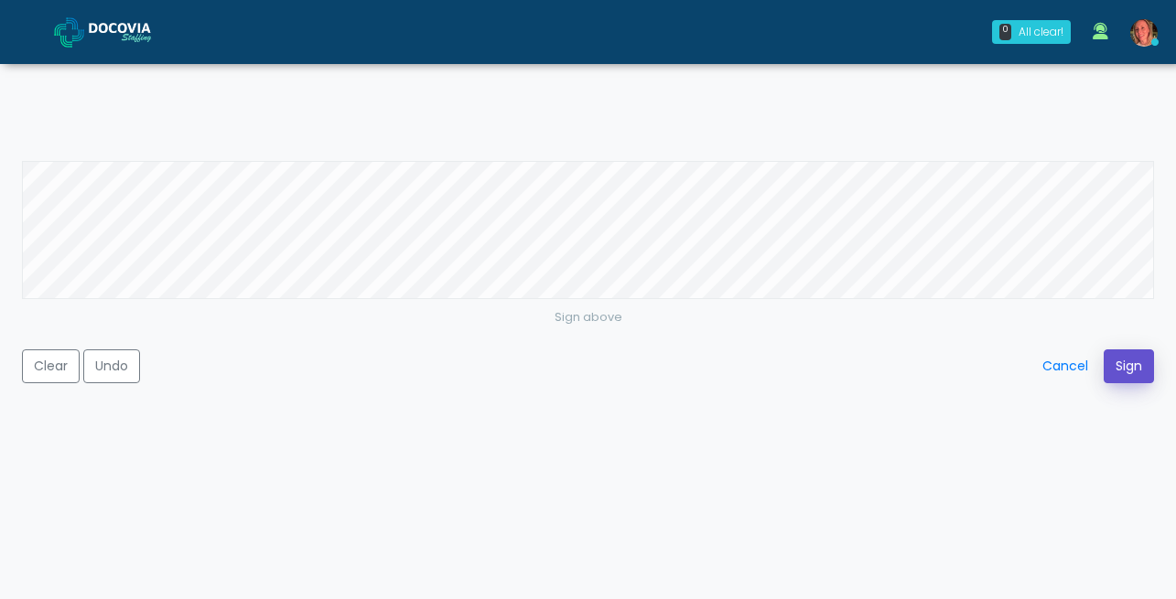
click at [1132, 369] on button "Sign" at bounding box center [1129, 367] width 50 height 34
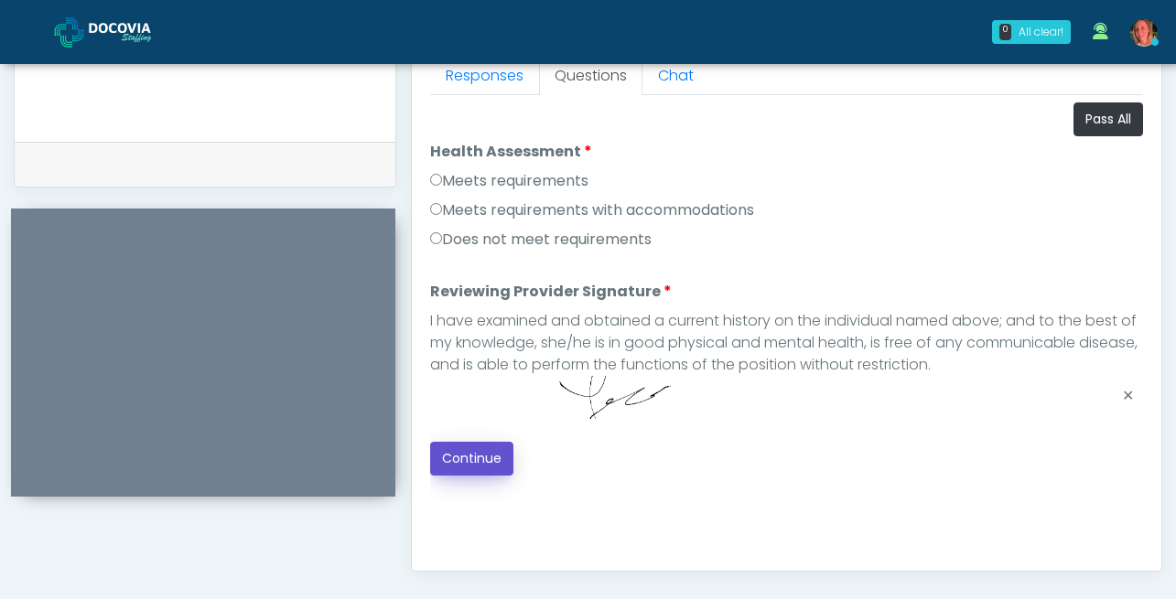
click at [481, 457] on button "Continue" at bounding box center [471, 459] width 83 height 34
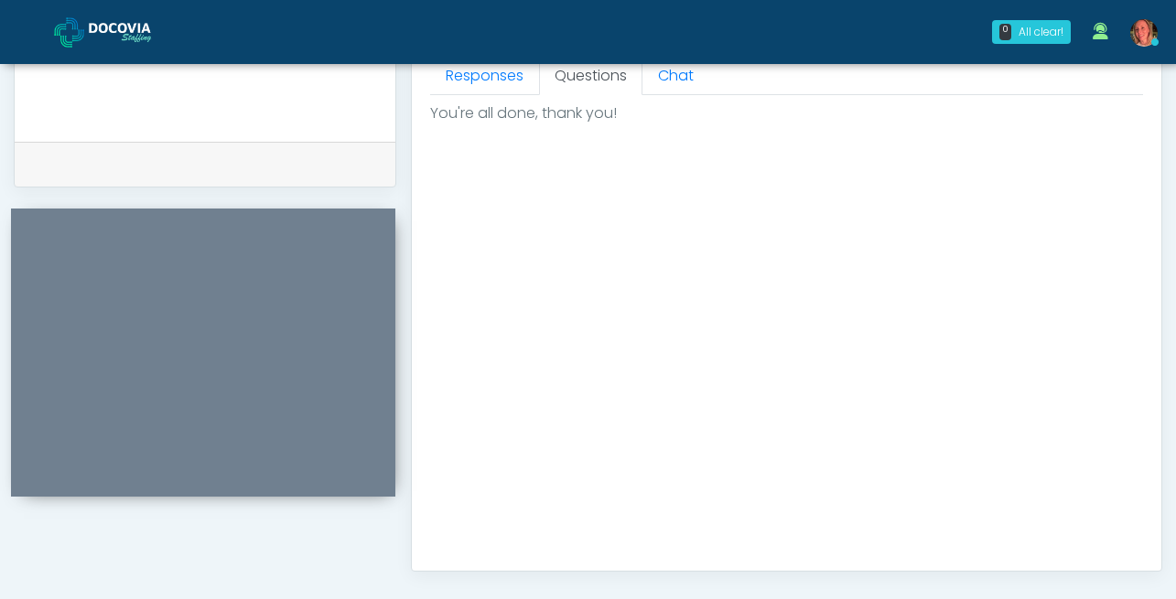
scroll to position [1077, 0]
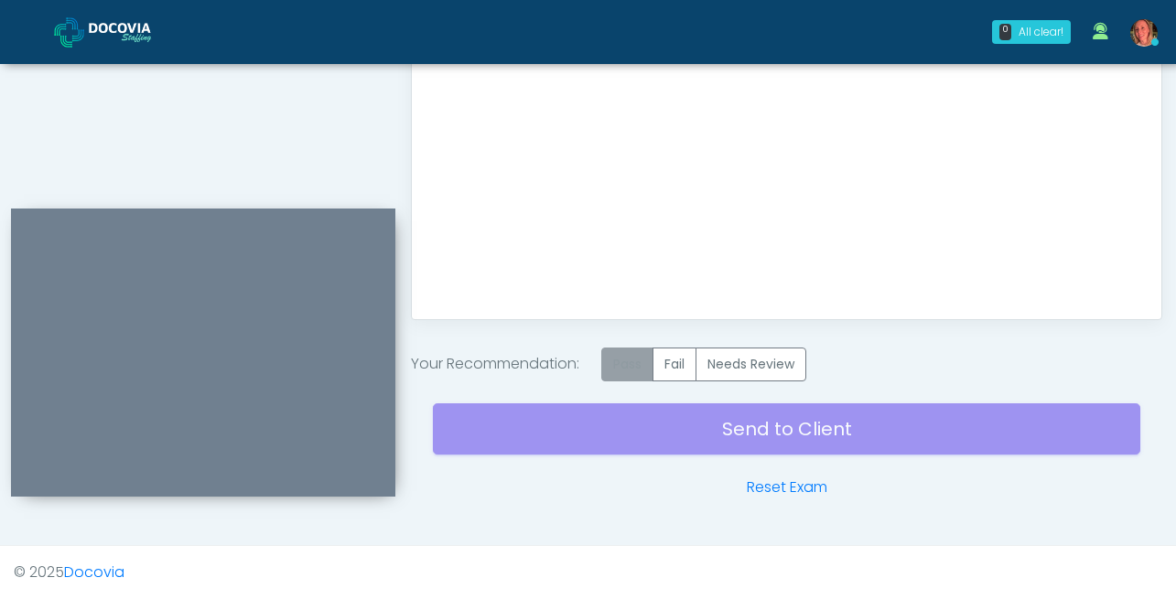
click at [639, 365] on label "Pass" at bounding box center [627, 365] width 52 height 34
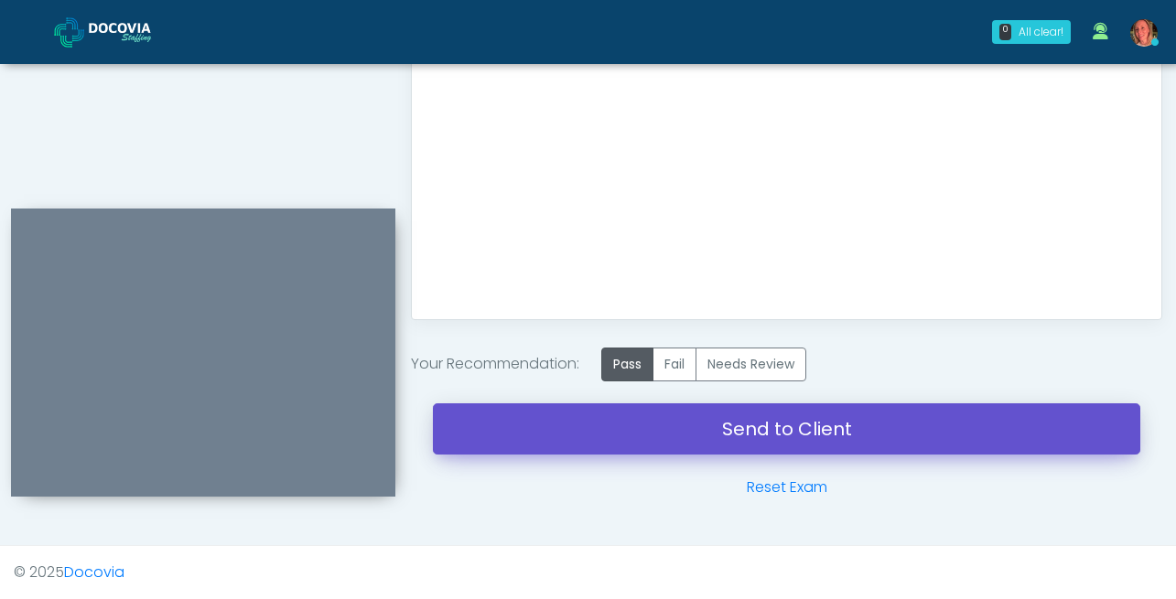
click at [804, 437] on link "Send to Client" at bounding box center [786, 429] width 707 height 51
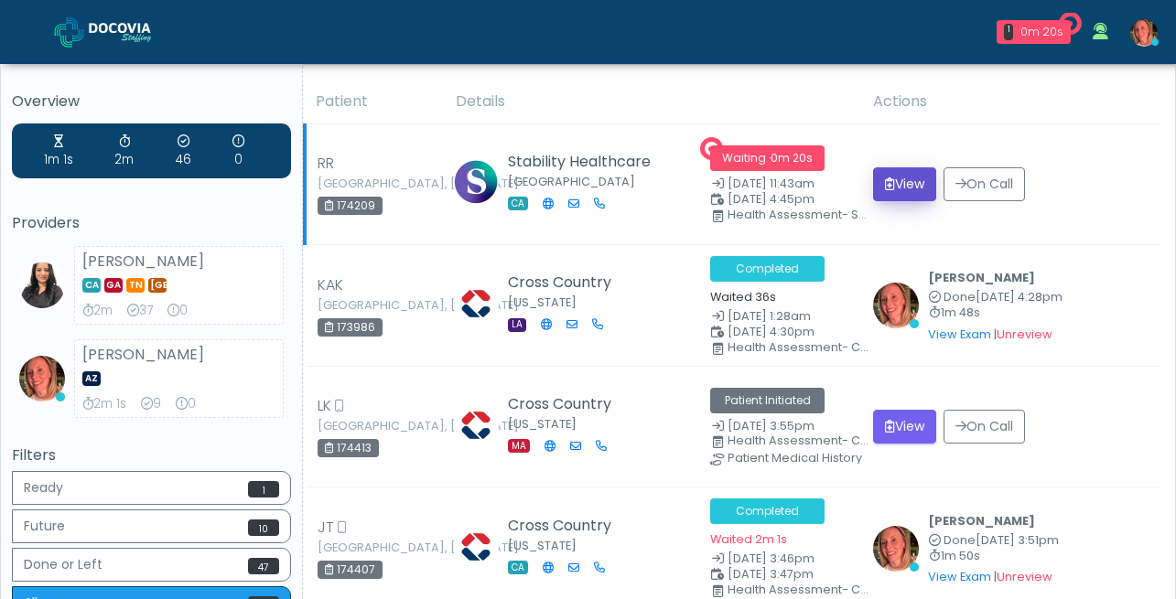
click at [904, 177] on button "View" at bounding box center [904, 184] width 63 height 34
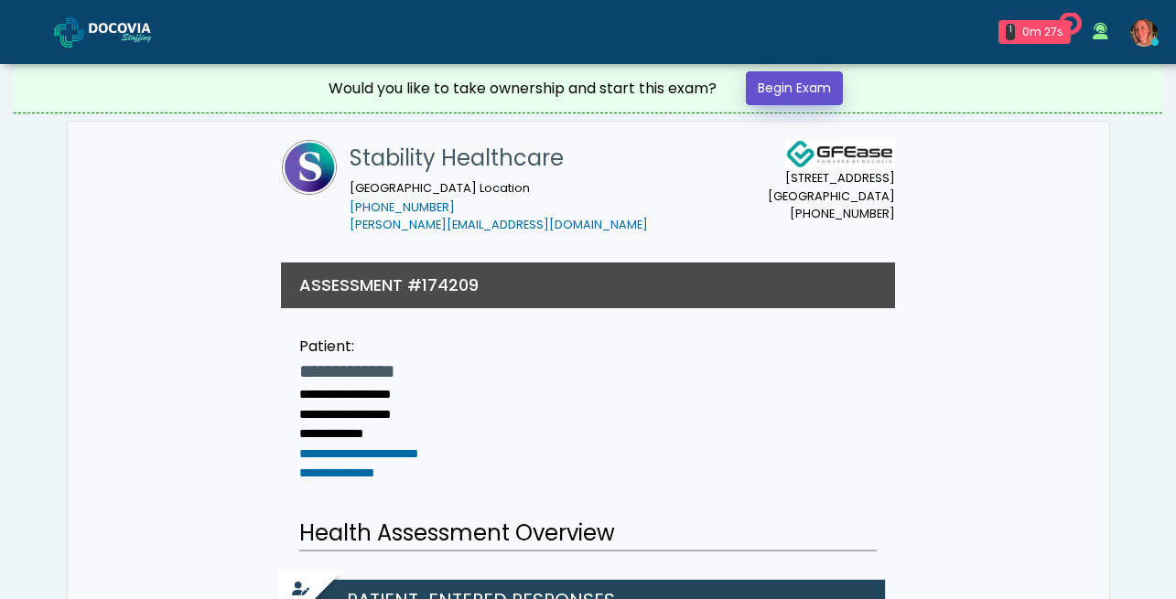
click at [806, 90] on link "Begin Exam" at bounding box center [794, 88] width 97 height 34
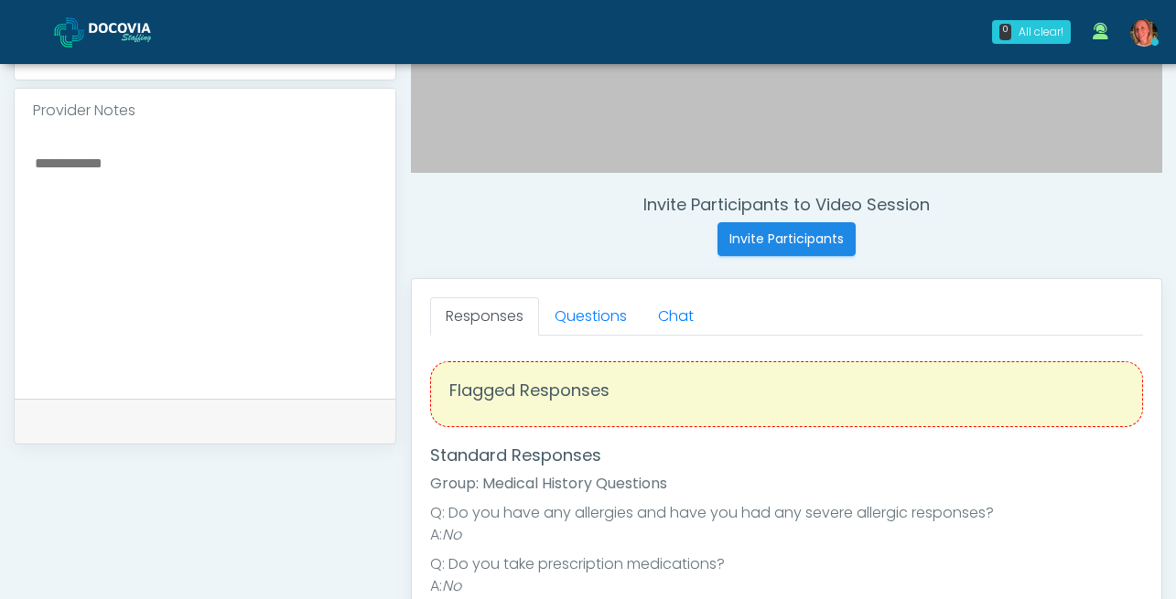
scroll to position [588, 0]
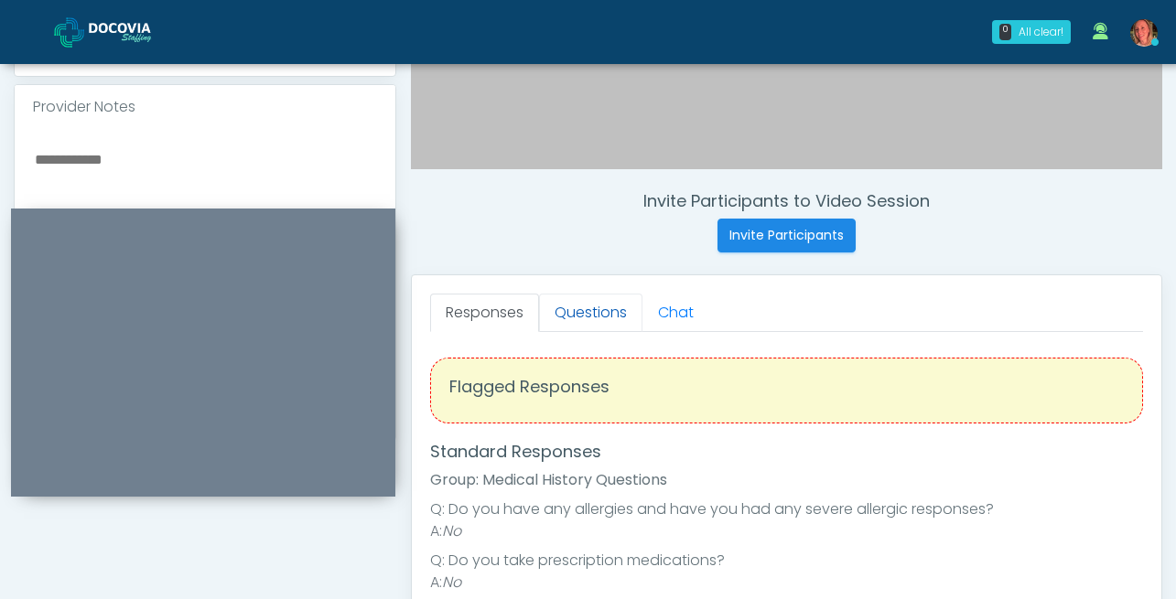
click at [587, 310] on link "Questions" at bounding box center [590, 313] width 103 height 38
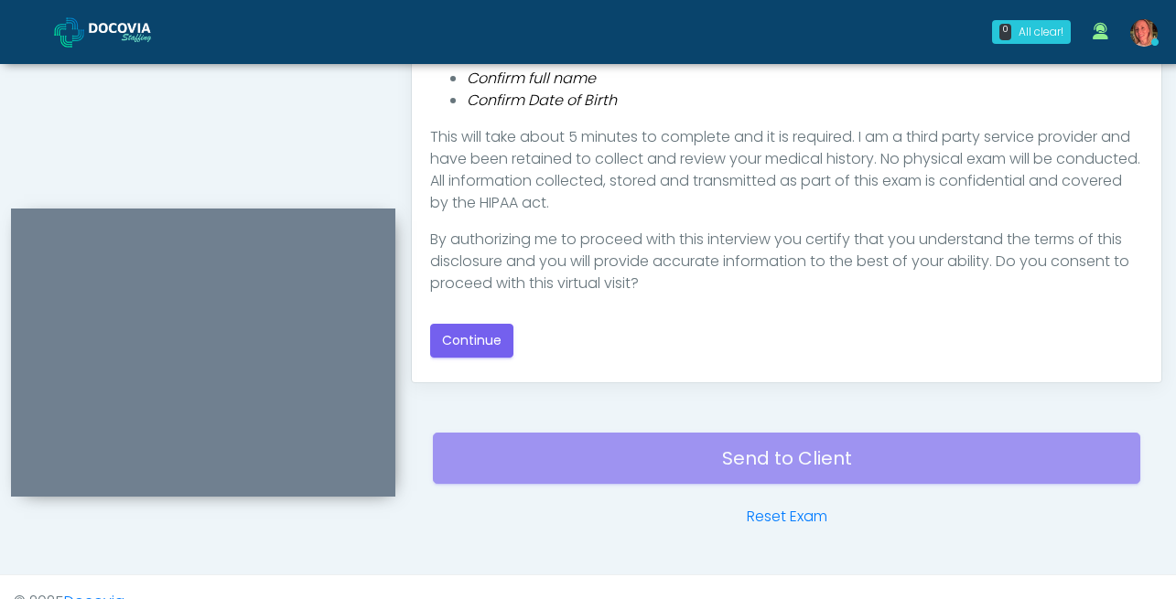
scroll to position [1015, 0]
click at [499, 340] on button "Continue" at bounding box center [471, 340] width 83 height 34
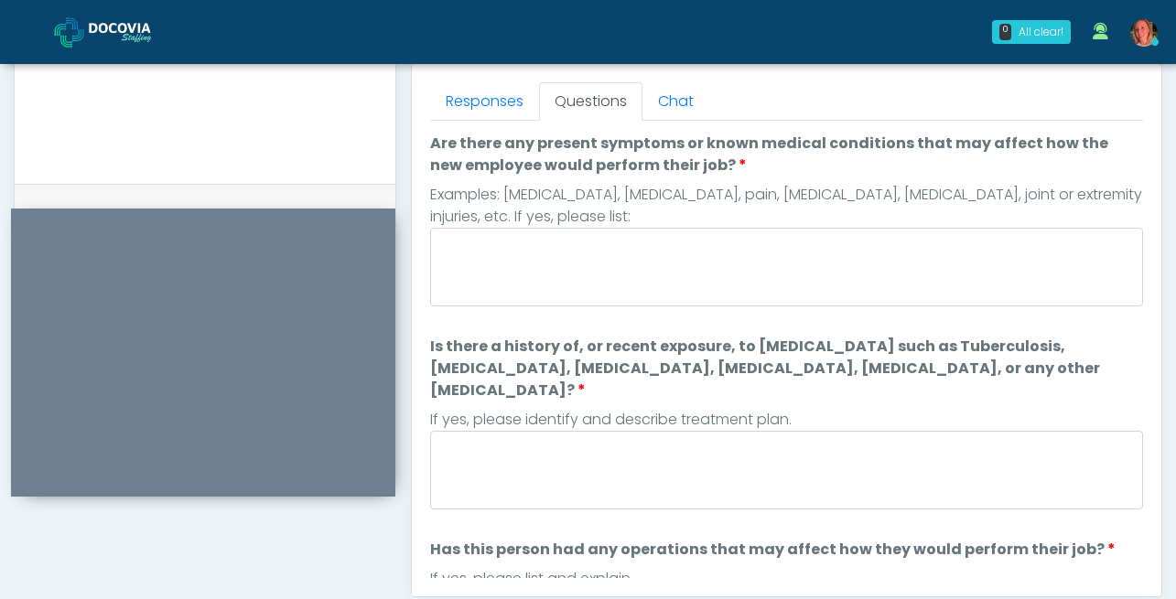
scroll to position [796, 0]
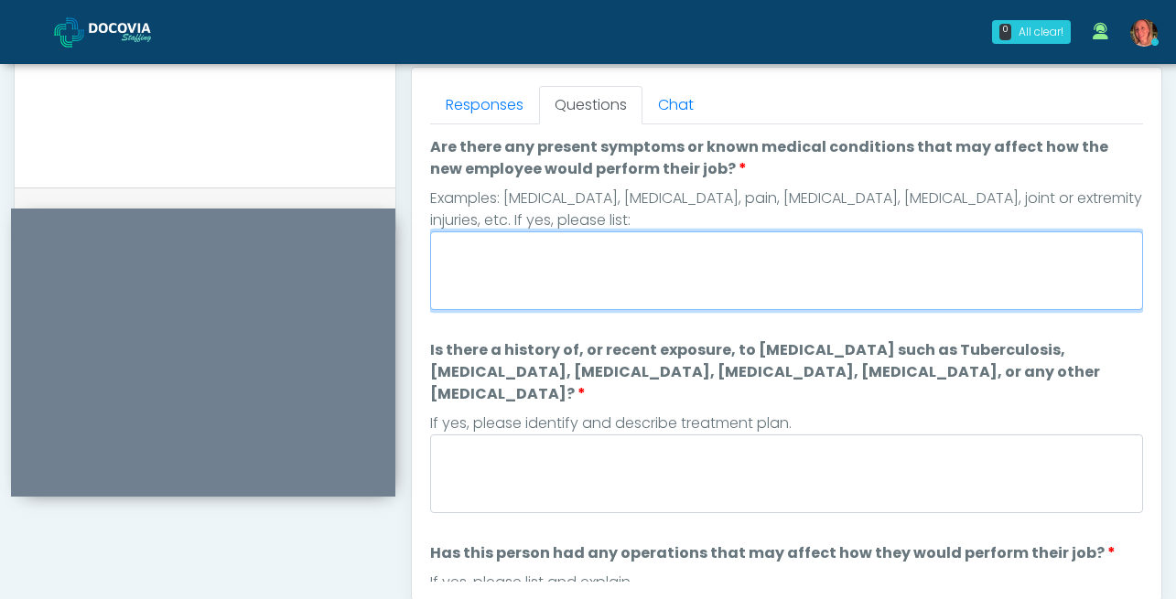
click at [690, 298] on textarea "Are there any present symptoms or known medical conditions that may affect how …" at bounding box center [786, 271] width 713 height 79
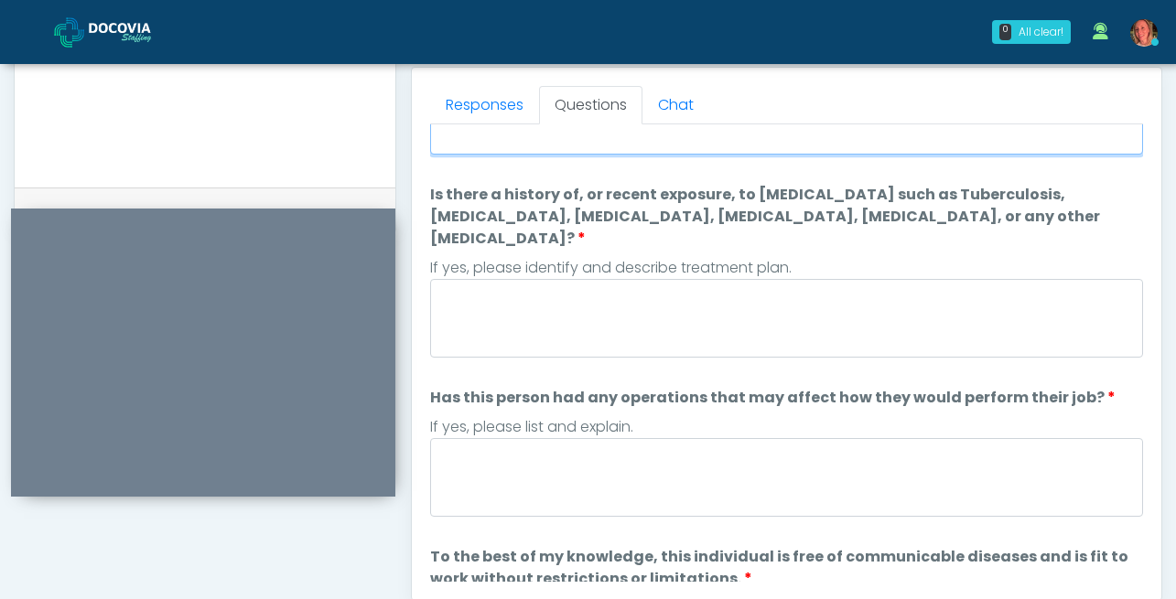
scroll to position [157, 0]
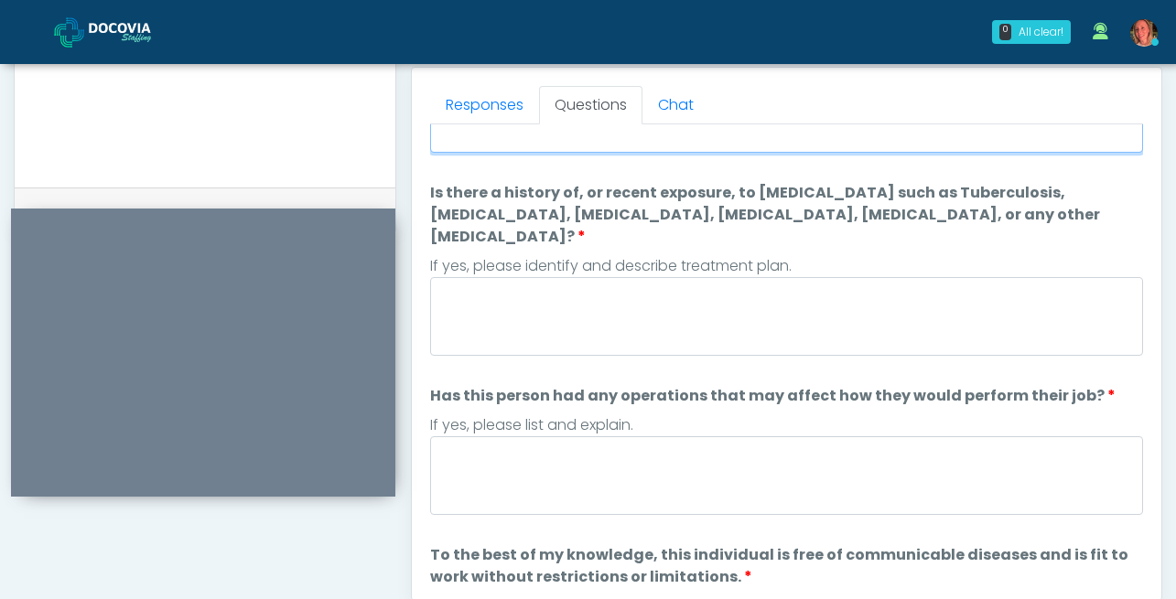
type textarea "****"
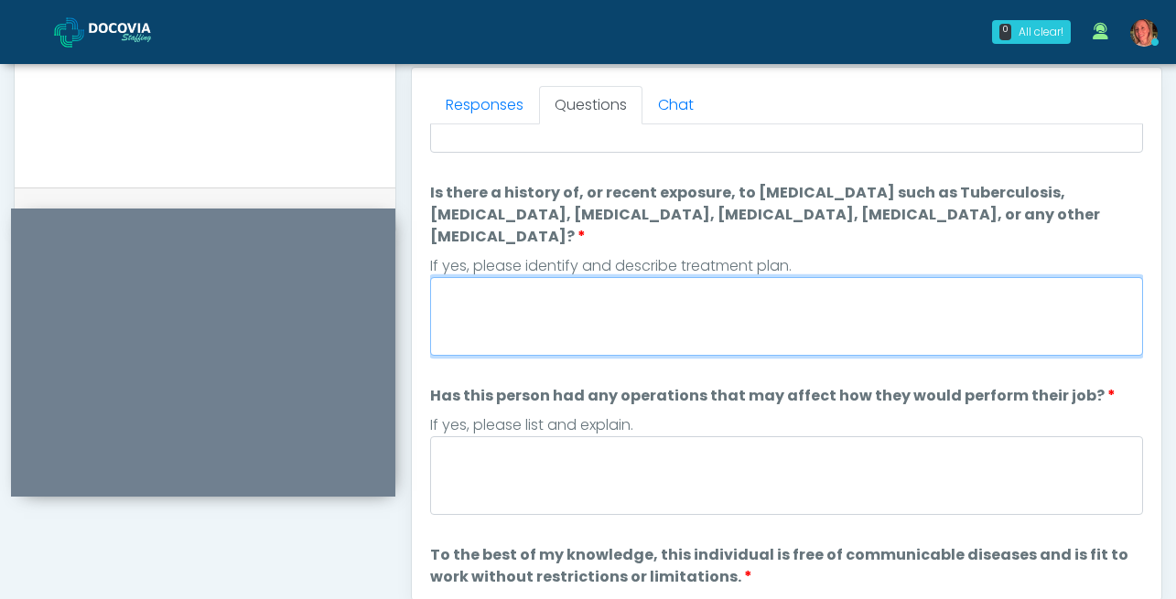
click at [587, 307] on textarea "Is there a history of, or recent exposure, to [MEDICAL_DATA] such as Tuberculos…" at bounding box center [786, 316] width 713 height 79
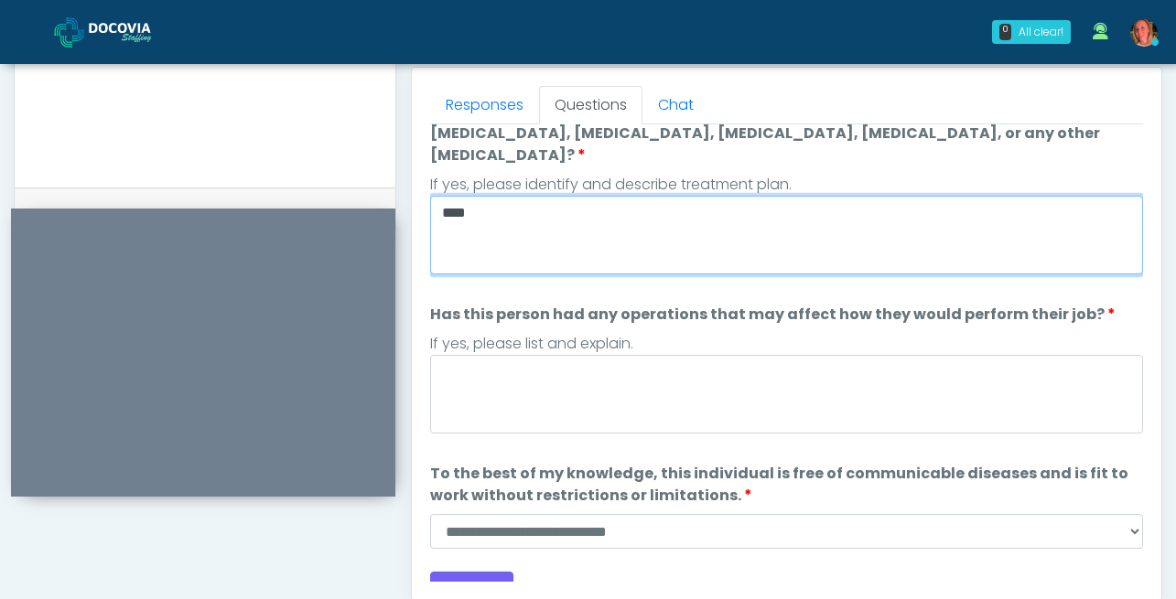
type textarea "****"
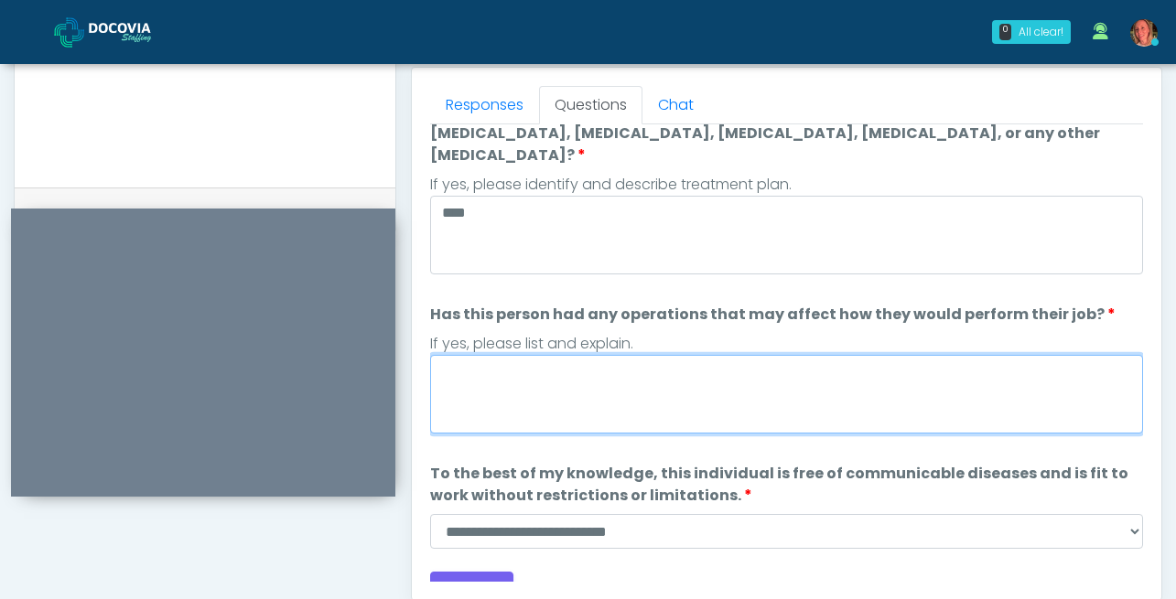
click at [541, 355] on textarea "Has this person had any operations that may affect how they would perform their…" at bounding box center [786, 394] width 713 height 79
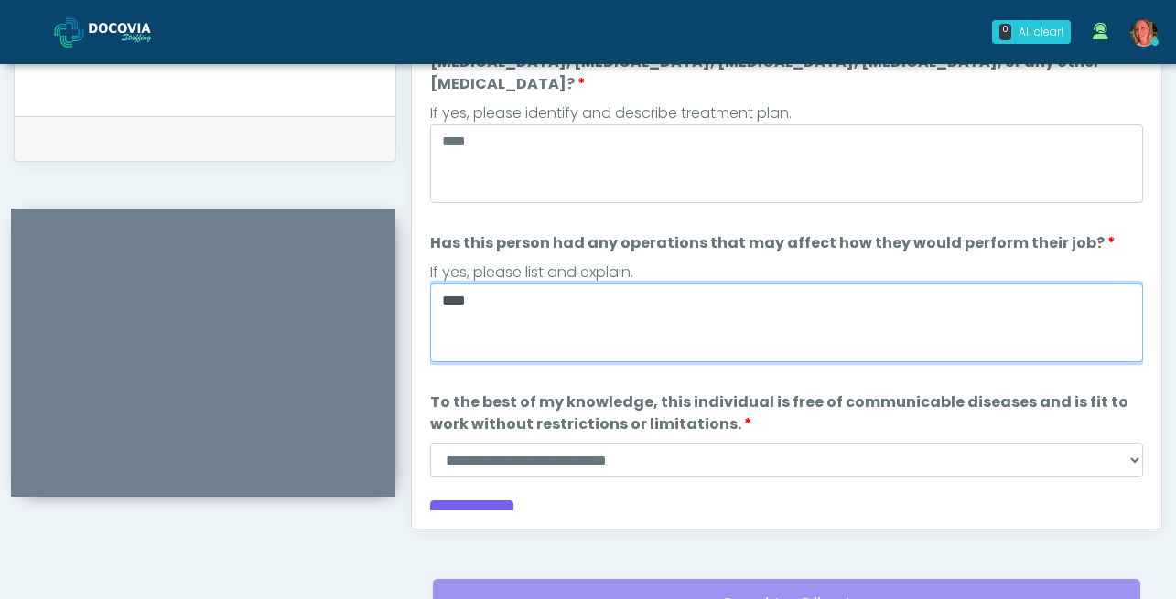
scroll to position [886, 0]
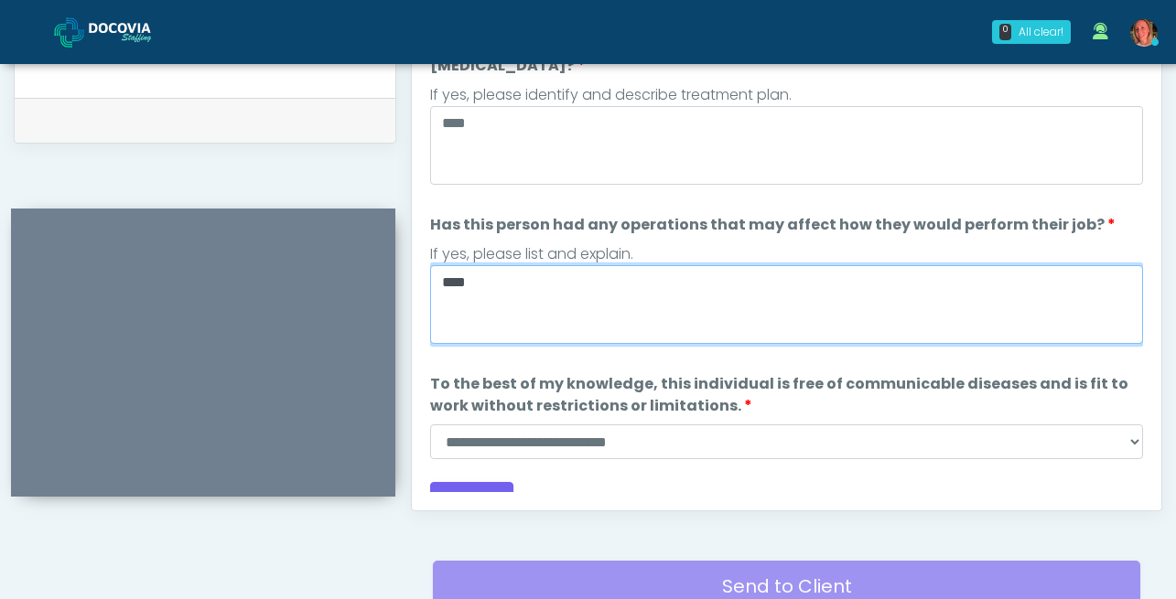
type textarea "****"
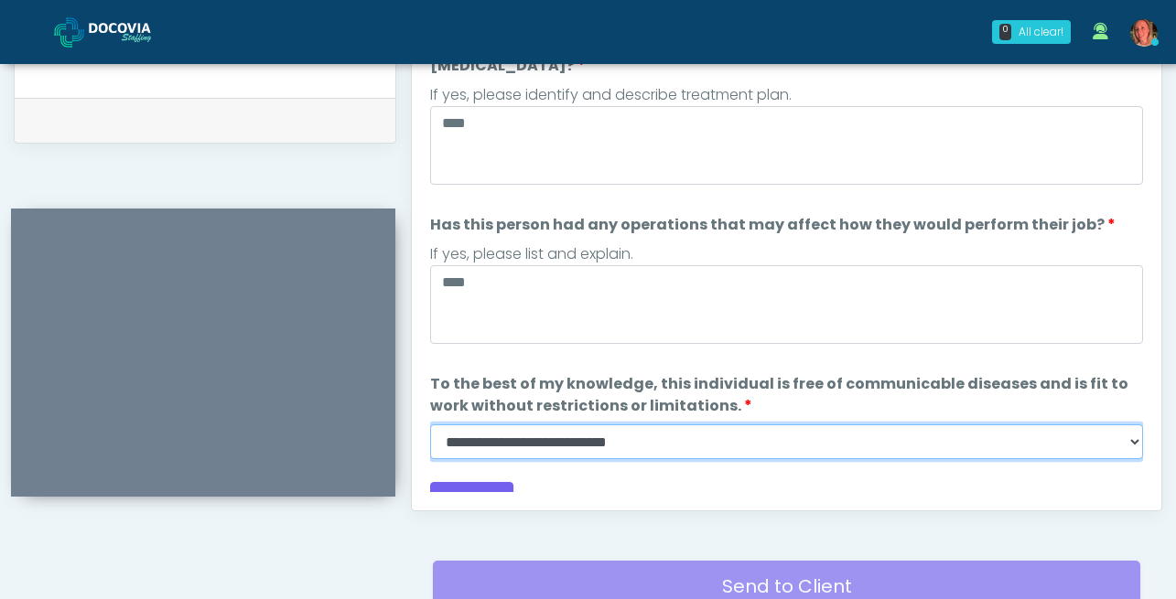
click at [651, 425] on select "**********" at bounding box center [786, 442] width 713 height 35
select select "******"
click at [430, 425] on select "**********" at bounding box center [786, 442] width 713 height 35
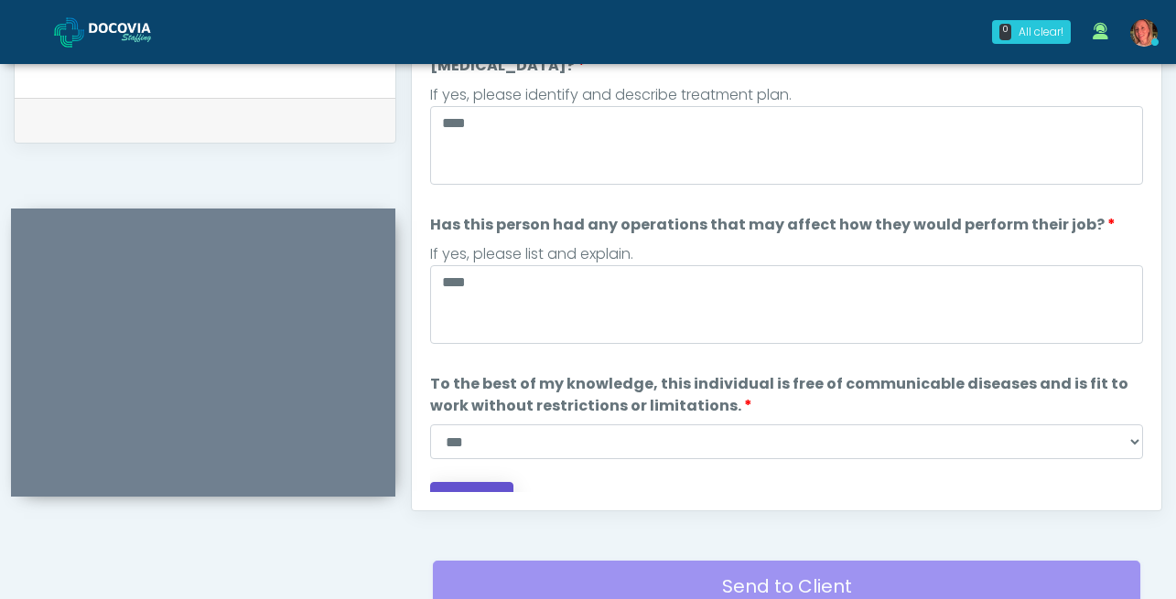
click at [450, 482] on button "Continue" at bounding box center [471, 499] width 83 height 34
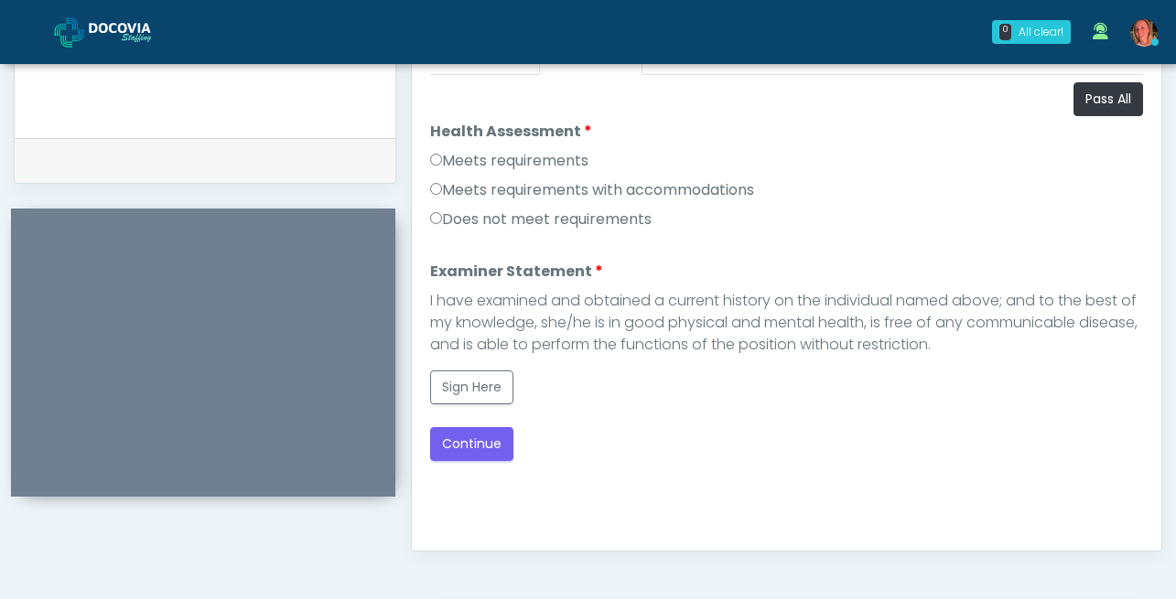
scroll to position [831, 0]
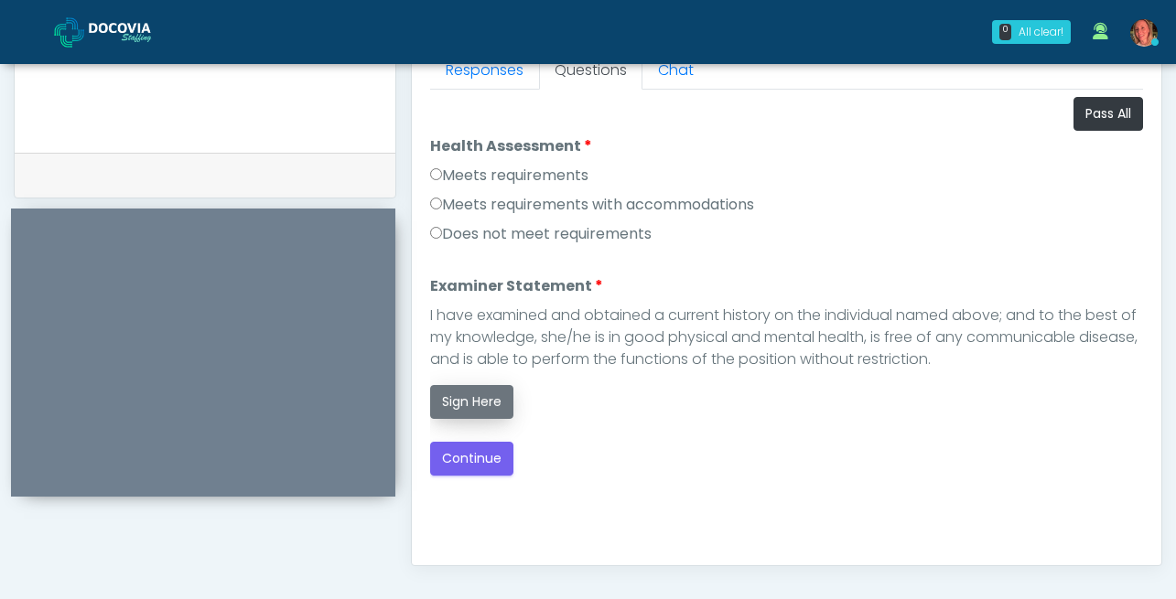
click at [481, 400] on button "Sign Here" at bounding box center [471, 402] width 83 height 34
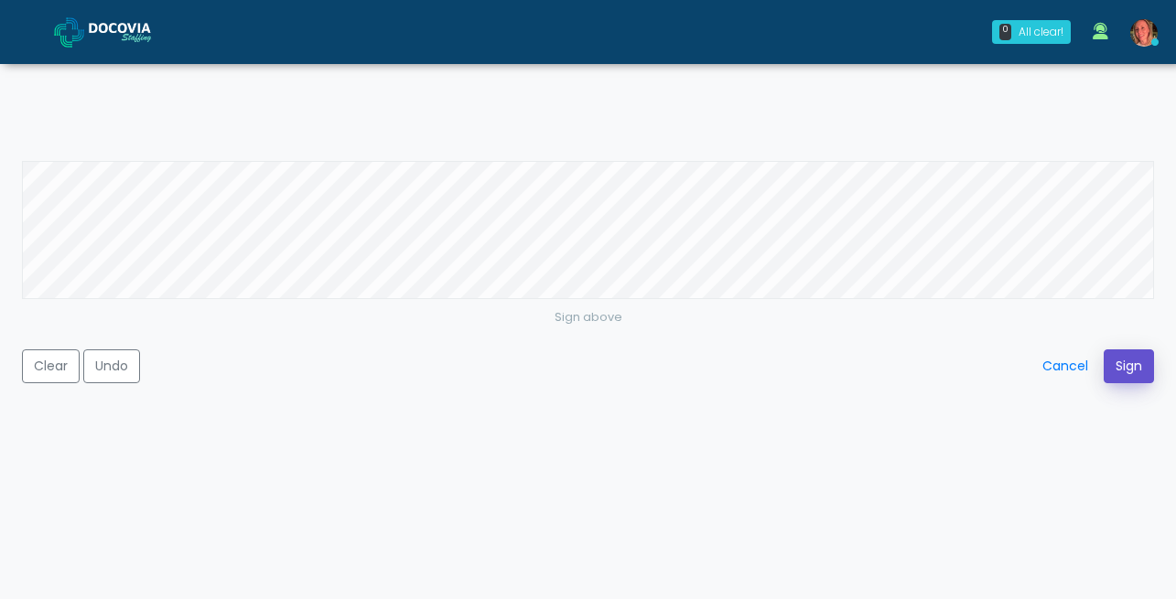
click at [1125, 368] on button "Sign" at bounding box center [1129, 367] width 50 height 34
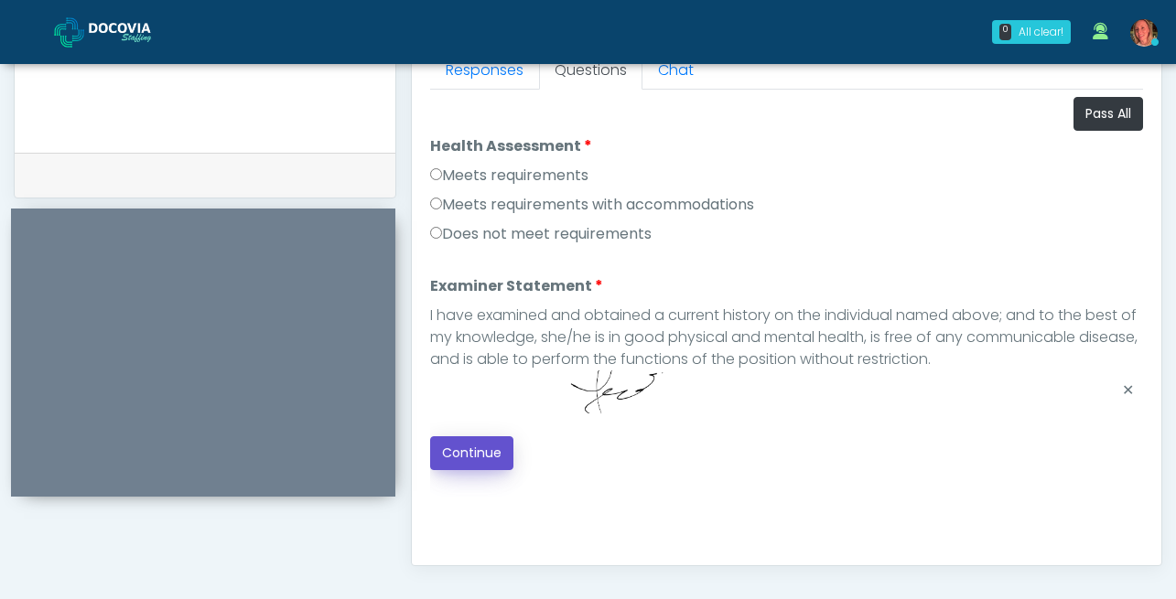
click at [495, 450] on button "Continue" at bounding box center [471, 454] width 83 height 34
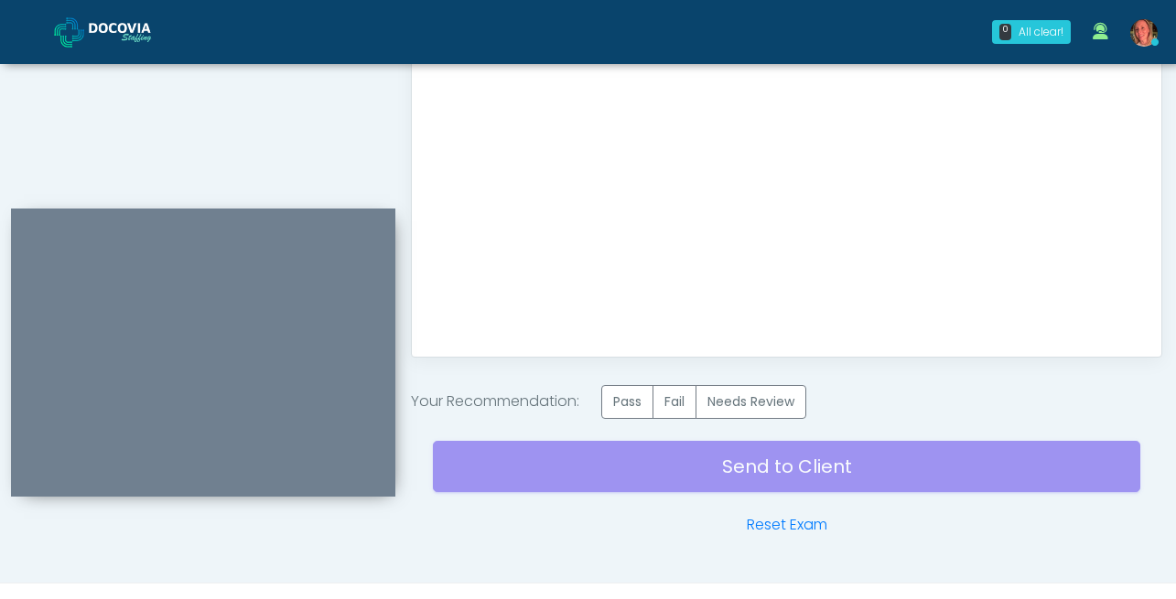
scroll to position [1077, 0]
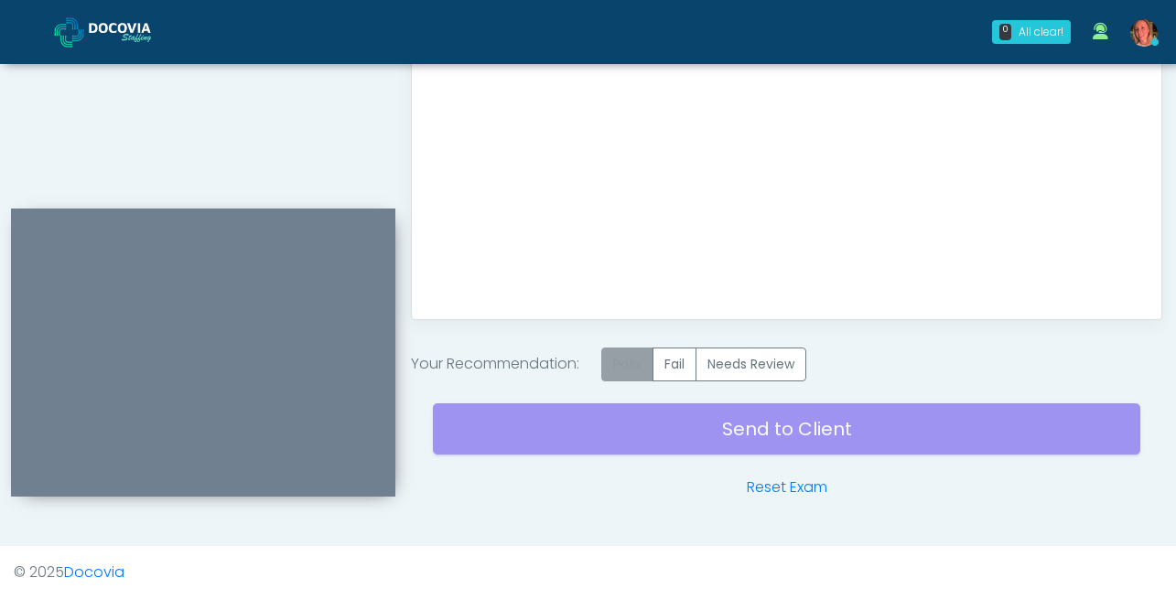
click at [638, 369] on label "Pass" at bounding box center [627, 365] width 52 height 34
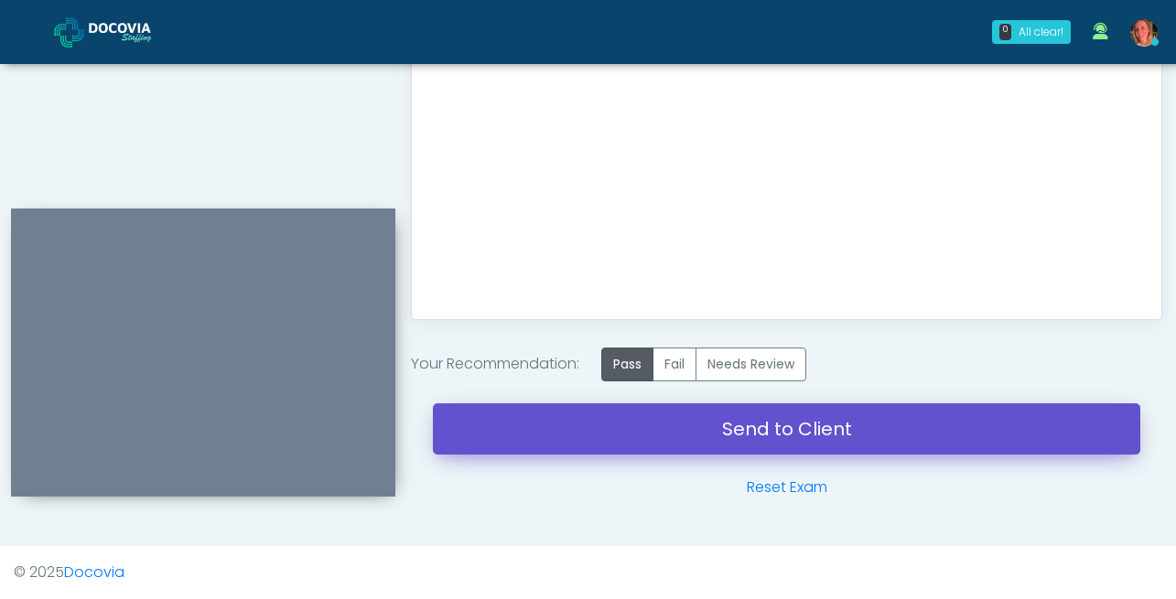
click at [794, 432] on link "Send to Client" at bounding box center [786, 429] width 707 height 51
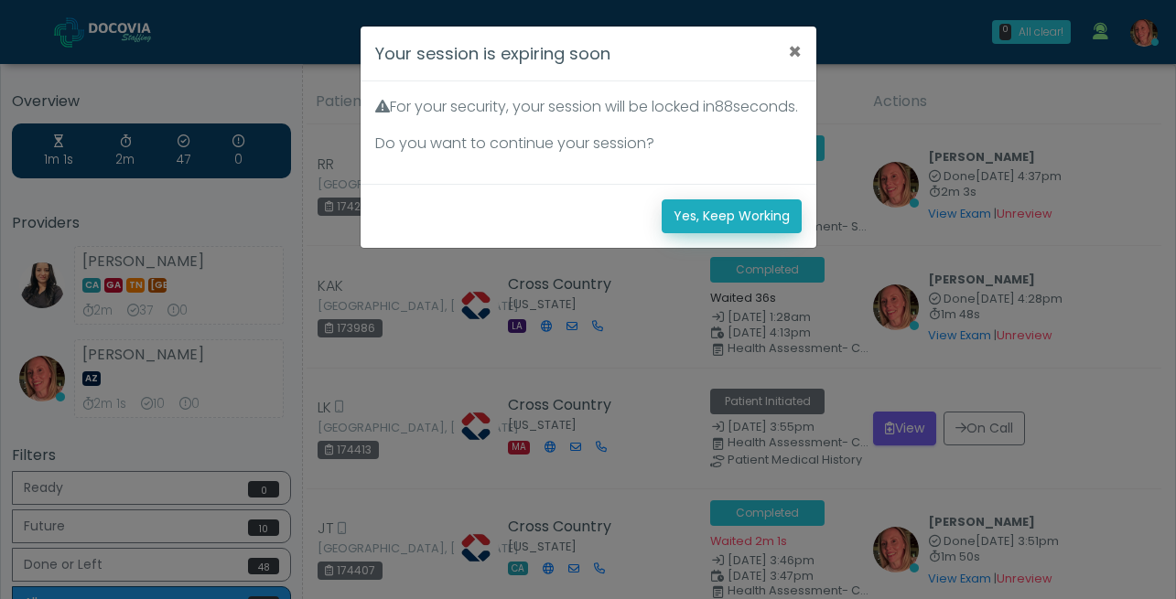
click at [698, 233] on button "Yes, Keep Working" at bounding box center [732, 217] width 140 height 34
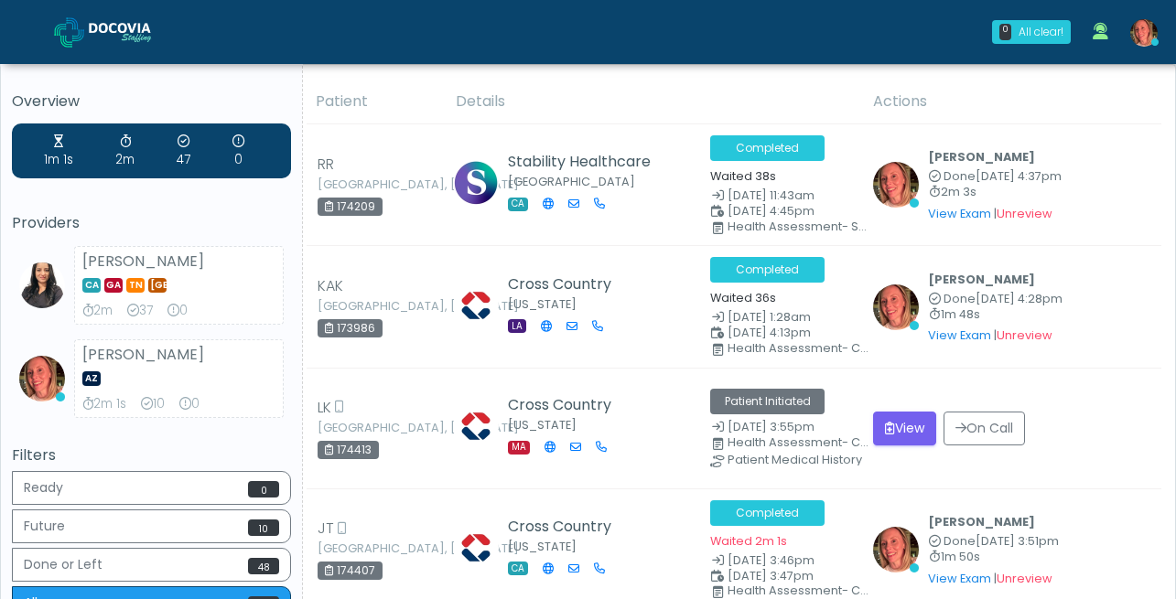
click at [1135, 29] on img at bounding box center [1143, 32] width 27 height 27
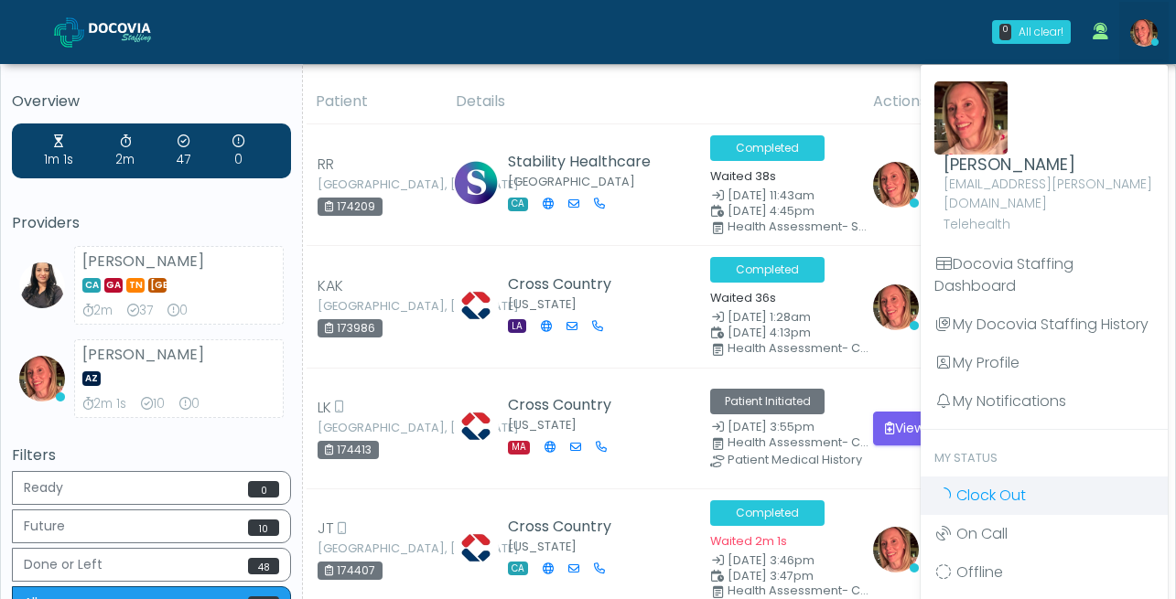
click at [969, 485] on span "Clock Out" at bounding box center [991, 495] width 70 height 21
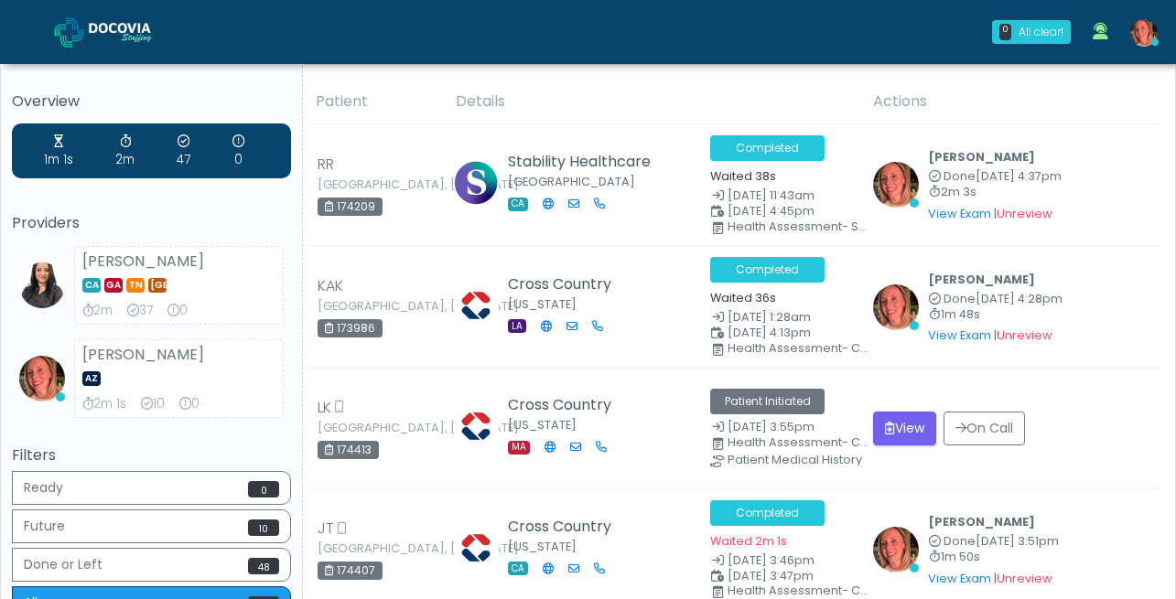
click at [1148, 28] on img at bounding box center [1143, 32] width 27 height 27
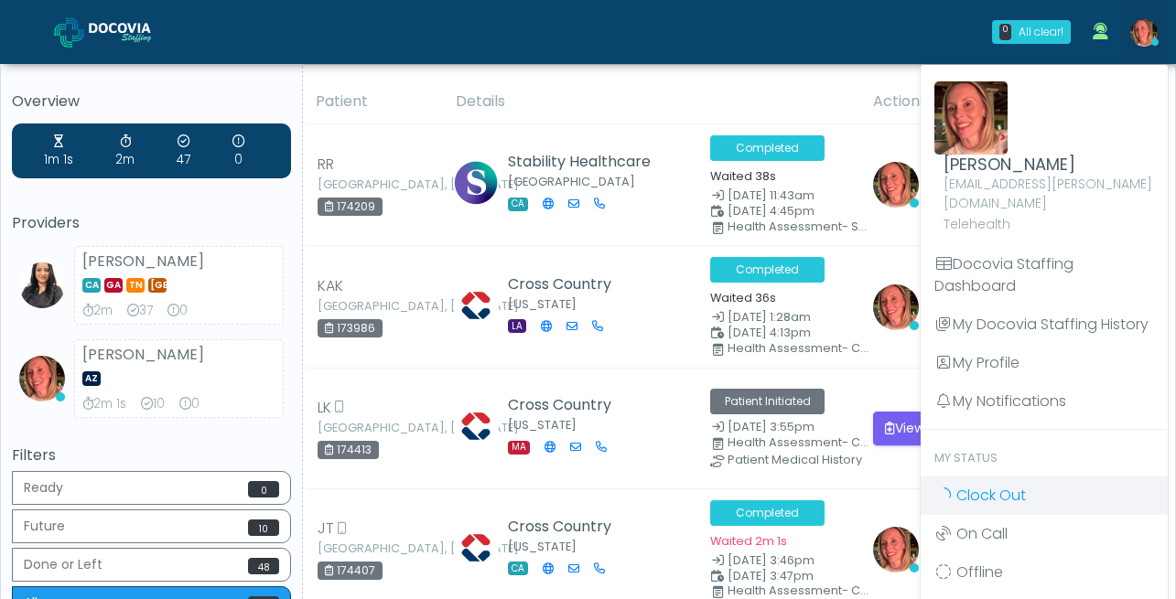
click at [977, 485] on span "Clock Out" at bounding box center [991, 495] width 70 height 21
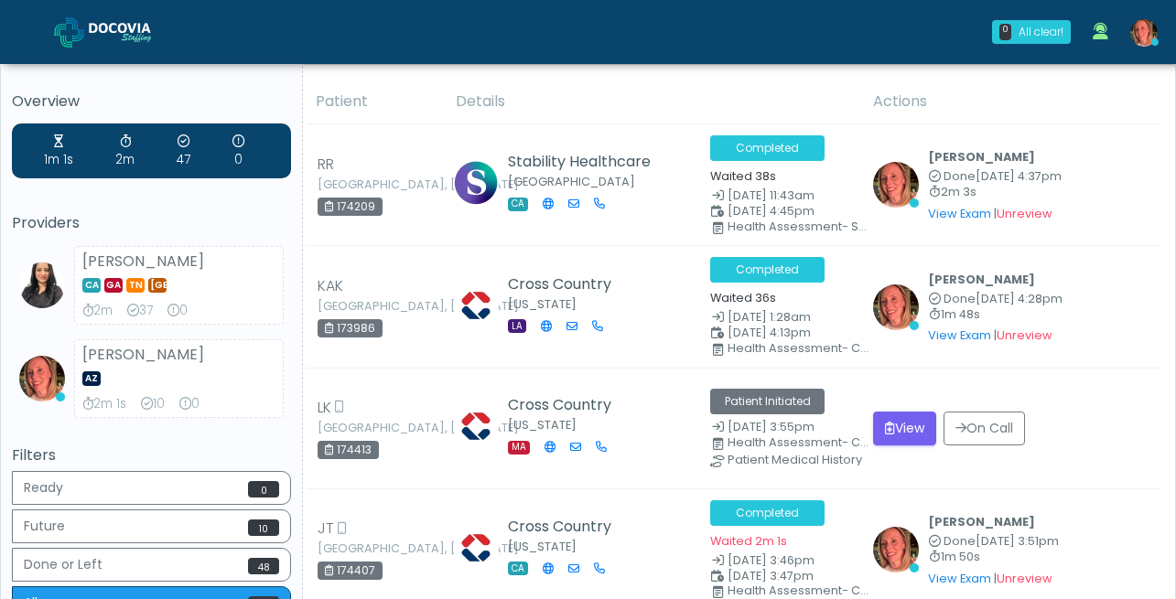
click at [1148, 40] on img at bounding box center [1143, 32] width 27 height 27
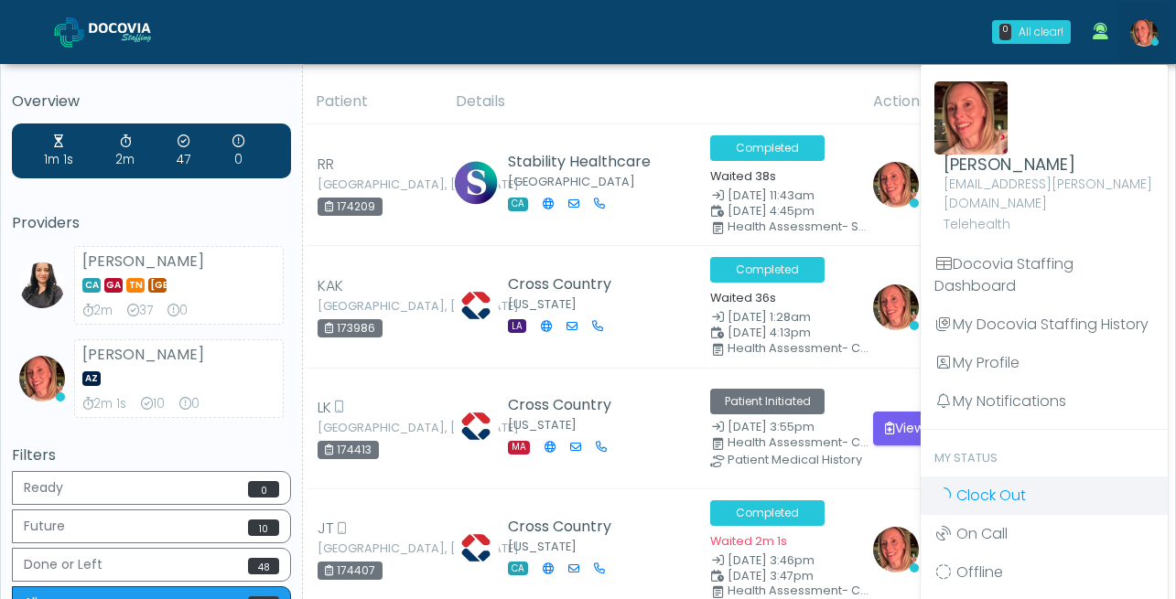
click at [977, 485] on span "Clock Out" at bounding box center [991, 495] width 70 height 21
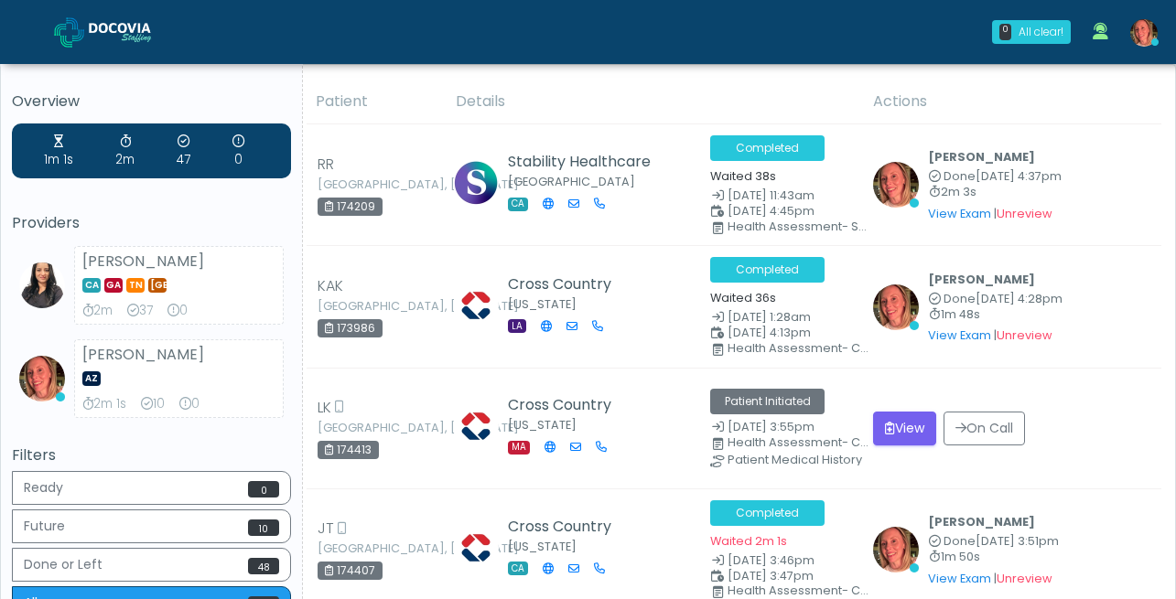
click at [1160, 28] on link at bounding box center [1143, 32] width 49 height 60
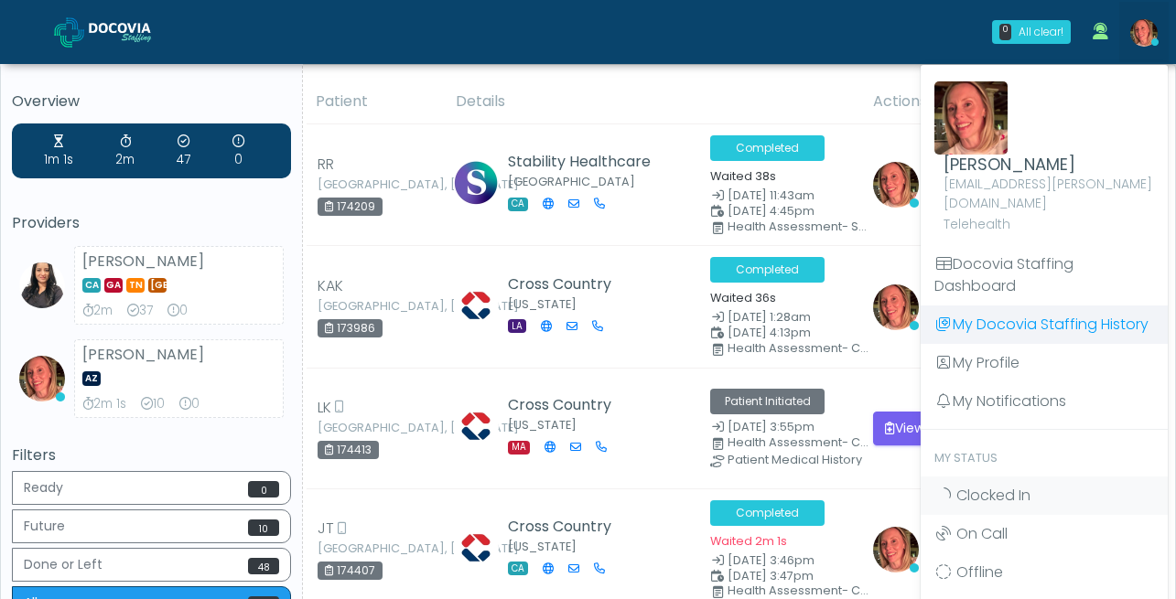
click at [987, 306] on link "My Docovia Staffing History" at bounding box center [1044, 325] width 247 height 38
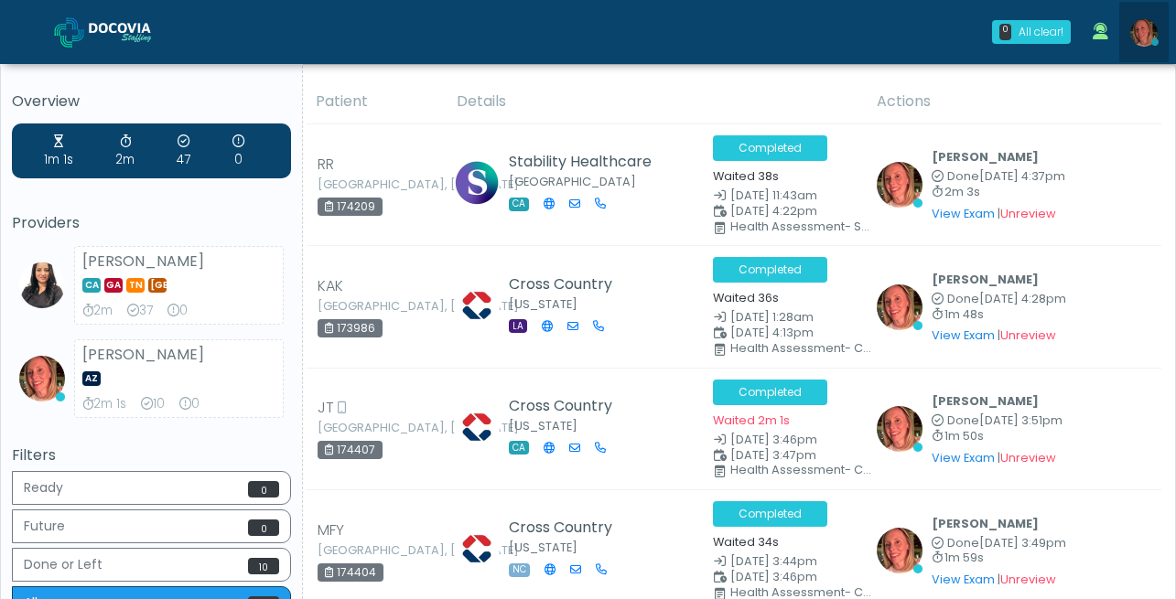
click at [1143, 20] on img at bounding box center [1143, 32] width 27 height 27
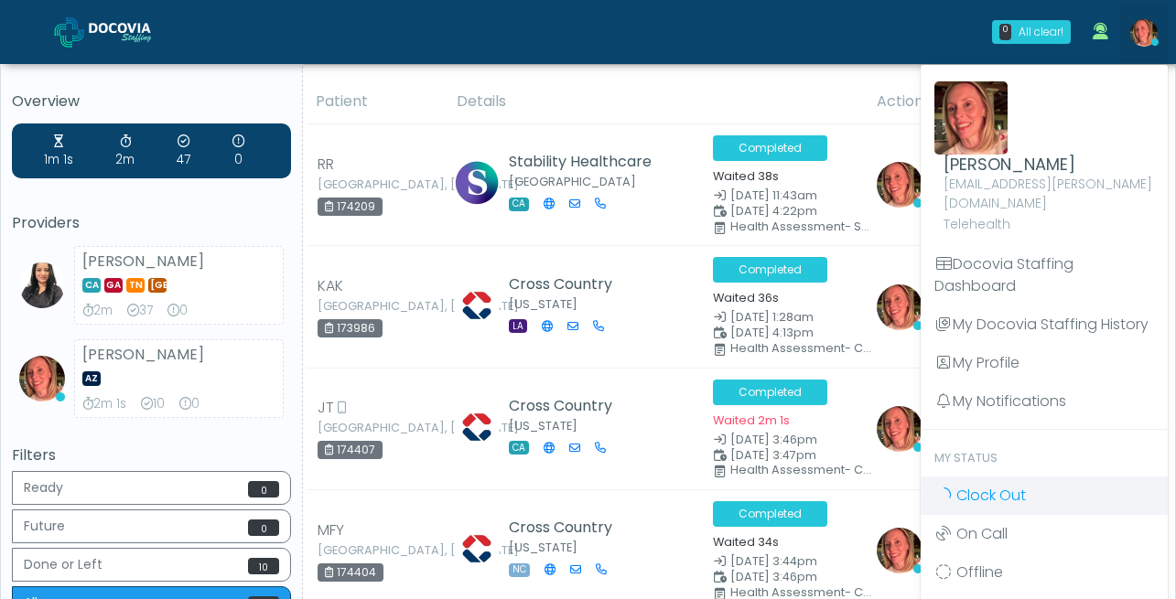
click at [980, 485] on span "Clock Out" at bounding box center [991, 495] width 70 height 21
